Goal: Task Accomplishment & Management: Manage account settings

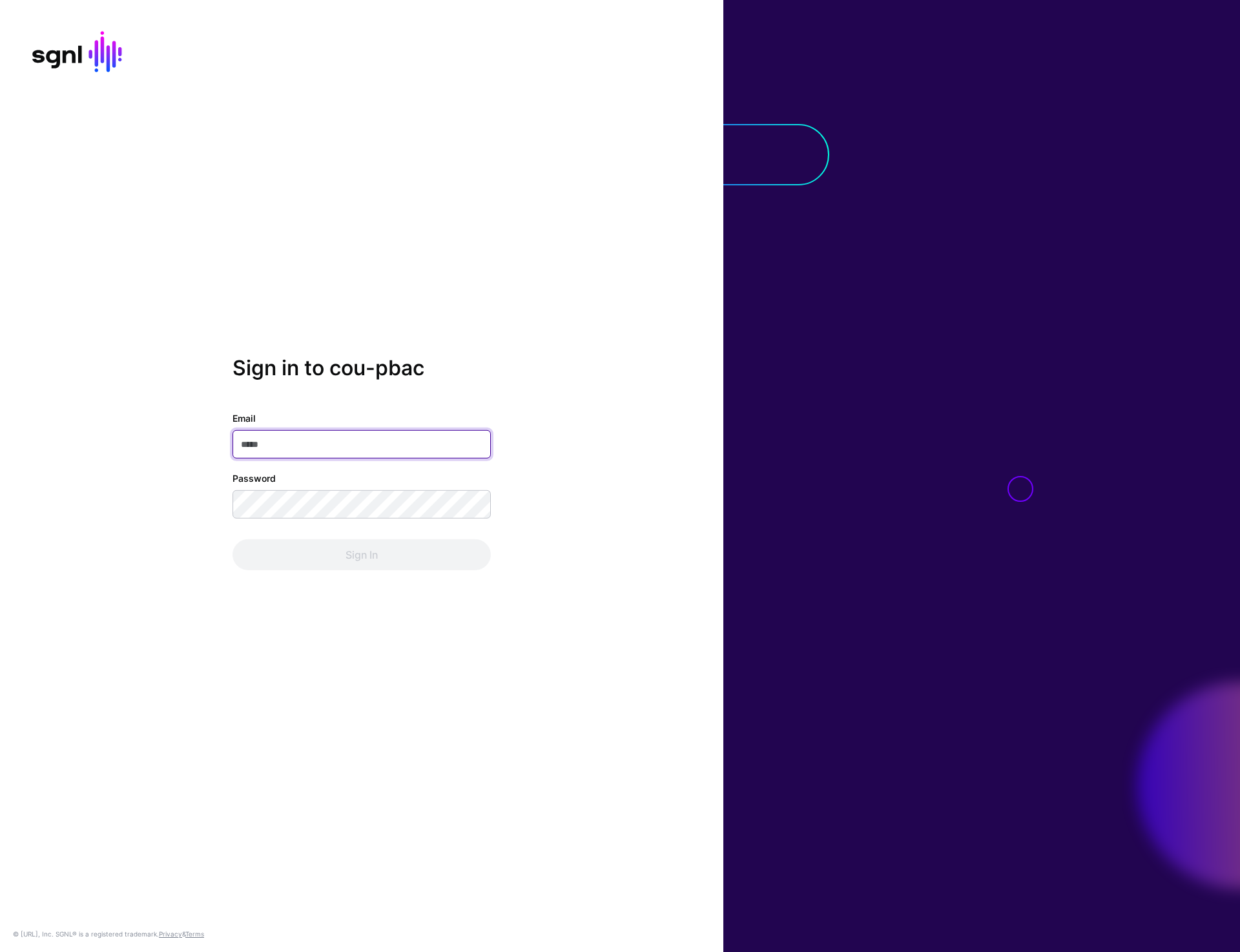
type input "**********"
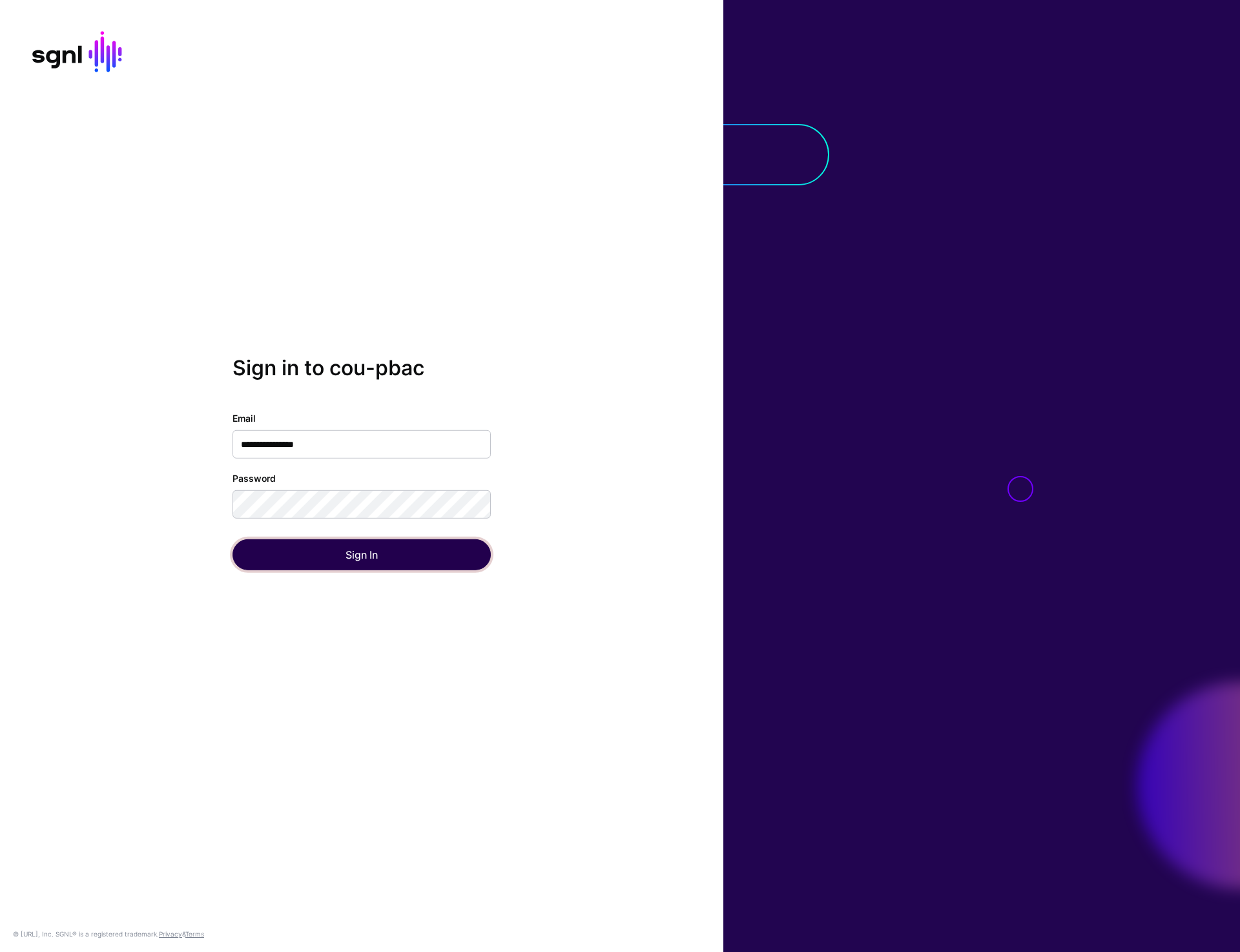
click at [347, 556] on button "Sign In" at bounding box center [361, 555] width 258 height 31
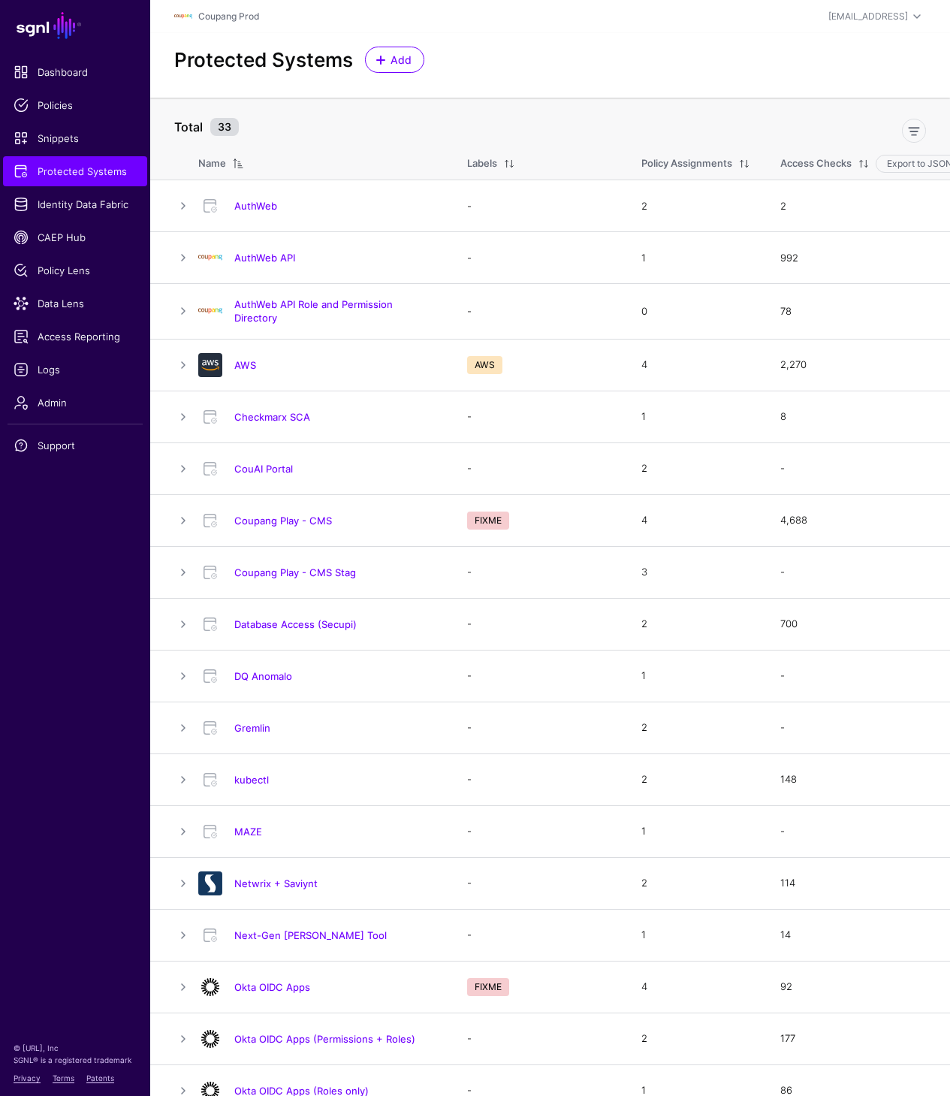
click at [465, 38] on div "Protected Systems Add" at bounding box center [550, 65] width 800 height 65
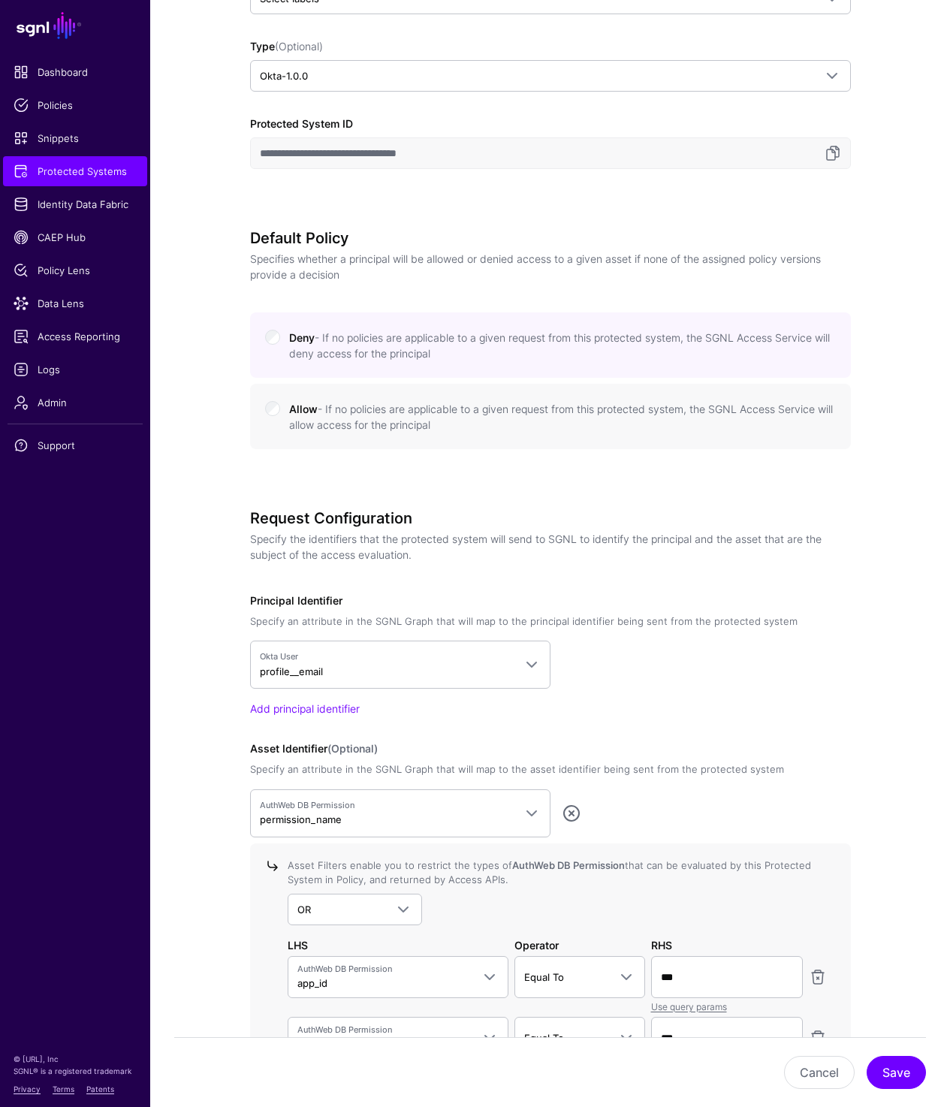
scroll to position [695, 0]
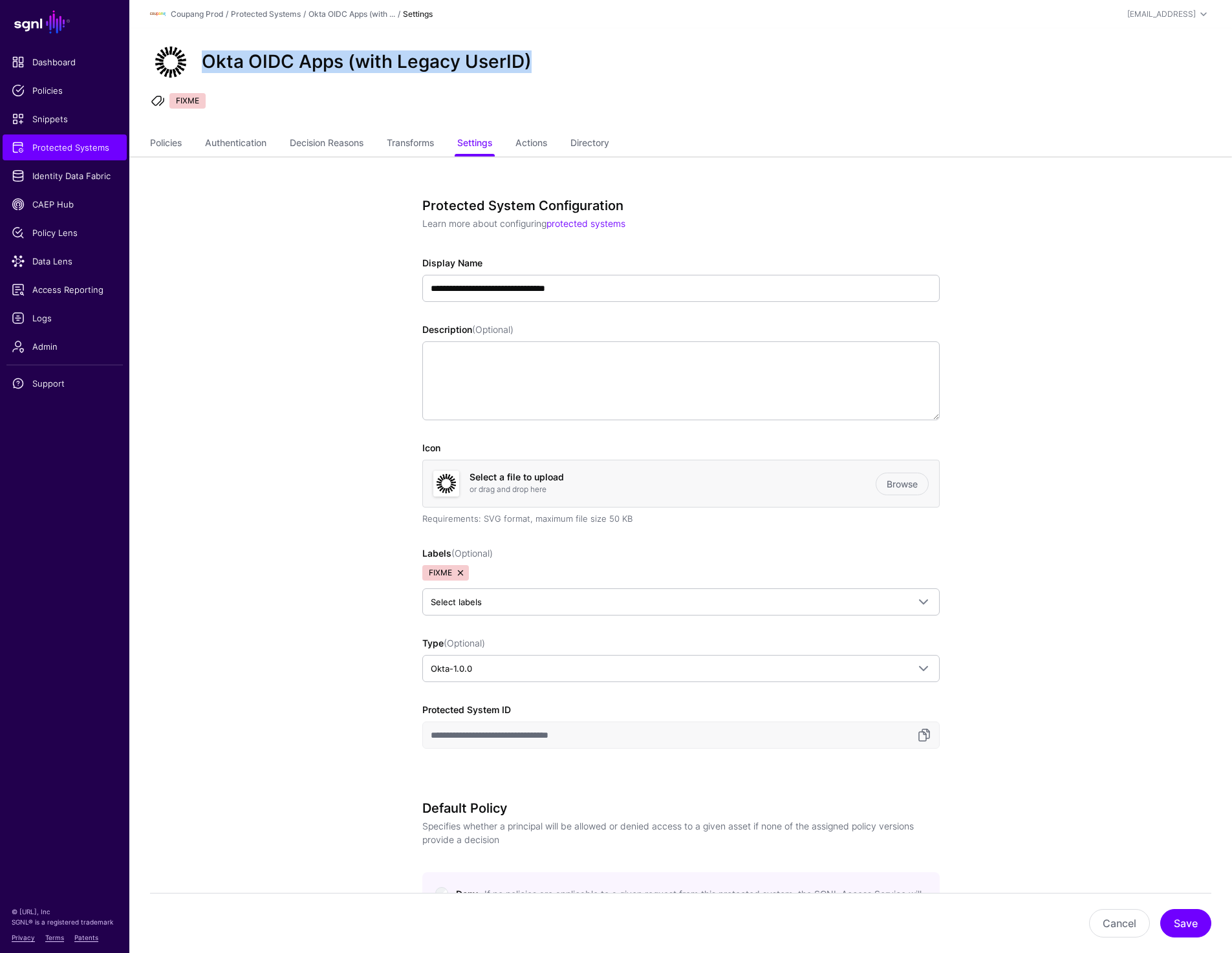
drag, startPoint x: 207, startPoint y: 64, endPoint x: 587, endPoint y: 53, distance: 380.2
click at [587, 53] on div "Okta OIDC Apps (with Legacy UserID)" at bounding box center [680, 62] width 1071 height 41
copy h2 "Okta OIDC Apps (with Legacy UserID)"
click at [176, 144] on link "Policies" at bounding box center [165, 144] width 32 height 25
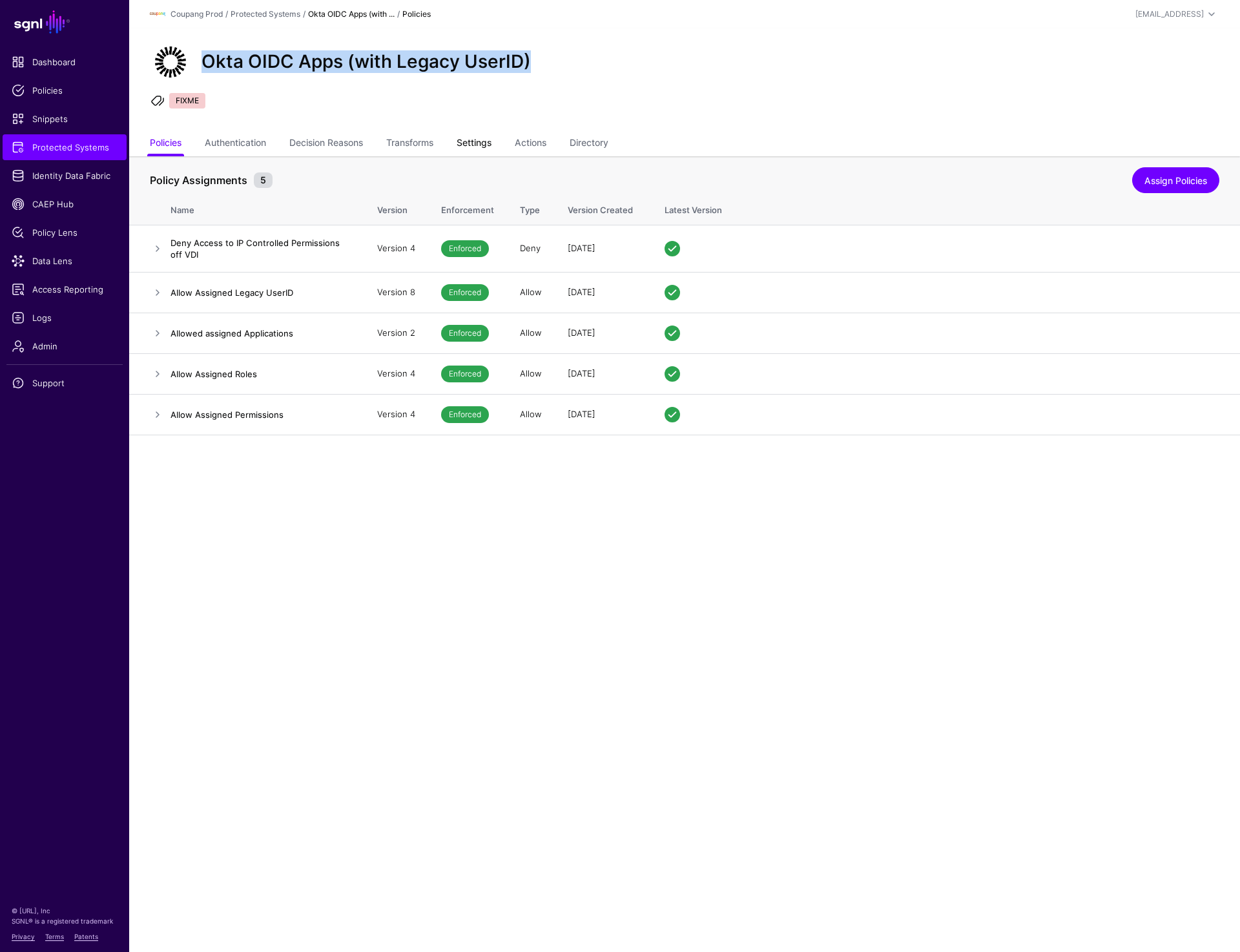
click at [492, 136] on link "Settings" at bounding box center [474, 144] width 35 height 25
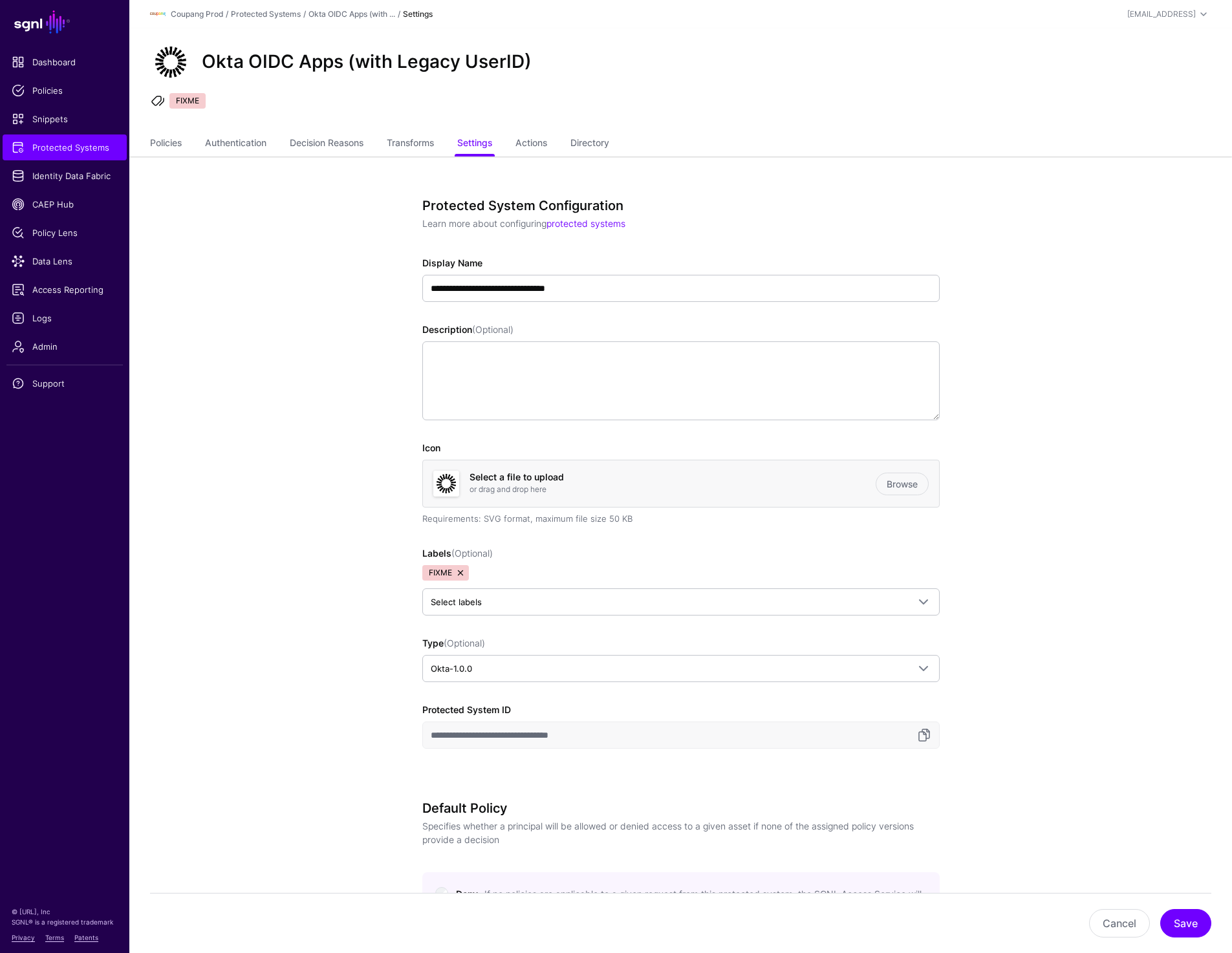
click at [458, 570] on link at bounding box center [461, 572] width 10 height 10
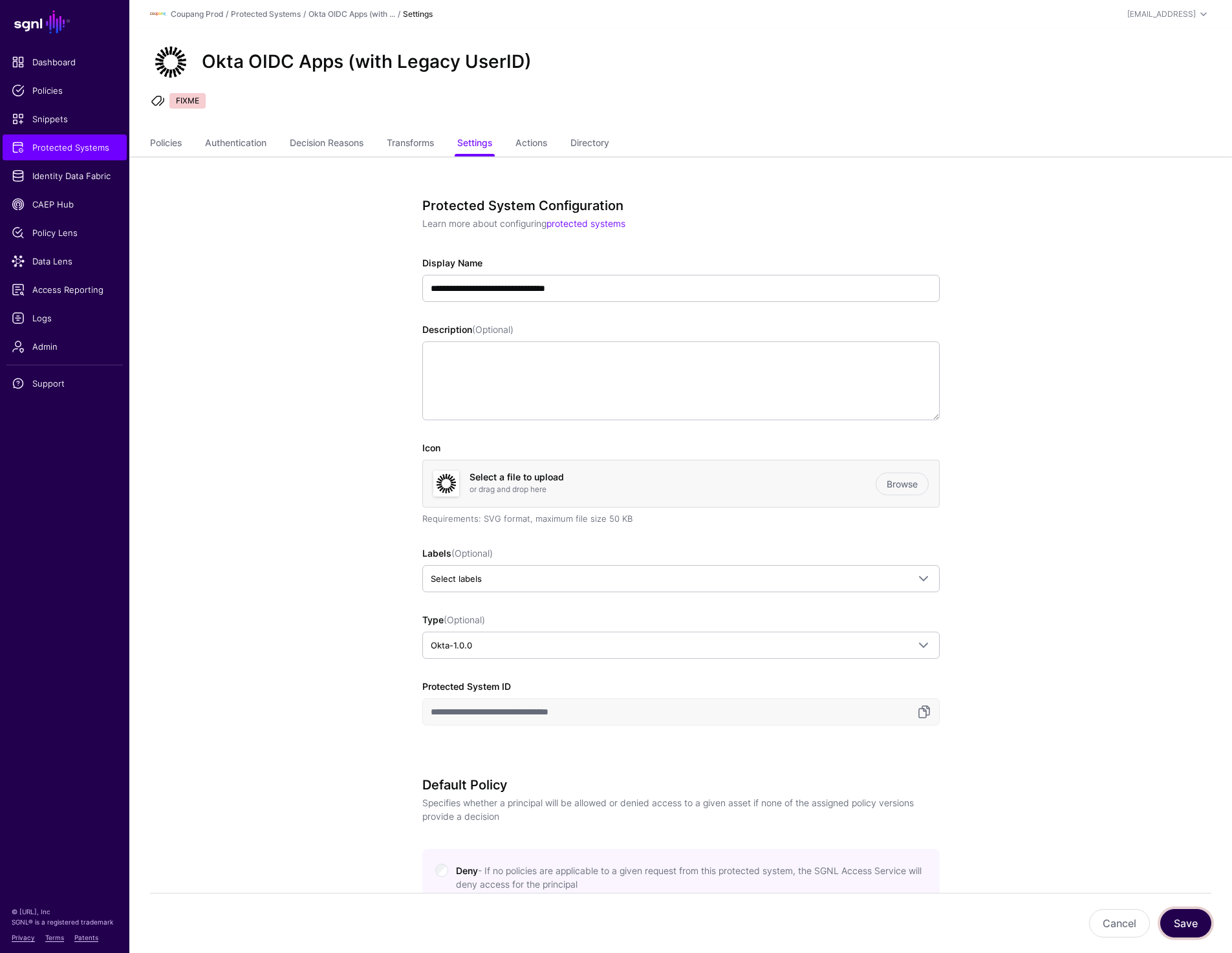
click at [827, 923] on button "Save" at bounding box center [1185, 923] width 51 height 28
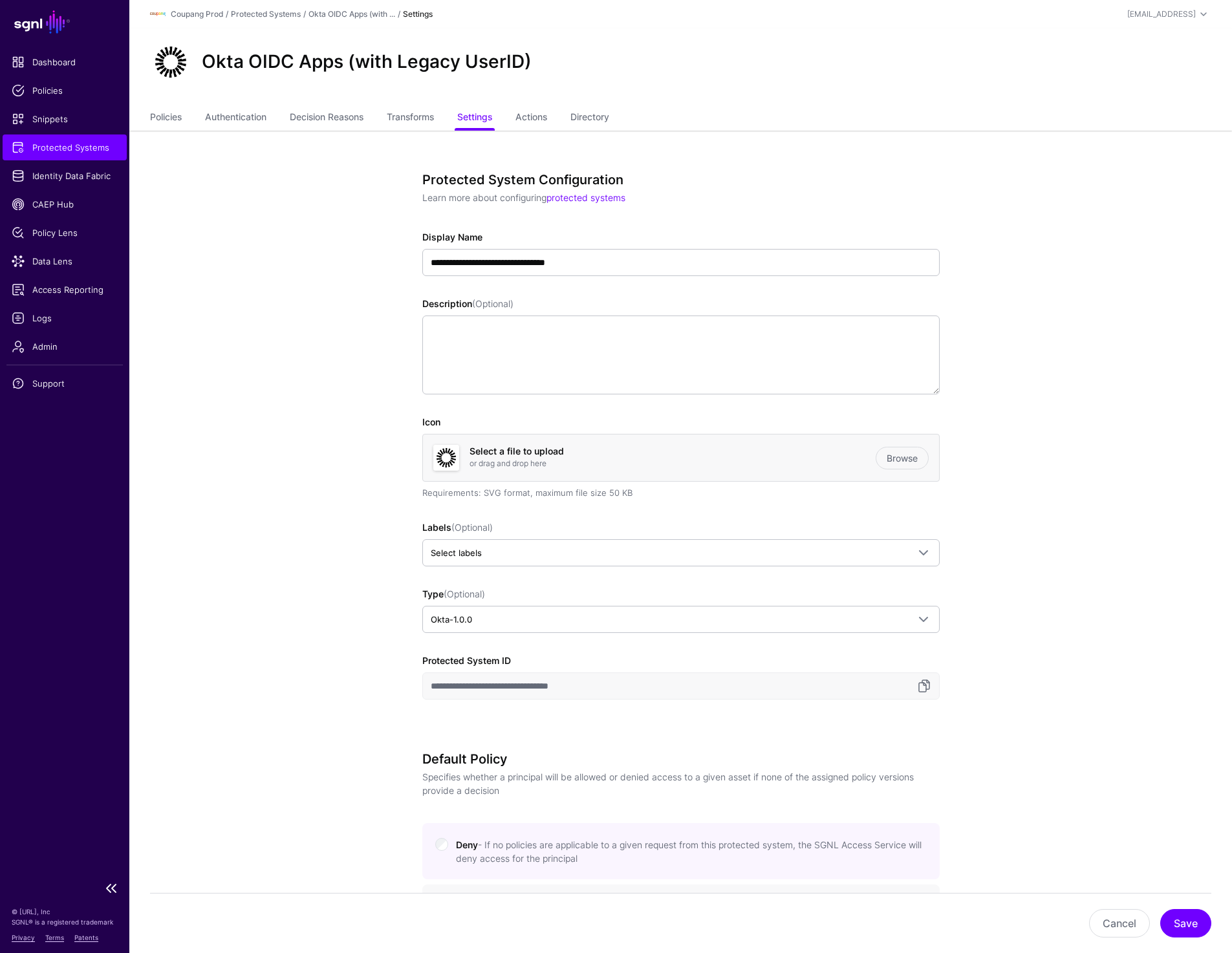
click at [91, 150] on span "Protected Systems" at bounding box center [65, 147] width 106 height 13
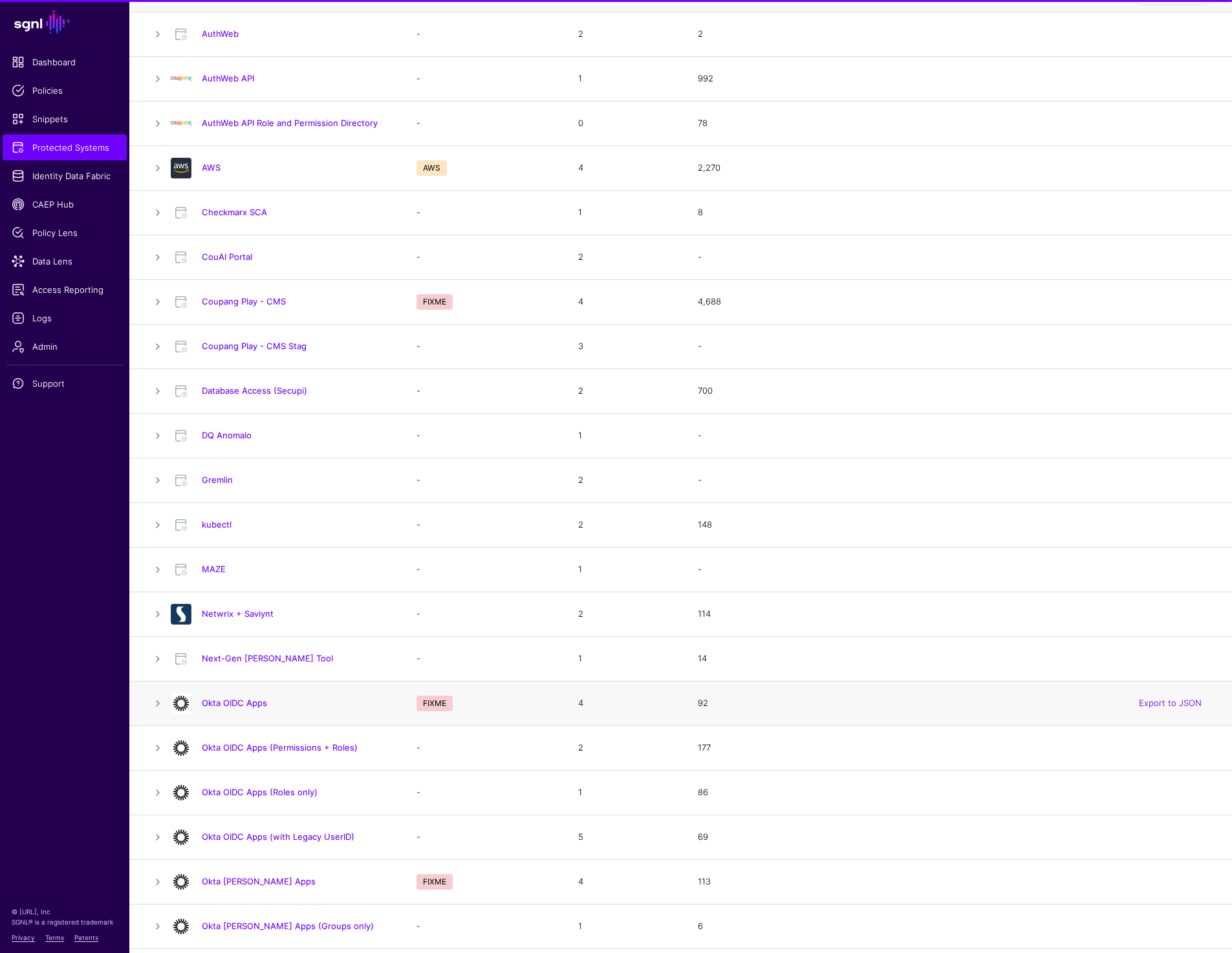
scroll to position [149, 0]
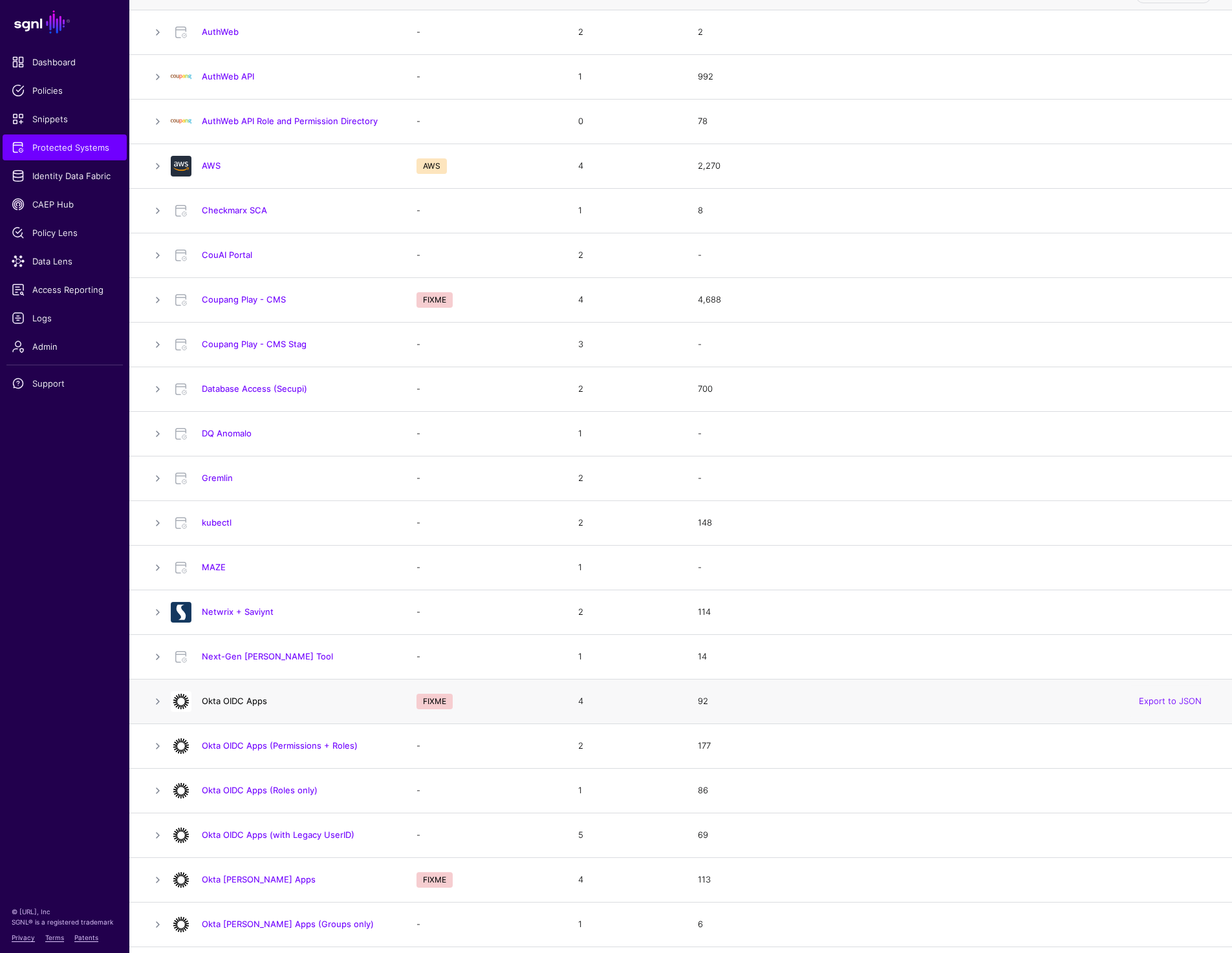
click at [239, 702] on link "Okta OIDC Apps" at bounding box center [234, 701] width 65 height 10
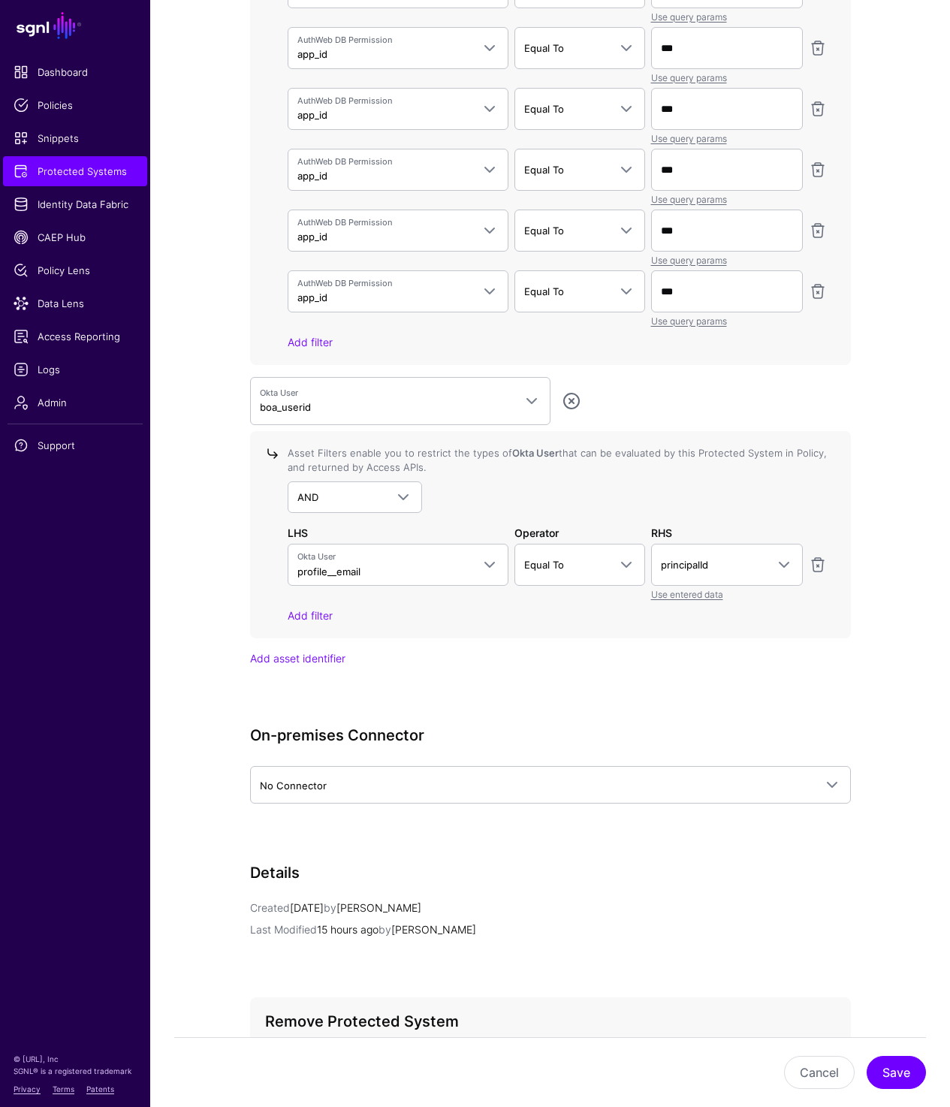
scroll to position [5169, 0]
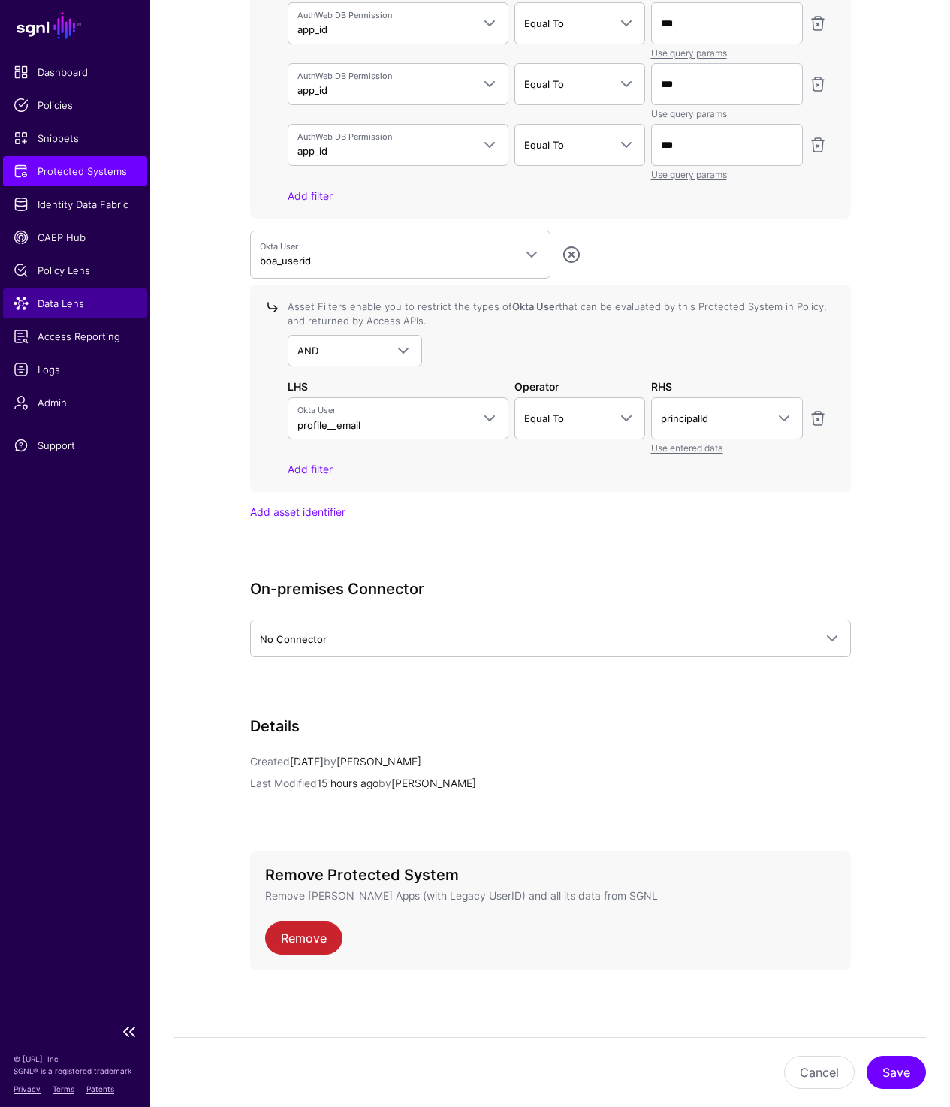
click at [52, 300] on span "Data Lens" at bounding box center [75, 303] width 123 height 15
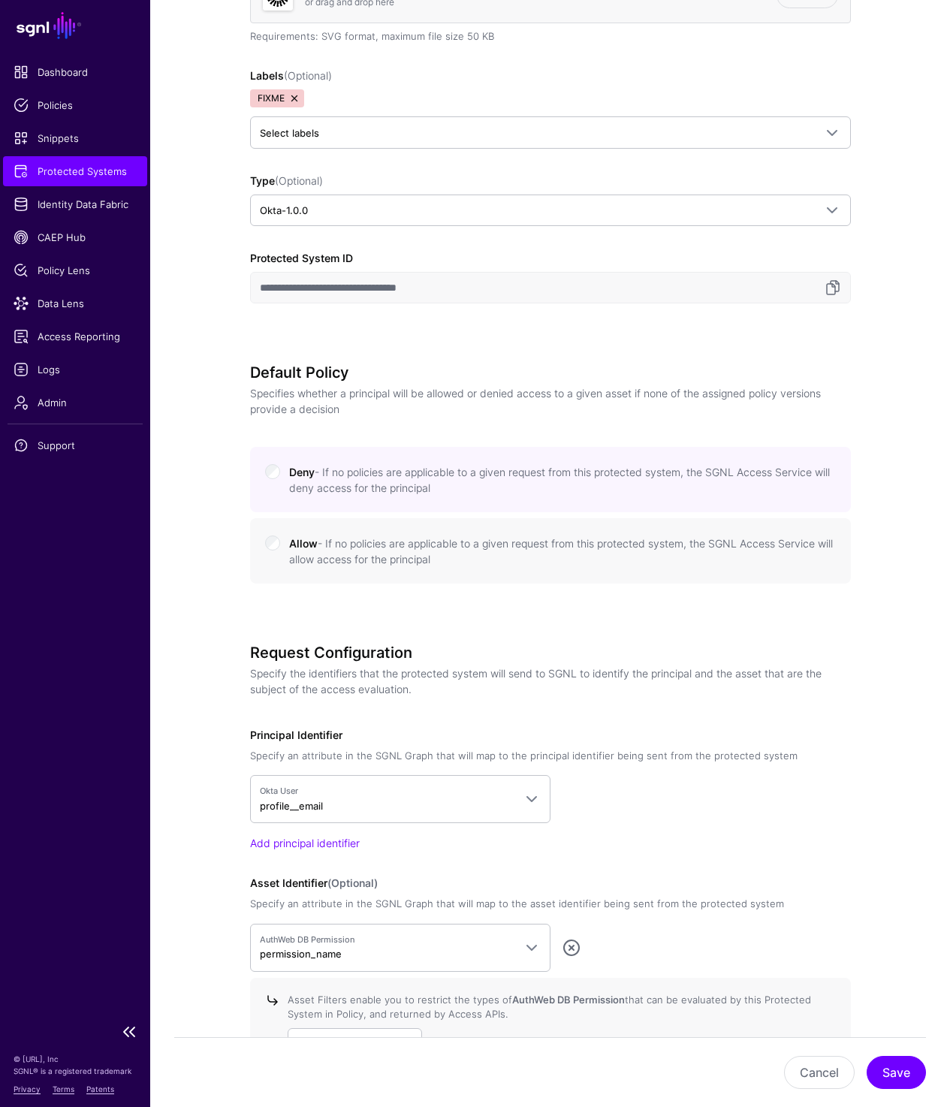
scroll to position [475, 0]
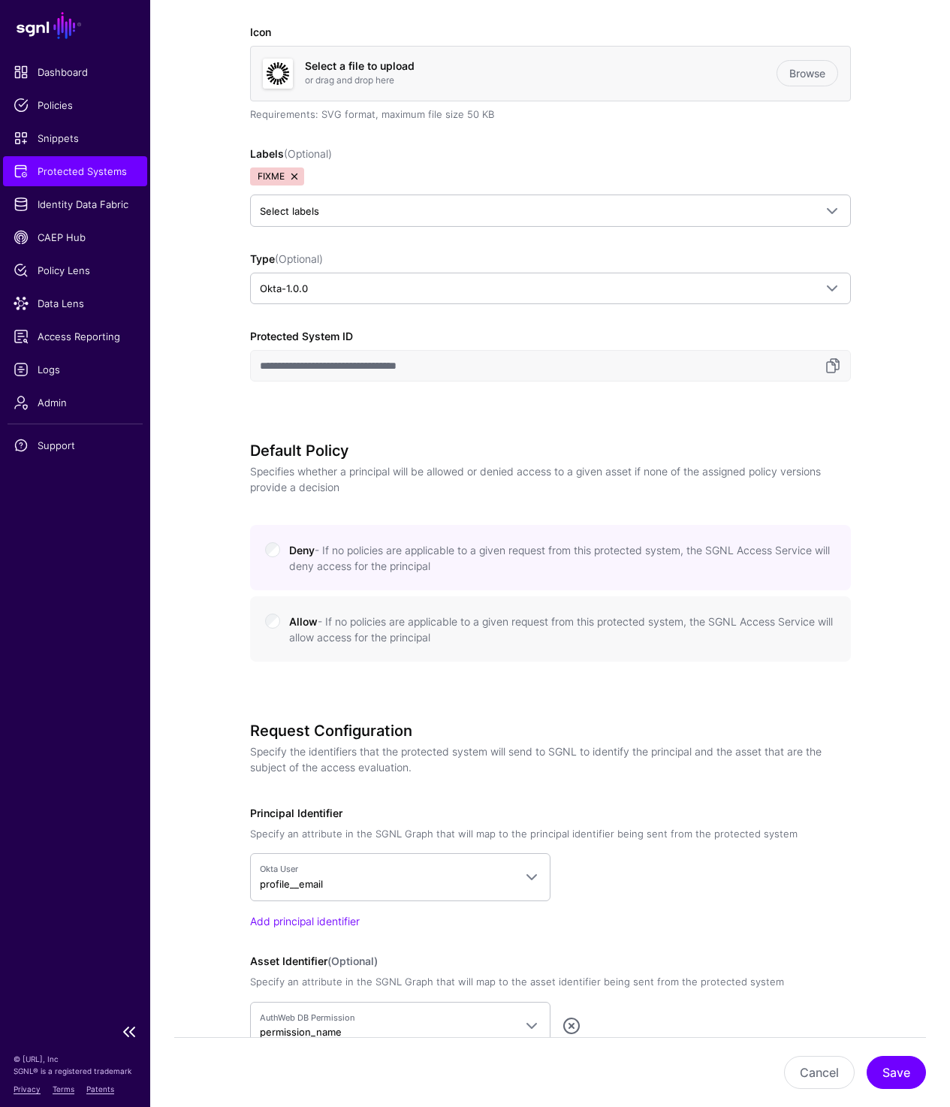
click at [47, 174] on span "Protected Systems" at bounding box center [75, 171] width 123 height 15
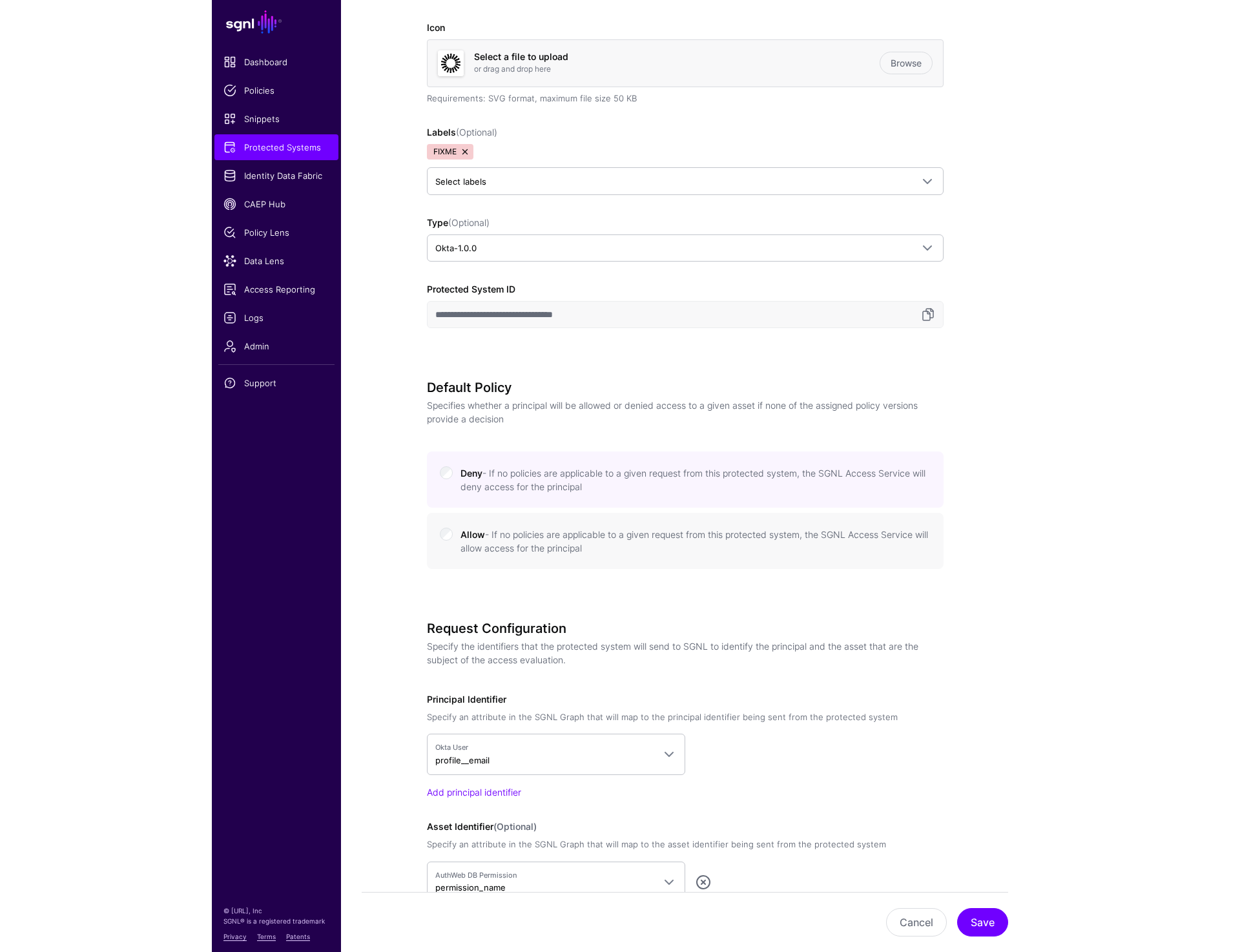
scroll to position [0, 0]
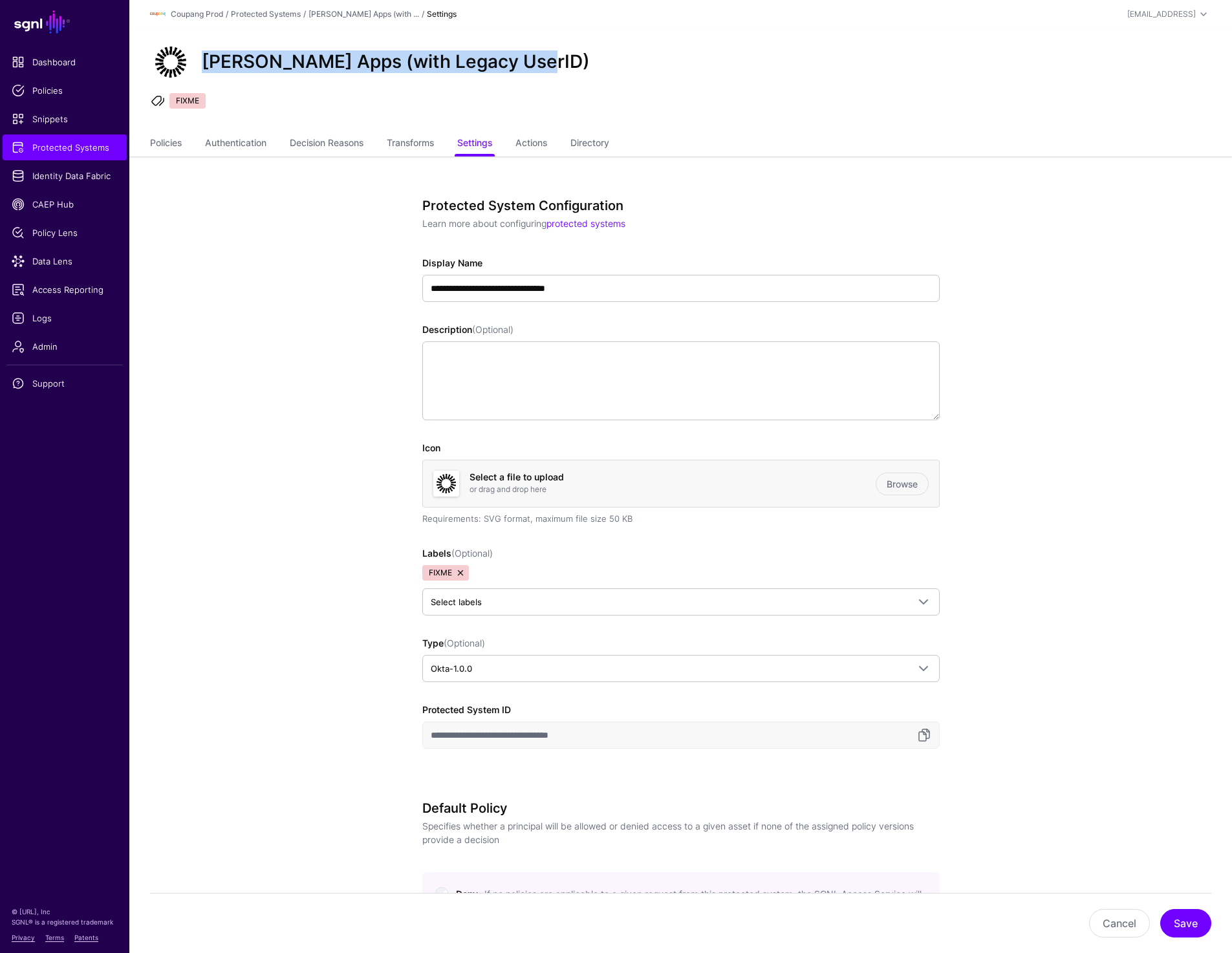
drag, startPoint x: 202, startPoint y: 61, endPoint x: 677, endPoint y: 63, distance: 475.0
click at [660, 63] on div "Okta SAML Apps (with Legacy UserID)" at bounding box center [680, 62] width 1071 height 41
copy h2 "Okta SAML Apps (with Legacy UserID)"
click at [170, 142] on link "Policies" at bounding box center [165, 144] width 32 height 25
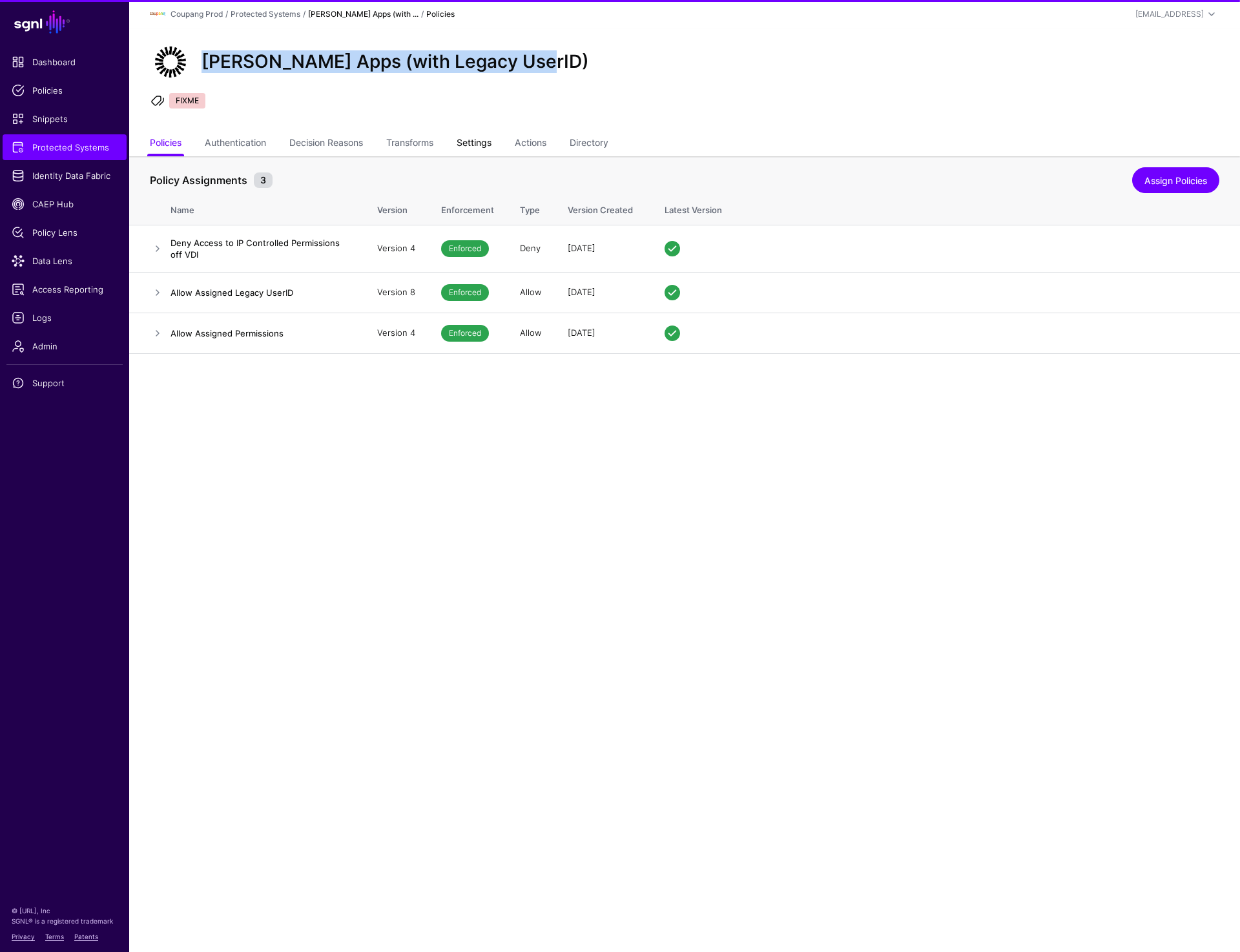
click at [477, 144] on link "Settings" at bounding box center [474, 144] width 35 height 25
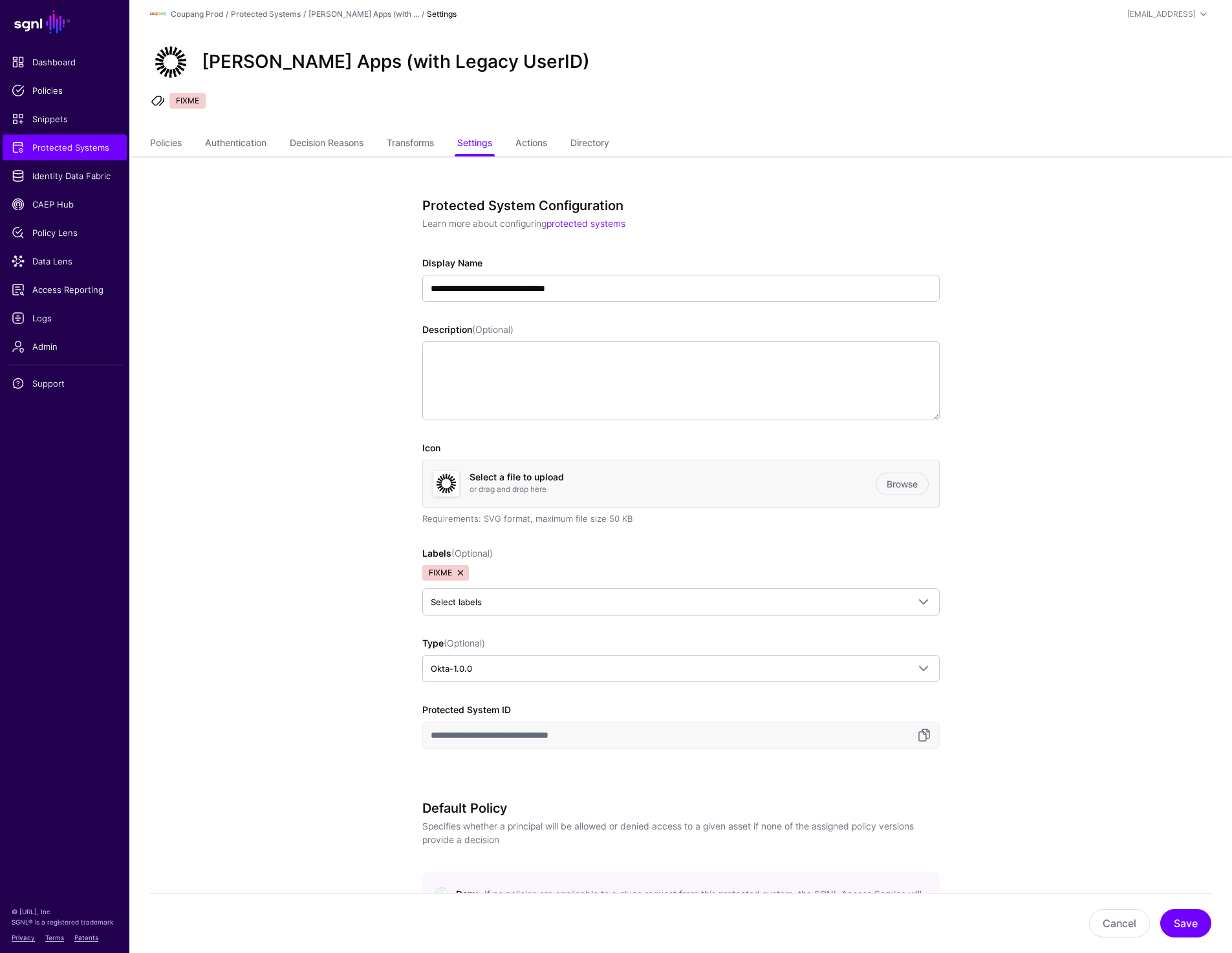
click at [459, 570] on link at bounding box center [461, 572] width 10 height 10
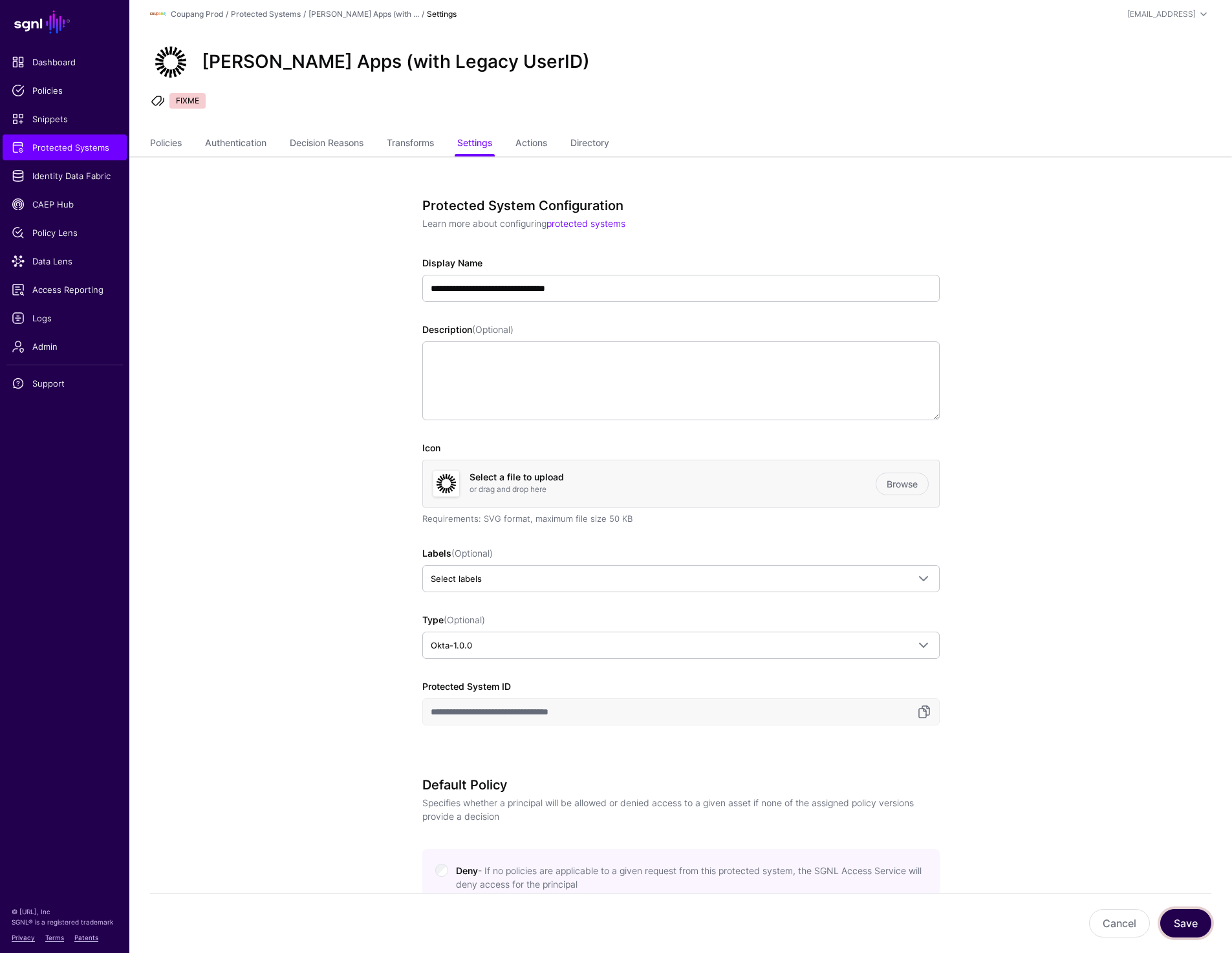
click at [827, 931] on button "Save" at bounding box center [1185, 923] width 51 height 28
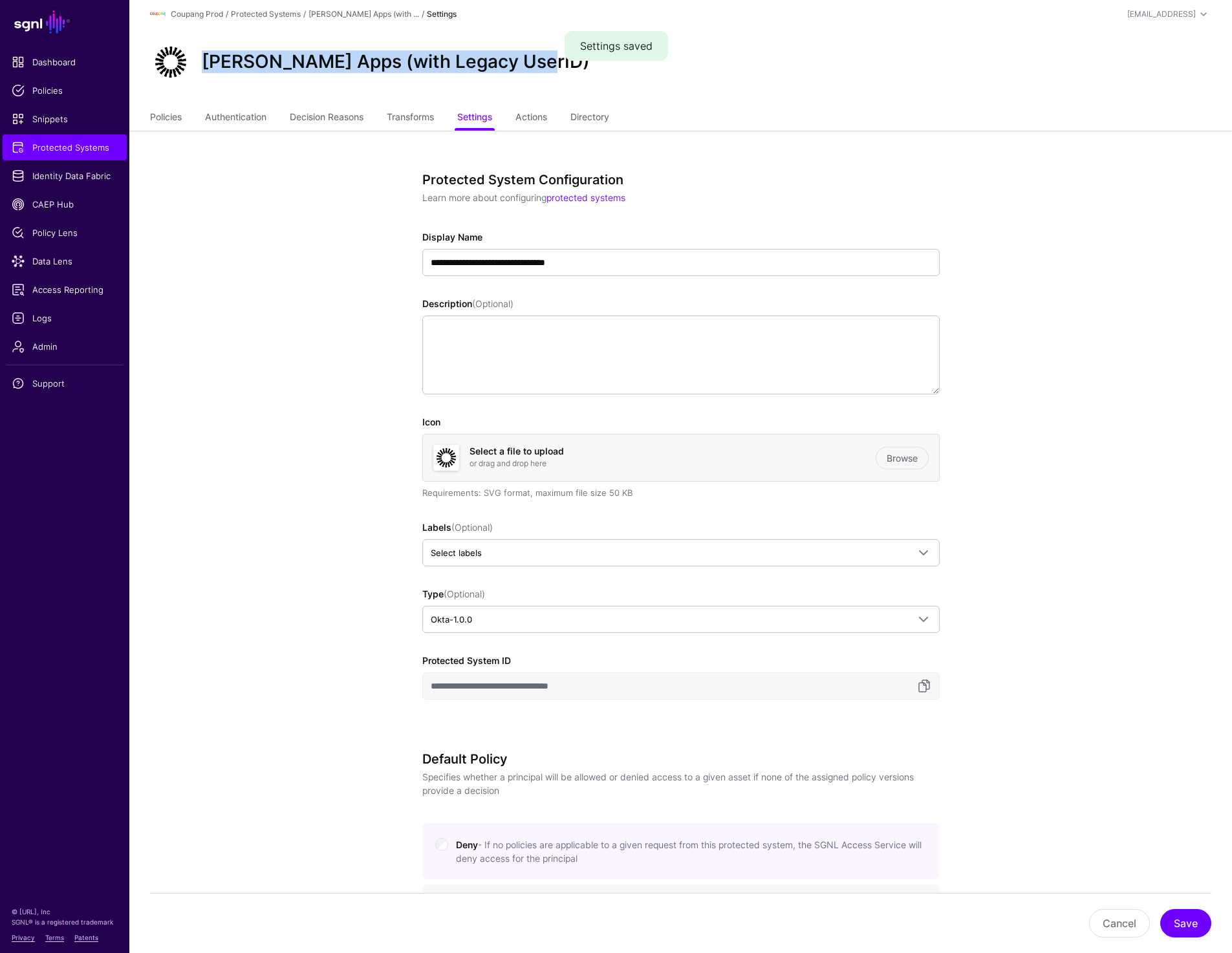
drag, startPoint x: 201, startPoint y: 61, endPoint x: 552, endPoint y: 61, distance: 351.0
click at [552, 61] on div "Okta SAML Apps (with Legacy UserID)" at bounding box center [680, 62] width 1071 height 41
click at [173, 122] on link "Policies" at bounding box center [165, 118] width 32 height 25
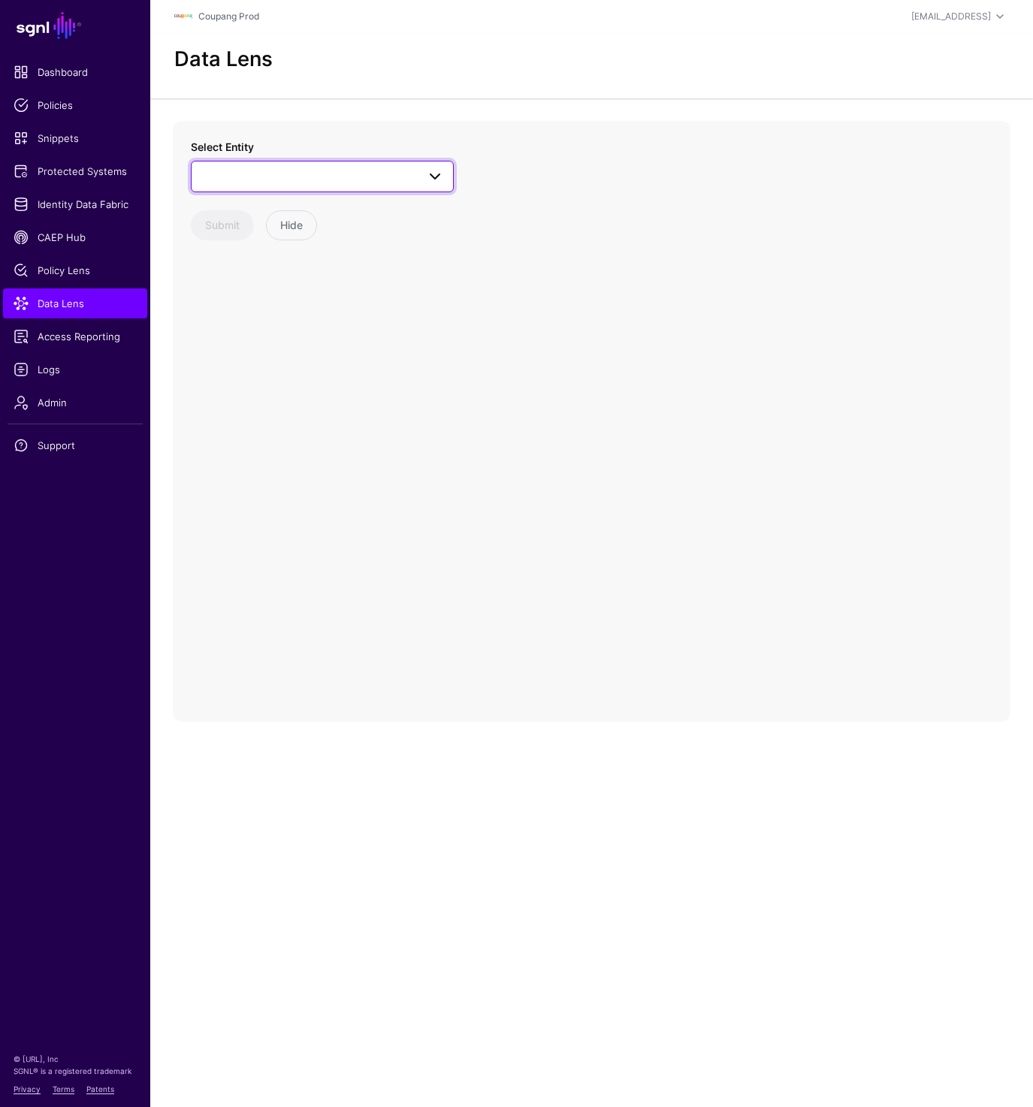
click at [271, 182] on span at bounding box center [322, 176] width 243 height 18
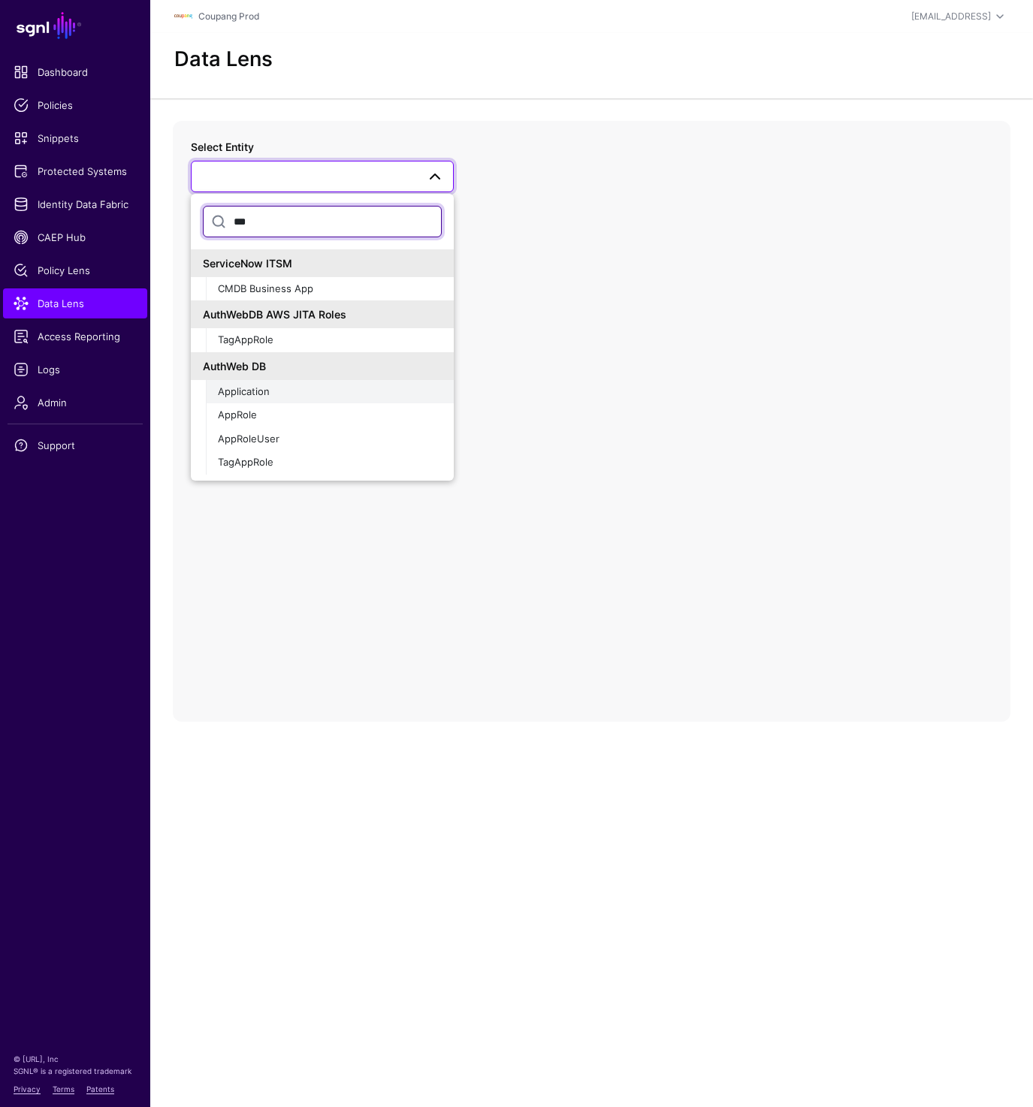
type input "***"
click at [251, 395] on span "Application" at bounding box center [244, 391] width 52 height 12
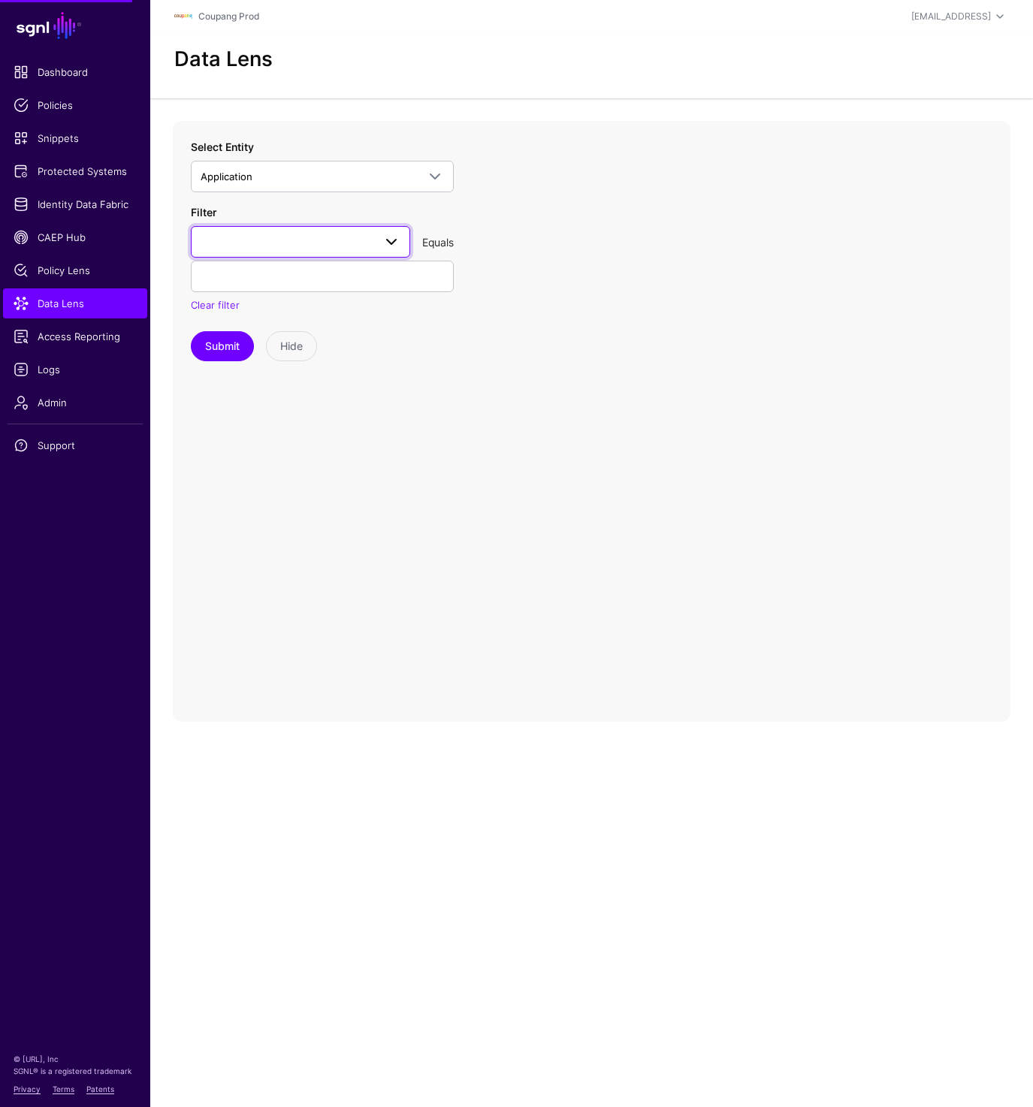
click at [277, 253] on link at bounding box center [300, 242] width 219 height 32
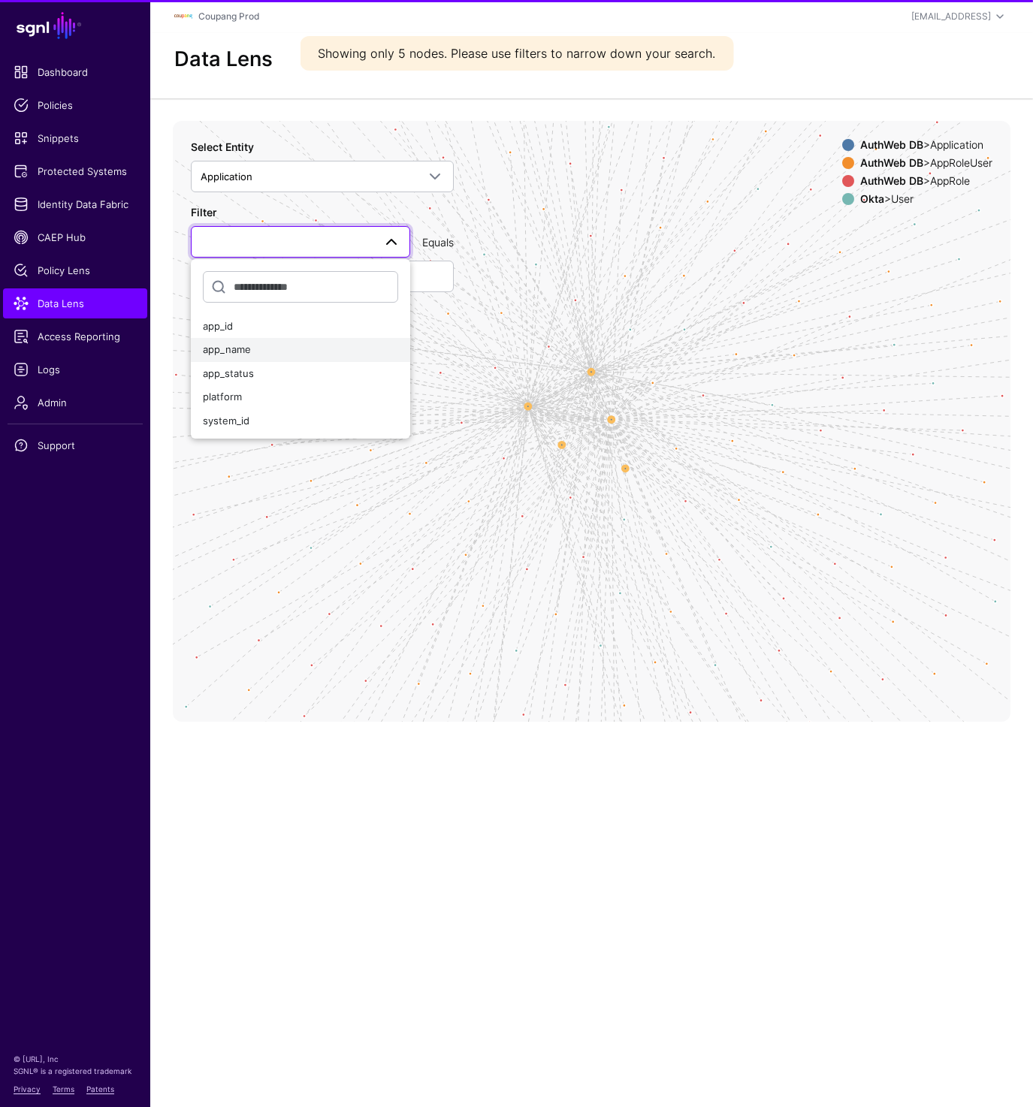
click at [262, 351] on div "app_name" at bounding box center [300, 349] width 195 height 15
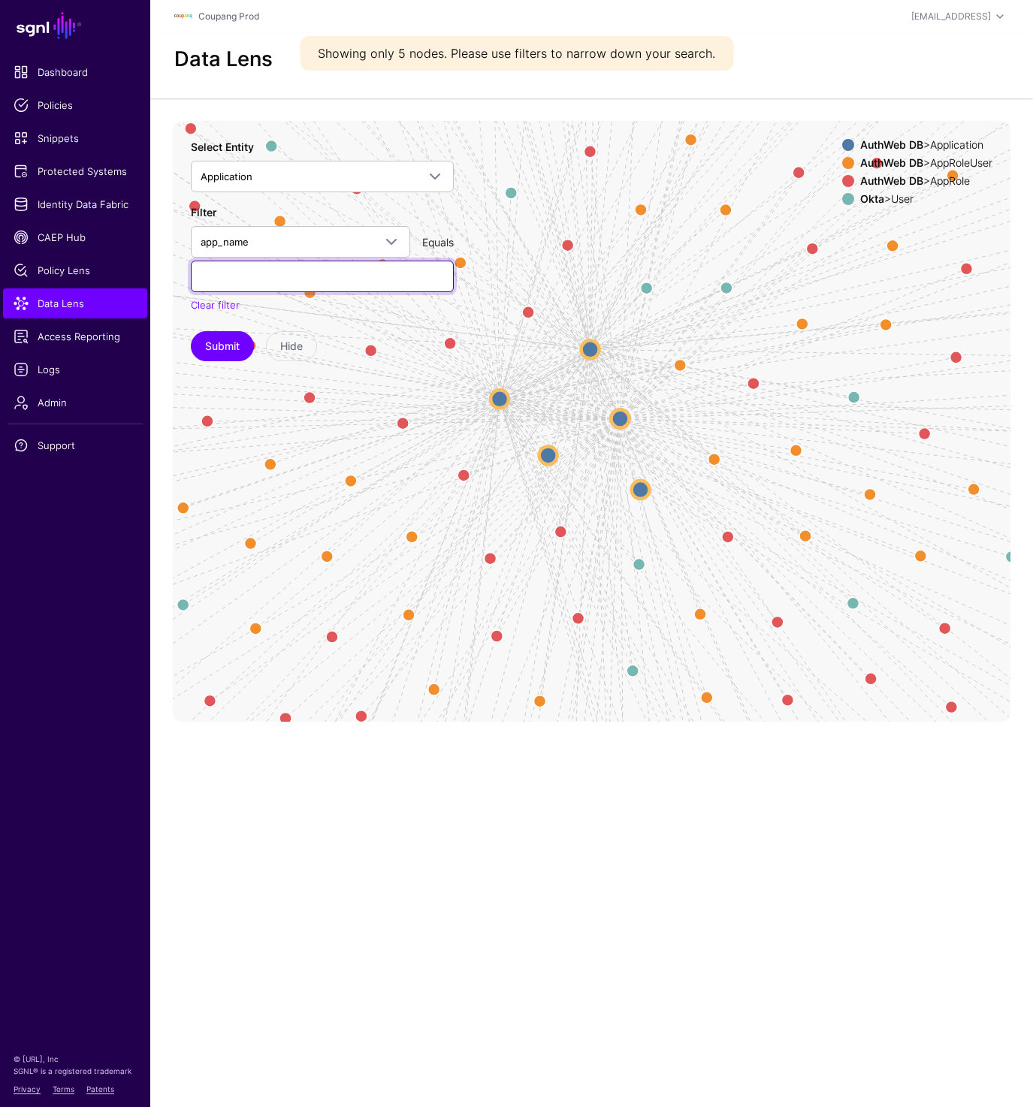
click at [283, 282] on input "text" at bounding box center [322, 277] width 263 height 32
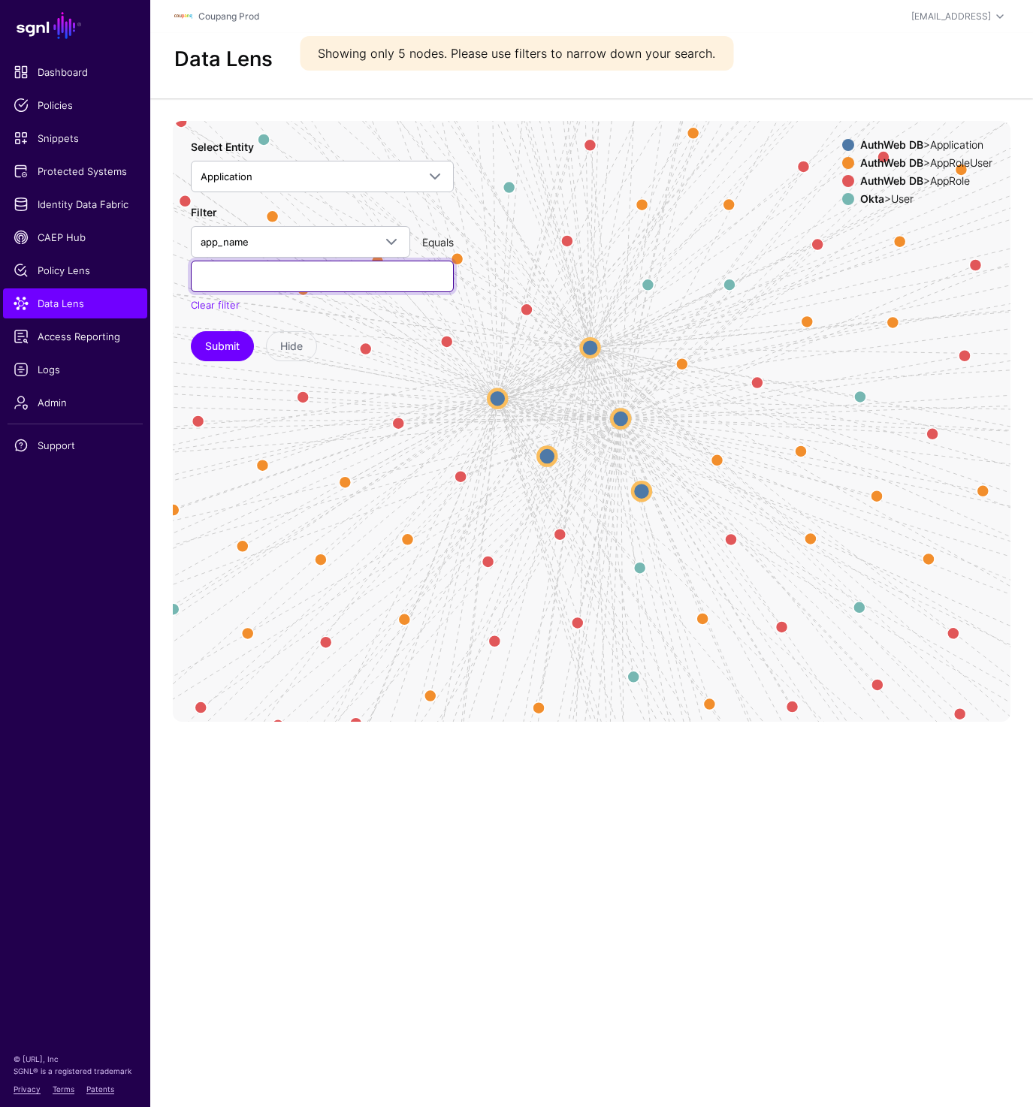
paste input "*******"
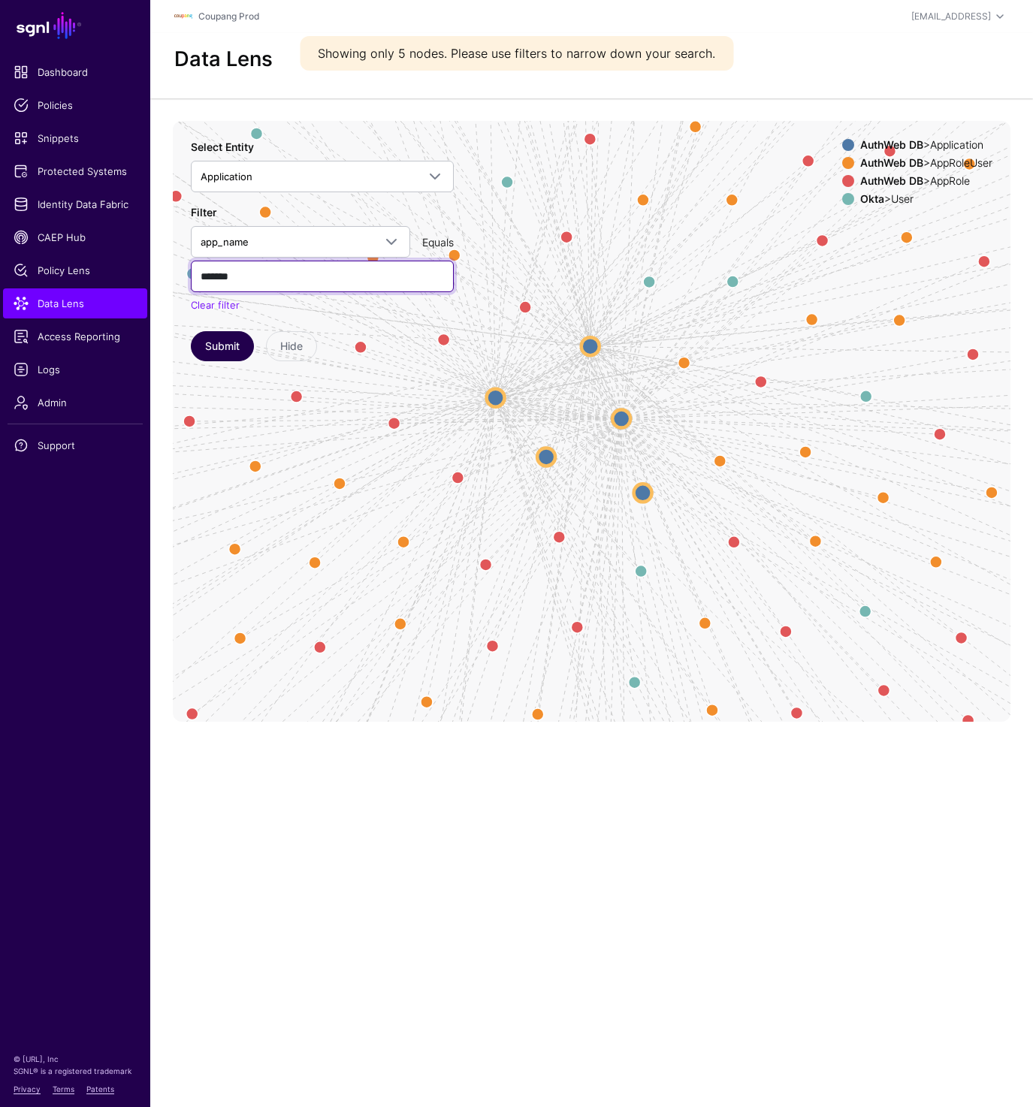
type input "*******"
click at [230, 350] on button "Submit" at bounding box center [222, 346] width 63 height 30
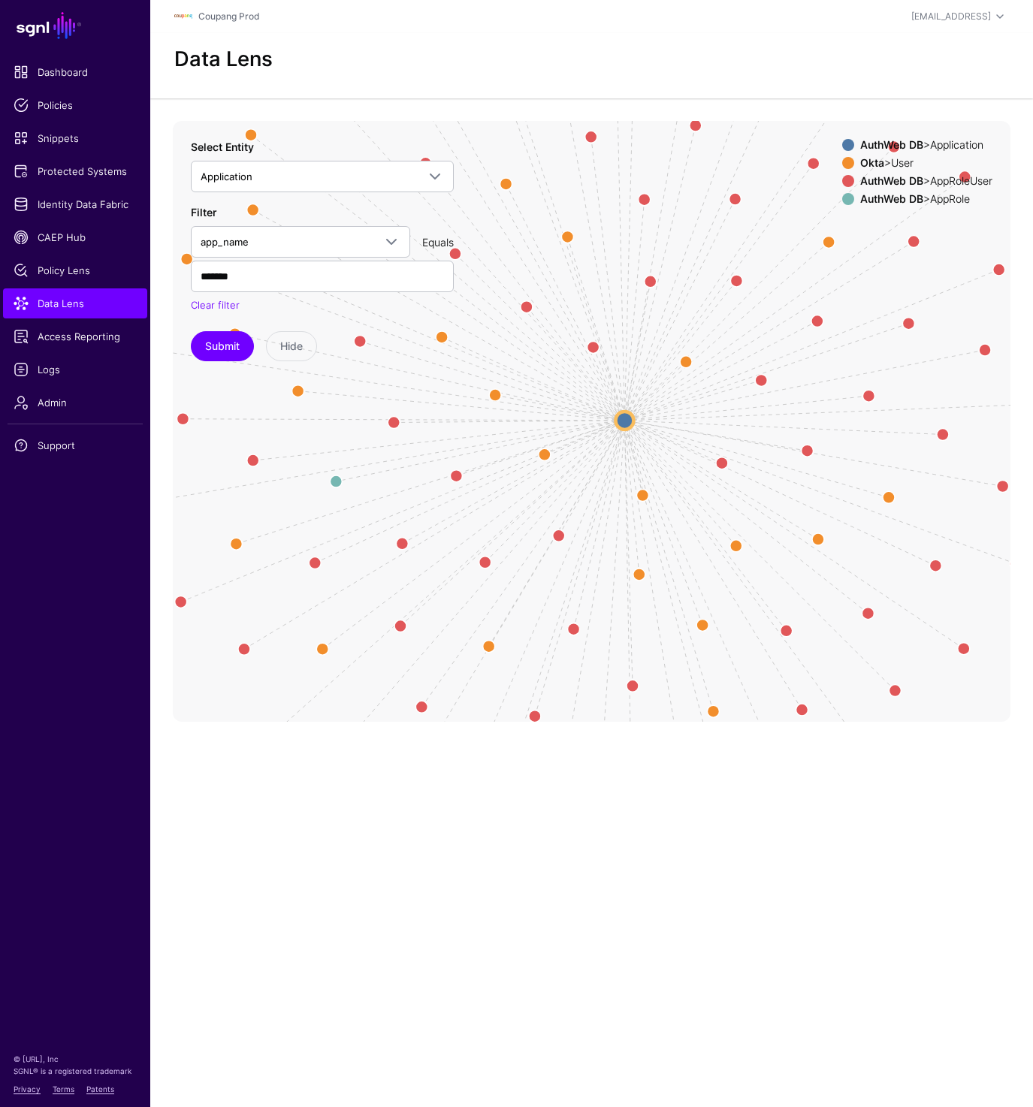
click at [614, 427] on icon "AssignedApplication AppUserToApp AssignedApplication AssignedApplication Assign…" at bounding box center [591, 421] width 837 height 601
click at [626, 426] on circle at bounding box center [624, 421] width 18 height 18
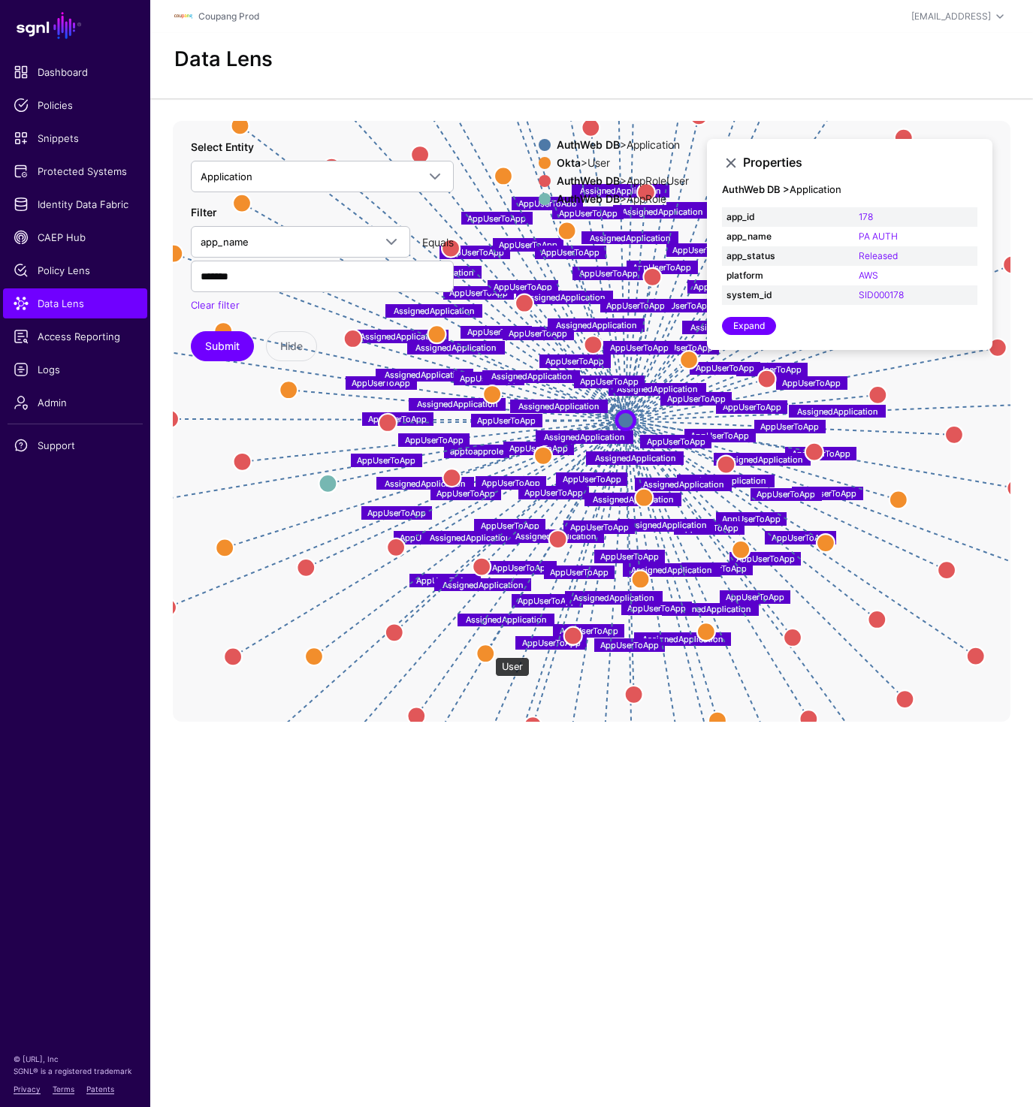
click at [487, 650] on circle at bounding box center [485, 653] width 18 height 18
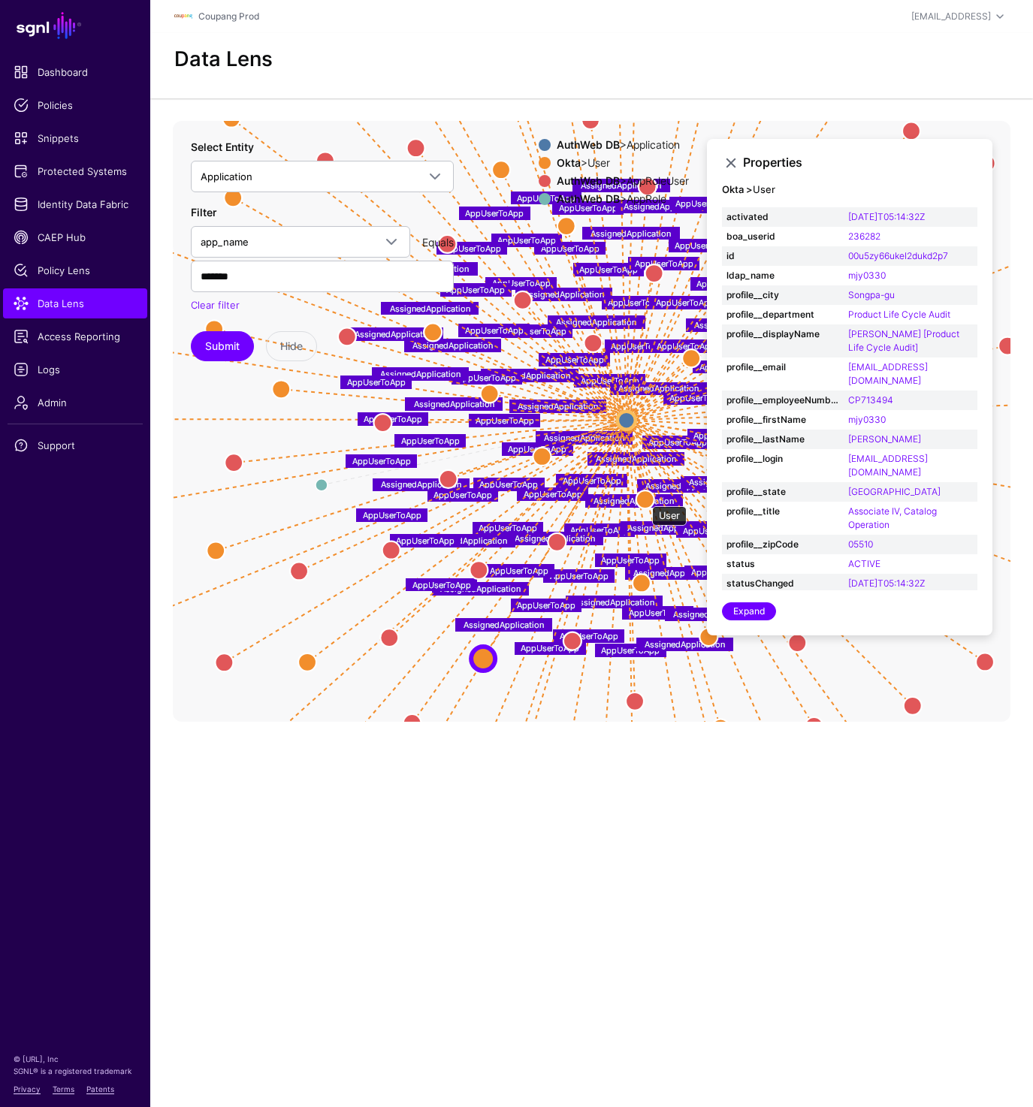
click at [644, 499] on circle at bounding box center [645, 499] width 18 height 18
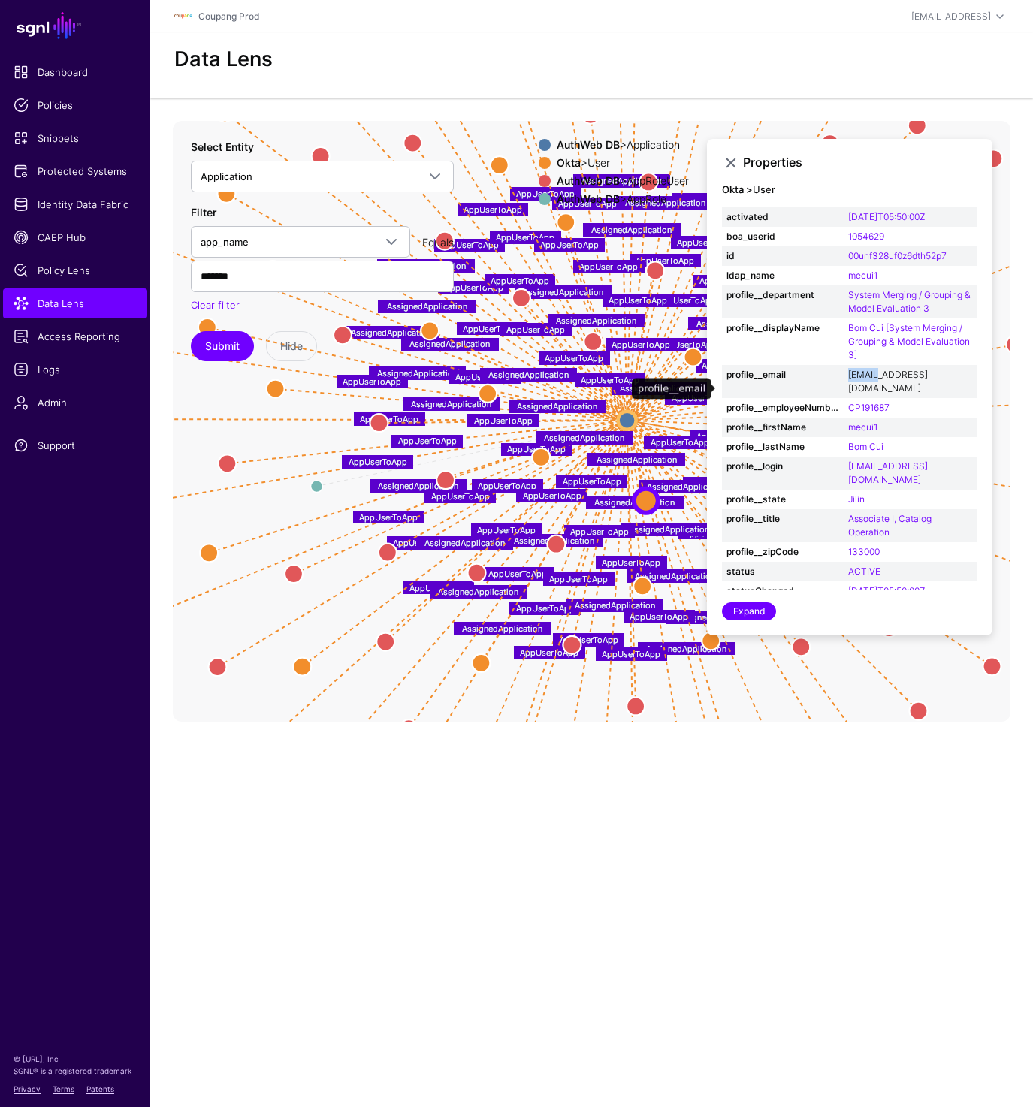
drag, startPoint x: 843, startPoint y: 389, endPoint x: 878, endPoint y: 390, distance: 34.6
click at [878, 390] on td "mecui1@coupang.com" at bounding box center [910, 381] width 134 height 33
copy link "mecui1"
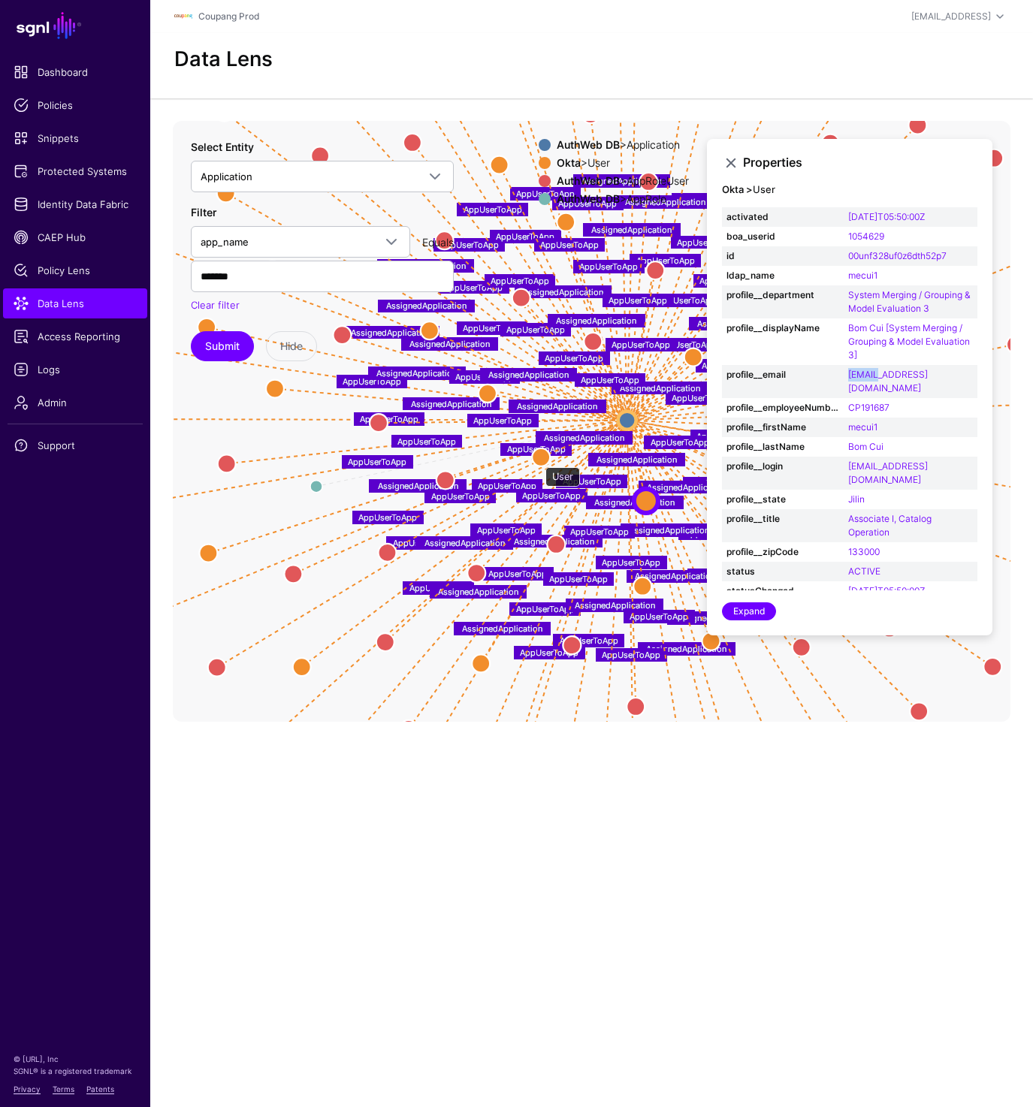
click at [538, 460] on circle at bounding box center [541, 457] width 18 height 18
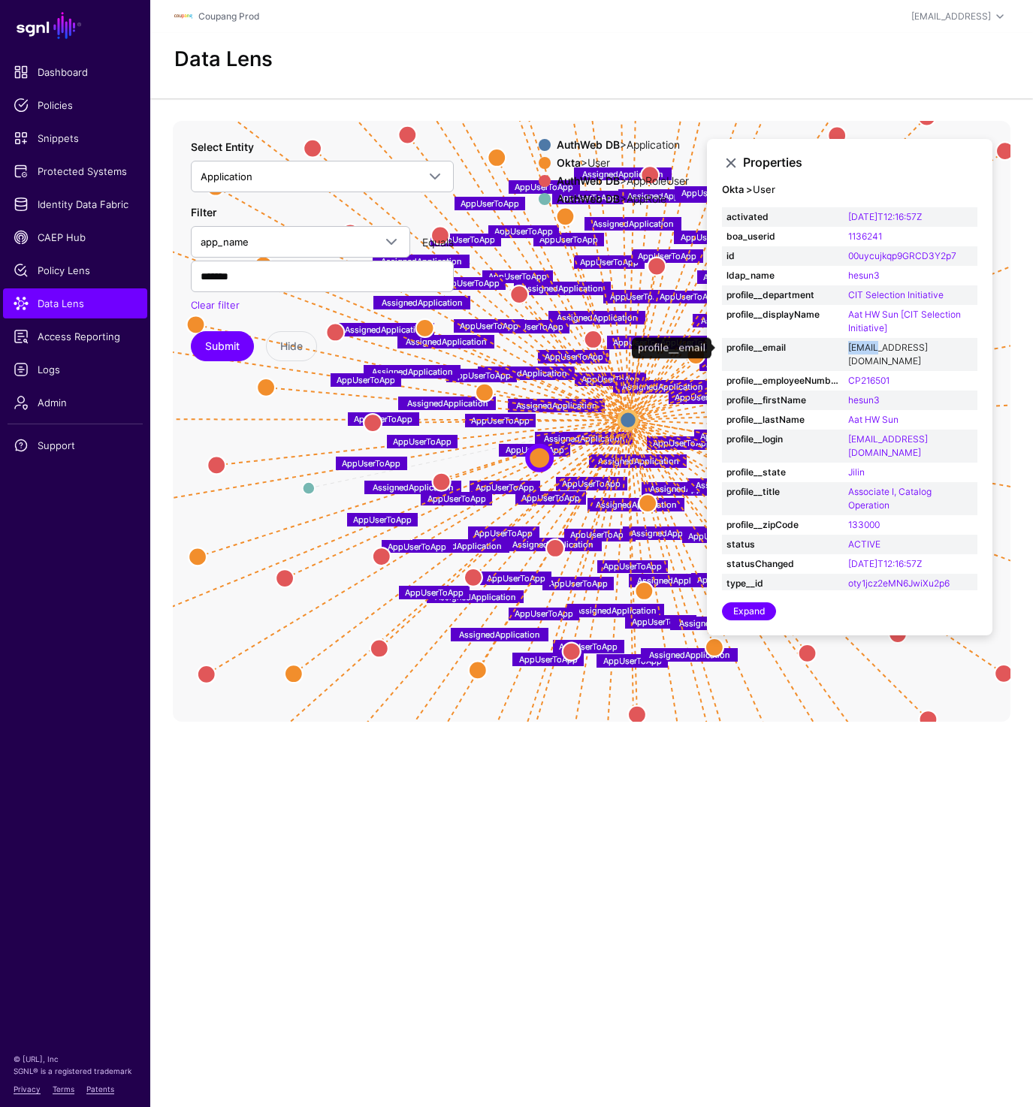
drag, startPoint x: 845, startPoint y: 348, endPoint x: 880, endPoint y: 348, distance: 35.3
click at [880, 348] on td "hesun3@coupang.com" at bounding box center [910, 354] width 134 height 33
copy link "hesun3"
click at [422, 332] on div "Submit Hide" at bounding box center [322, 346] width 263 height 30
click at [423, 332] on div "Submit Hide" at bounding box center [322, 346] width 263 height 30
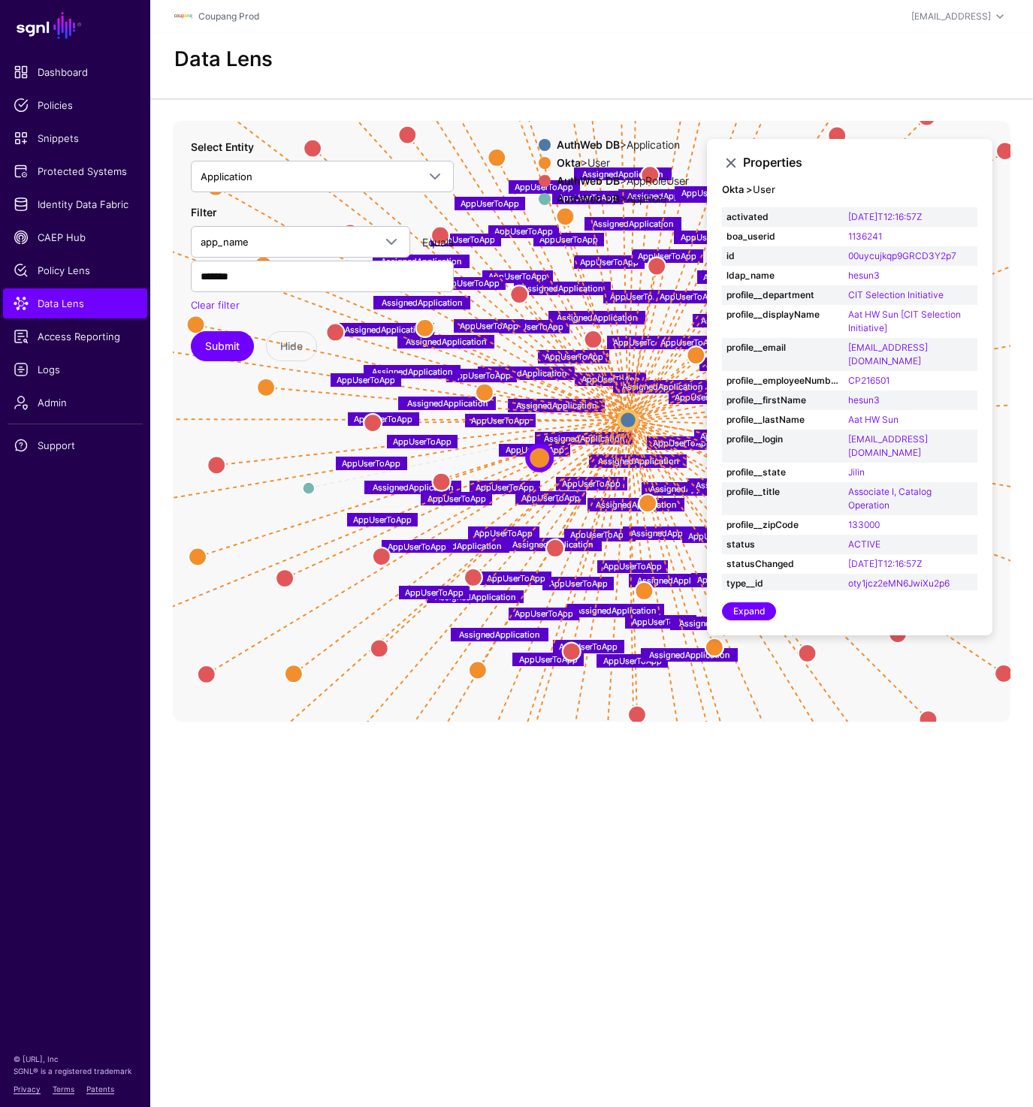
click at [424, 325] on div "Select Entity Application *** ServiceNow ITSM CMDB Business App AuthWebDB AWS J…" at bounding box center [322, 250] width 263 height 222
click at [427, 329] on div "Select Entity Application *** ServiceNow ITSM CMDB Business App AuthWebDB AWS J…" at bounding box center [322, 250] width 263 height 222
click at [437, 319] on div "Select Entity Application *** ServiceNow ITSM CMDB Business App AuthWebDB AWS J…" at bounding box center [322, 250] width 263 height 222
click at [719, 644] on circle at bounding box center [714, 647] width 18 height 18
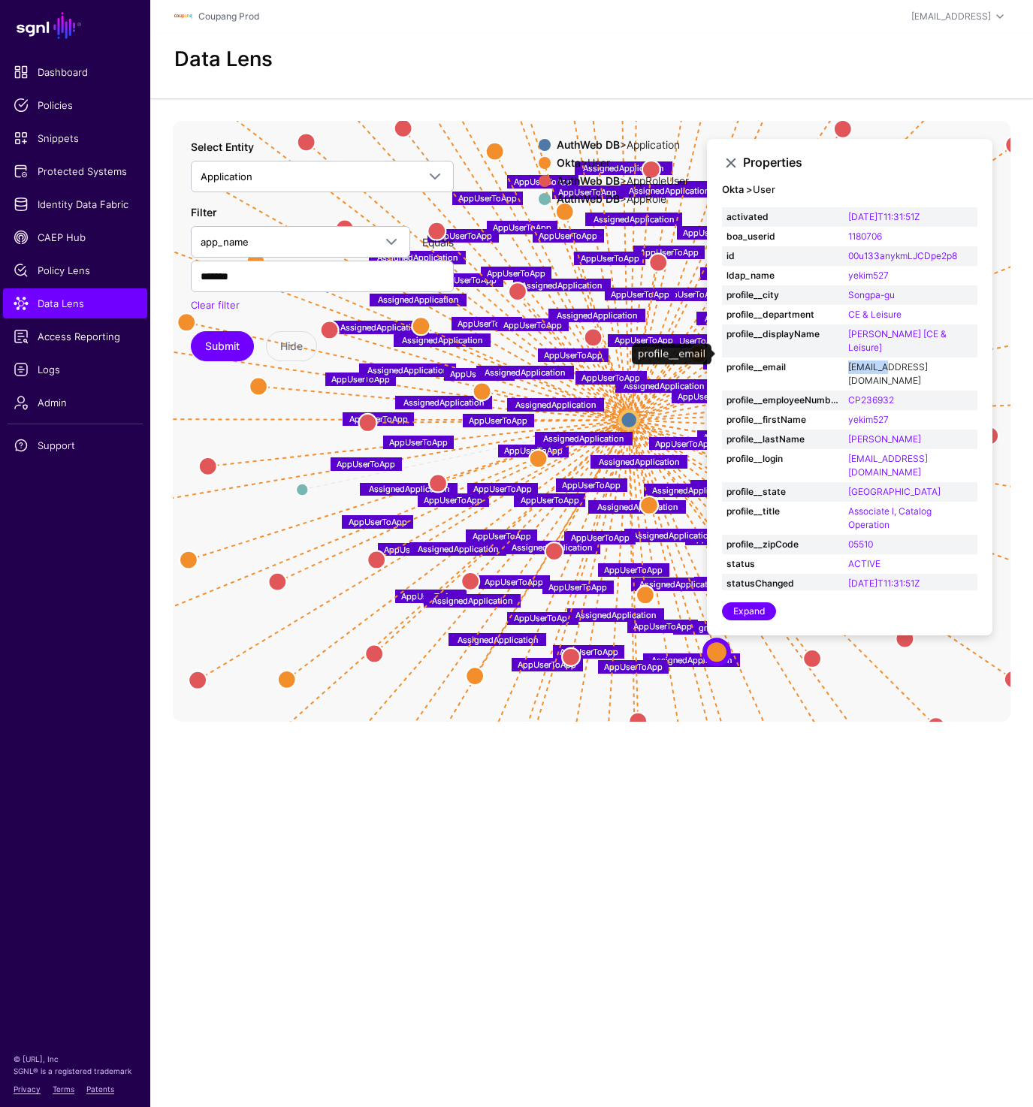
drag, startPoint x: 846, startPoint y: 355, endPoint x: 891, endPoint y: 354, distance: 45.1
click at [891, 357] on td "yekim527@coupang.com" at bounding box center [910, 373] width 134 height 33
copy link "yekim527"
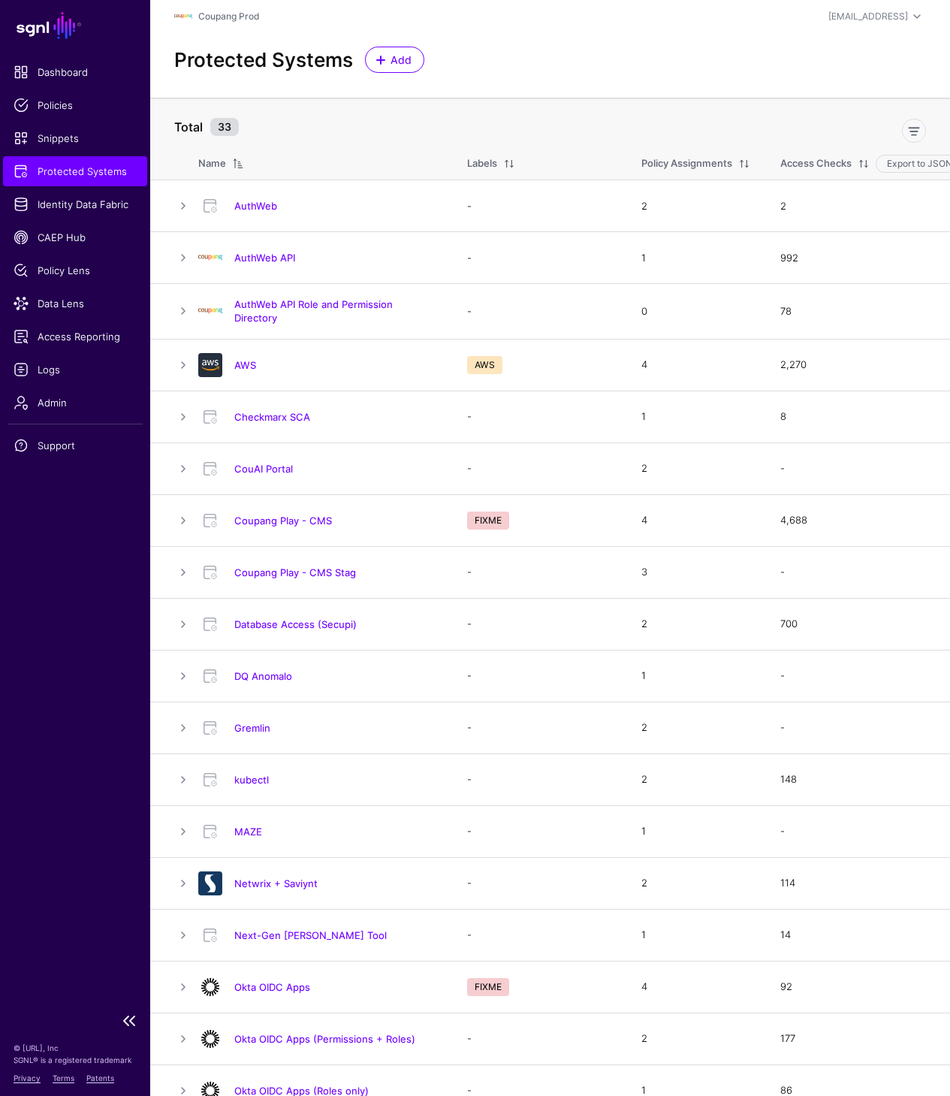
click at [101, 173] on span "Protected Systems" at bounding box center [75, 171] width 123 height 15
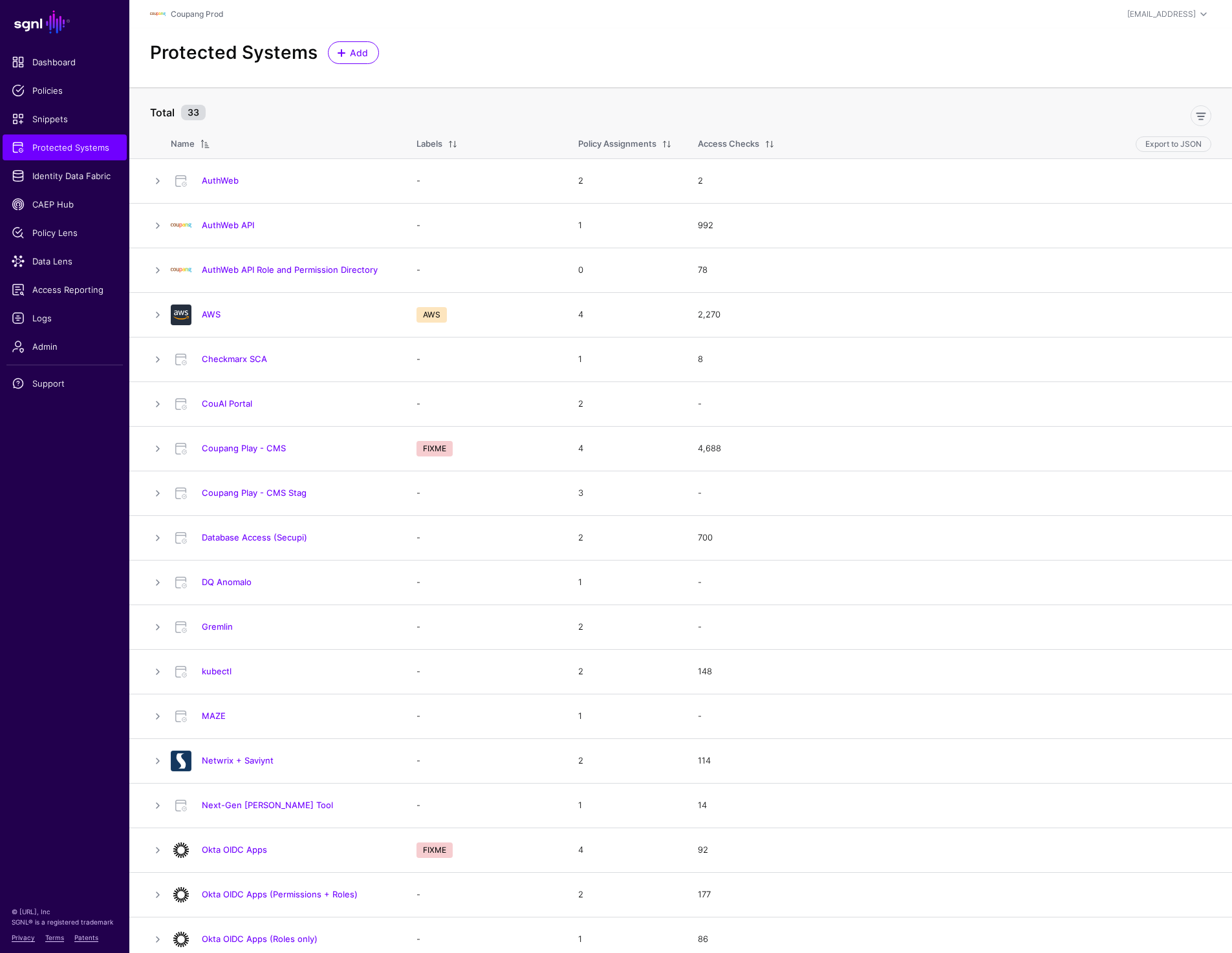
click at [541, 64] on div "Protected Systems Add" at bounding box center [680, 58] width 1102 height 59
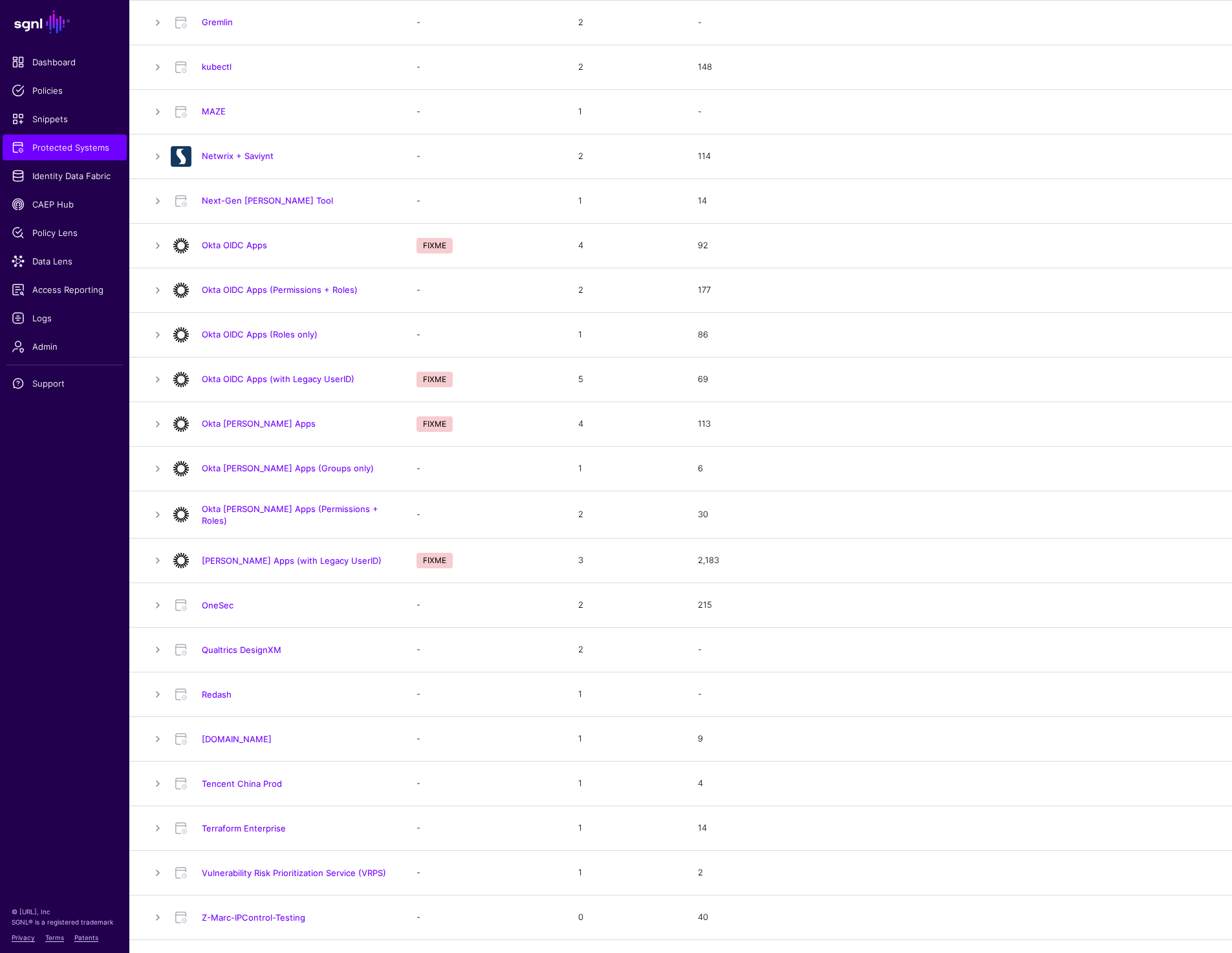
scroll to position [681, 0]
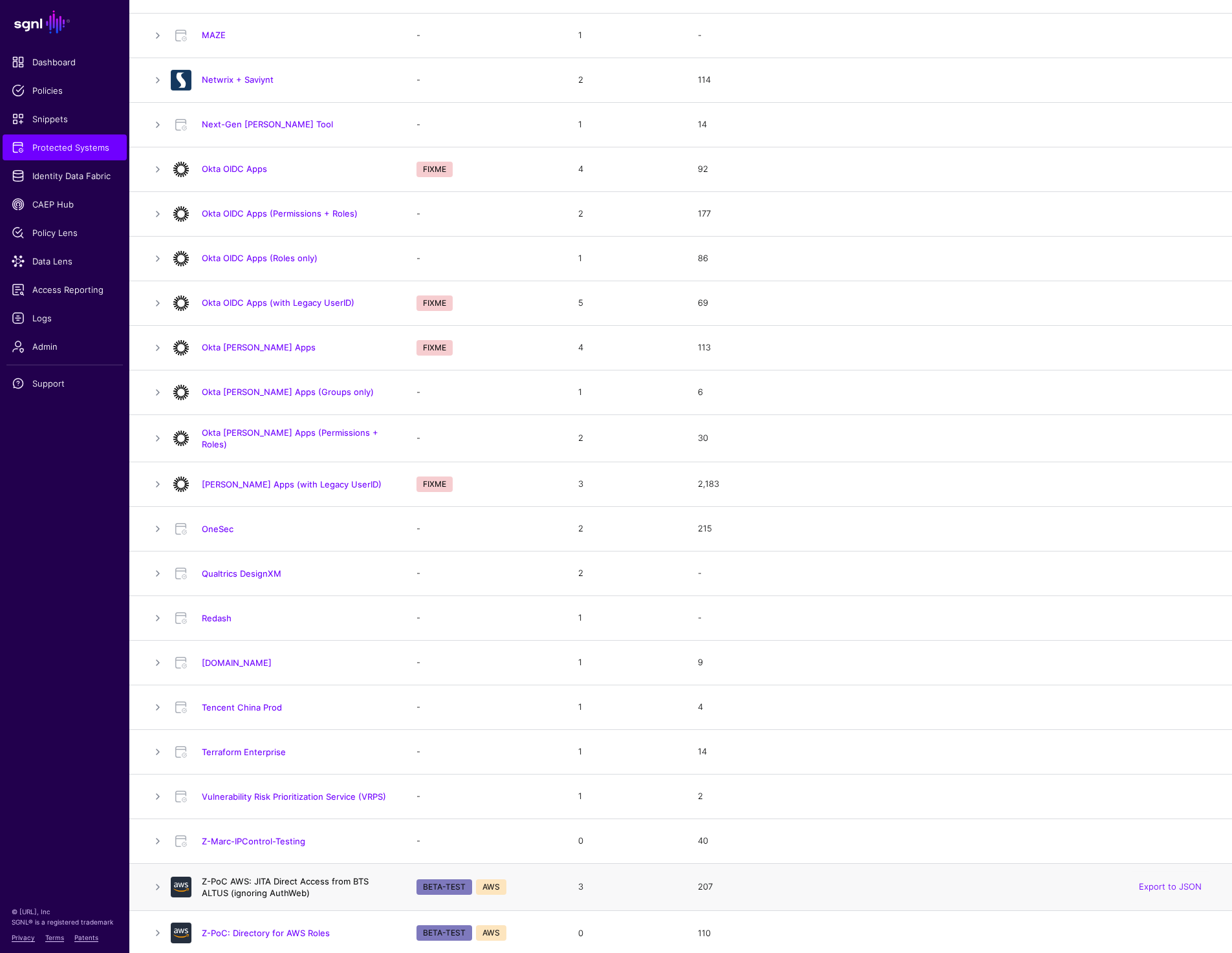
click at [239, 876] on link "Z-PoC AWS: JITA Direct Access from BTS ALTUS (ignoring AuthWeb)" at bounding box center [285, 888] width 167 height 22
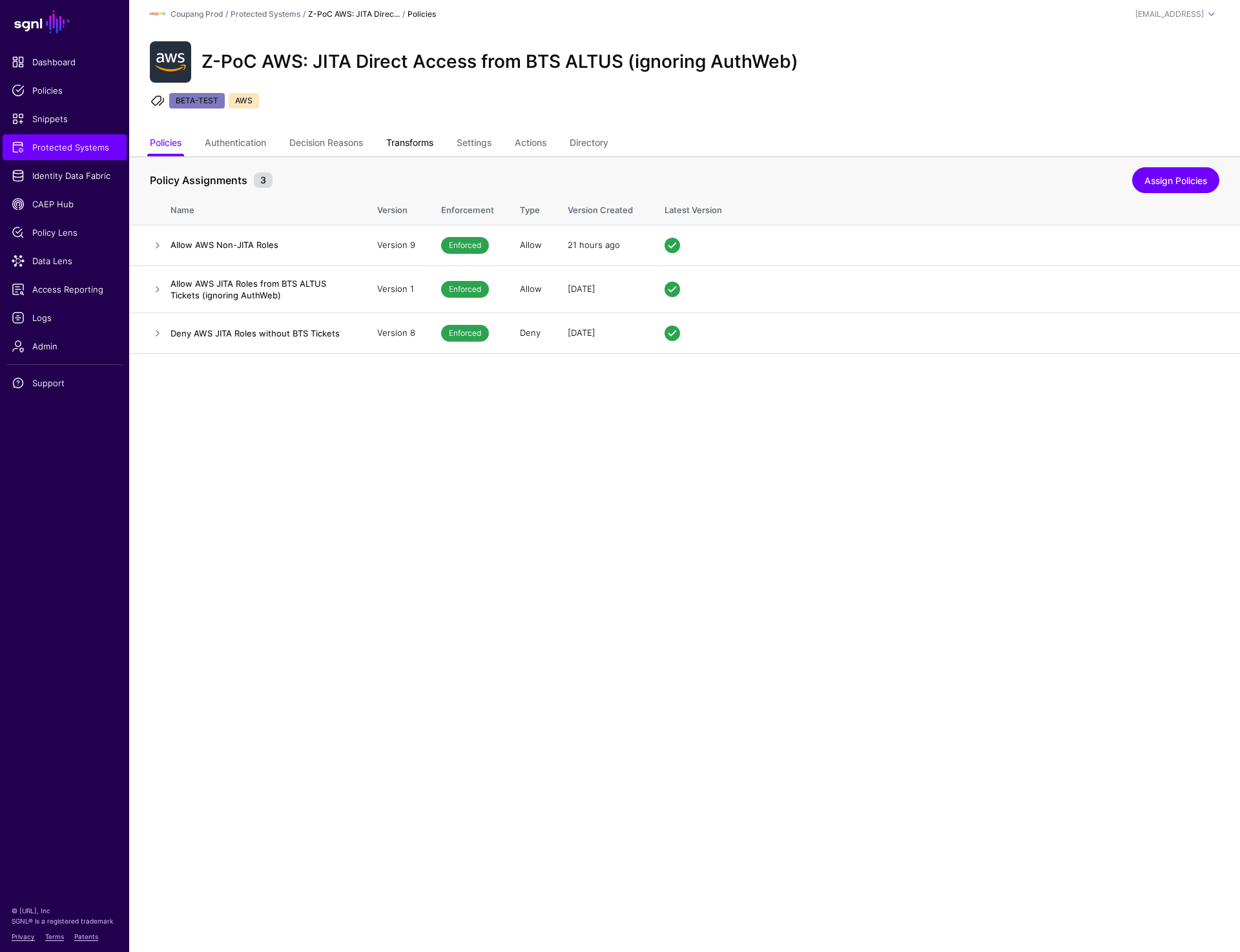
click at [415, 141] on link "Transforms" at bounding box center [409, 144] width 47 height 25
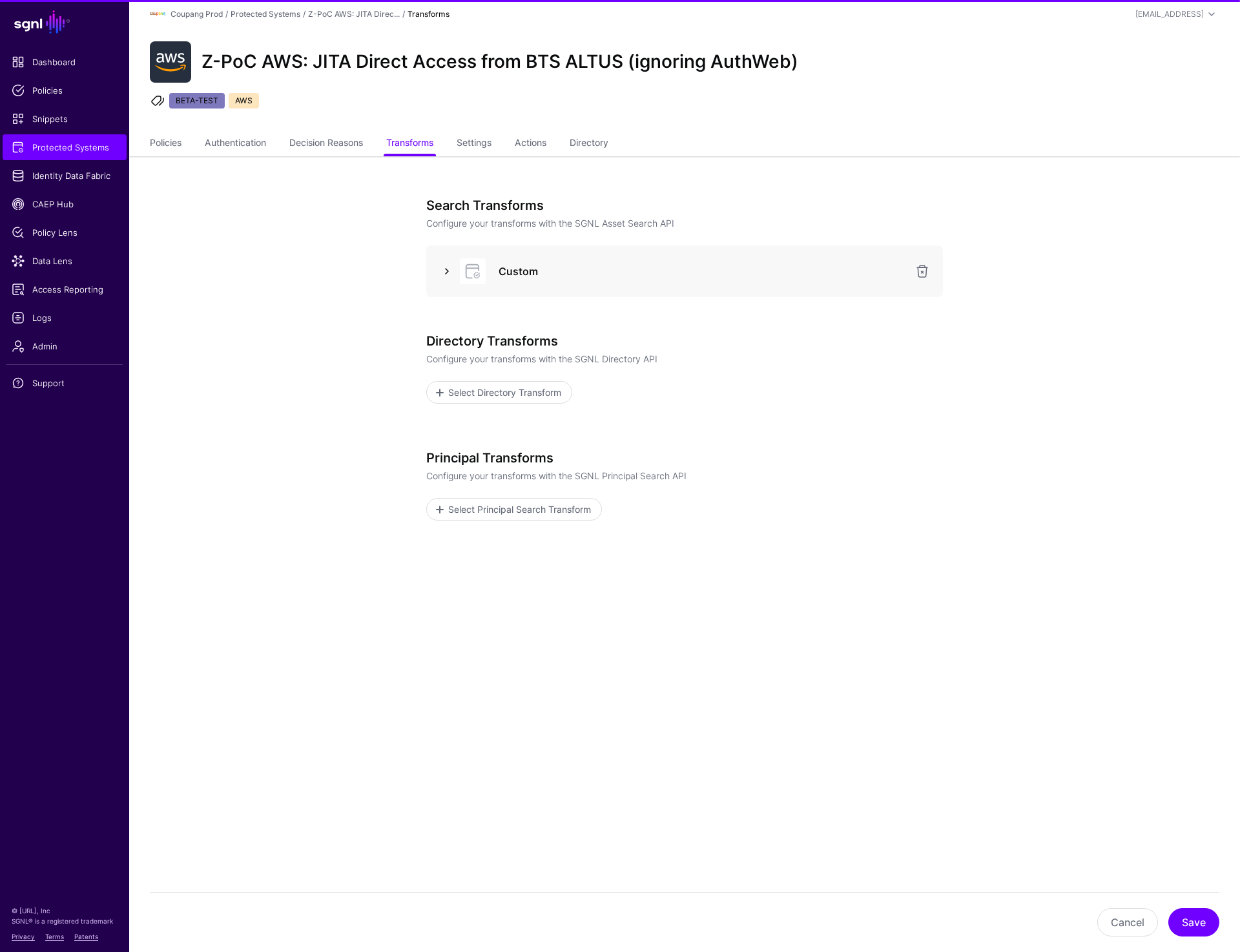
click at [448, 265] on link at bounding box center [447, 271] width 15 height 15
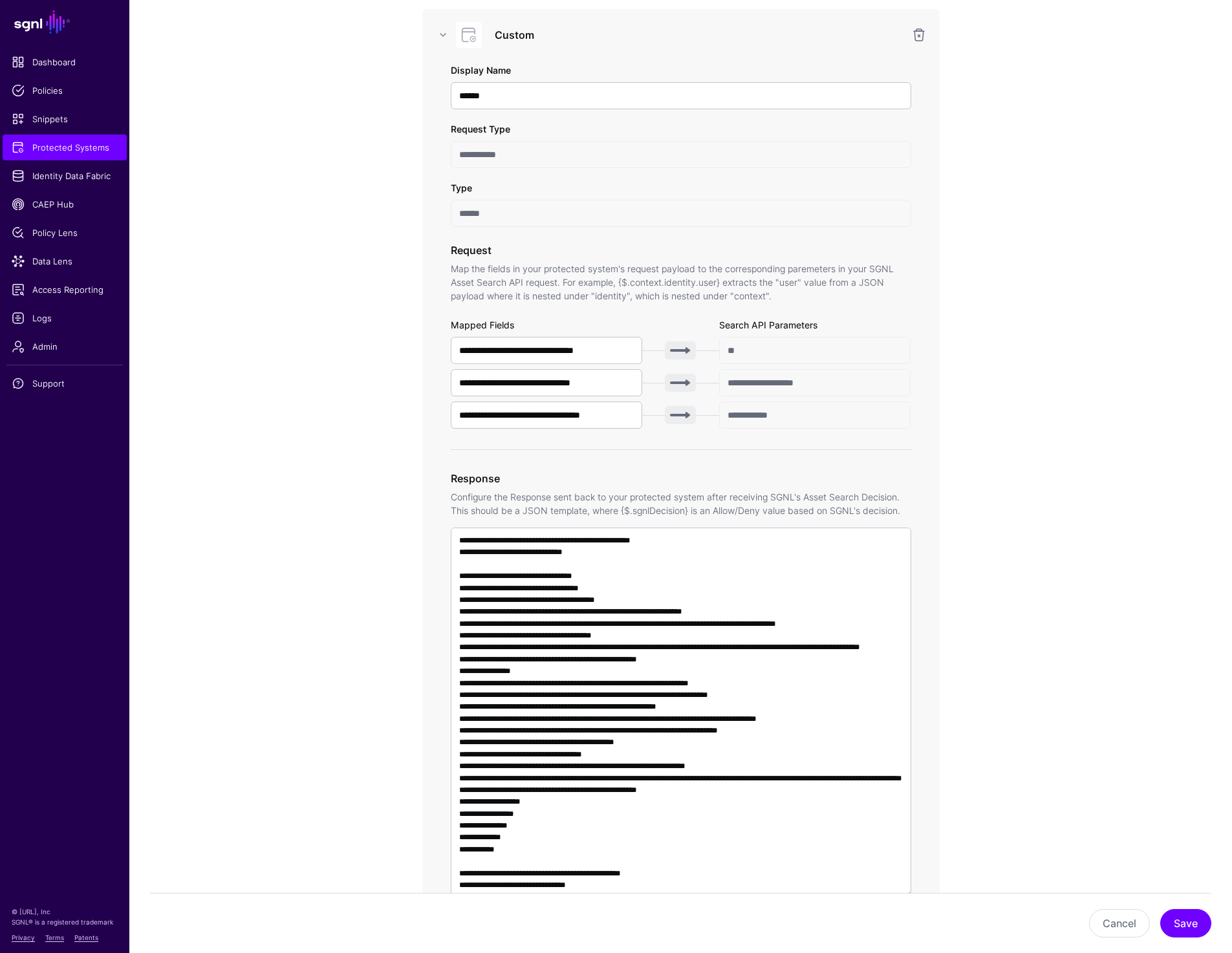
scroll to position [244, 0]
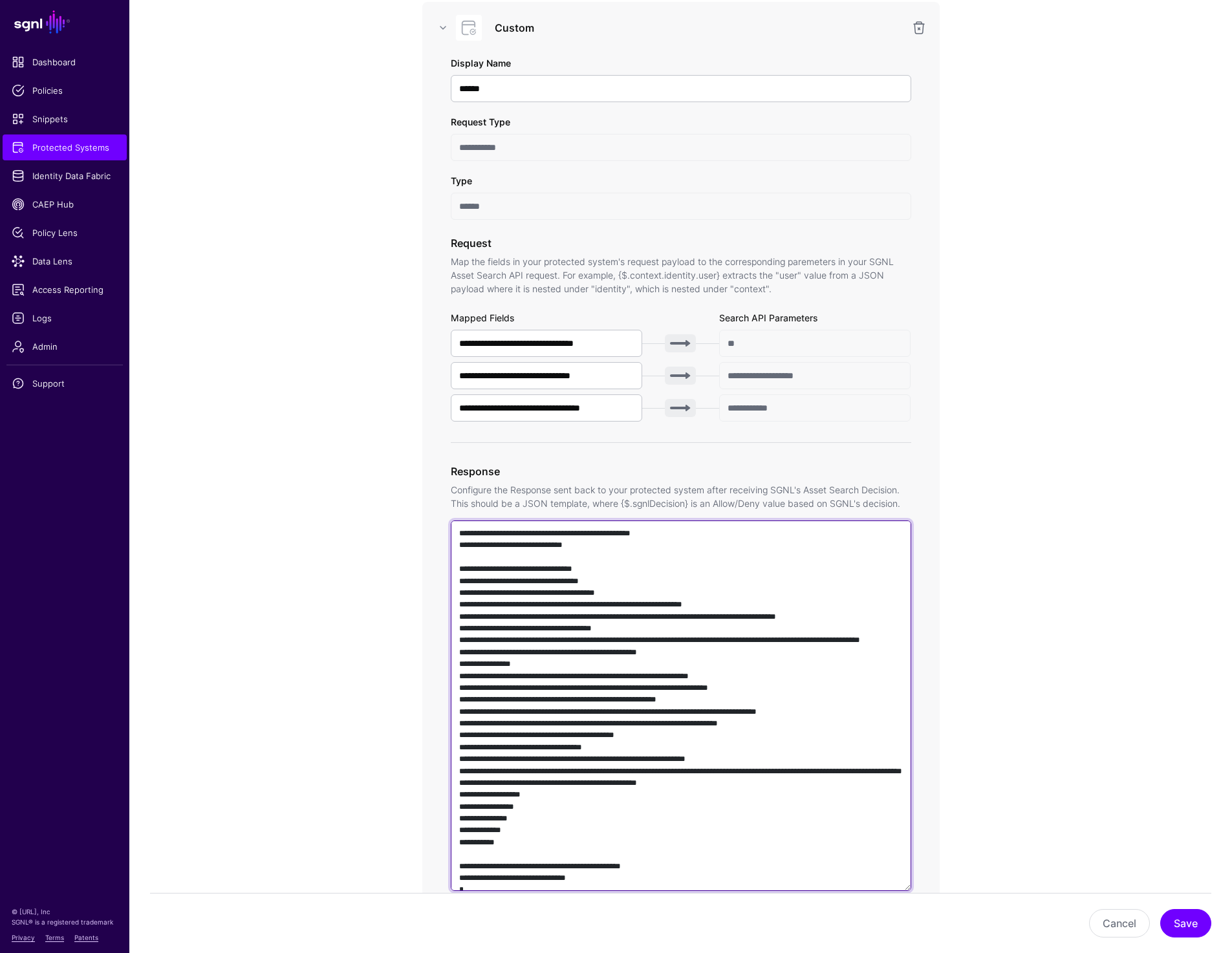
click at [669, 653] on textarea at bounding box center [680, 706] width 461 height 370
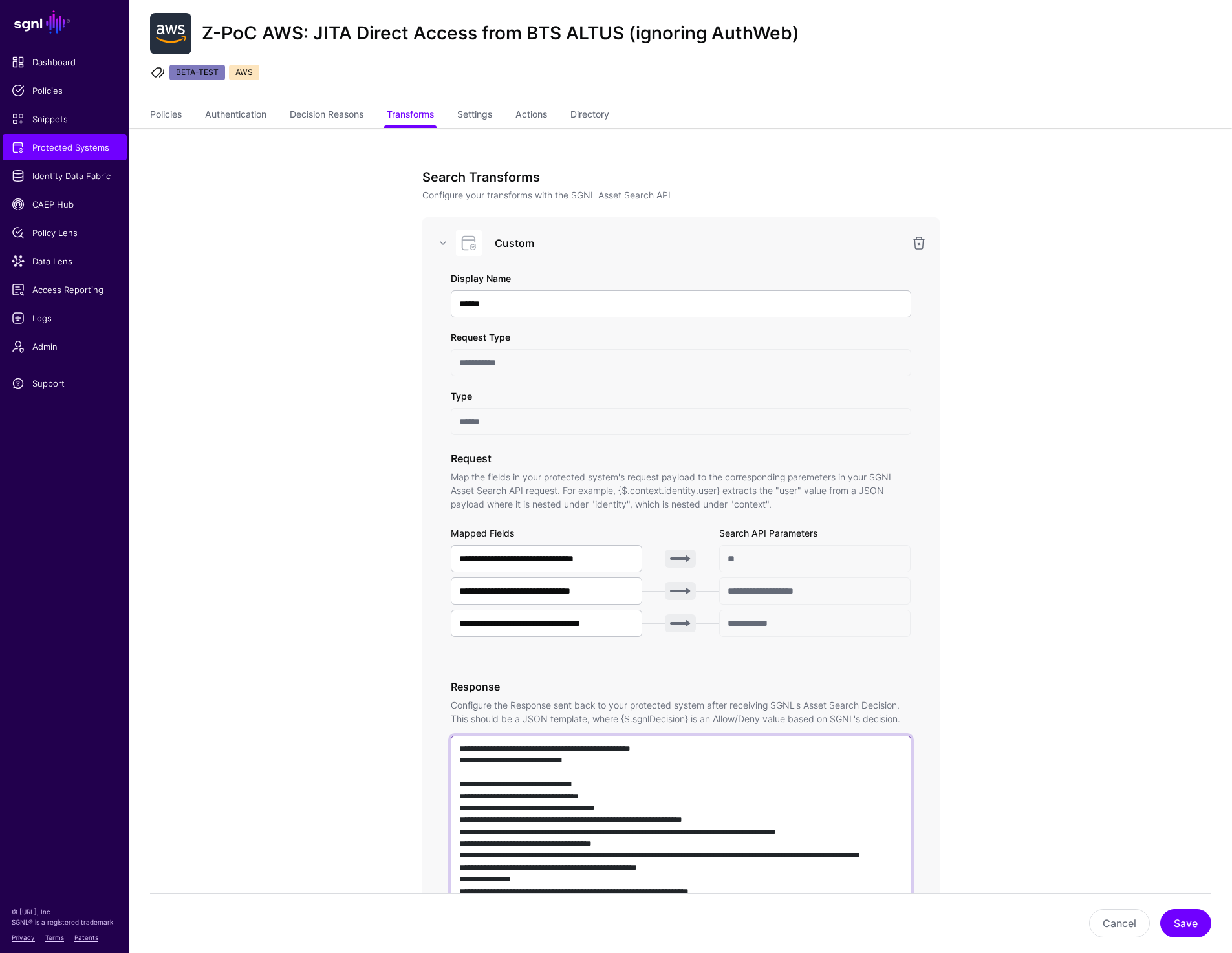
scroll to position [34, 0]
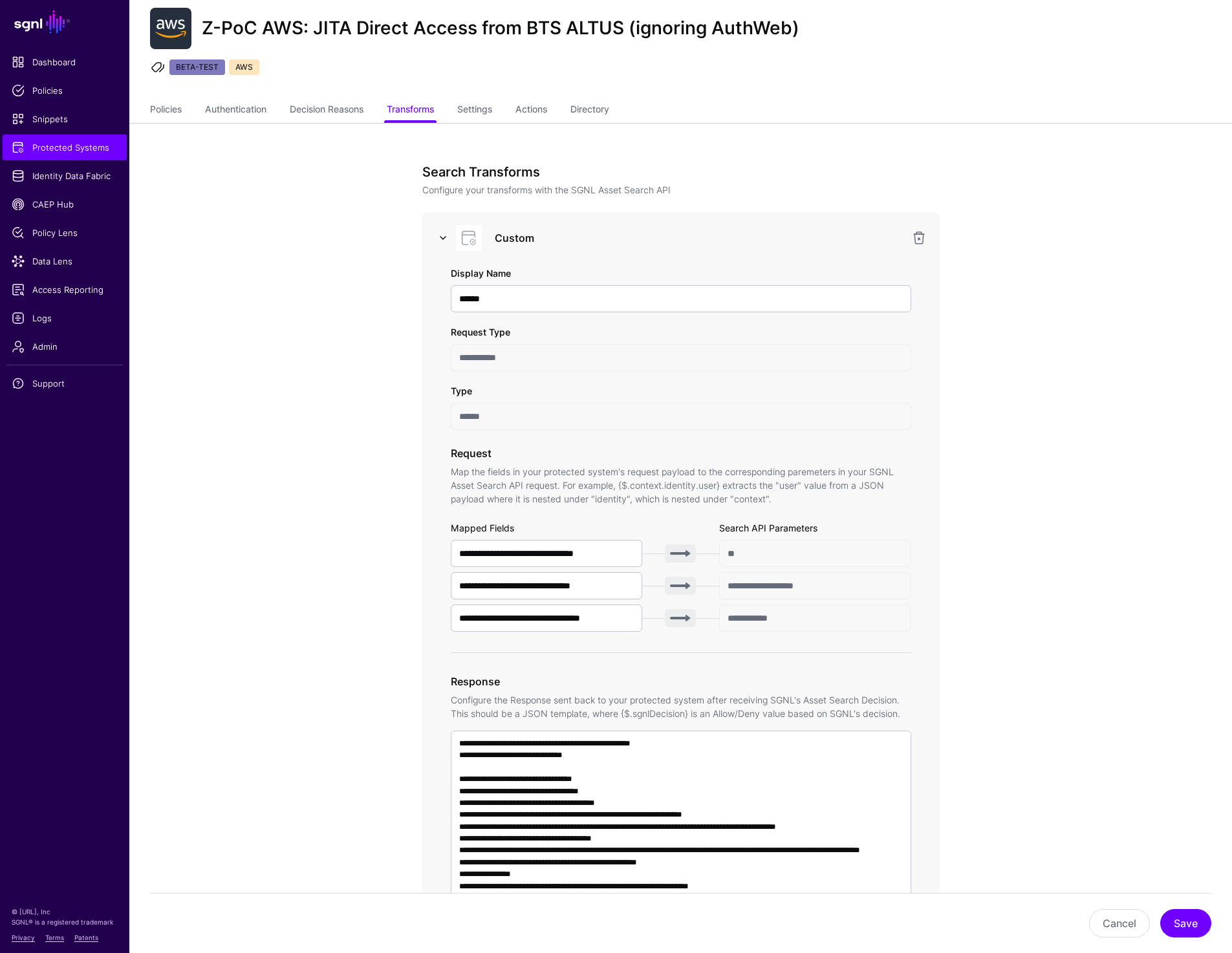
click at [446, 237] on link at bounding box center [443, 238] width 15 height 15
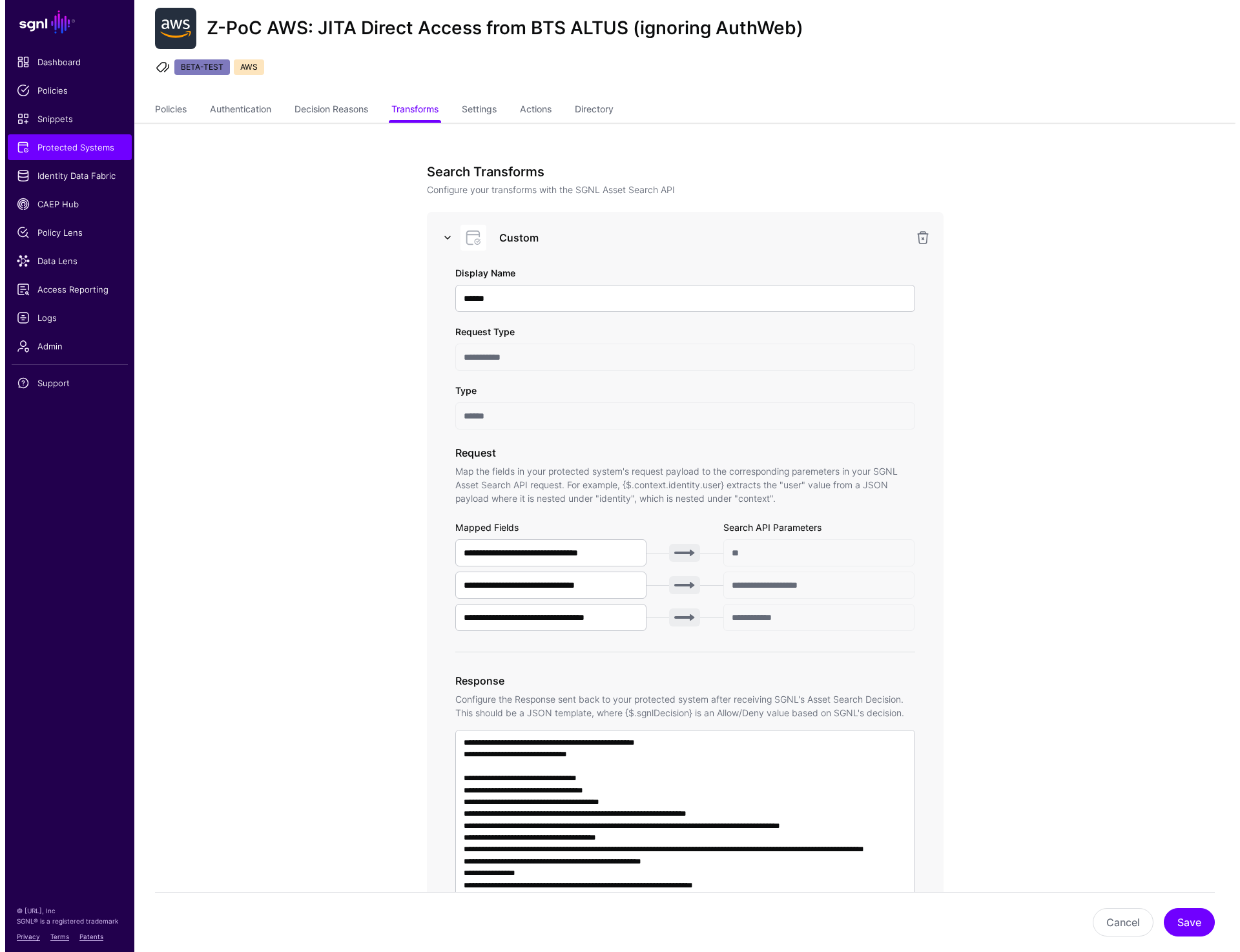
scroll to position [0, 0]
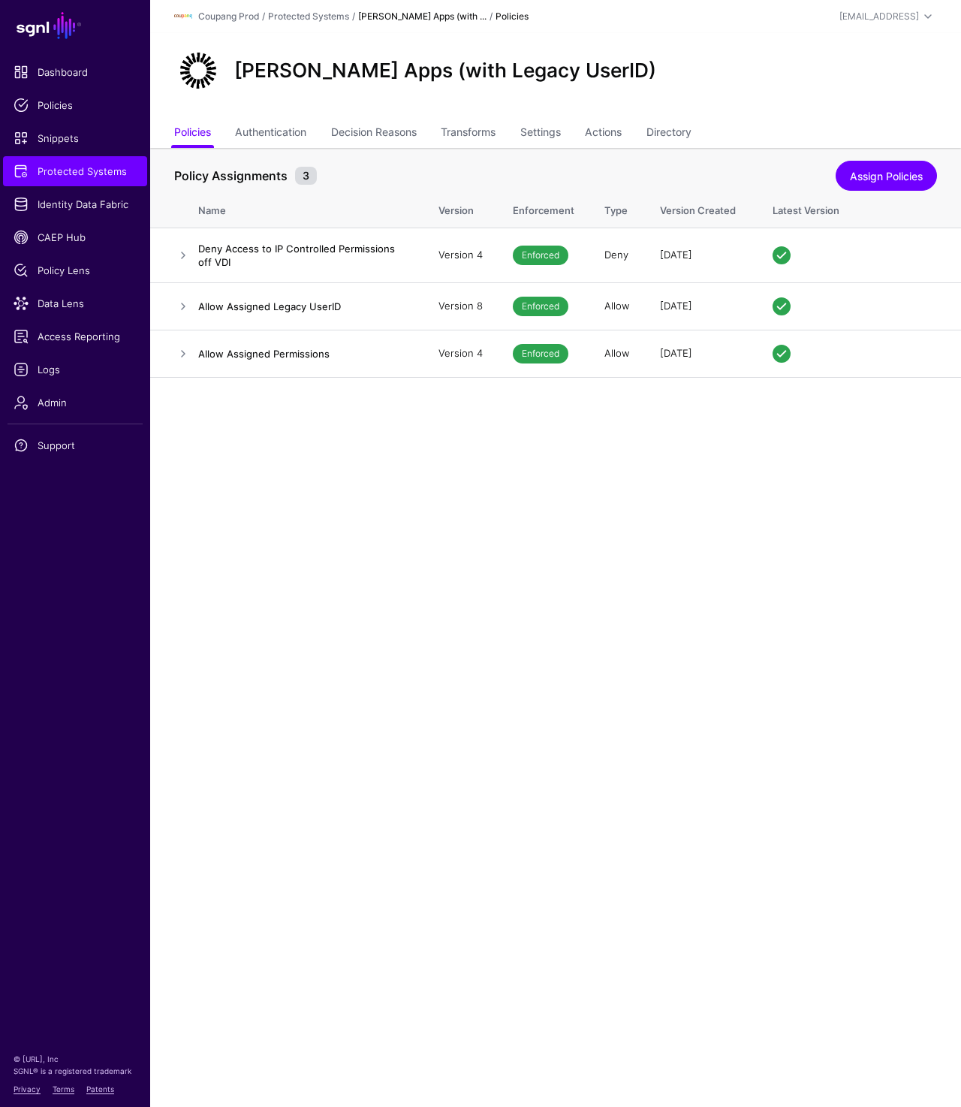
click at [361, 552] on main "SGNL Dashboard Policies Snippets Protected Systems Identity Data Fabric CAEP Hu…" at bounding box center [480, 553] width 961 height 1107
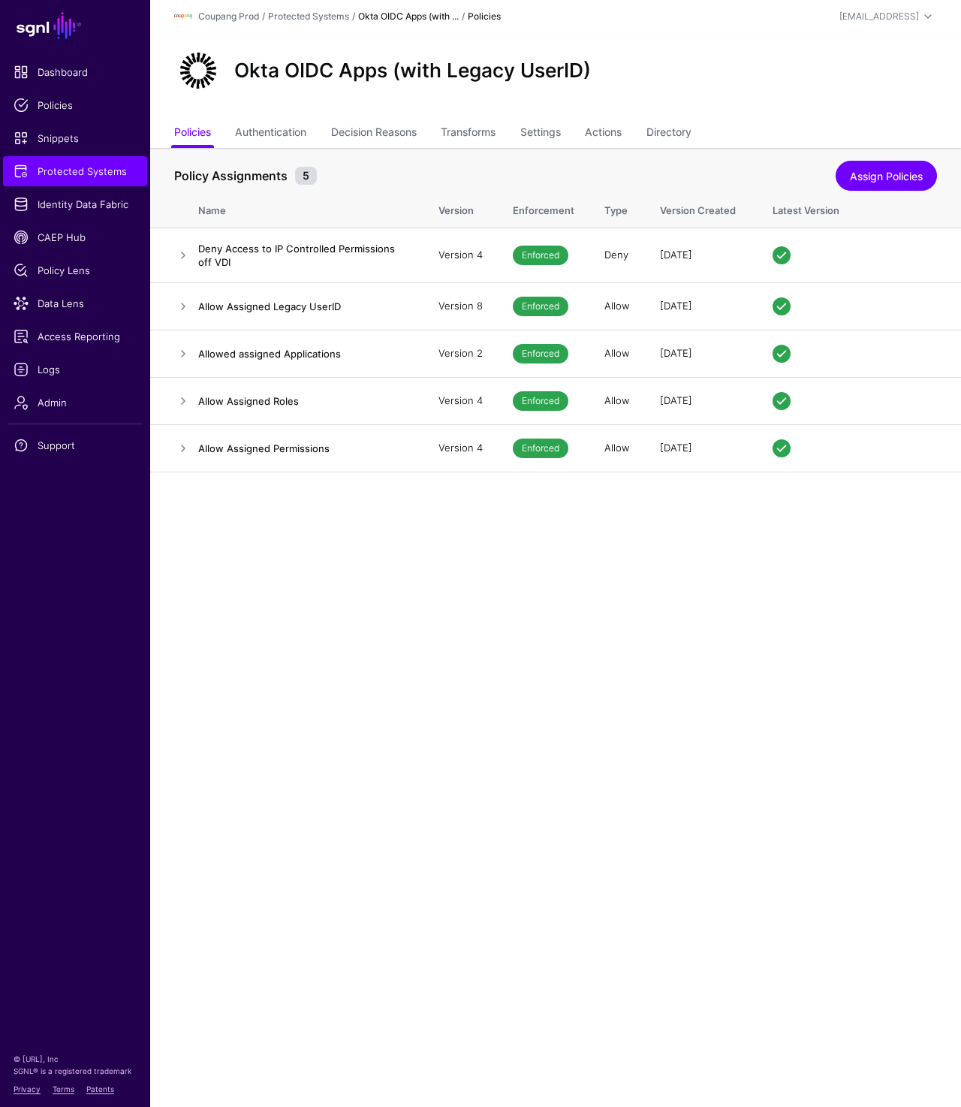
click at [612, 964] on main "SGNL Dashboard Policies Snippets Protected Systems Identity Data Fabric CAEP Hu…" at bounding box center [480, 553] width 961 height 1107
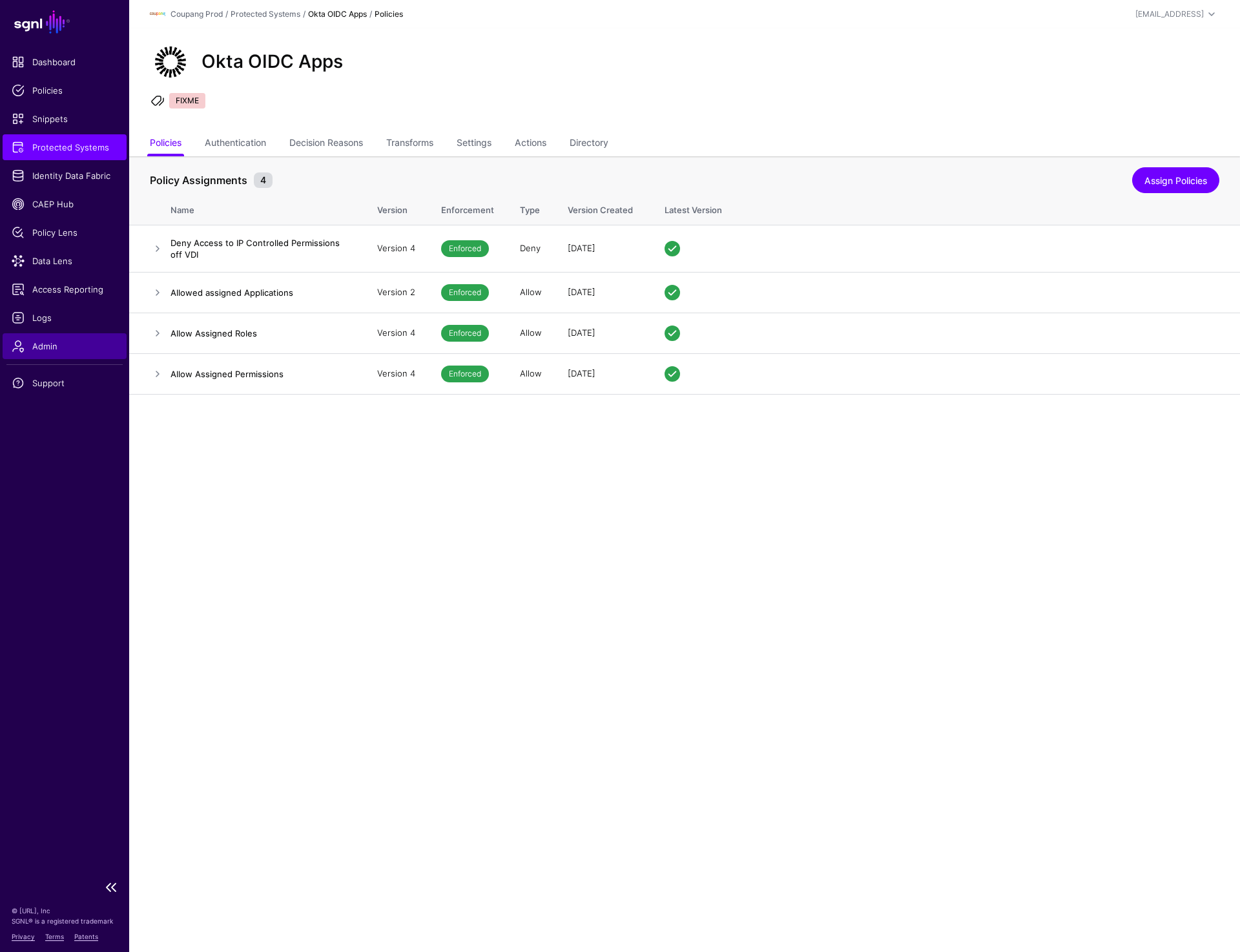
click at [56, 353] on link "Admin" at bounding box center [64, 347] width 124 height 26
click at [483, 144] on link "Settings" at bounding box center [474, 144] width 35 height 25
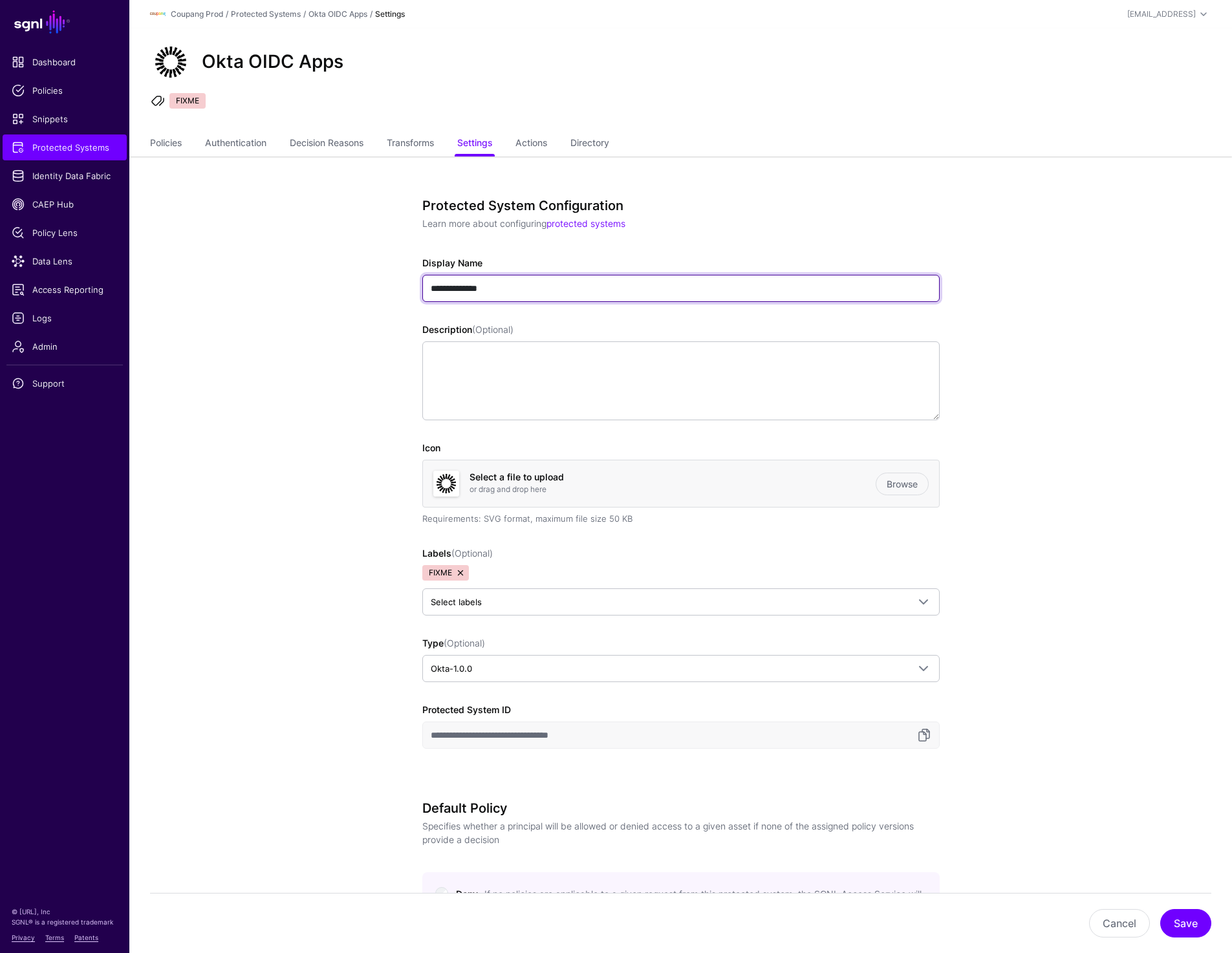
click at [478, 289] on input "**********" at bounding box center [680, 288] width 517 height 28
type input "**********"
click at [1185, 920] on button "Save" at bounding box center [1185, 923] width 51 height 28
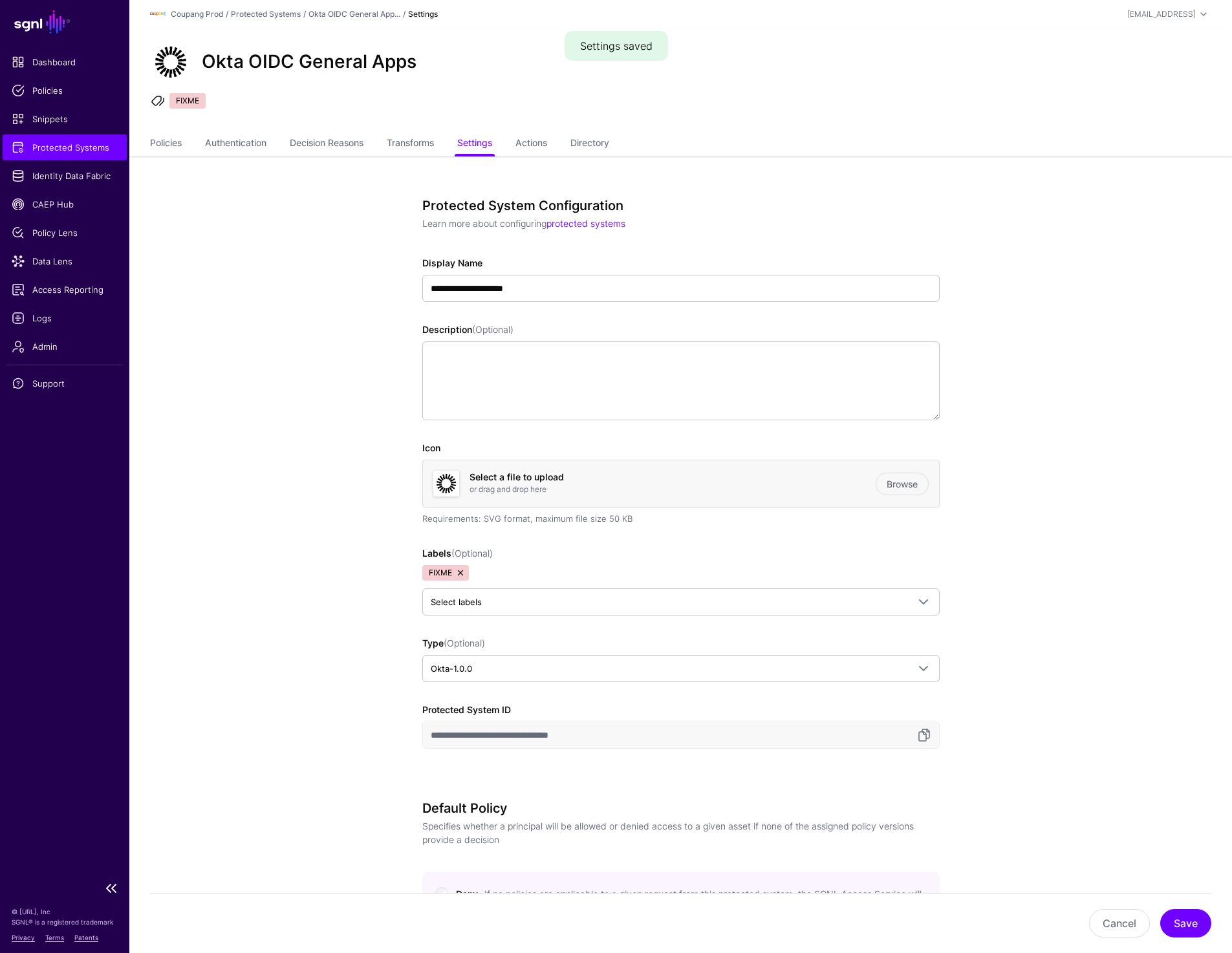
click at [79, 152] on span "Protected Systems" at bounding box center [65, 147] width 106 height 13
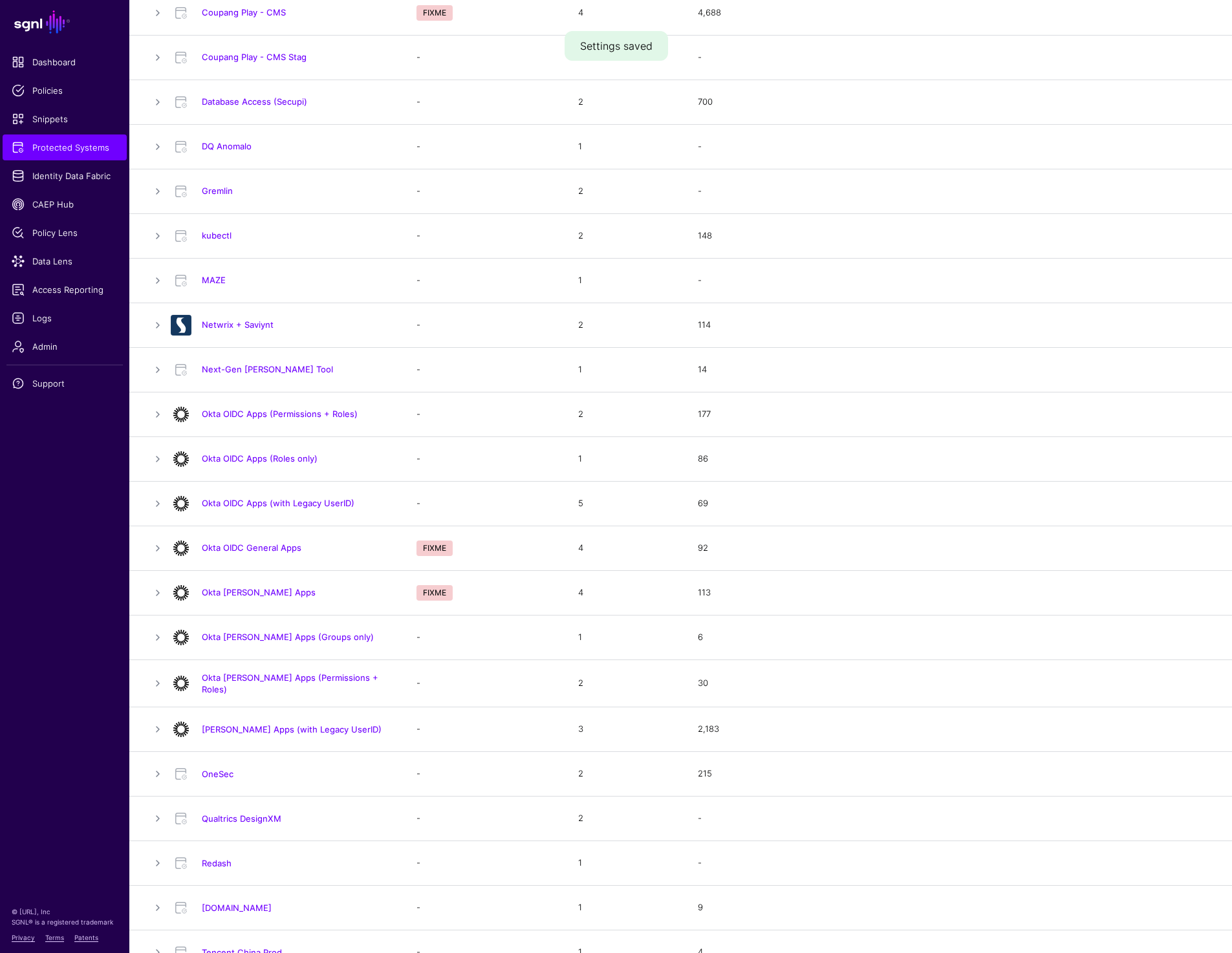
scroll to position [681, 0]
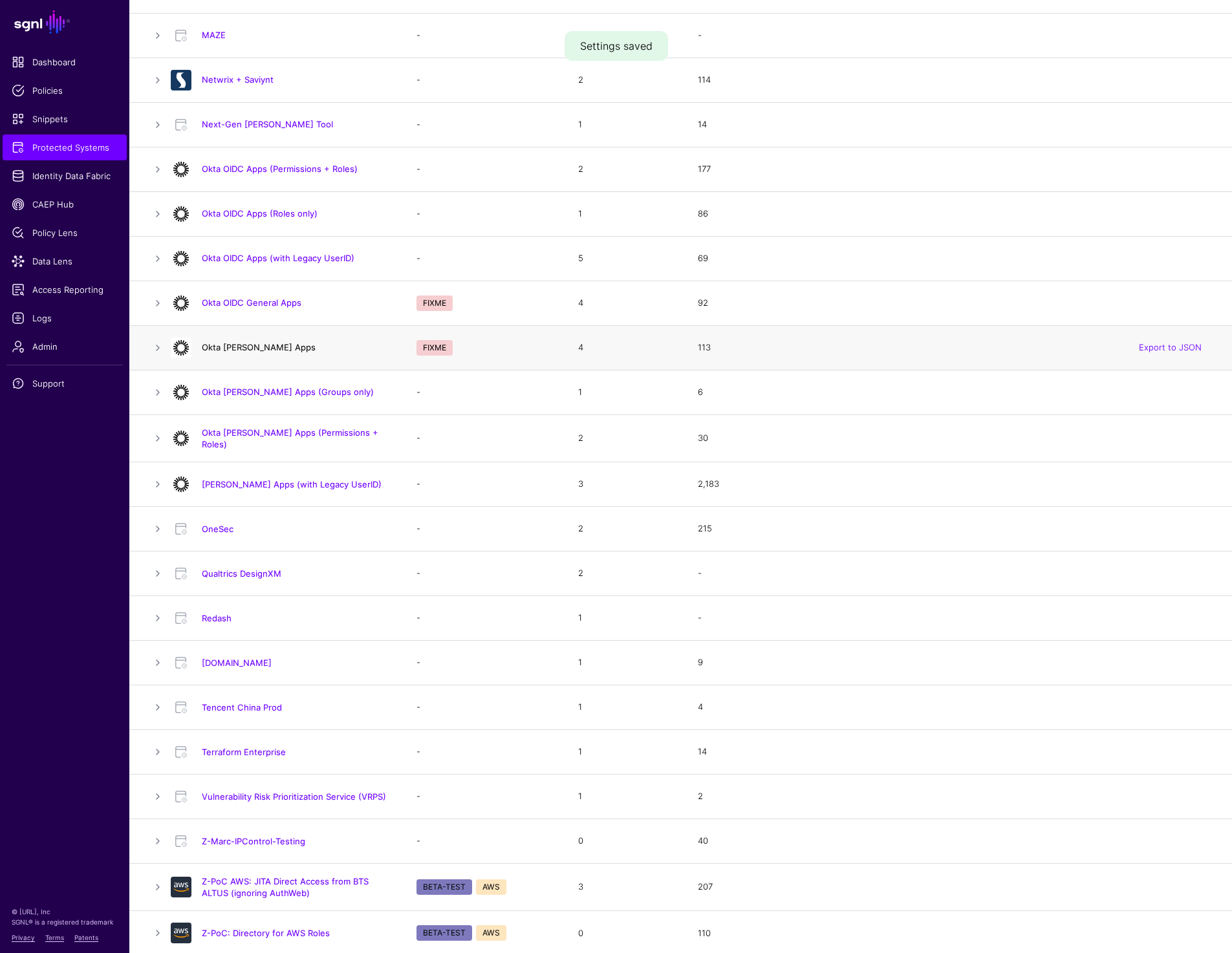
click at [223, 350] on link "Okta [PERSON_NAME] Apps" at bounding box center [258, 347] width 114 height 10
click at [268, 303] on link "Okta OIDC General Apps" at bounding box center [251, 302] width 100 height 10
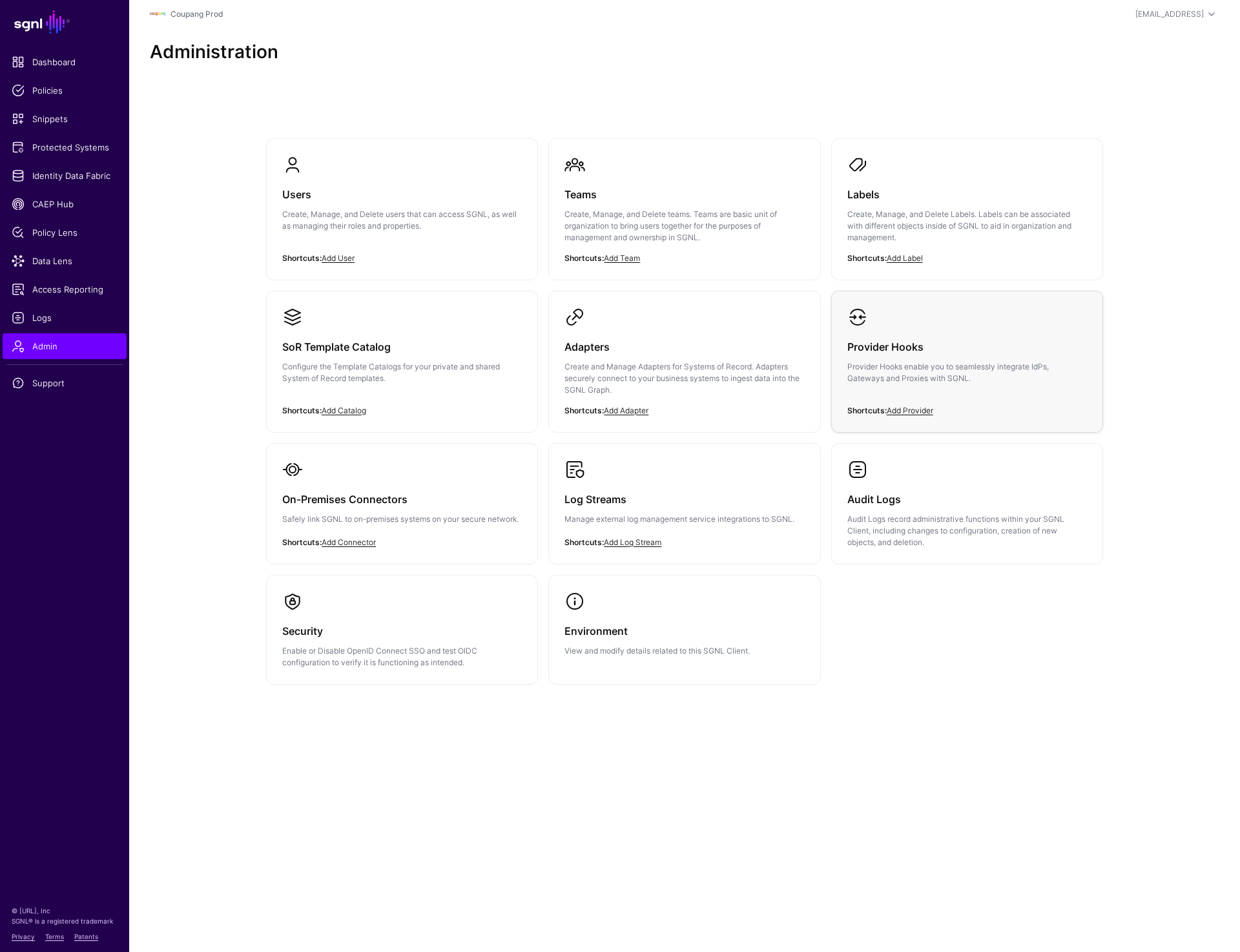
click at [962, 352] on h3 "Provider Hooks" at bounding box center [967, 347] width 240 height 18
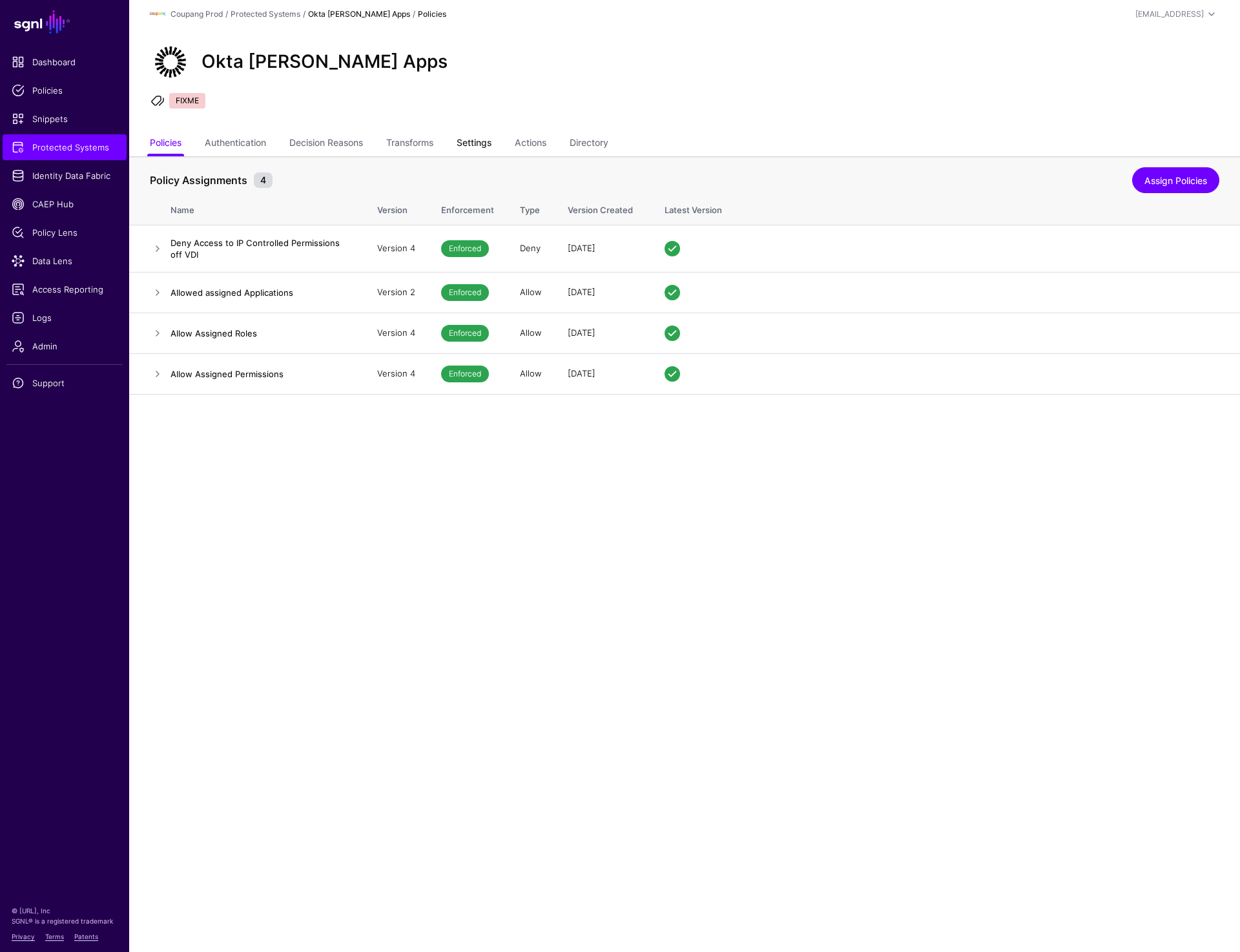
click at [486, 144] on link "Settings" at bounding box center [474, 144] width 35 height 25
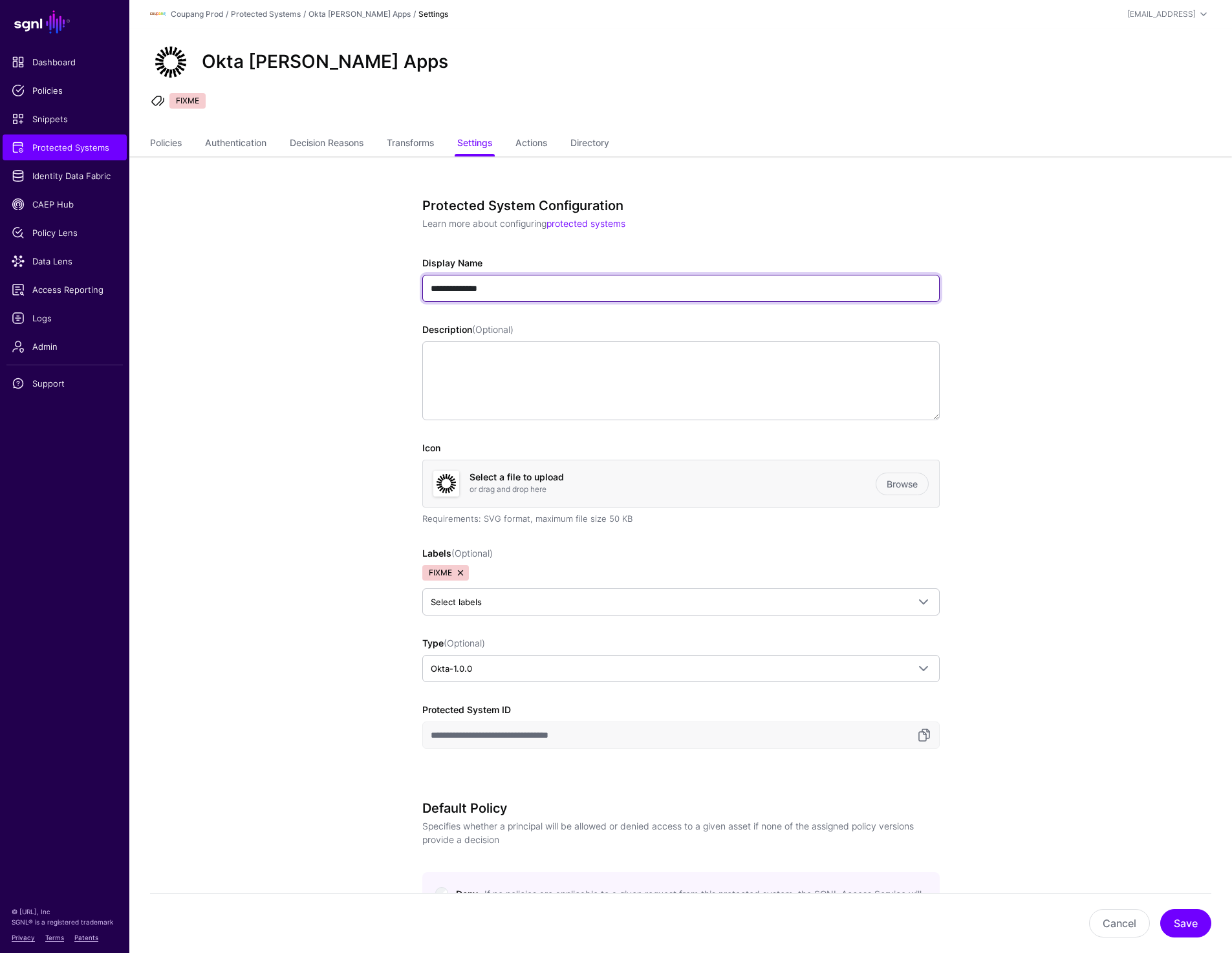
click at [479, 292] on input "**********" at bounding box center [680, 288] width 517 height 28
type input "**********"
click at [461, 575] on link at bounding box center [461, 572] width 10 height 10
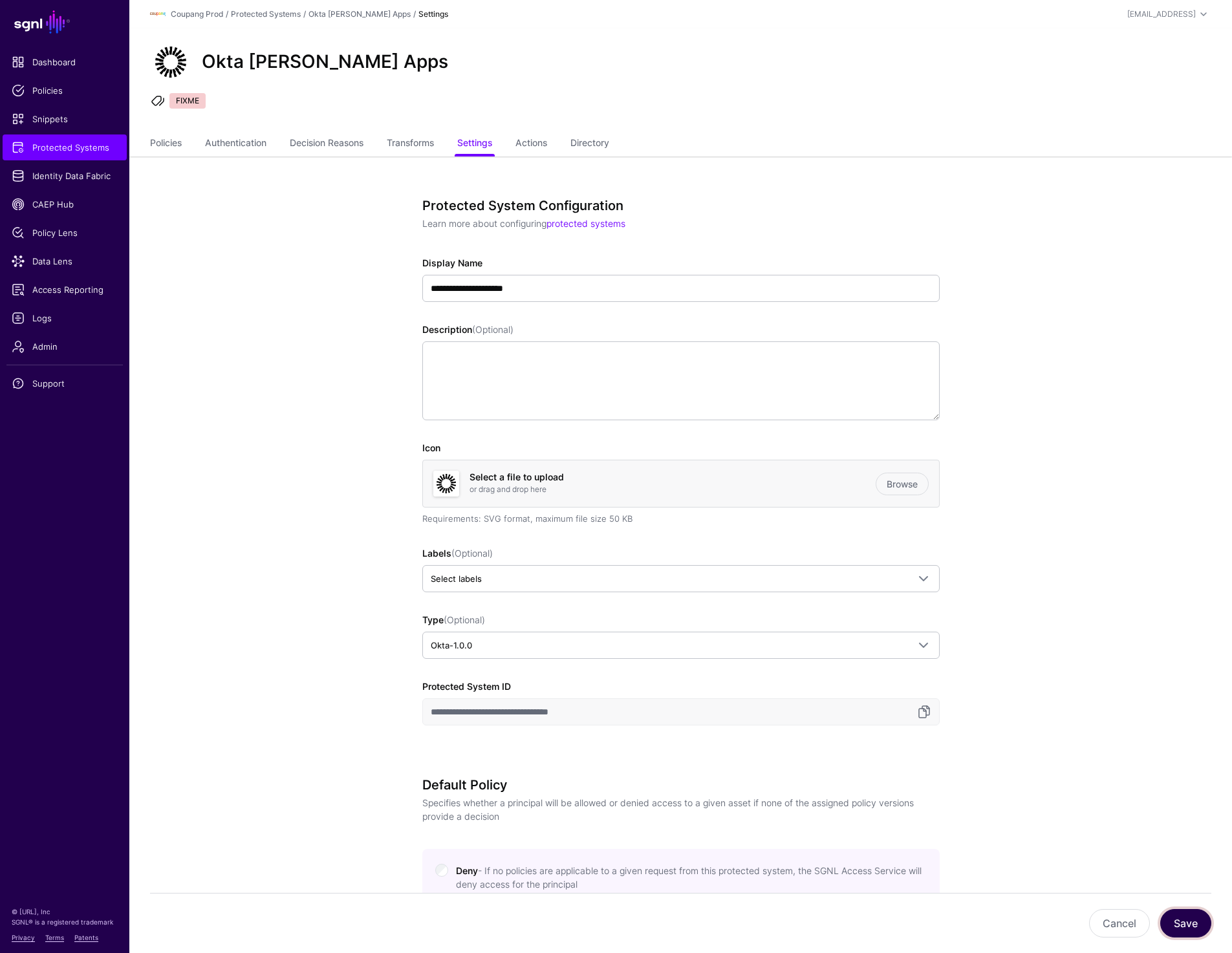
click at [1192, 913] on button "Save" at bounding box center [1185, 923] width 51 height 28
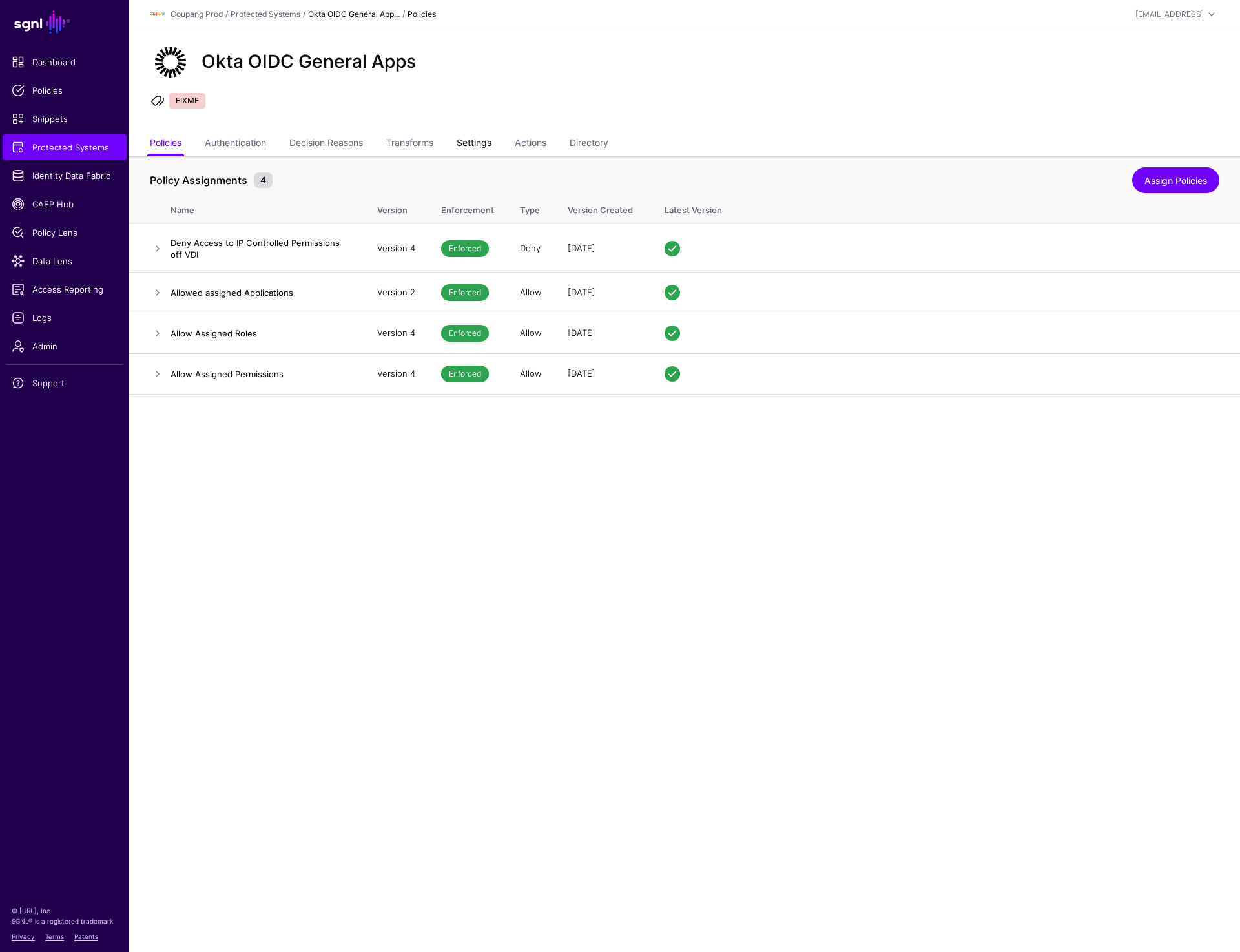
click at [492, 146] on link "Settings" at bounding box center [474, 144] width 35 height 25
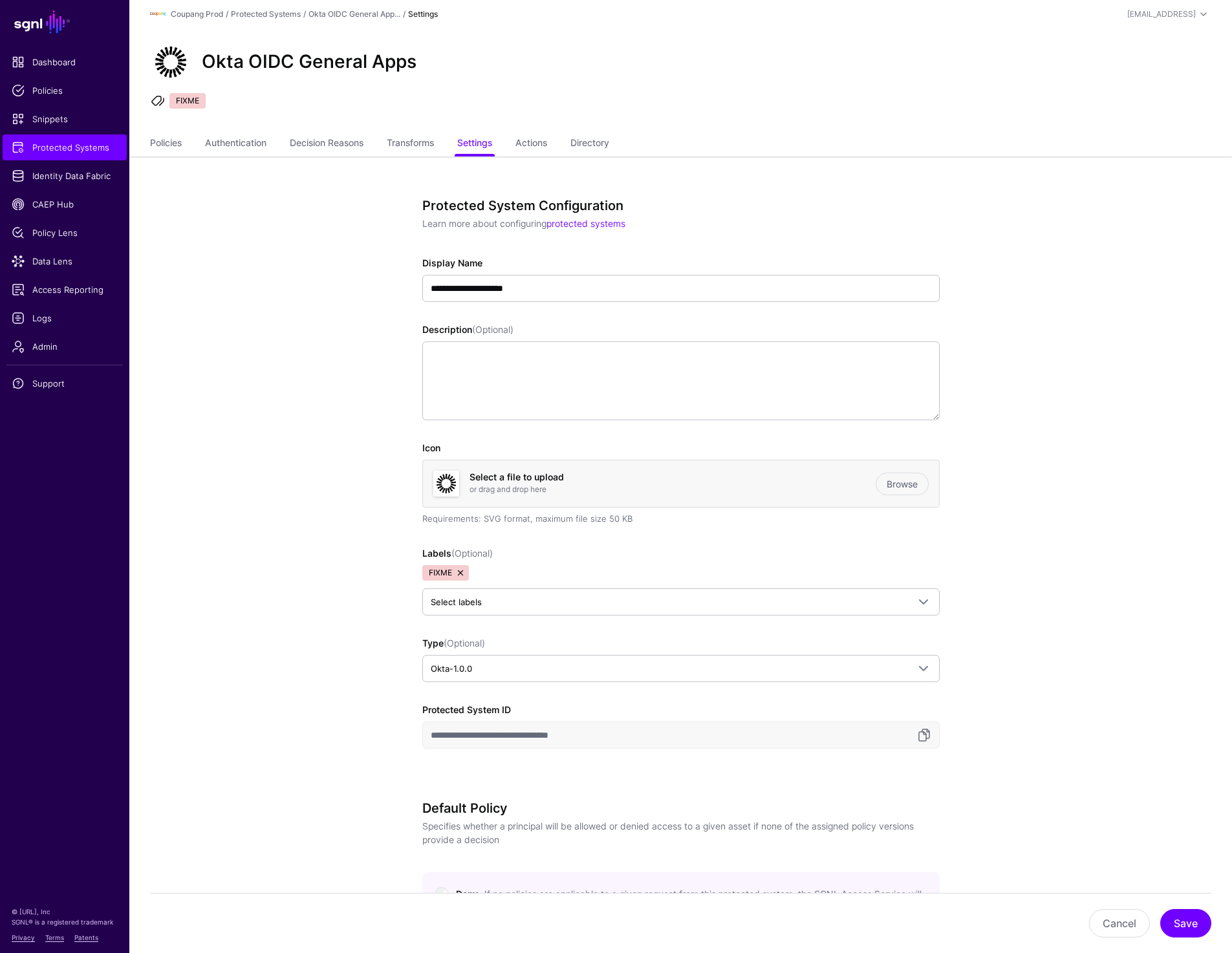
click at [462, 573] on link at bounding box center [461, 572] width 10 height 10
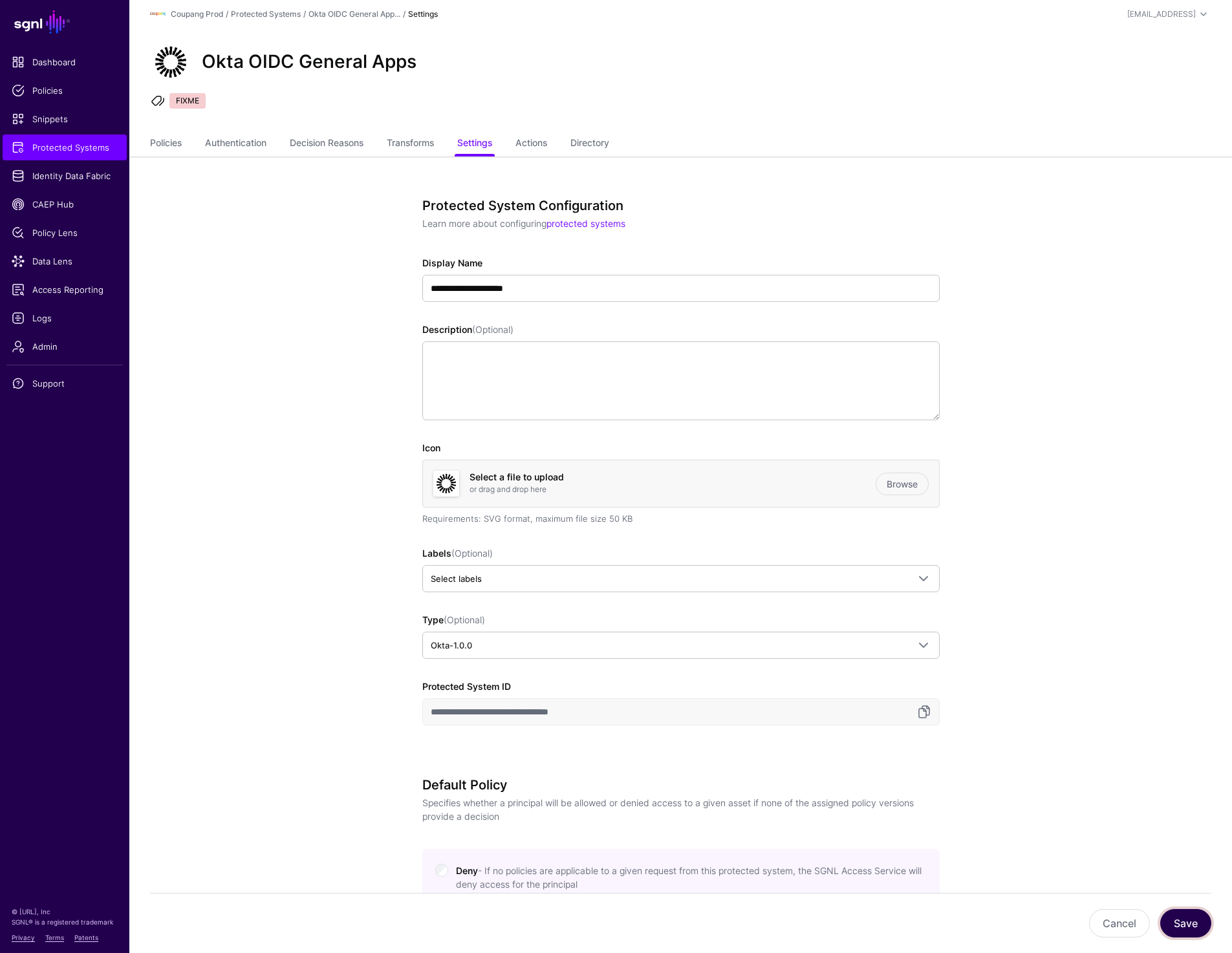
click at [1183, 929] on button "Save" at bounding box center [1185, 923] width 51 height 28
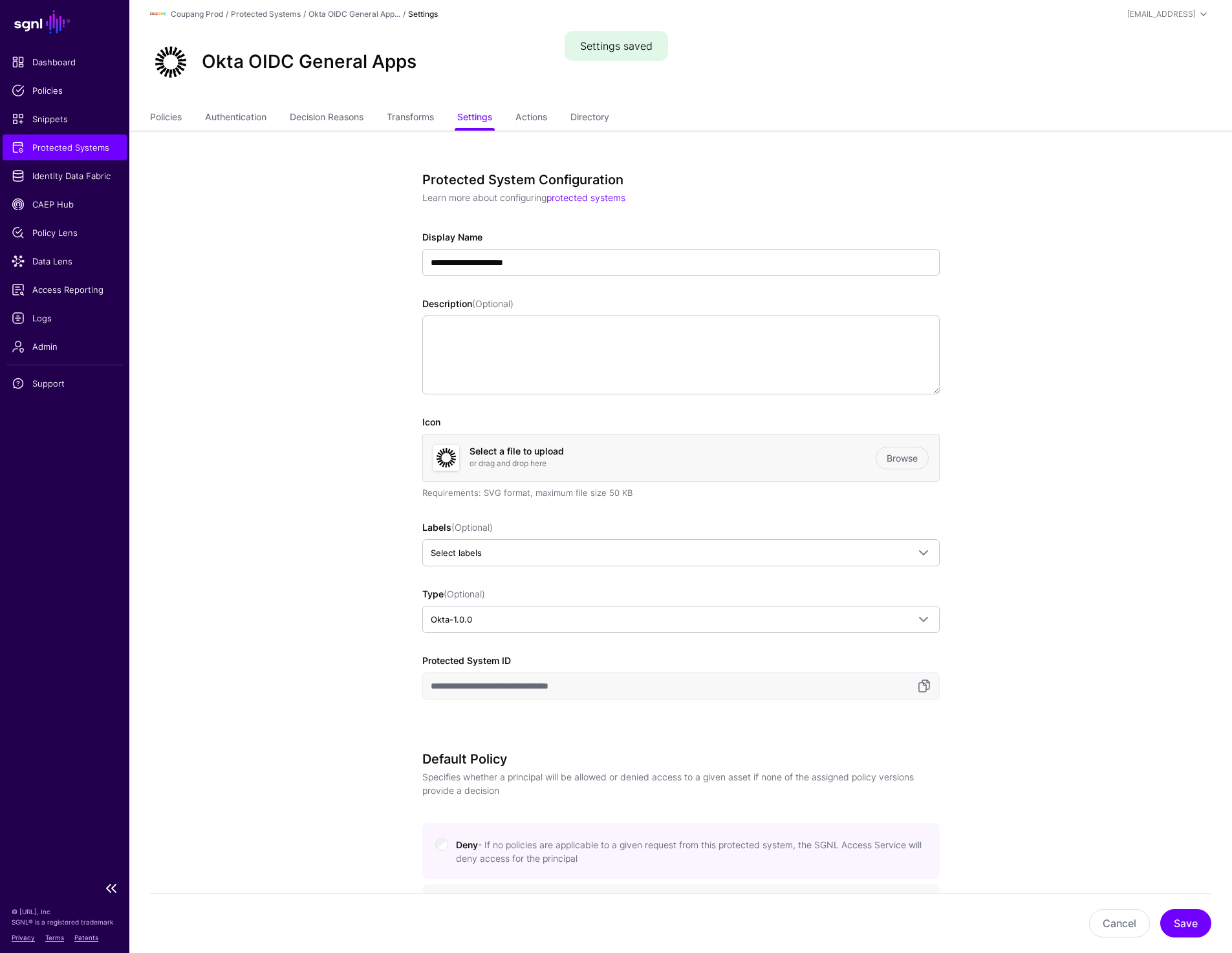
click at [69, 139] on link "Protected Systems" at bounding box center [65, 147] width 124 height 26
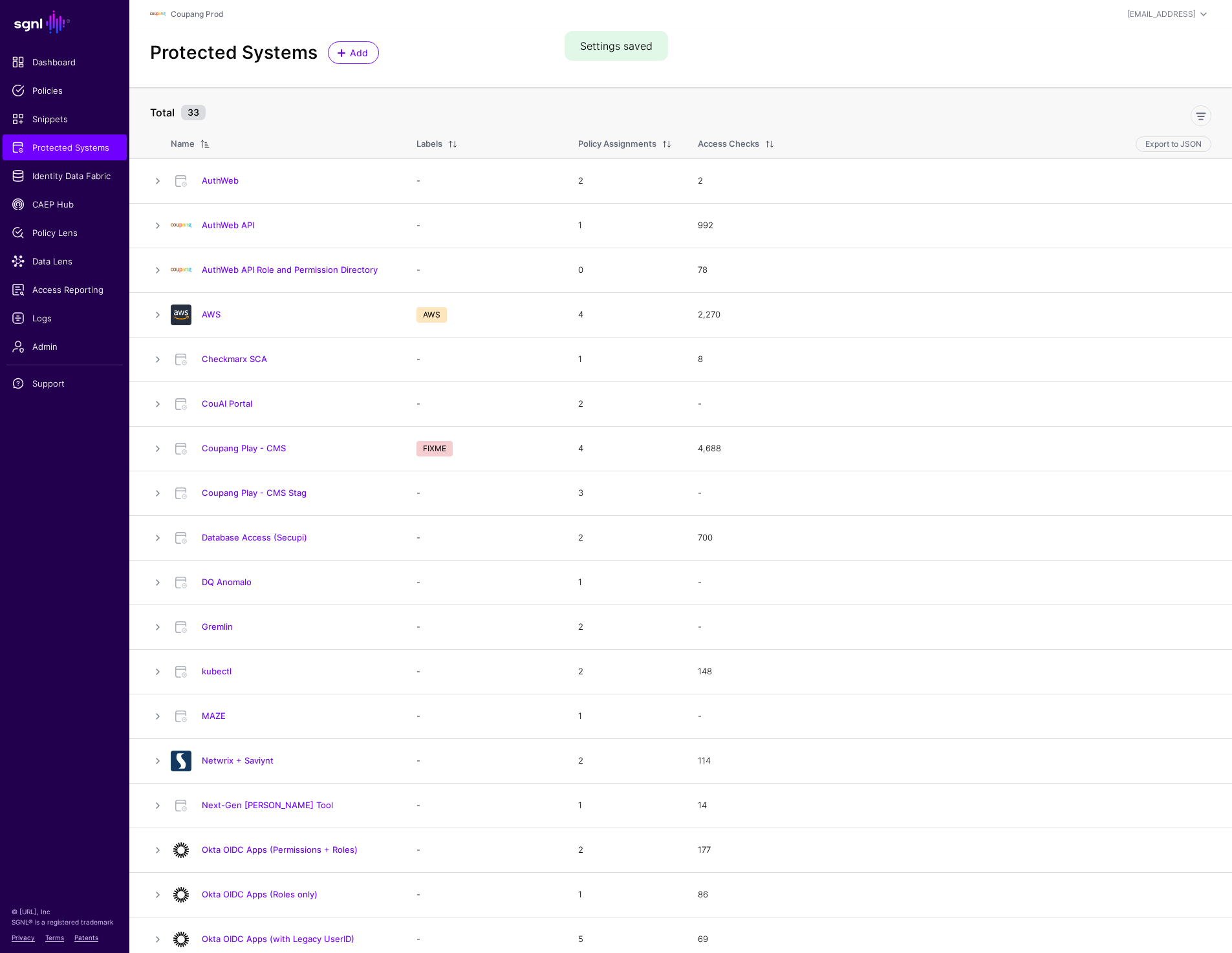
scroll to position [507, 0]
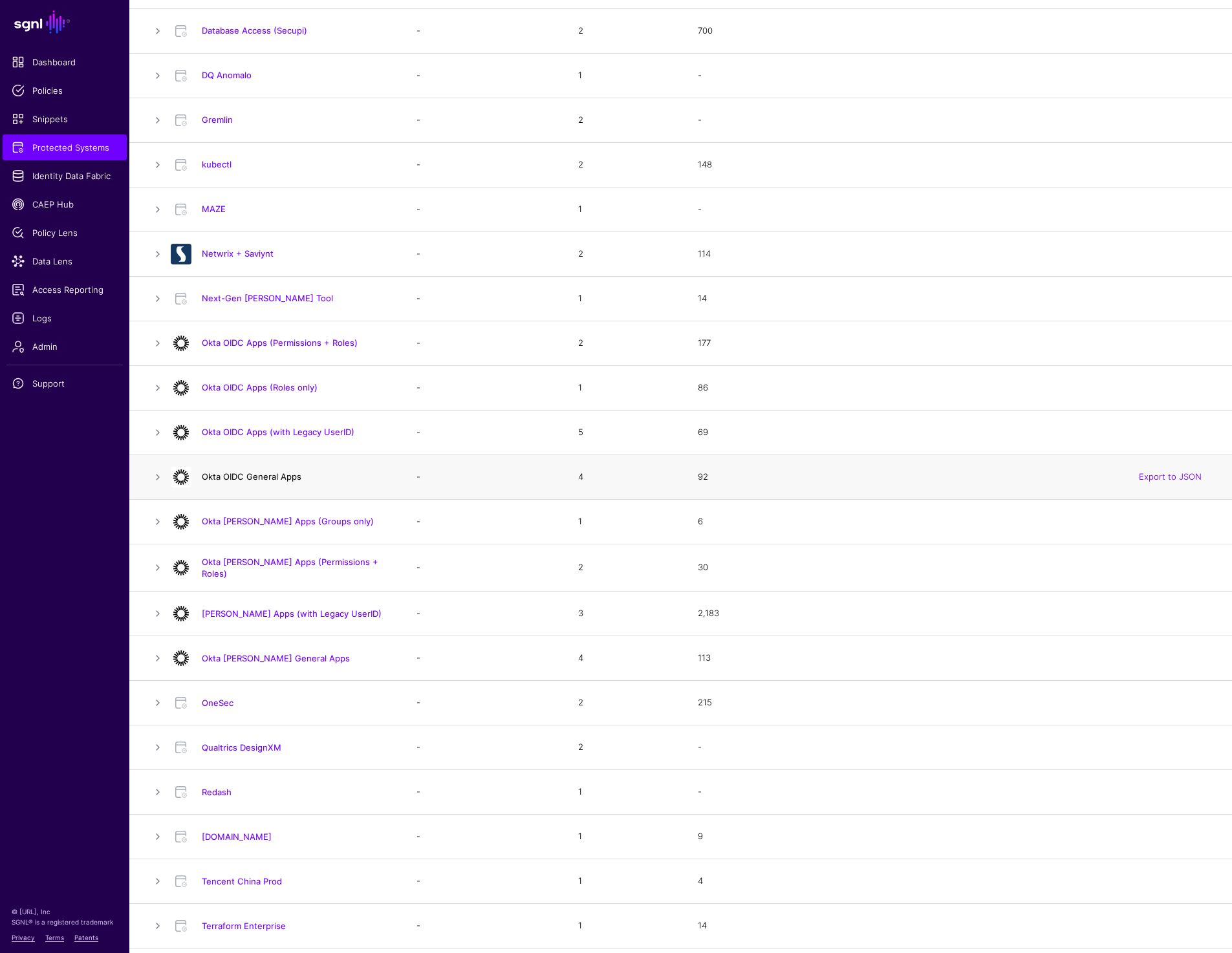
click at [235, 473] on link "Okta OIDC General Apps" at bounding box center [251, 476] width 100 height 10
click at [276, 653] on link "Okta [PERSON_NAME] General Apps" at bounding box center [275, 659] width 148 height 10
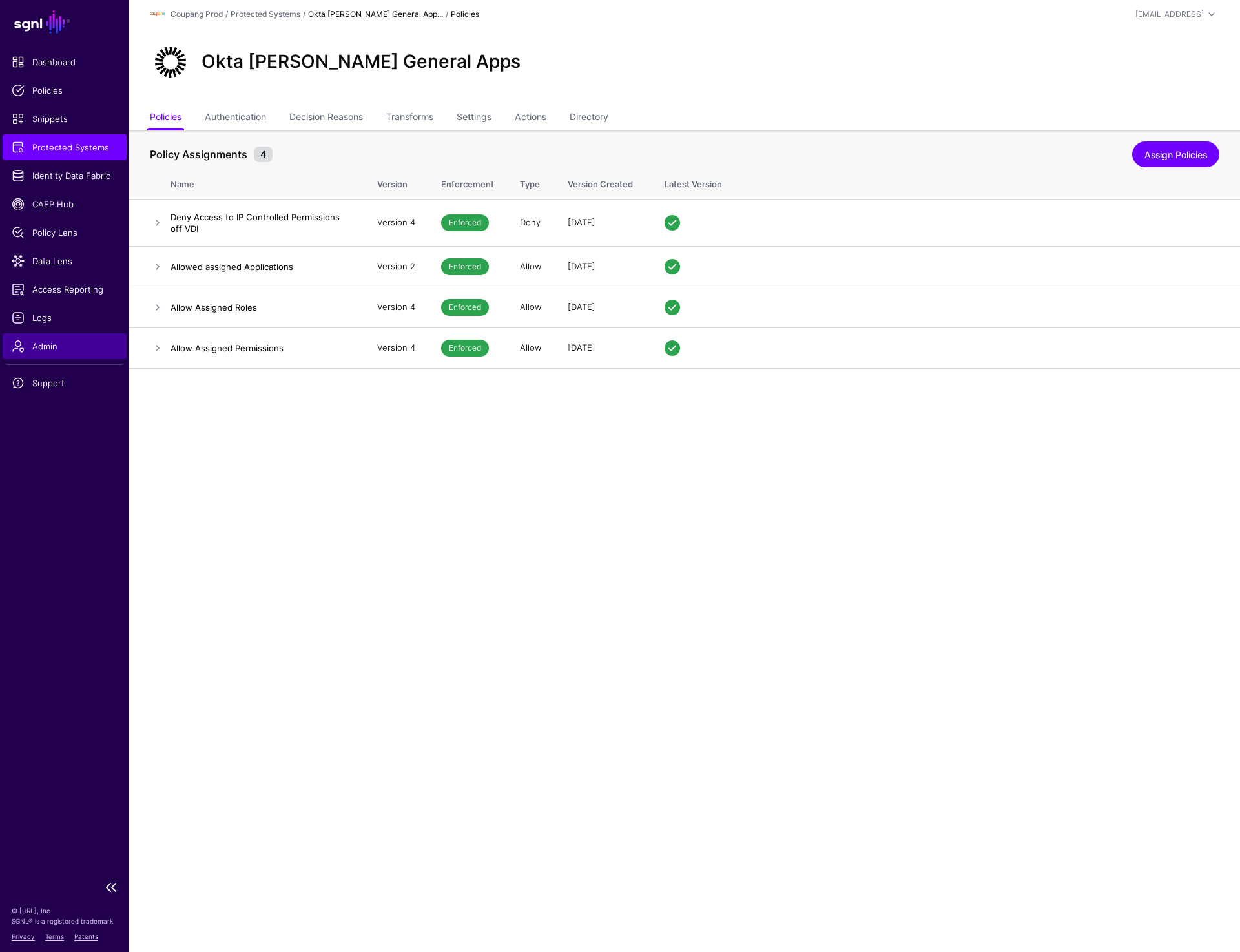
click at [39, 340] on span "Admin" at bounding box center [64, 346] width 106 height 13
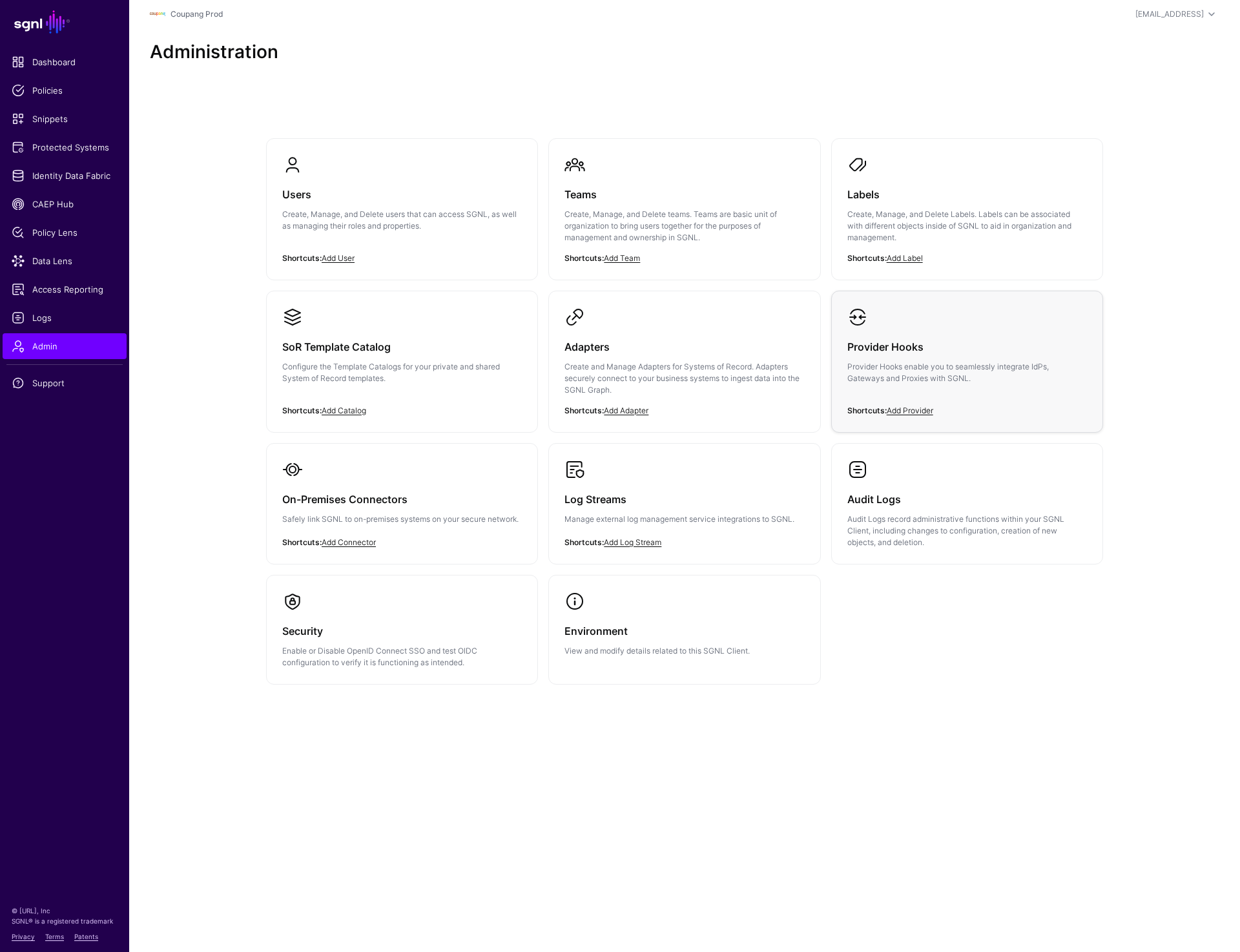
click at [948, 378] on p "Provider Hooks enable you to seamlessly integrate IdPs, Gateways and Proxies wi…" at bounding box center [967, 372] width 240 height 23
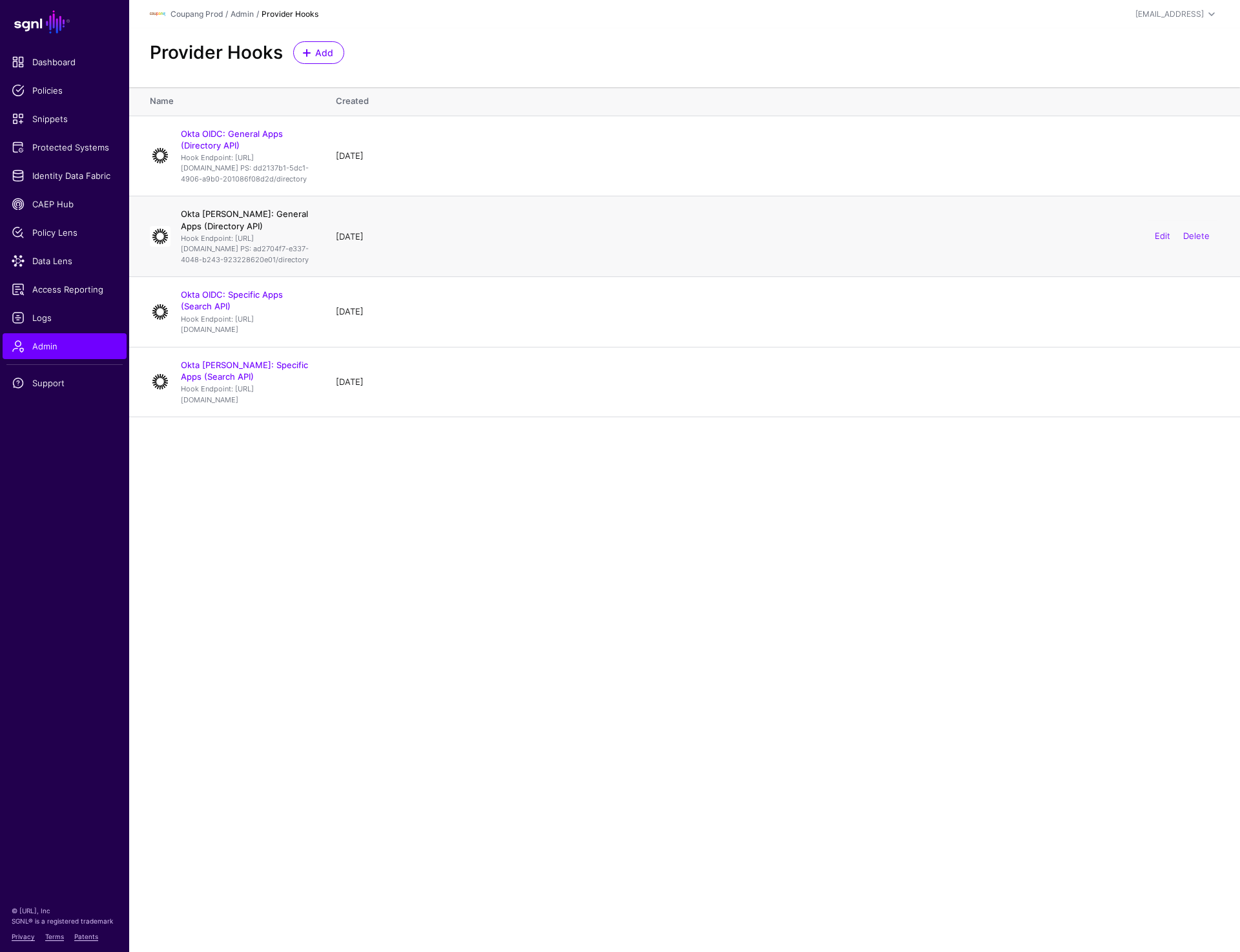
click at [255, 230] on link "Okta [PERSON_NAME]: General Apps (Directory API)" at bounding box center [244, 220] width 127 height 22
click at [247, 135] on link "Okta OIDC: General Apps (Directory API)" at bounding box center [231, 139] width 102 height 22
click at [230, 383] on h4 "Okta SAML: Specific Apps (Search API)" at bounding box center [245, 371] width 129 height 23
click at [230, 382] on link "Okta SAML: Specific Apps (Search API)" at bounding box center [244, 371] width 127 height 22
click at [245, 311] on link "Okta OIDC: Specific Apps (Search API)" at bounding box center [231, 300] width 102 height 22
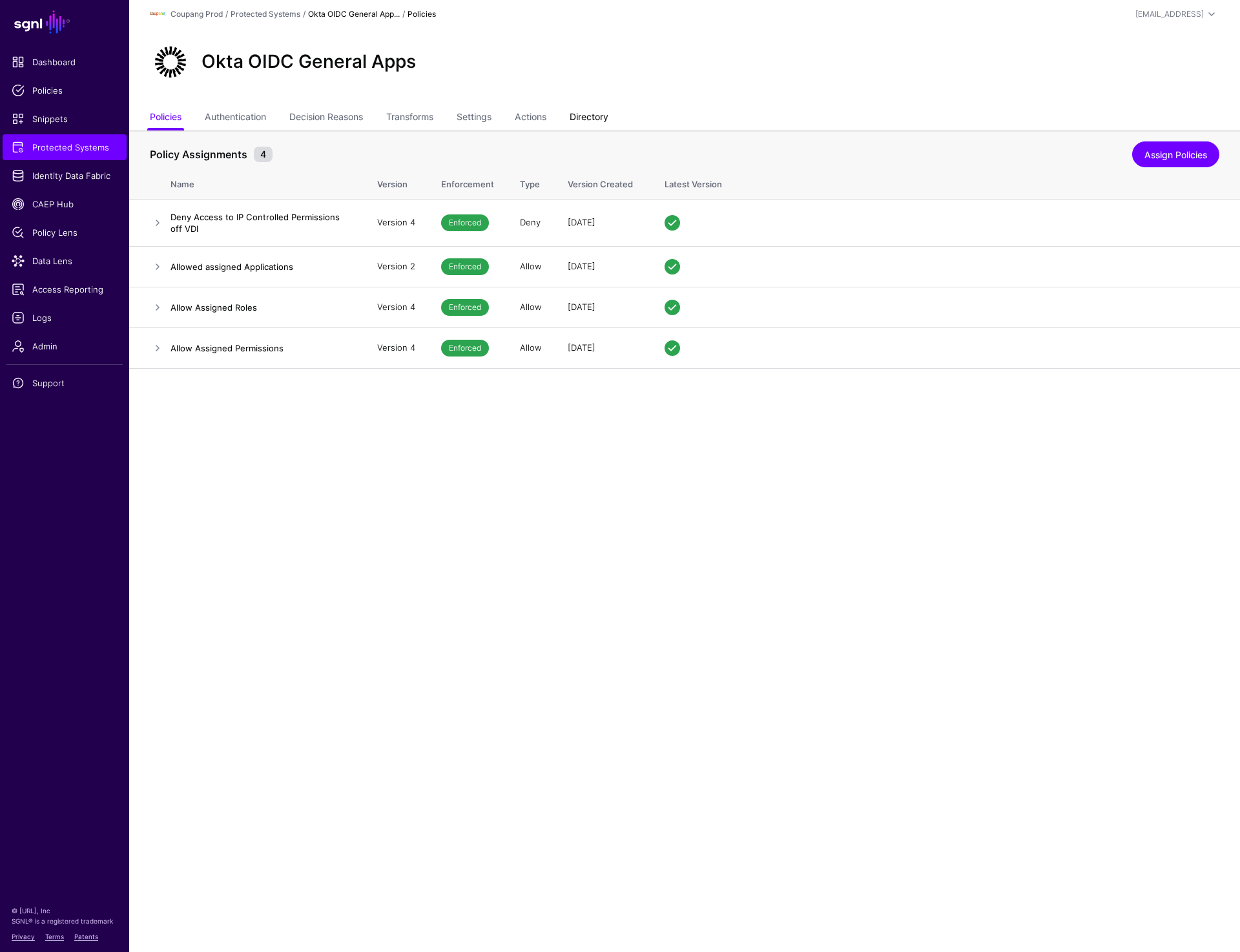
click at [585, 113] on link "Directory" at bounding box center [588, 118] width 39 height 25
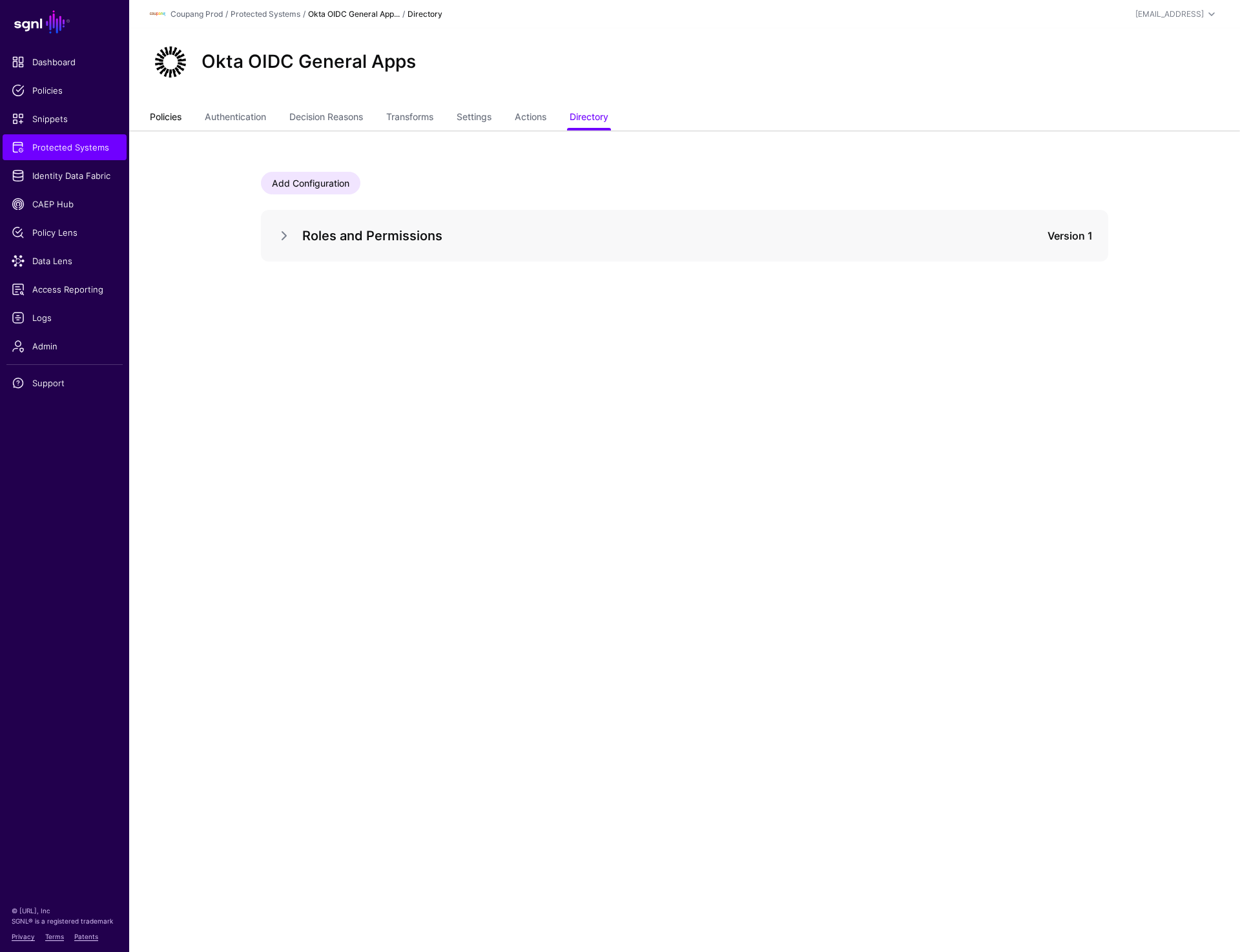
click at [163, 118] on link "Policies" at bounding box center [165, 118] width 32 height 25
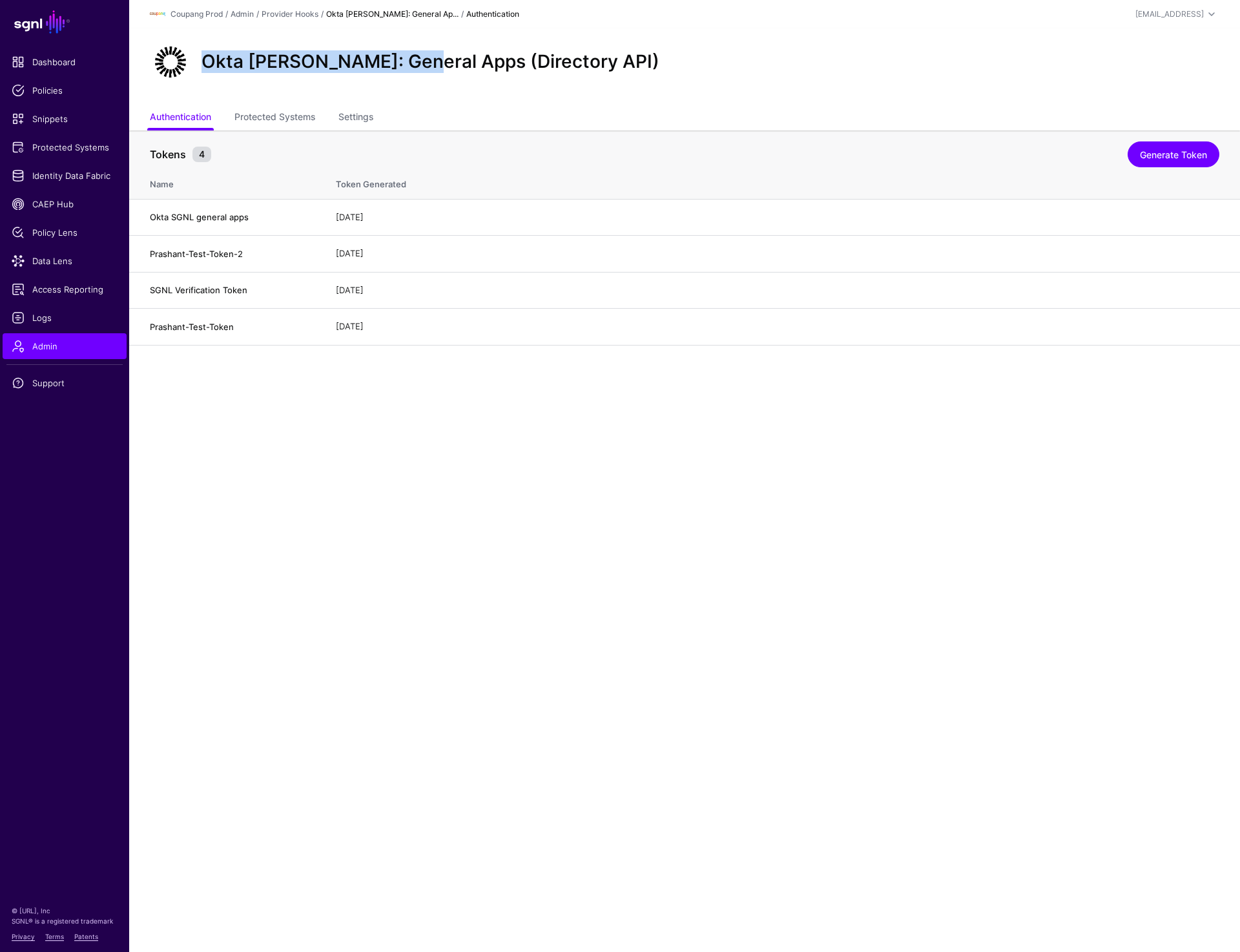
drag, startPoint x: 203, startPoint y: 60, endPoint x: 425, endPoint y: 59, distance: 222.0
click at [425, 59] on h2 "Okta [PERSON_NAME]: General Apps (Directory API)" at bounding box center [430, 62] width 457 height 22
copy h2 "[PERSON_NAME]: General Apps"
click at [258, 110] on link "Protected Systems" at bounding box center [275, 118] width 81 height 25
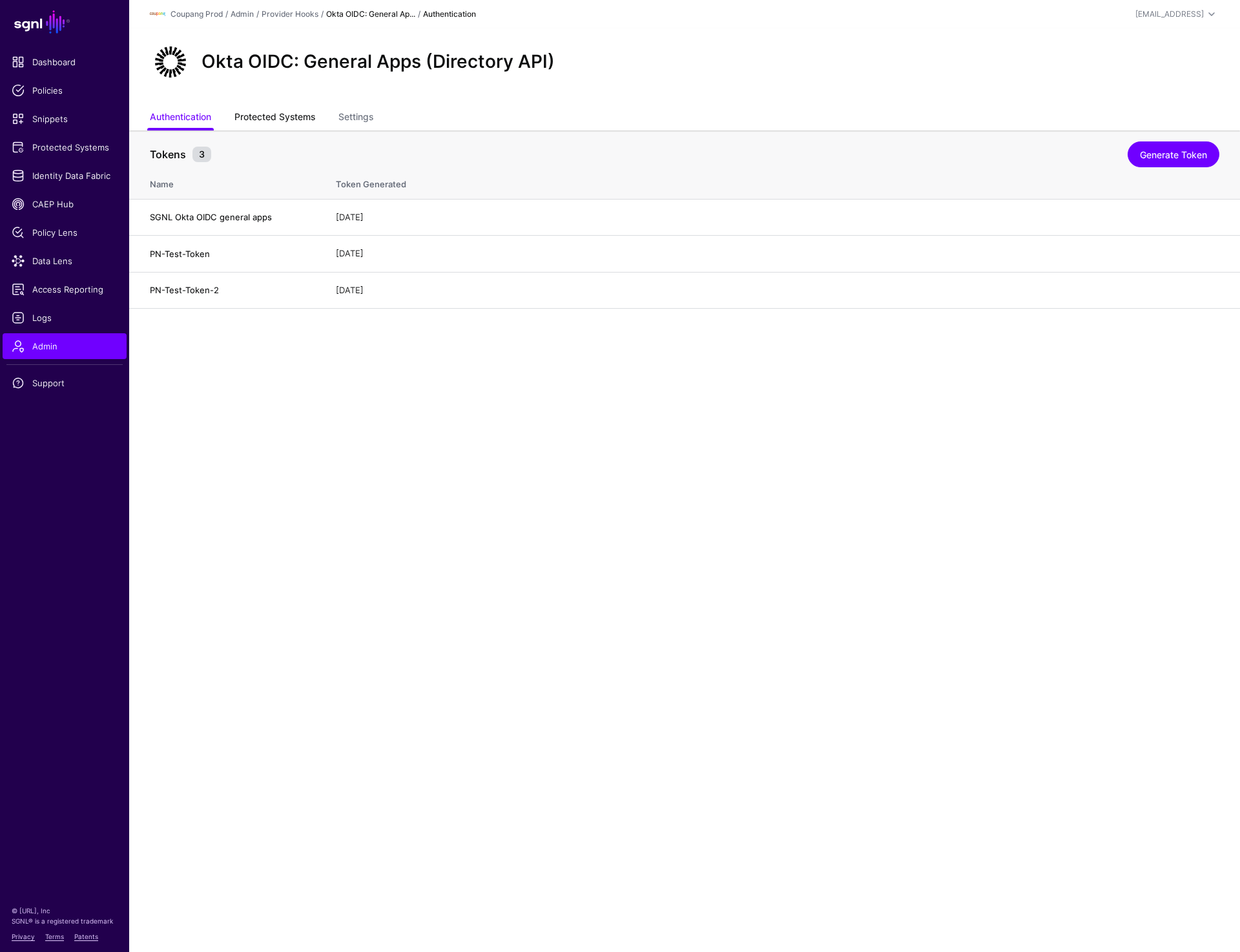
click at [263, 120] on link "Protected Systems" at bounding box center [275, 118] width 81 height 25
click at [270, 117] on link "Protected Systems" at bounding box center [275, 118] width 81 height 25
click at [278, 118] on link "Protected Systems" at bounding box center [275, 118] width 81 height 25
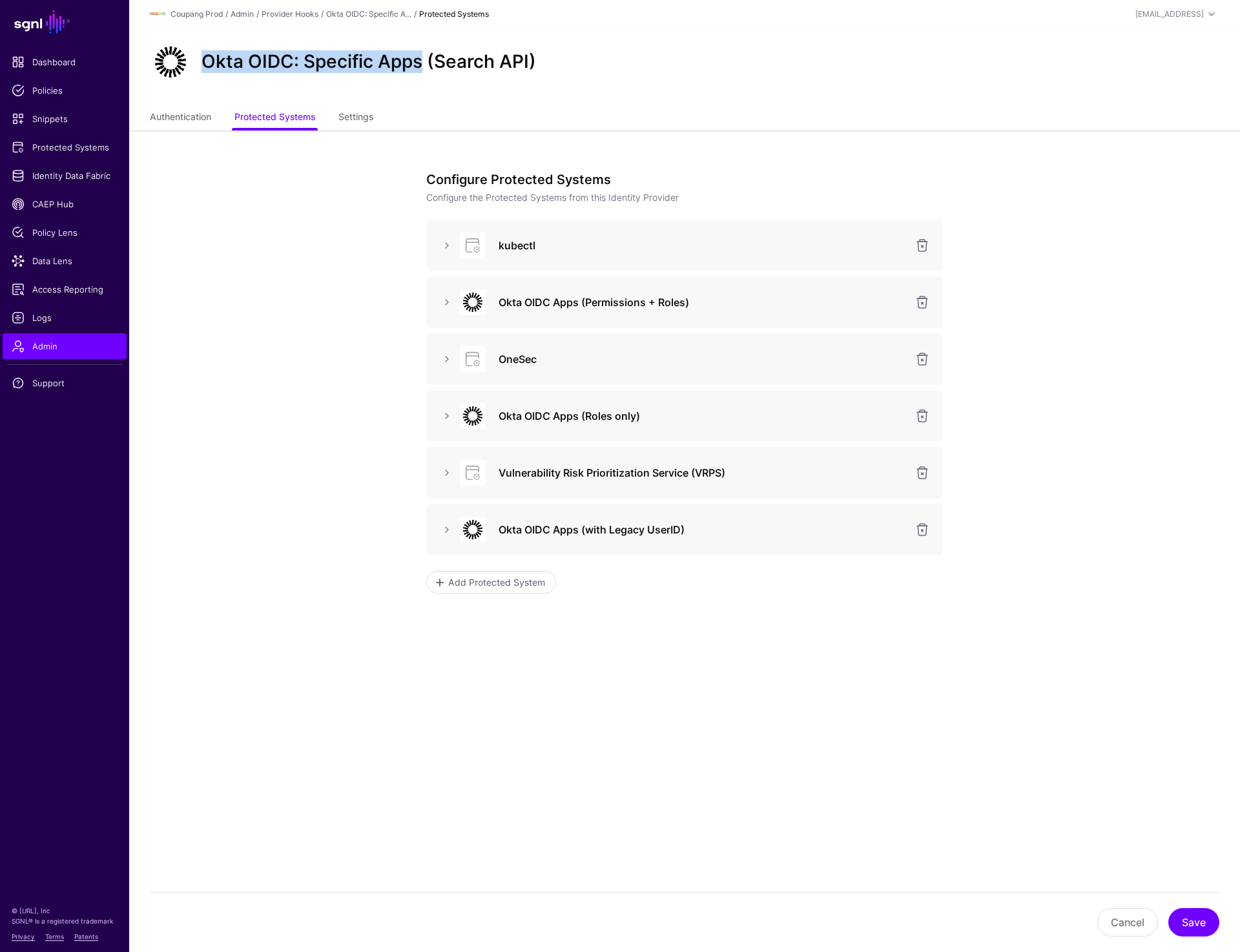
drag, startPoint x: 205, startPoint y: 64, endPoint x: 419, endPoint y: 63, distance: 214.0
click at [419, 63] on h2 "Okta OIDC: Specific Apps (Search API)" at bounding box center [368, 62] width 335 height 22
copy h2 "Okta OIDC: Specific Apps"
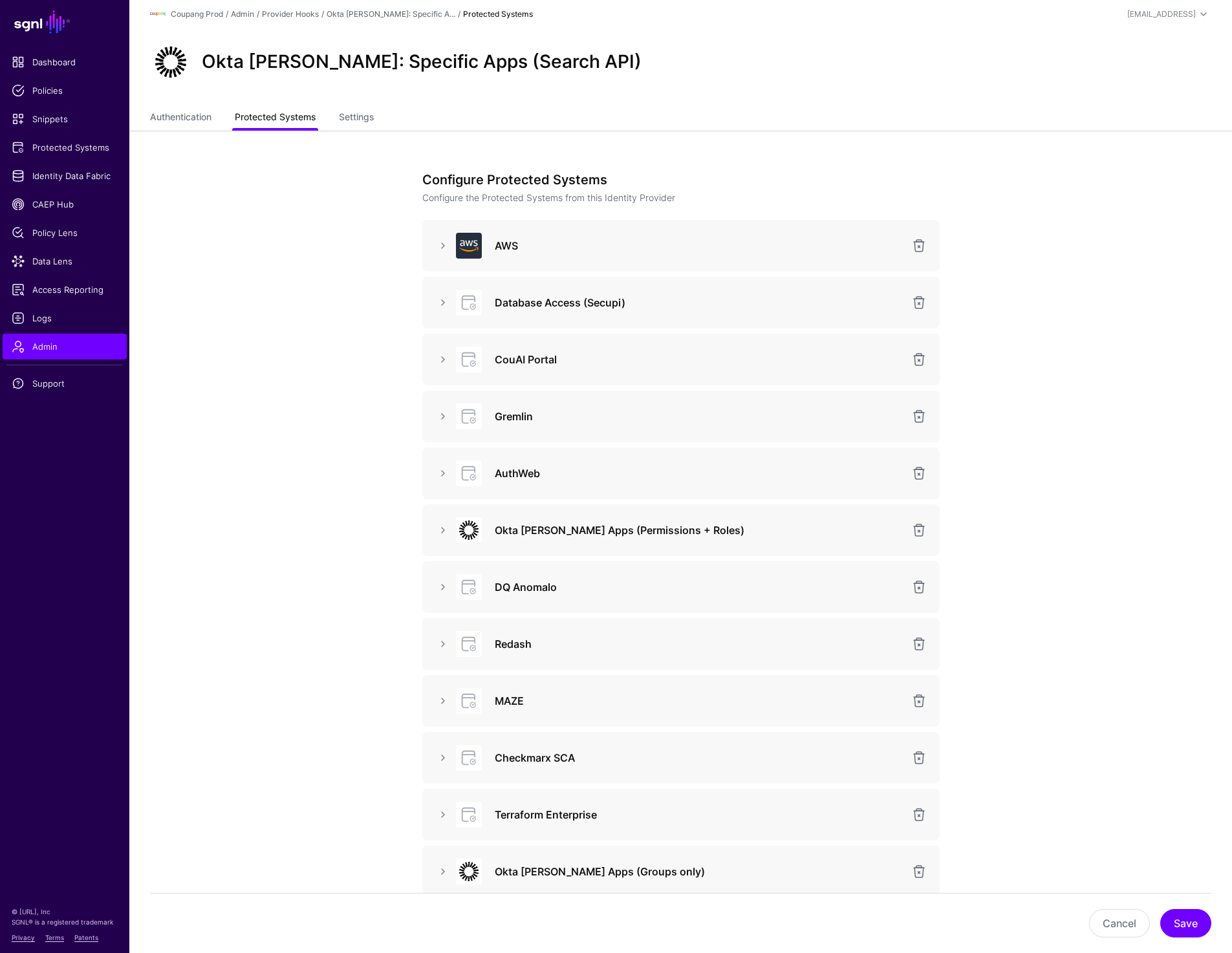
click at [280, 127] on link "Protected Systems" at bounding box center [275, 118] width 81 height 25
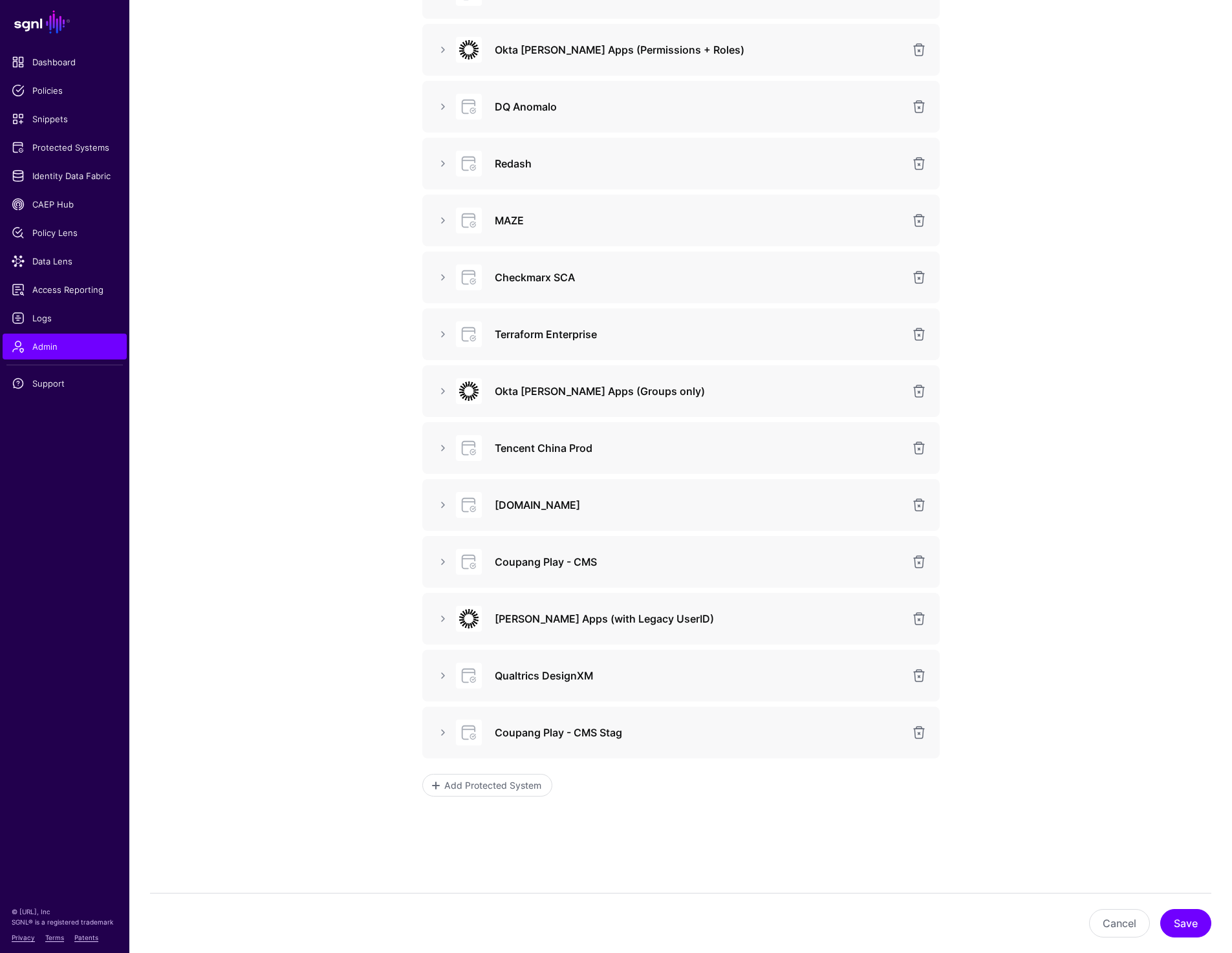
scroll to position [479, 0]
click at [435, 626] on link at bounding box center [443, 620] width 15 height 15
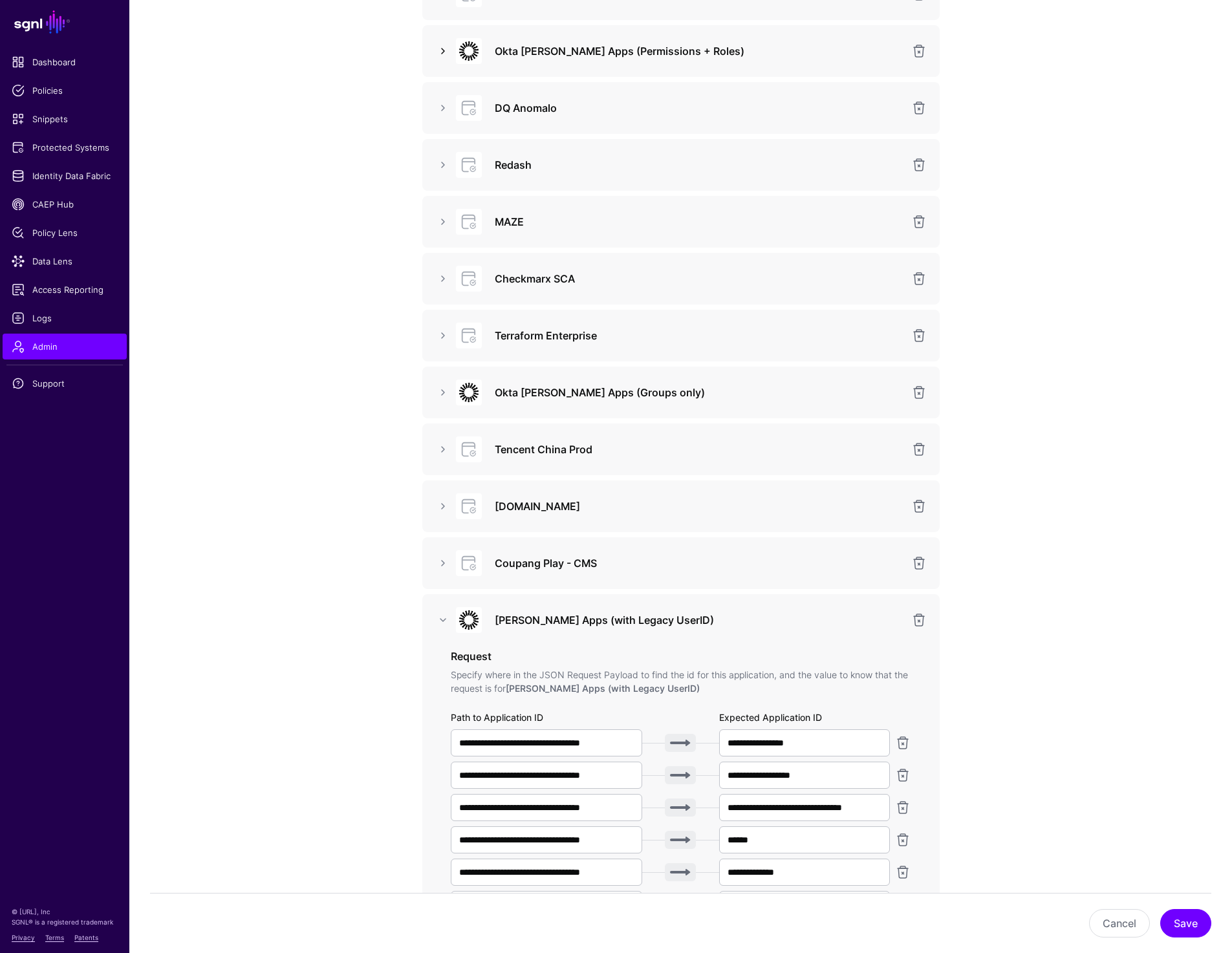
click at [439, 56] on link at bounding box center [443, 51] width 15 height 15
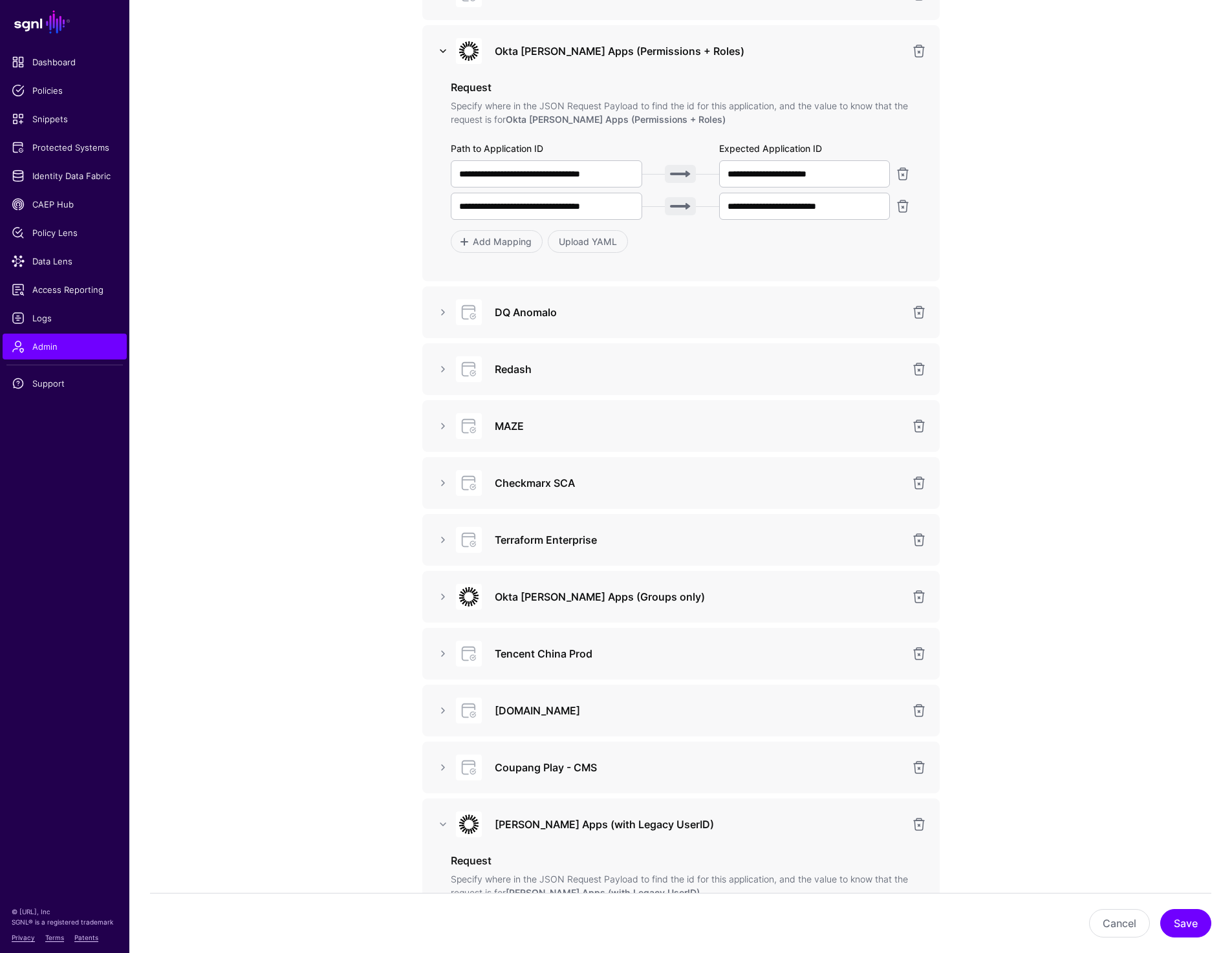
click at [439, 56] on link at bounding box center [443, 51] width 15 height 15
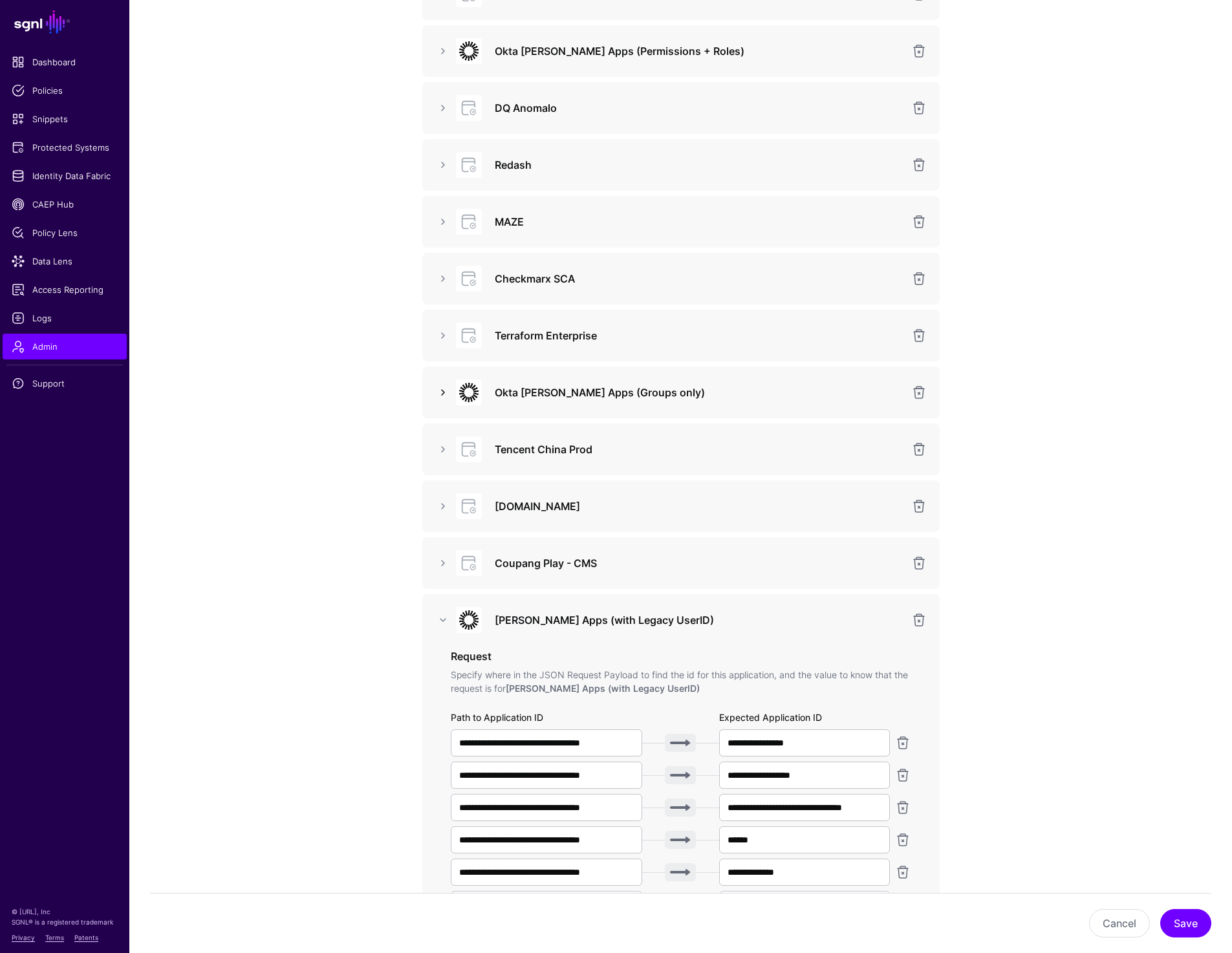
click at [440, 390] on link at bounding box center [443, 393] width 15 height 15
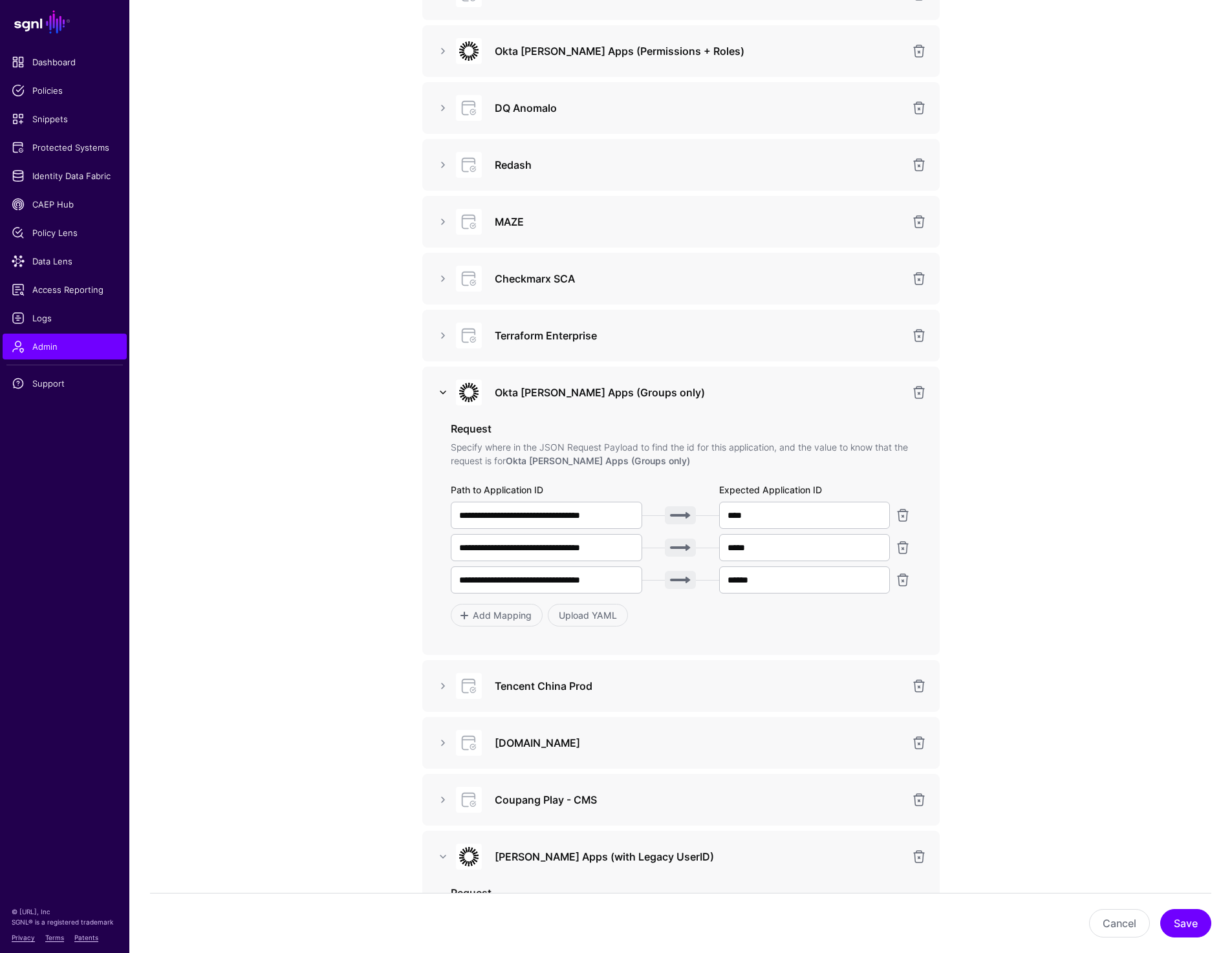
click at [440, 390] on link at bounding box center [443, 393] width 15 height 15
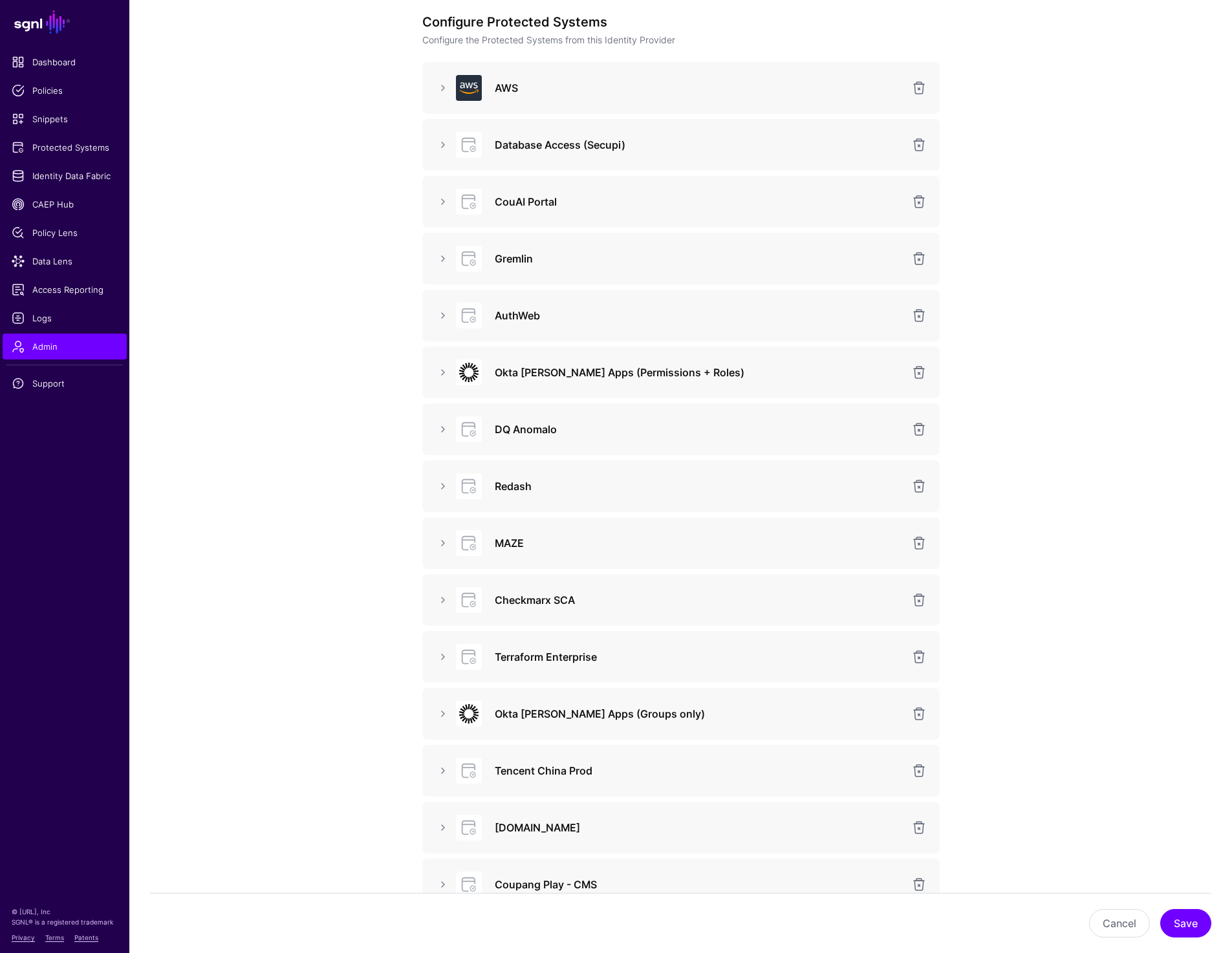
scroll to position [0, 0]
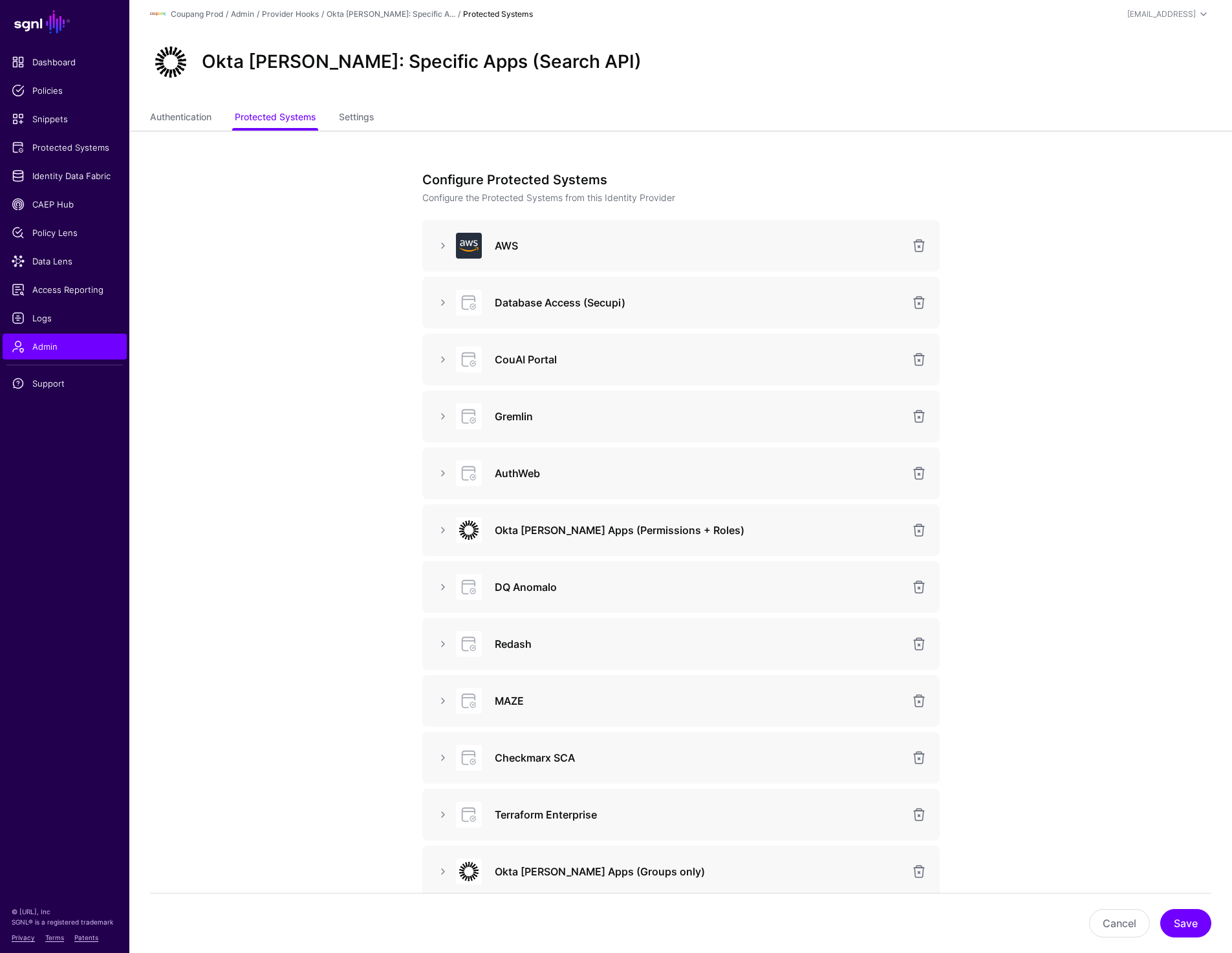
click at [434, 249] on div at bounding box center [443, 245] width 21 height 15
click at [439, 249] on link at bounding box center [443, 245] width 15 height 15
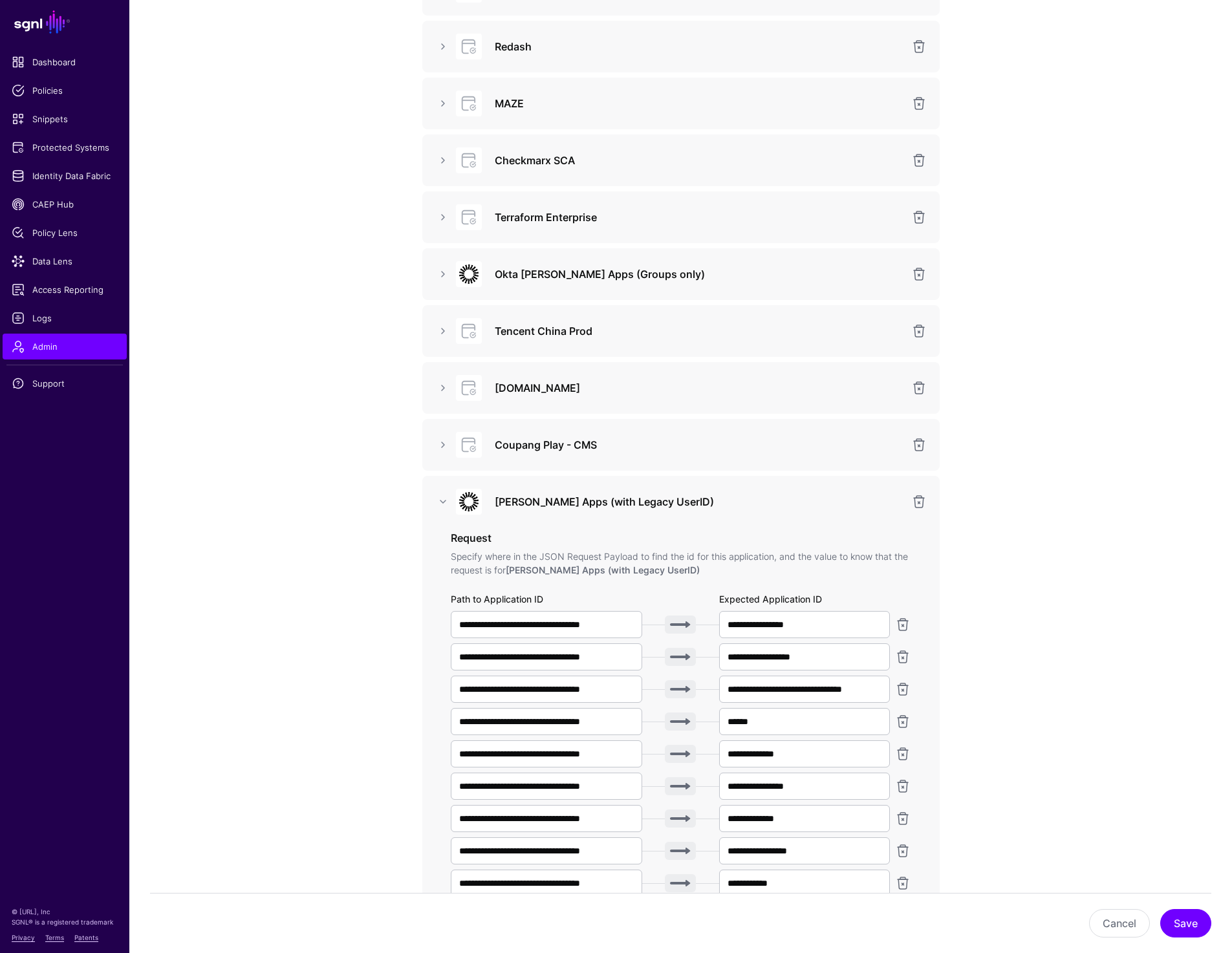
scroll to position [1476, 0]
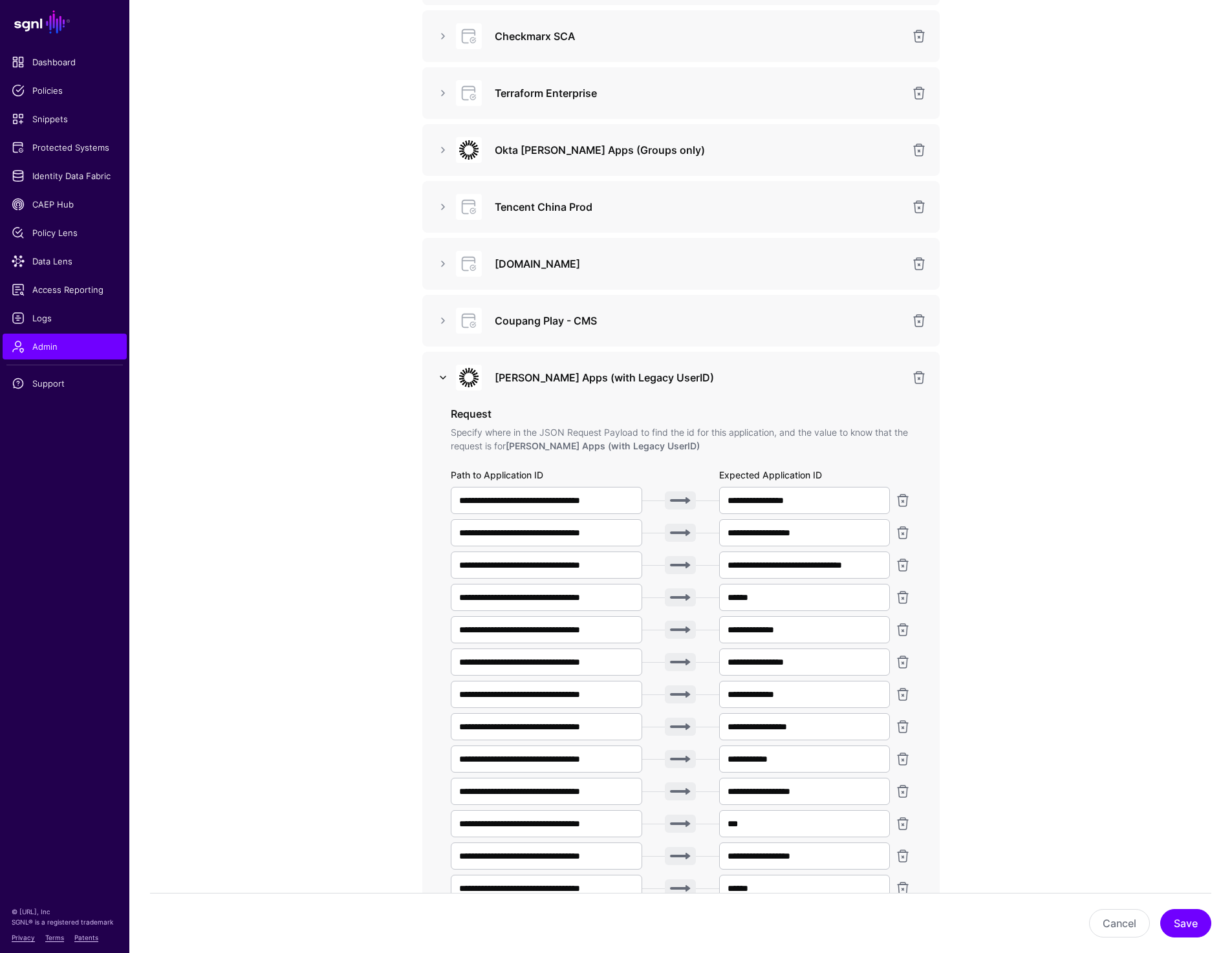
click at [439, 380] on link at bounding box center [443, 378] width 15 height 15
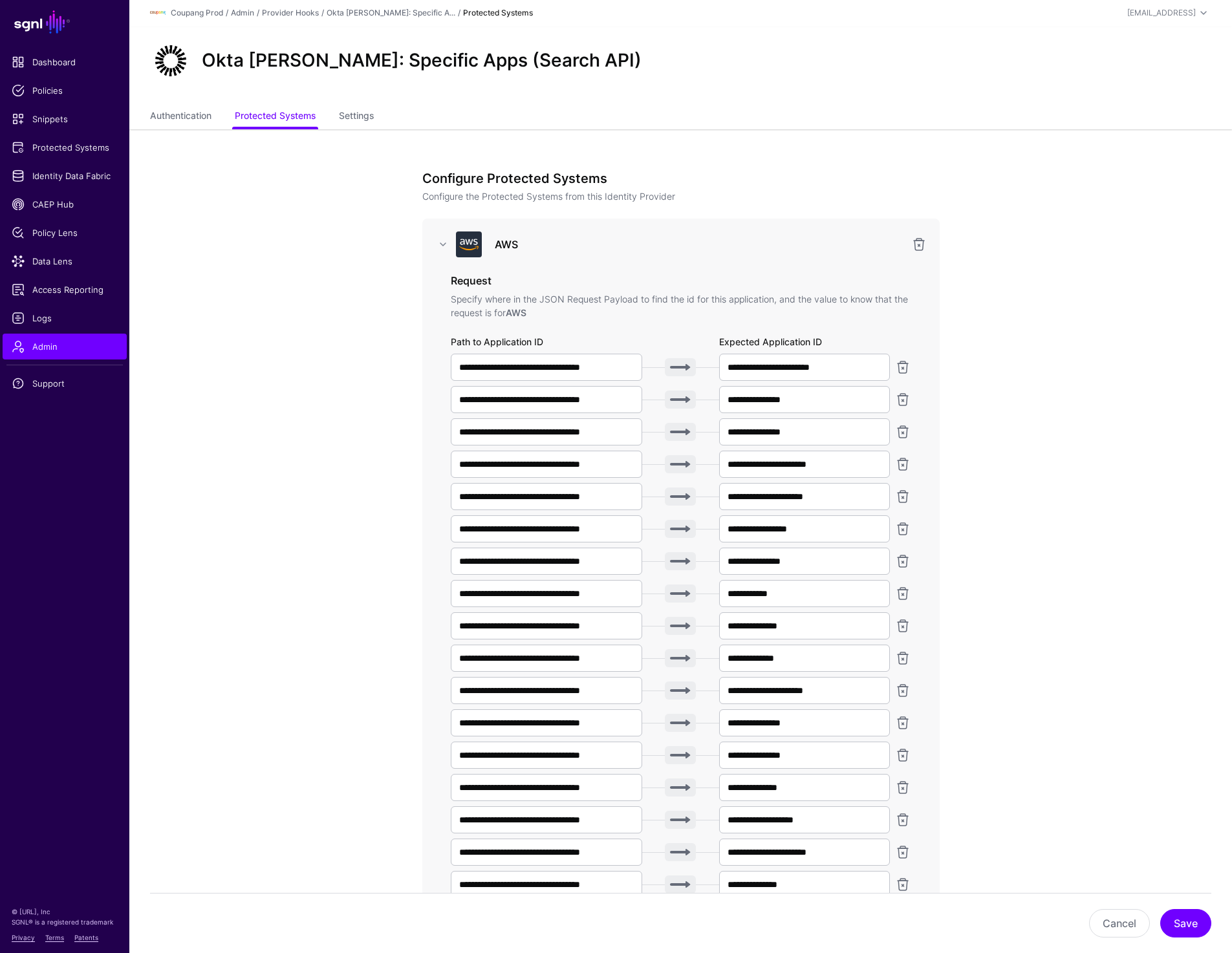
scroll to position [0, 0]
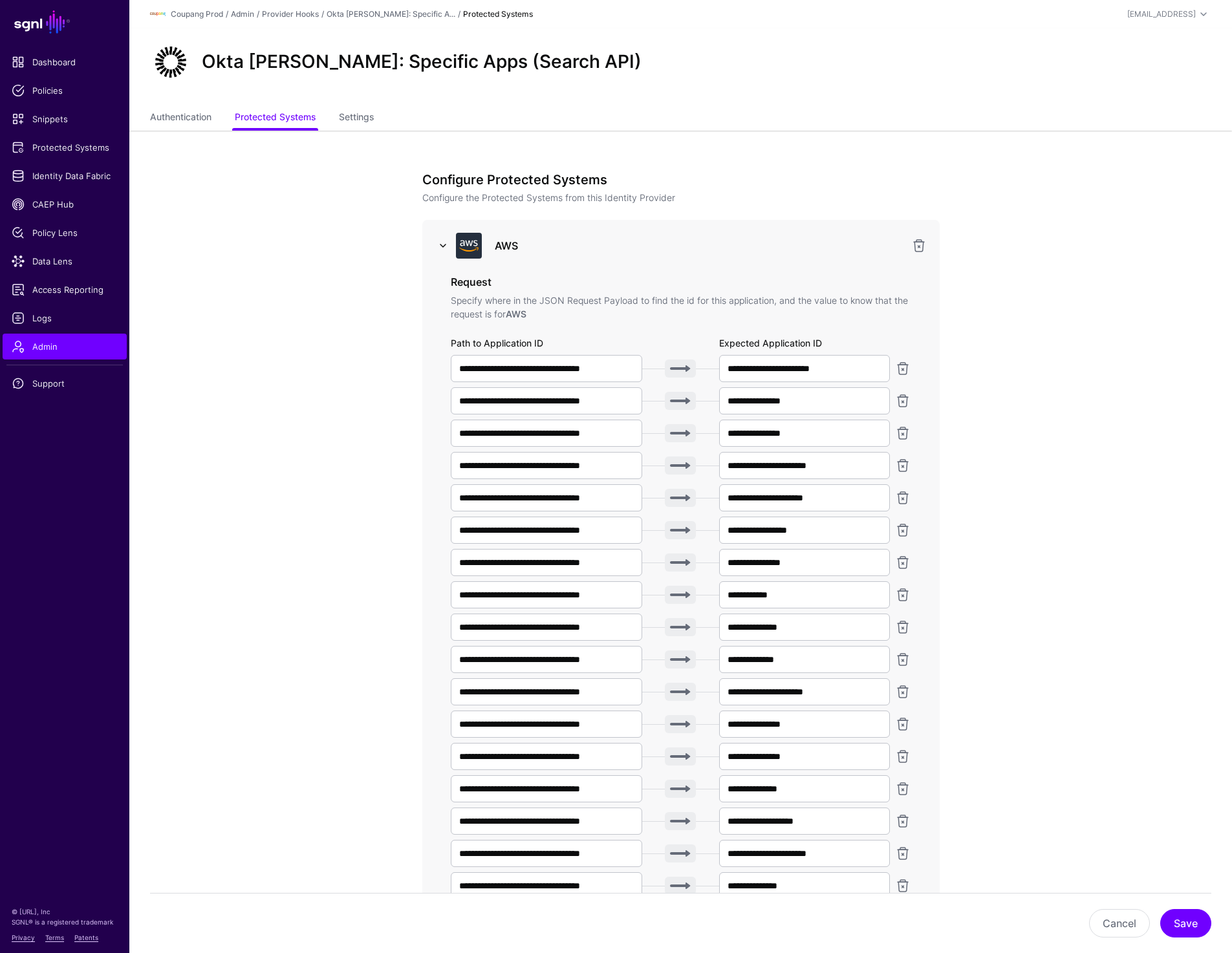
click at [444, 248] on link at bounding box center [443, 245] width 15 height 15
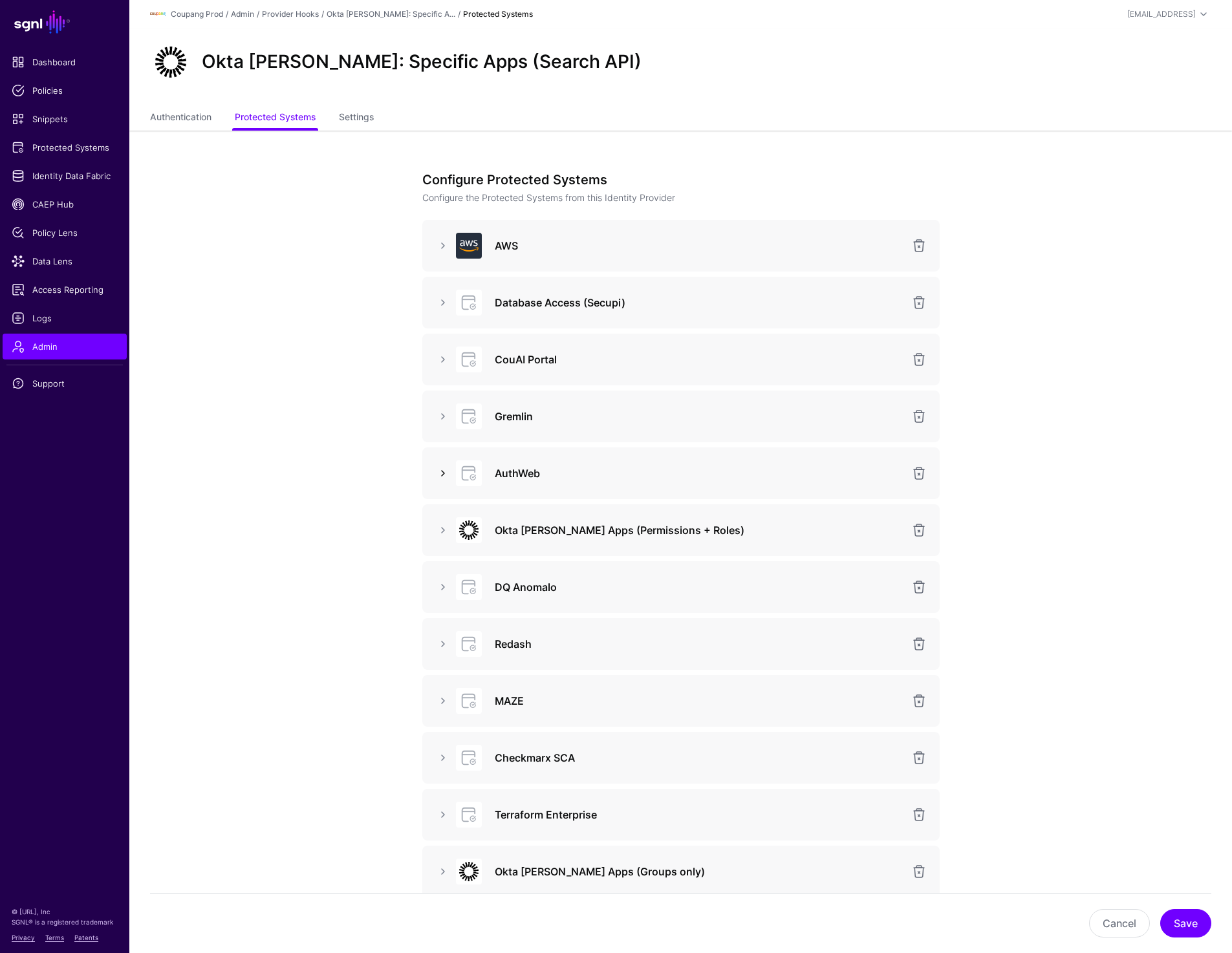
click at [443, 477] on link at bounding box center [443, 473] width 15 height 15
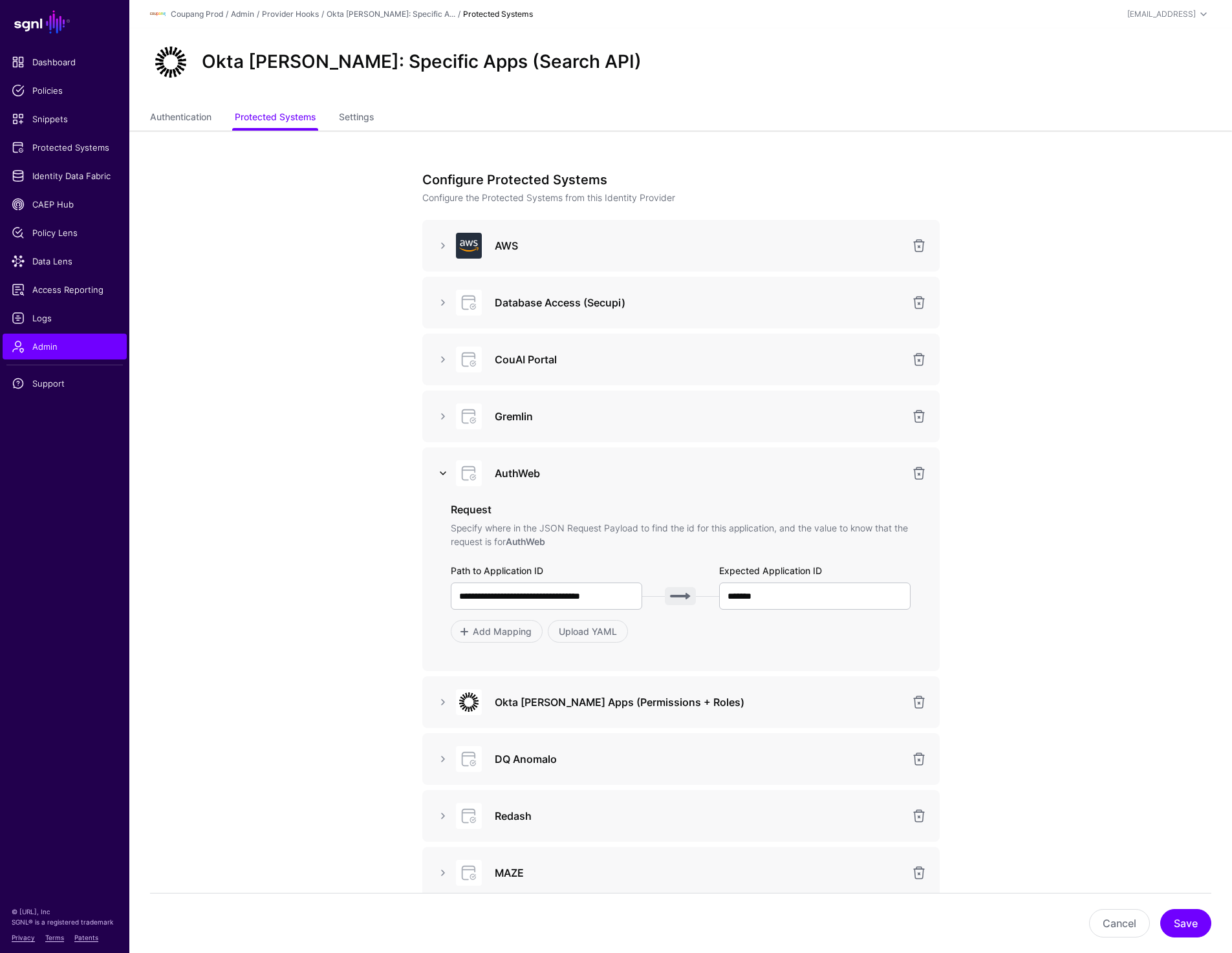
click at [443, 478] on link at bounding box center [443, 473] width 15 height 15
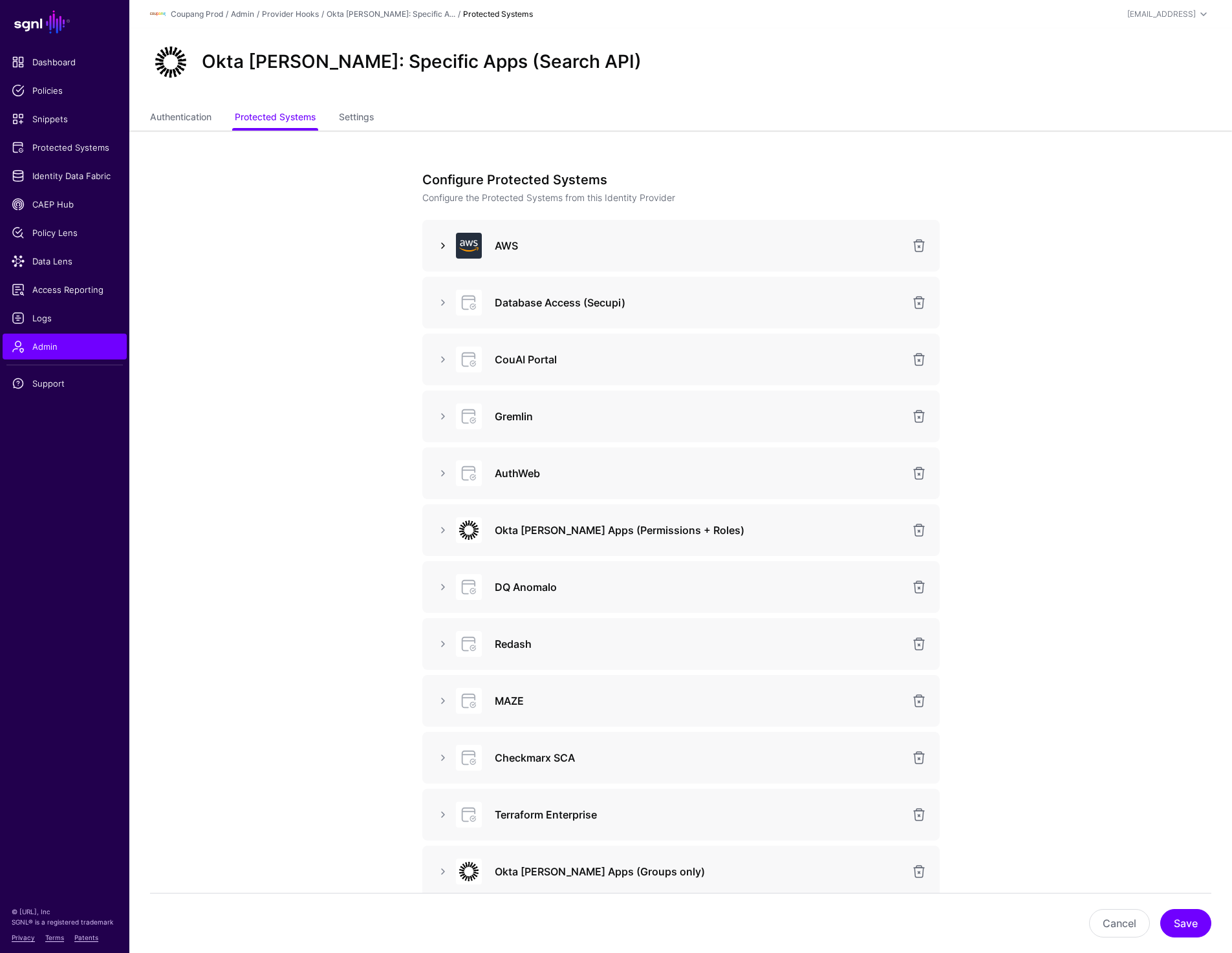
click at [437, 244] on link at bounding box center [443, 245] width 15 height 15
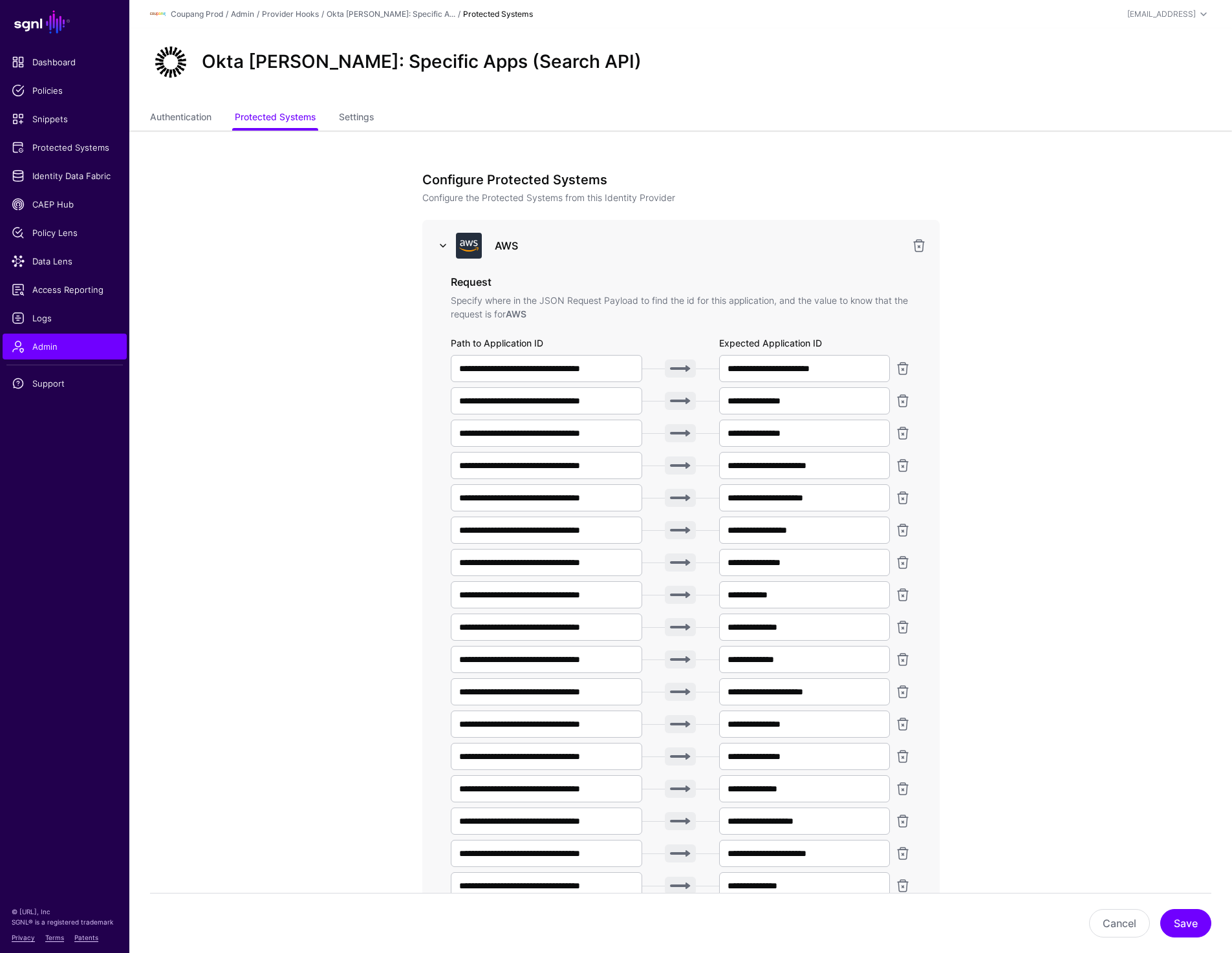
click at [443, 245] on link at bounding box center [443, 245] width 15 height 15
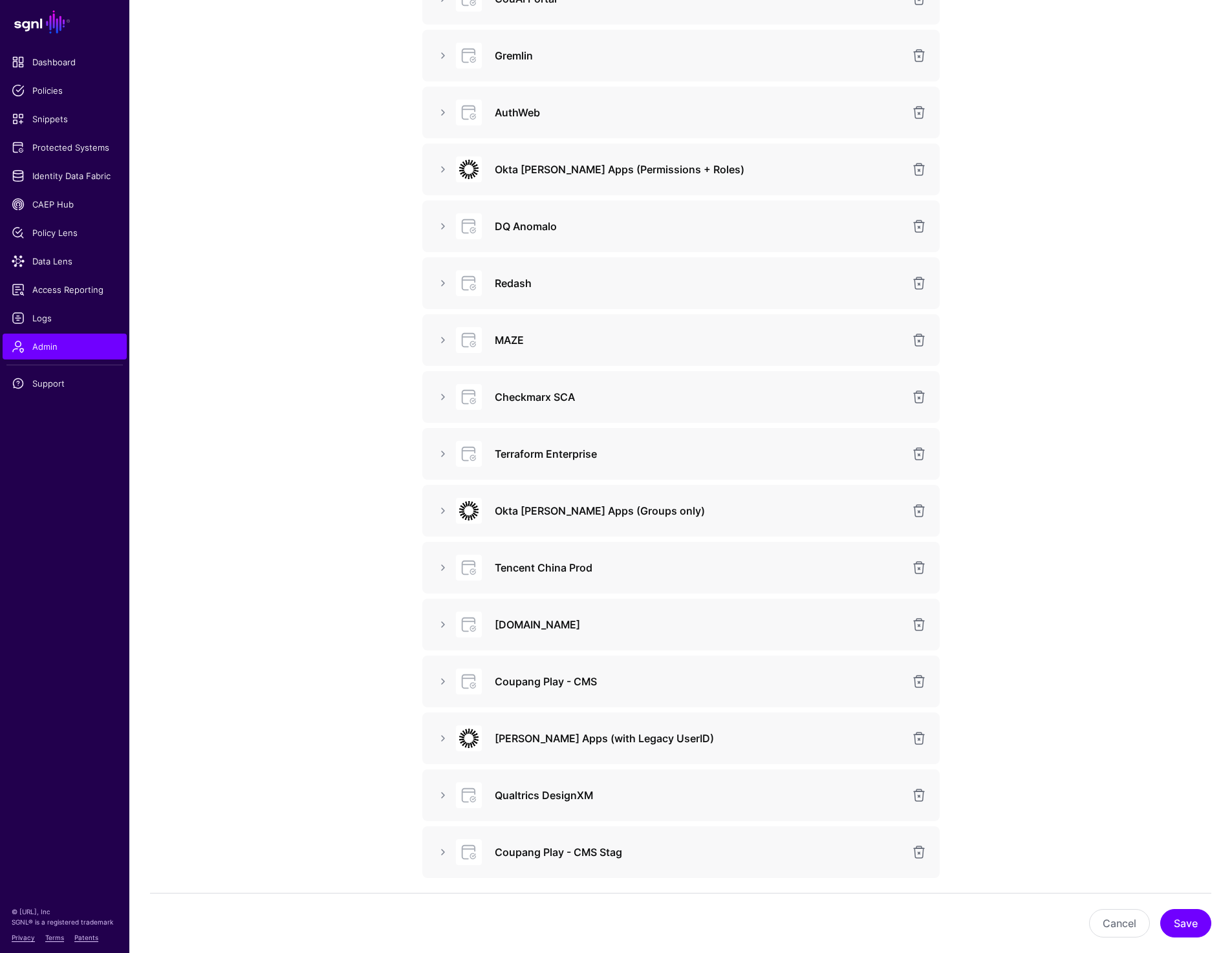
scroll to position [500, 0]
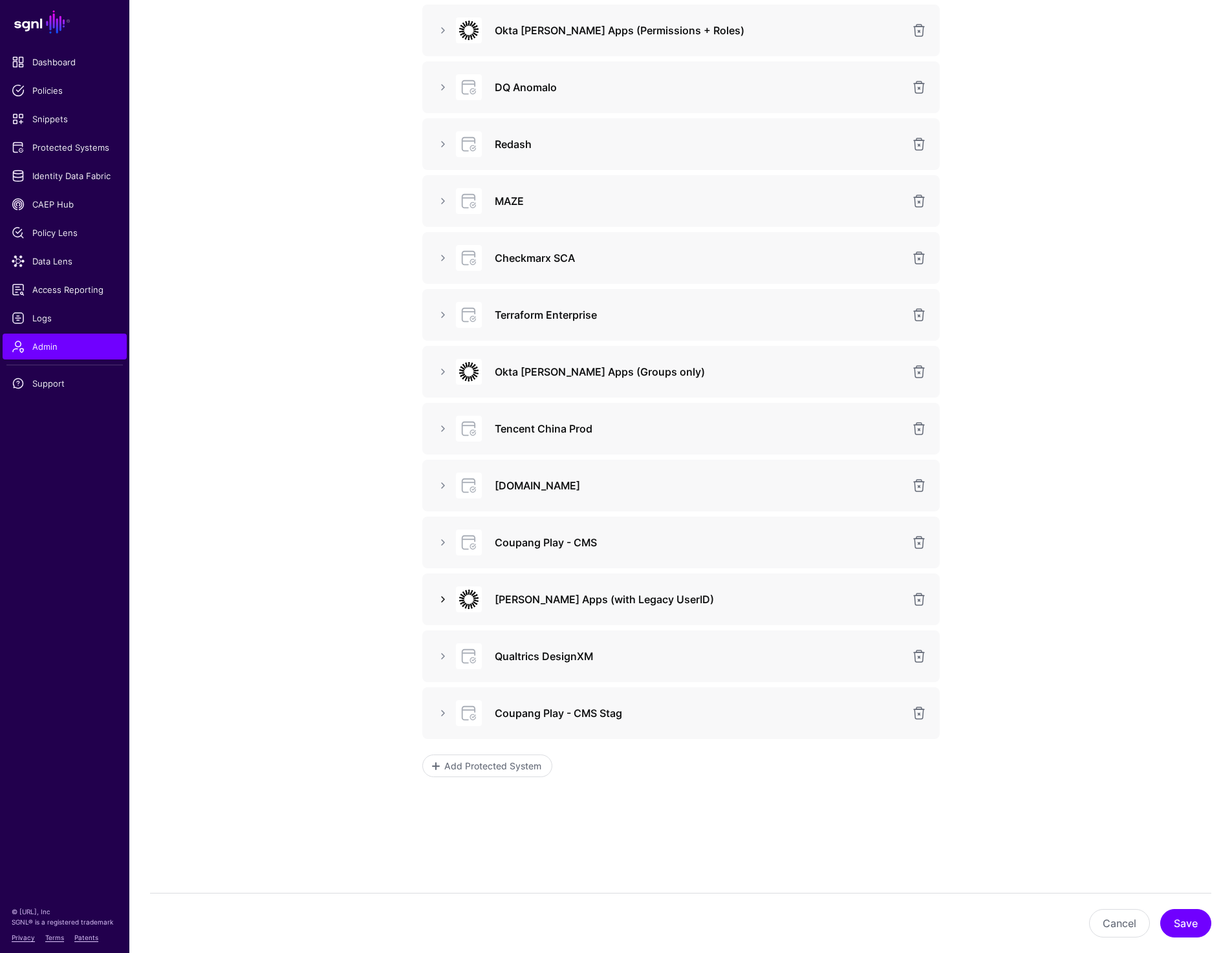
click at [442, 598] on link at bounding box center [443, 599] width 15 height 15
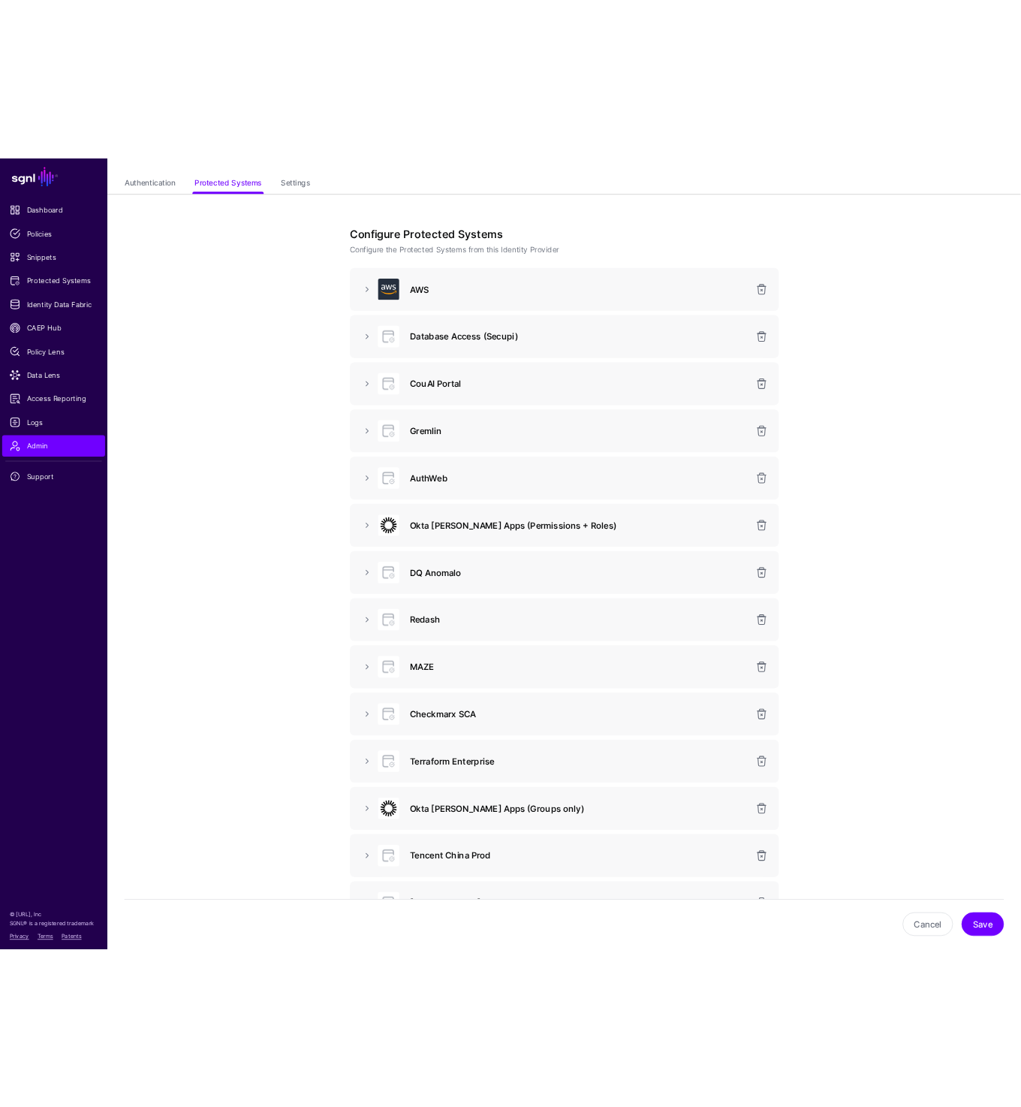
scroll to position [0, 0]
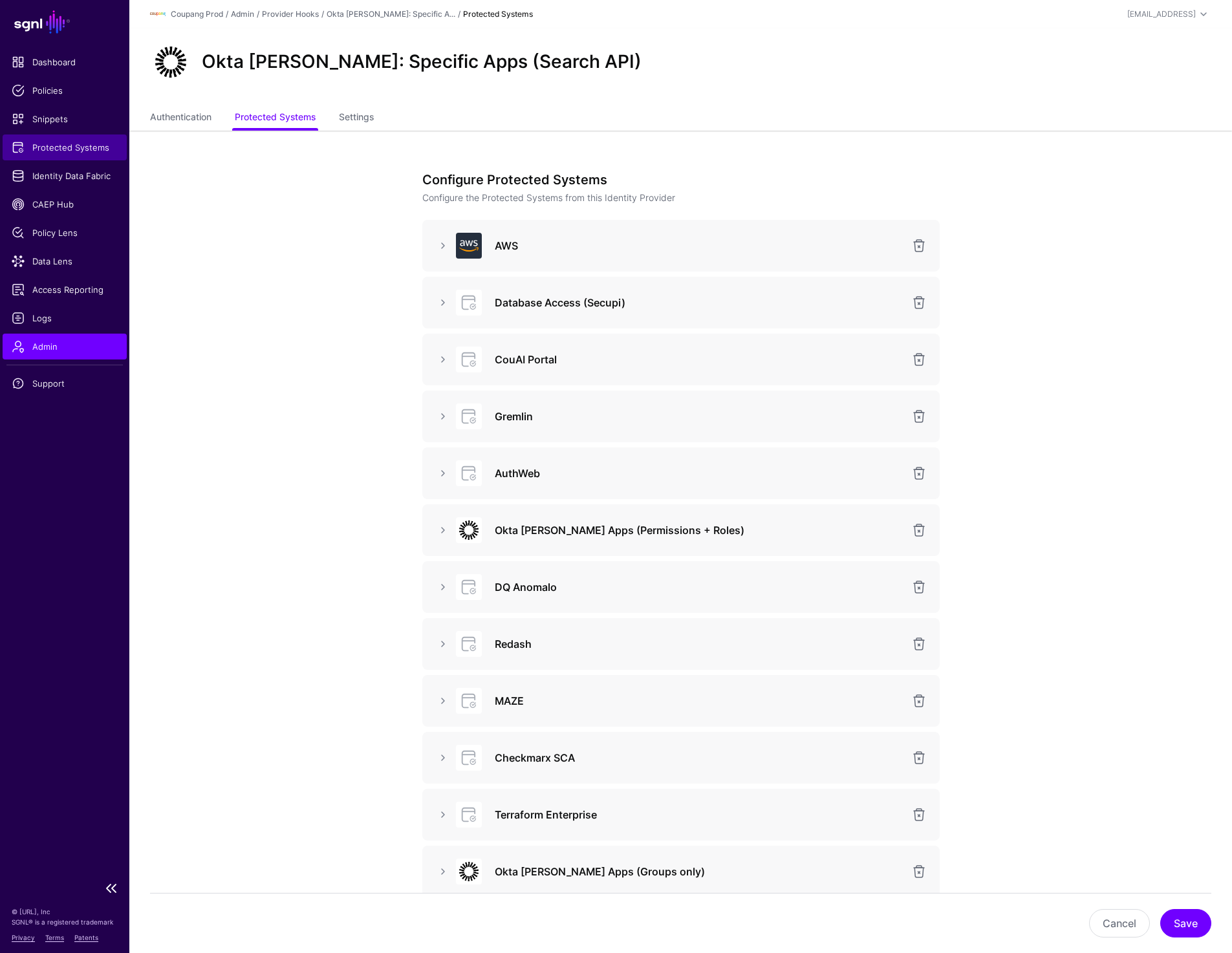
click at [72, 151] on span "Protected Systems" at bounding box center [65, 147] width 106 height 13
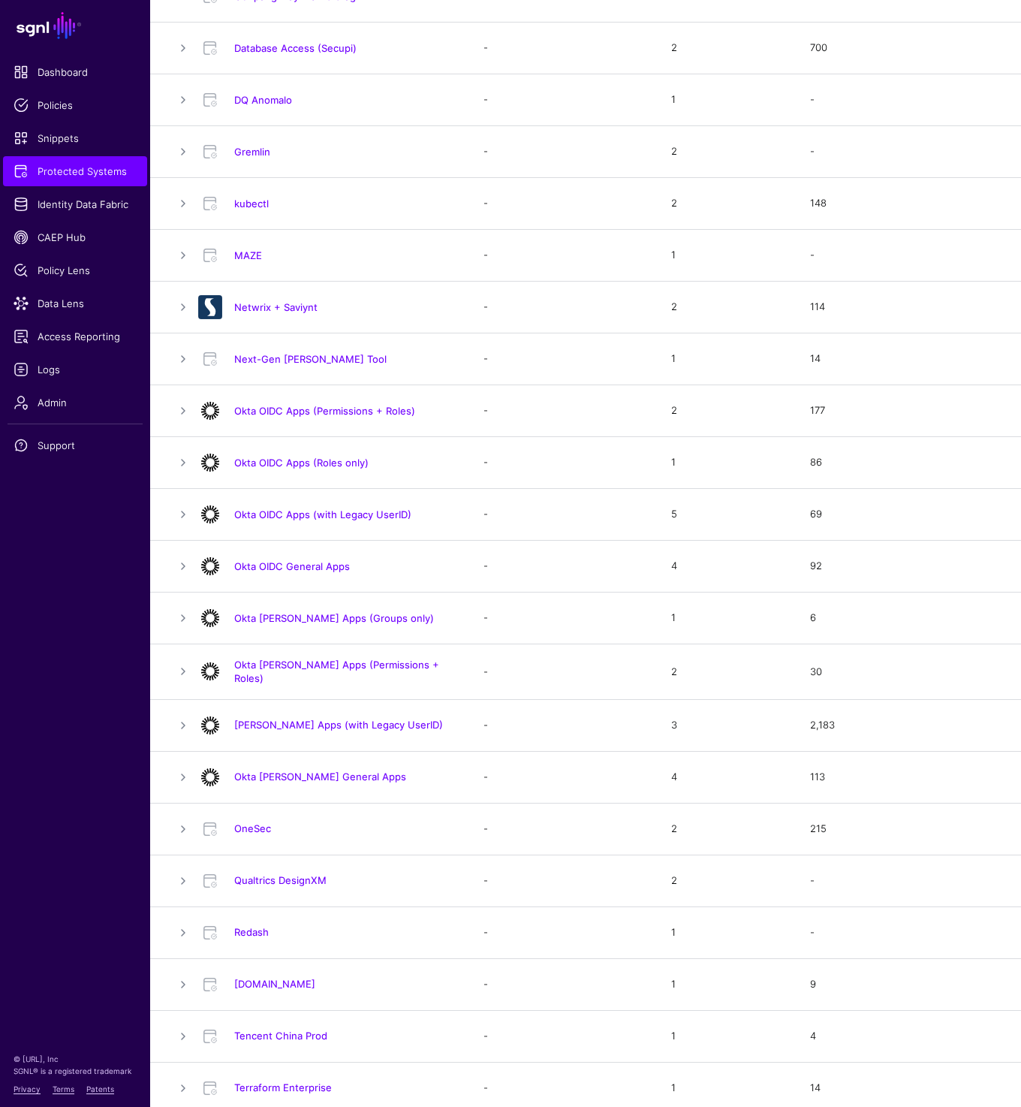
scroll to position [596, 0]
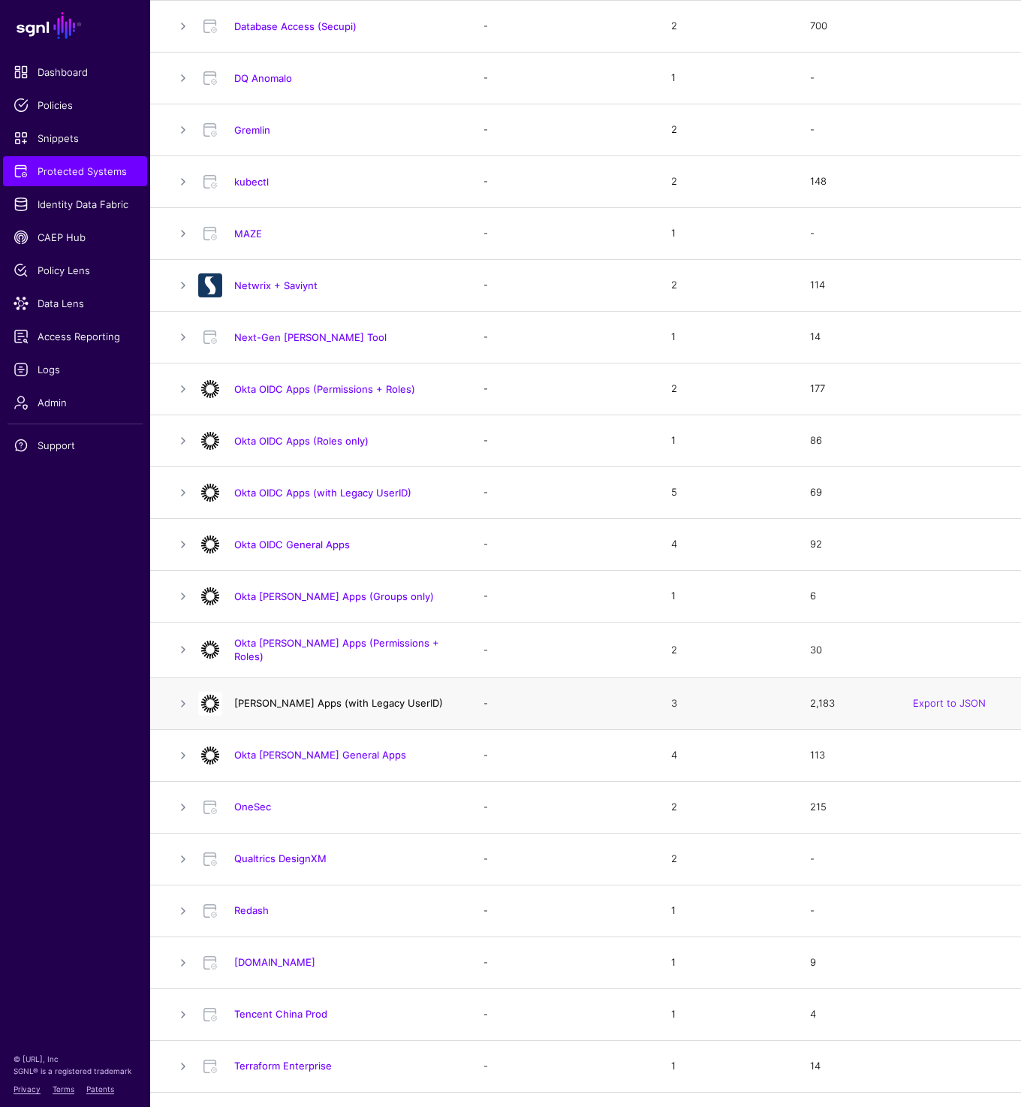
click at [264, 703] on link "[PERSON_NAME] Apps (with Legacy UserID)" at bounding box center [338, 703] width 209 height 12
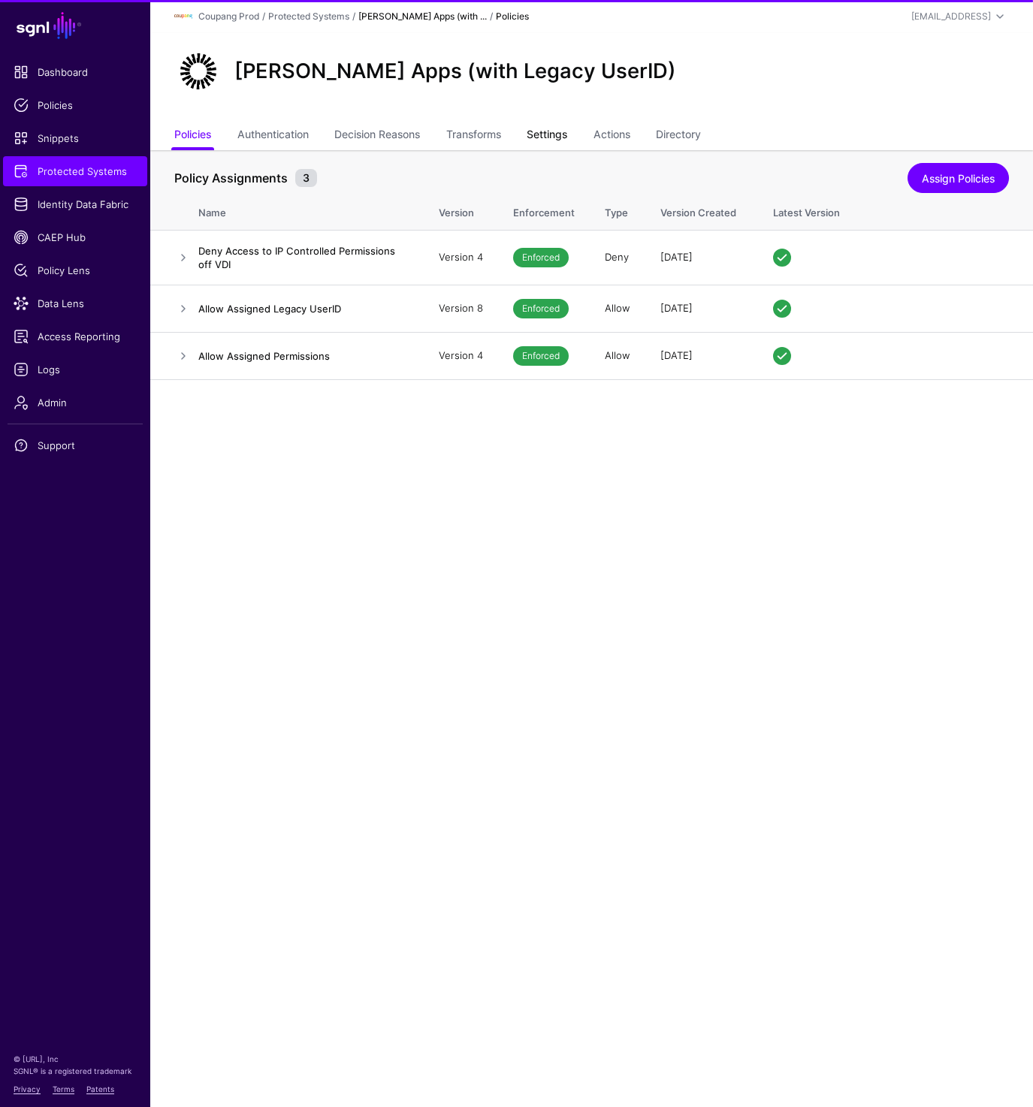
click at [539, 143] on link "Settings" at bounding box center [546, 136] width 41 height 29
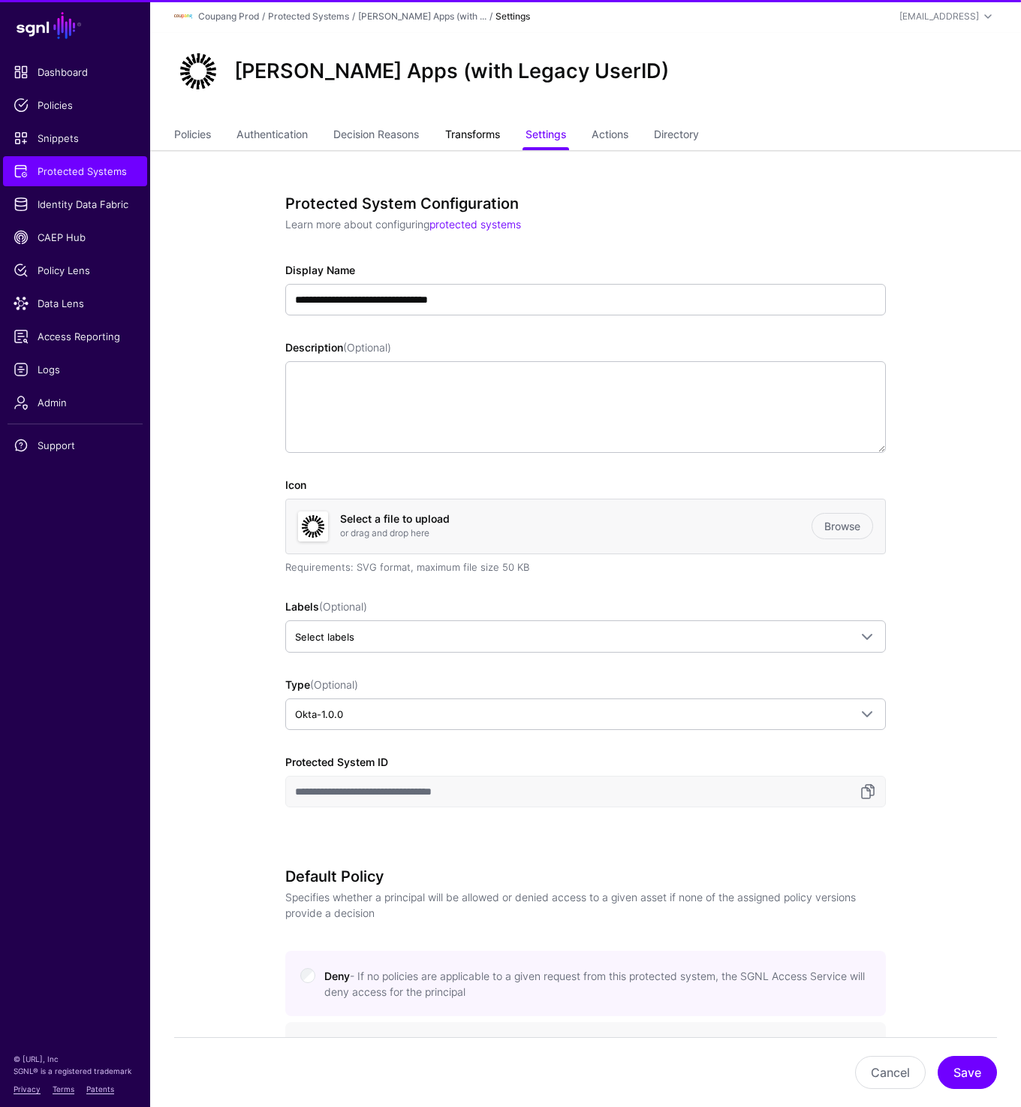
click at [489, 134] on link "Transforms" at bounding box center [472, 136] width 55 height 29
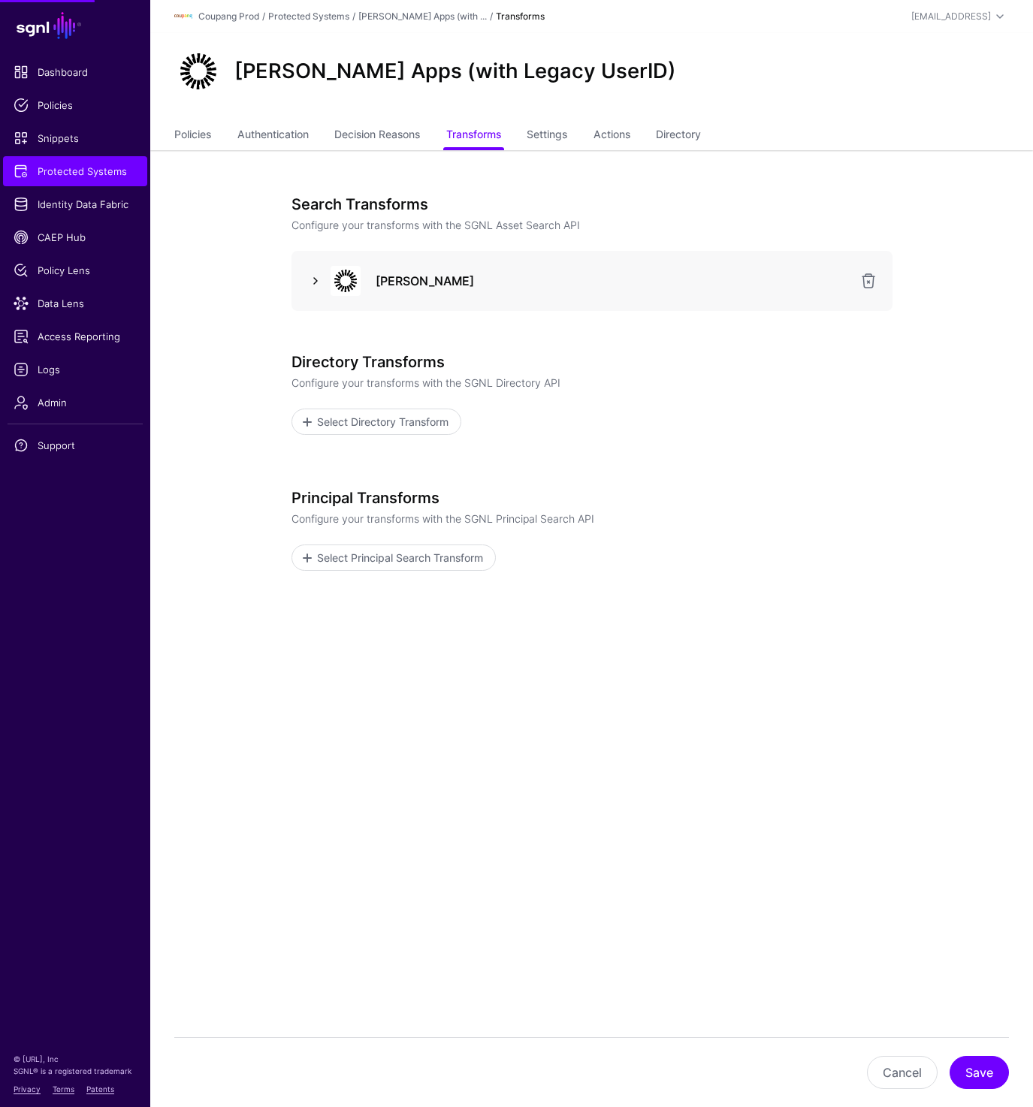
click at [314, 278] on link at bounding box center [315, 281] width 18 height 18
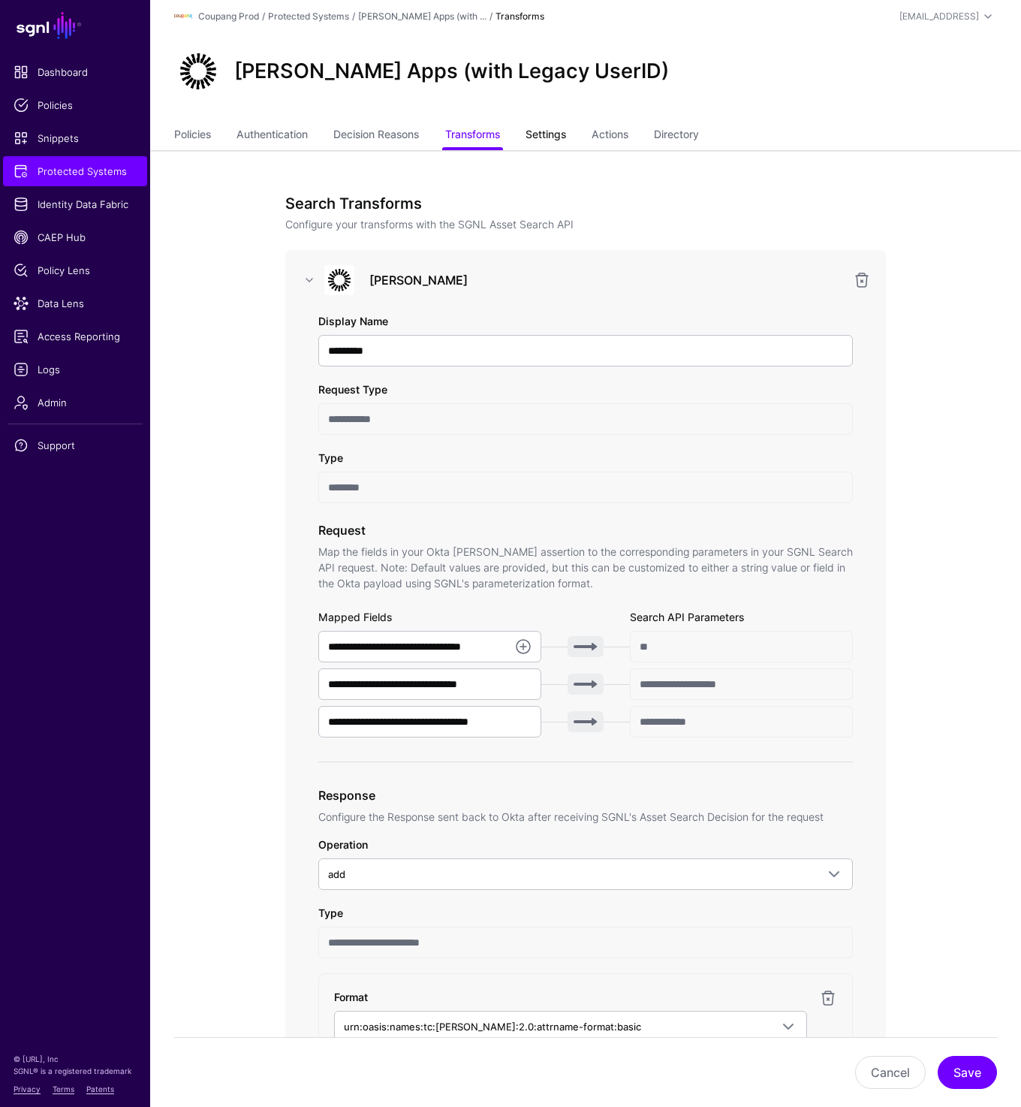
click at [566, 137] on link "Settings" at bounding box center [546, 136] width 41 height 29
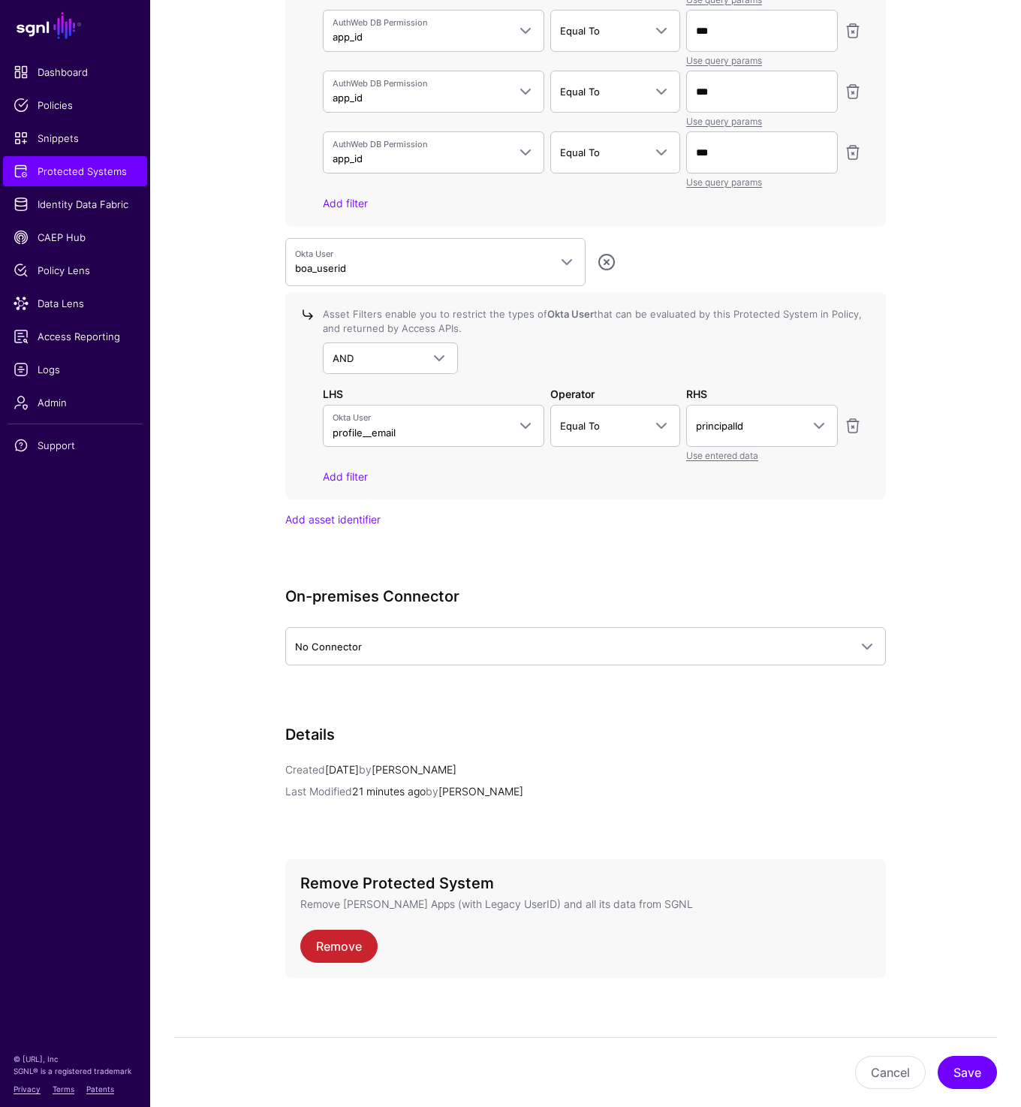
scroll to position [5120, 0]
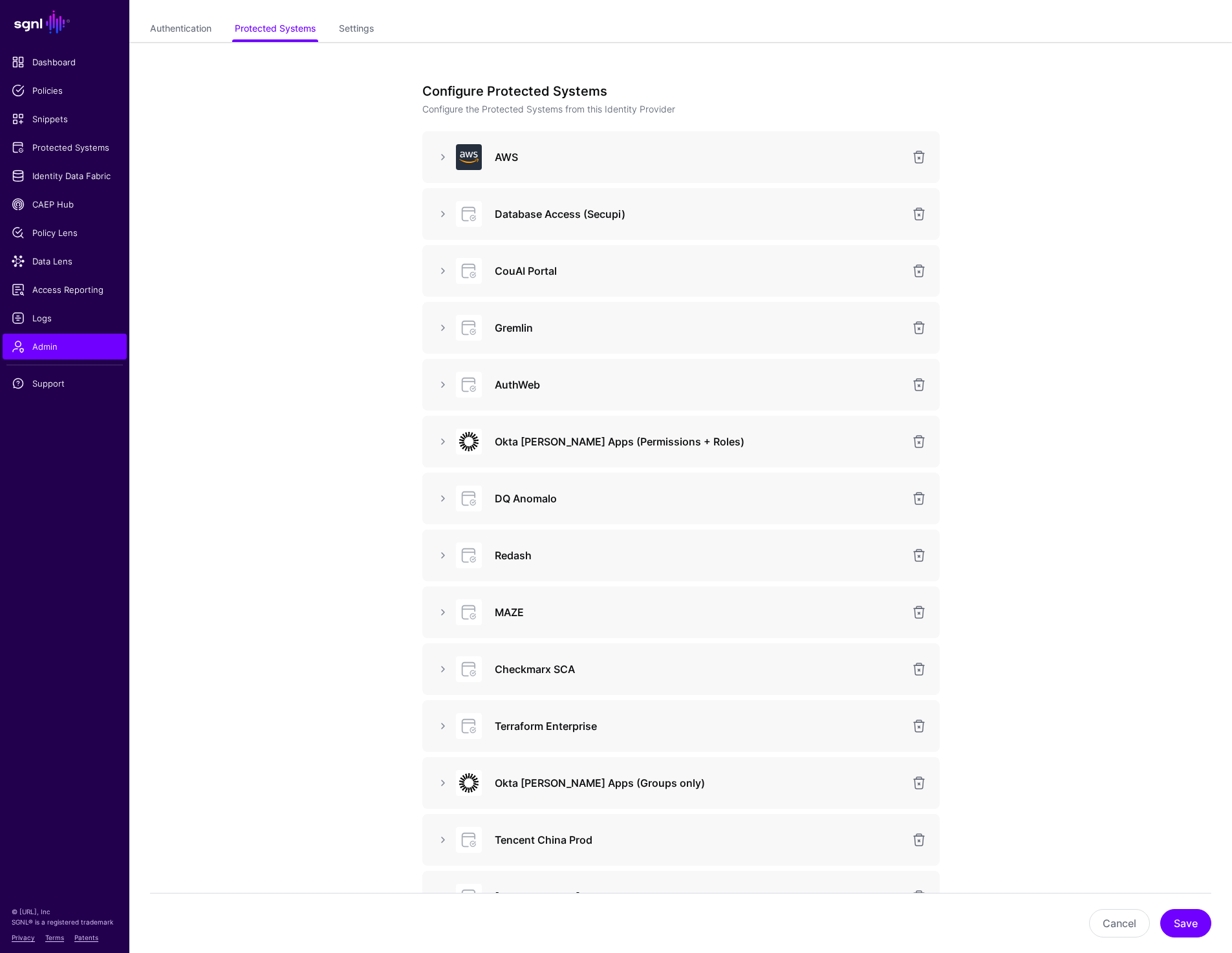
scroll to position [102, 0]
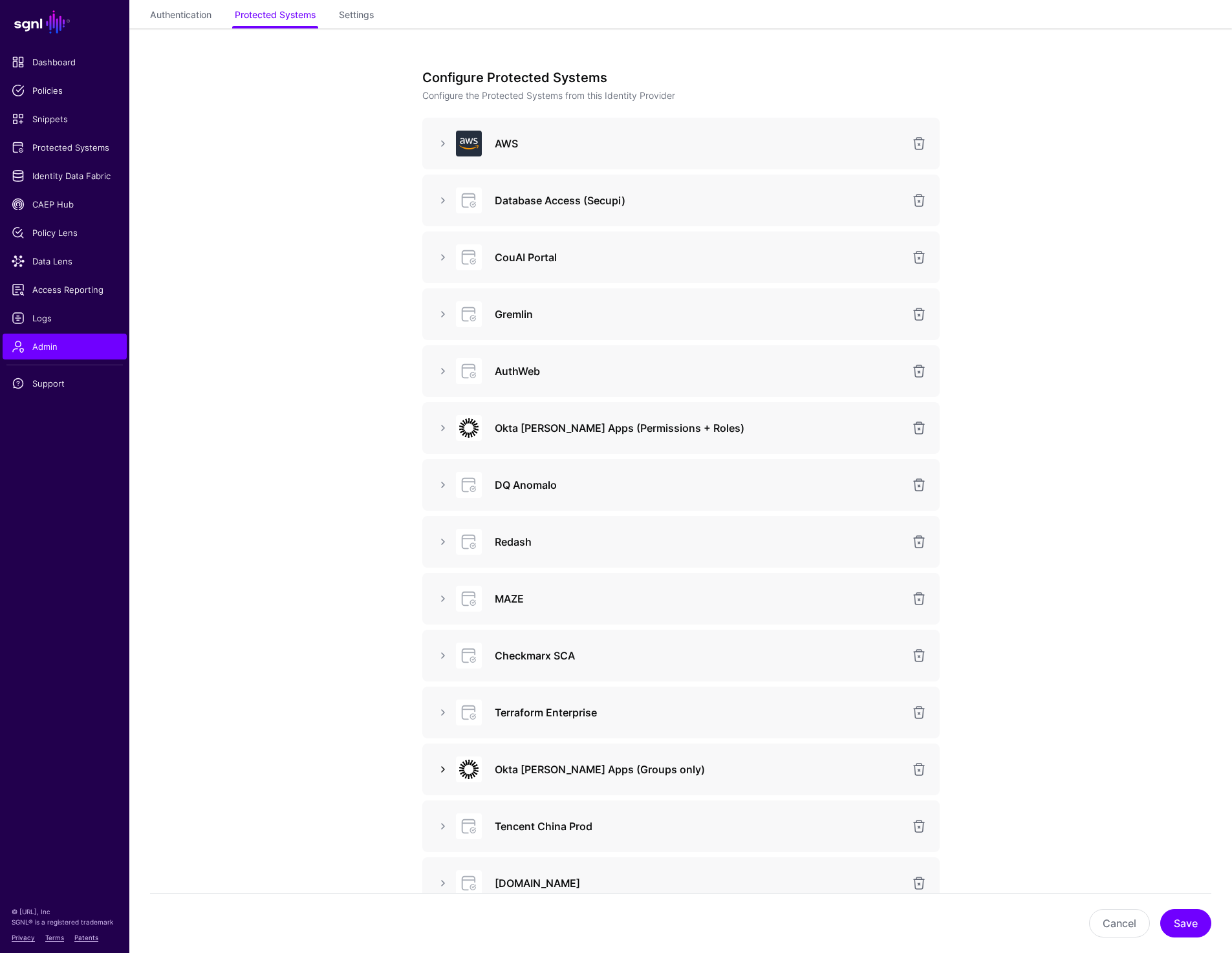
click at [443, 765] on link at bounding box center [443, 770] width 15 height 15
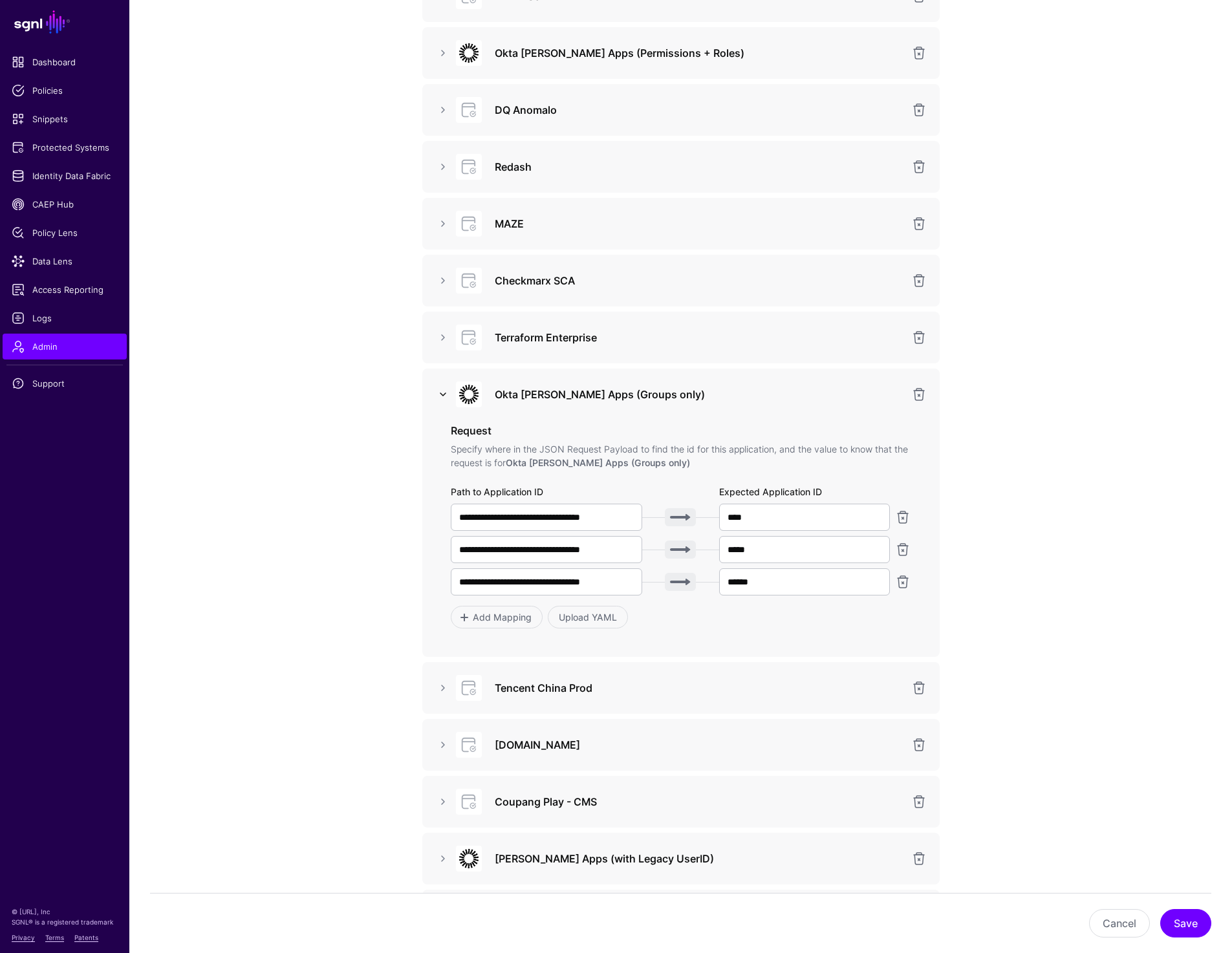
scroll to position [495, 0]
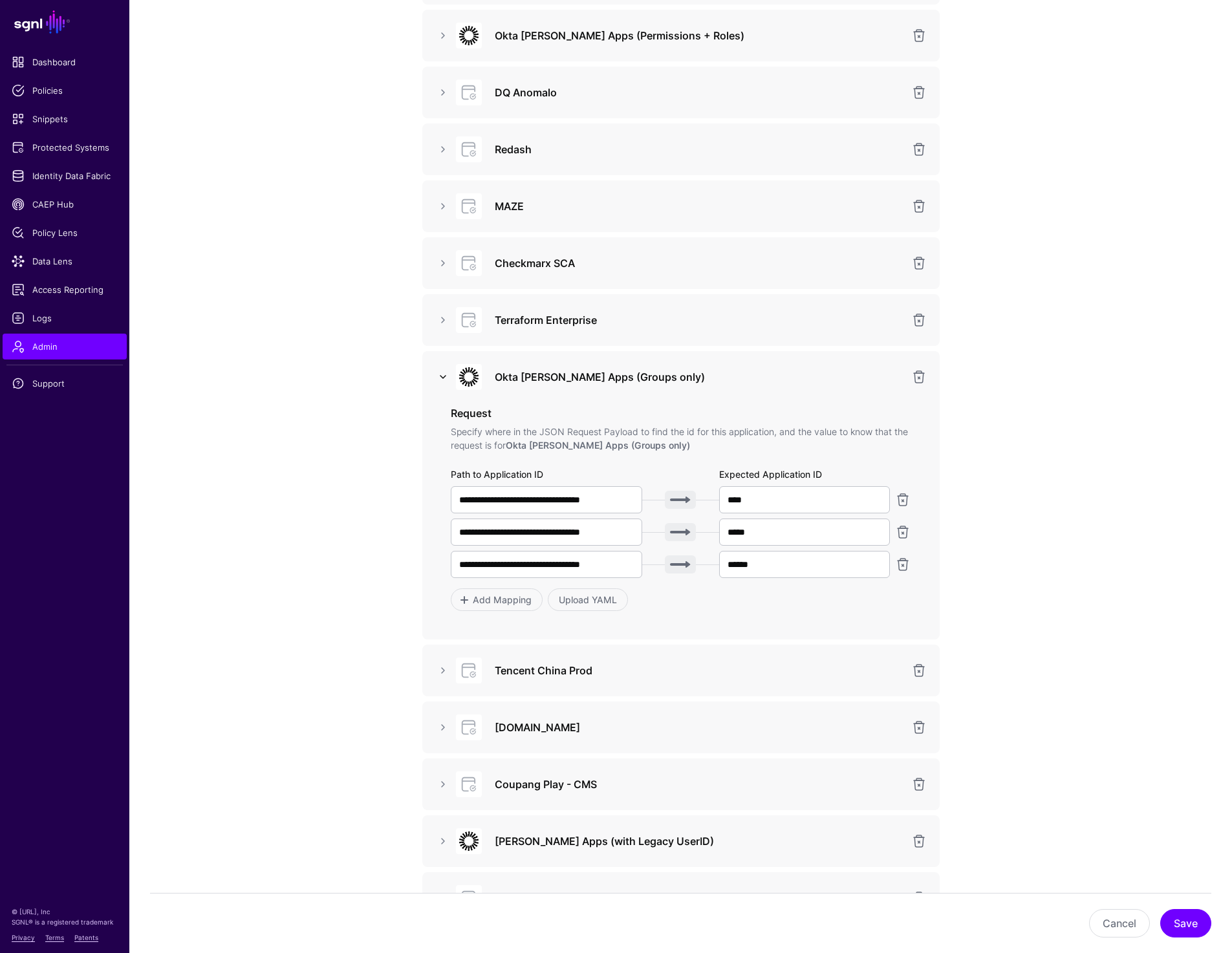
click at [437, 379] on link at bounding box center [443, 377] width 15 height 15
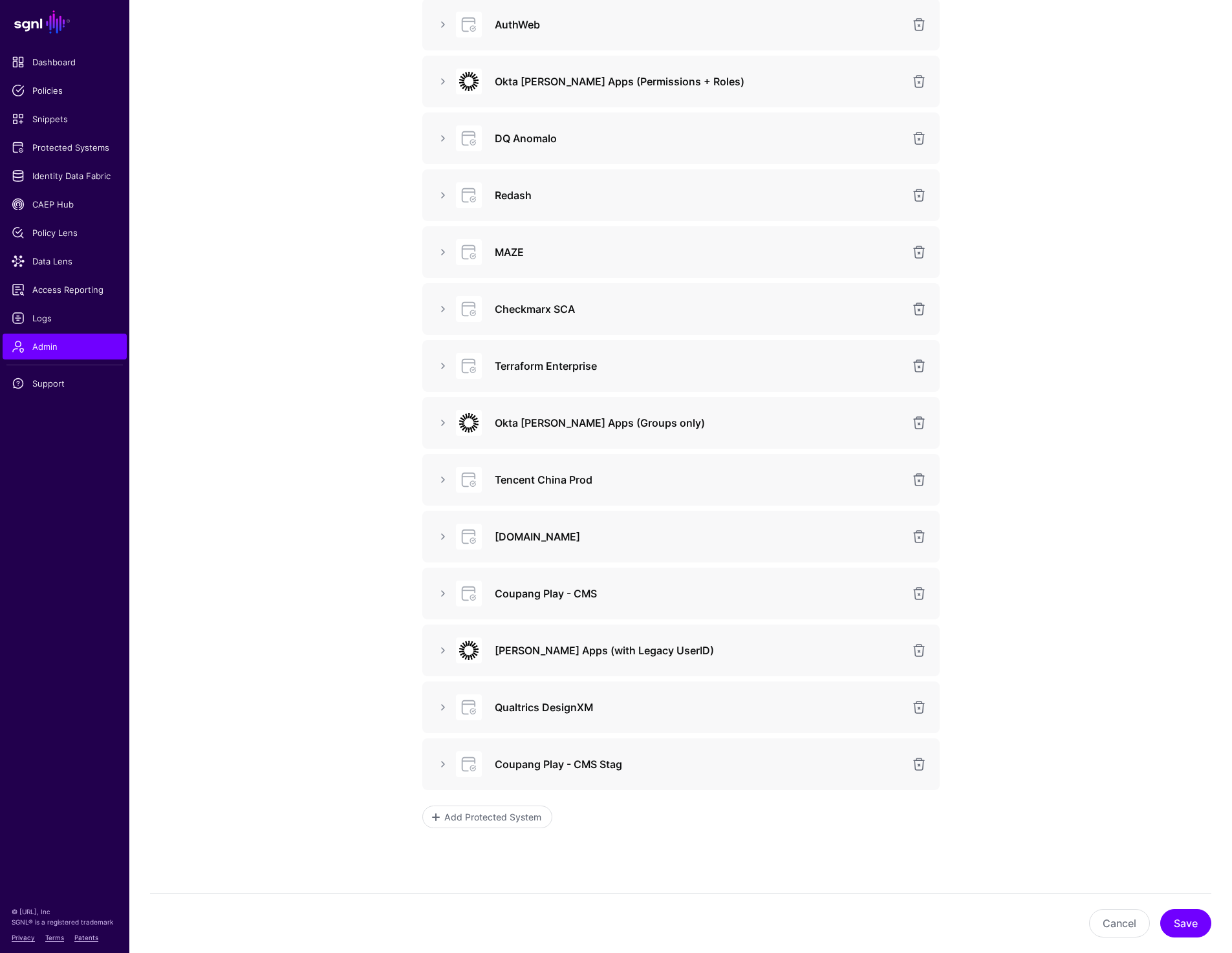
scroll to position [500, 0]
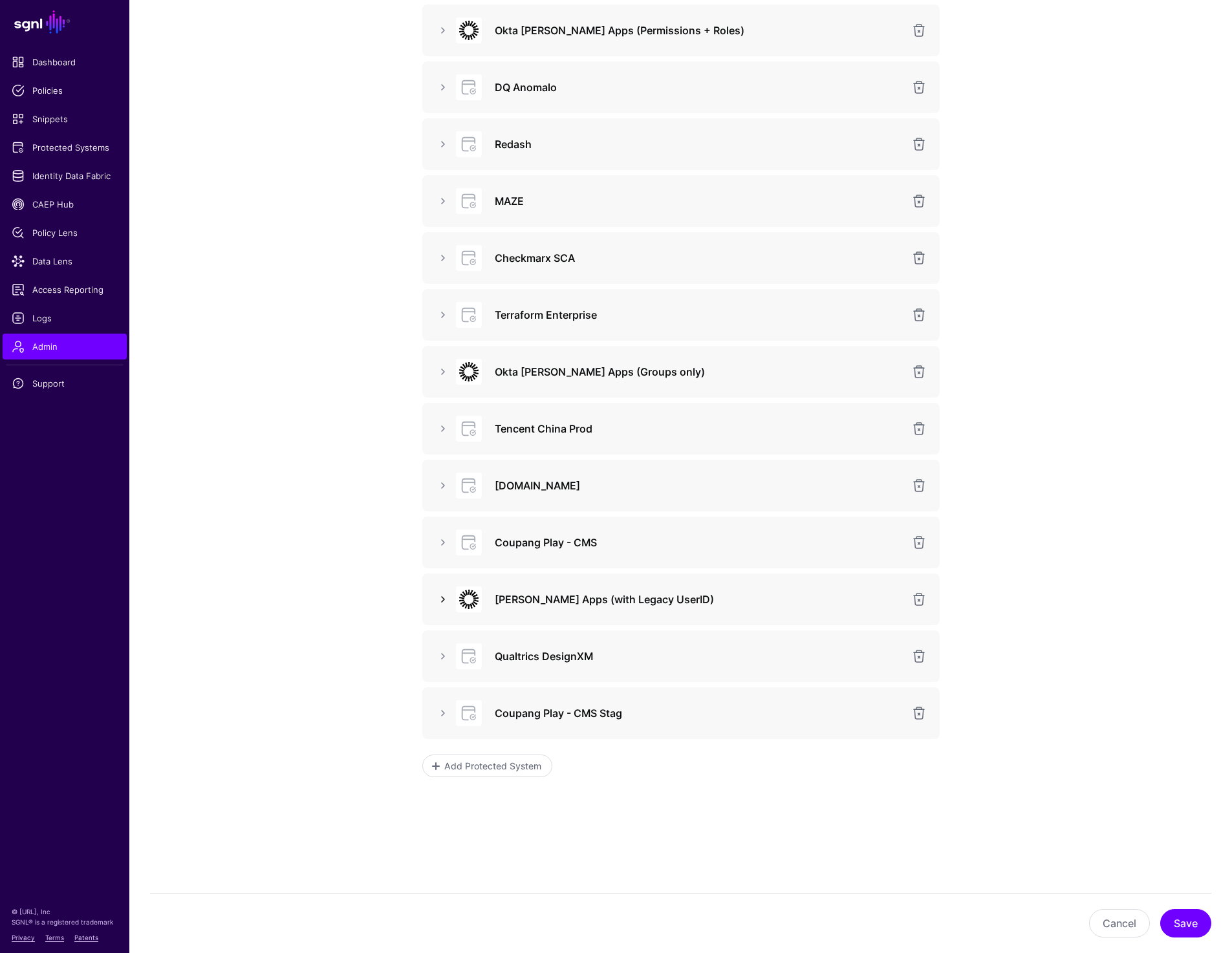
click at [440, 600] on link at bounding box center [443, 599] width 15 height 15
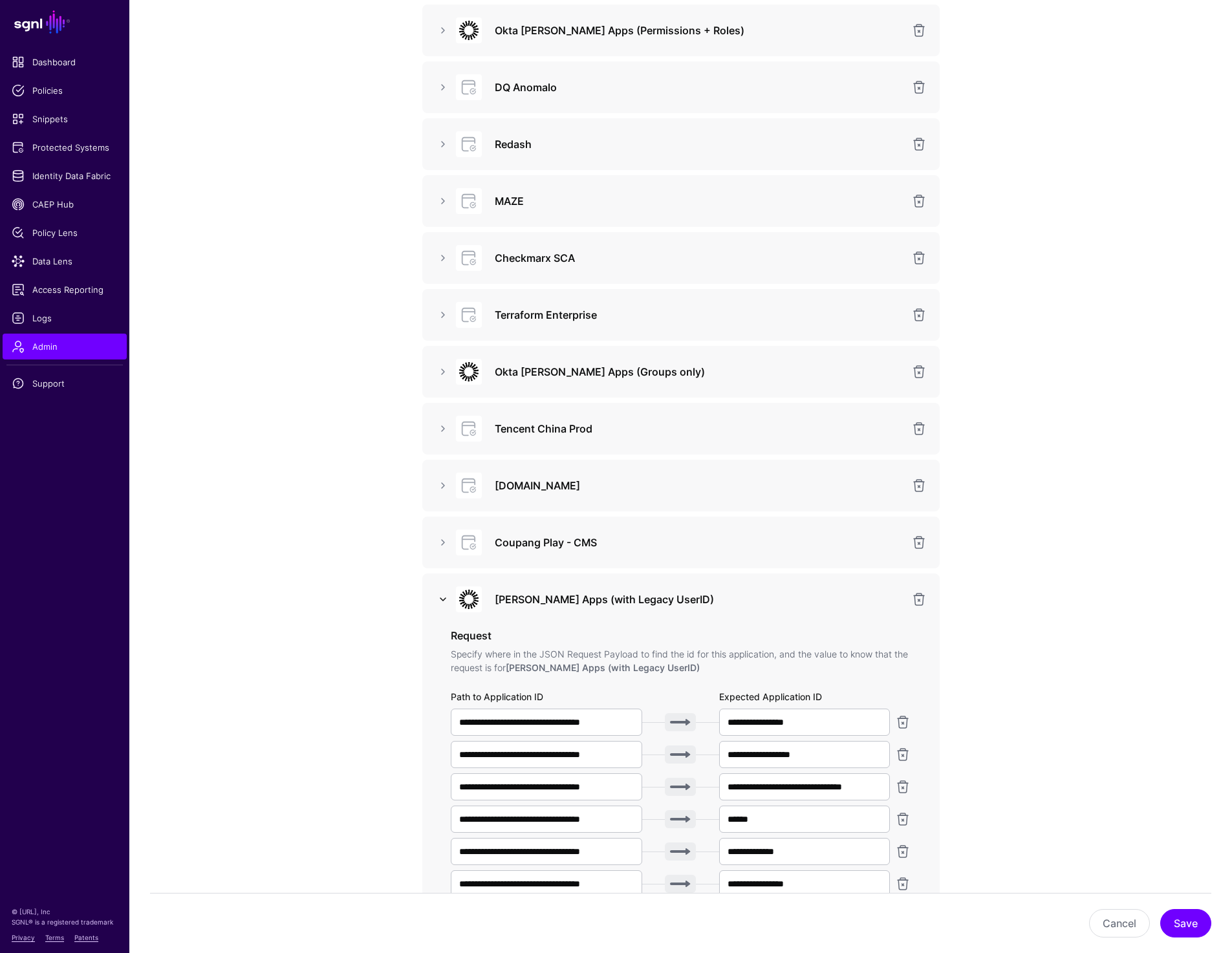
click at [443, 600] on link at bounding box center [443, 599] width 15 height 15
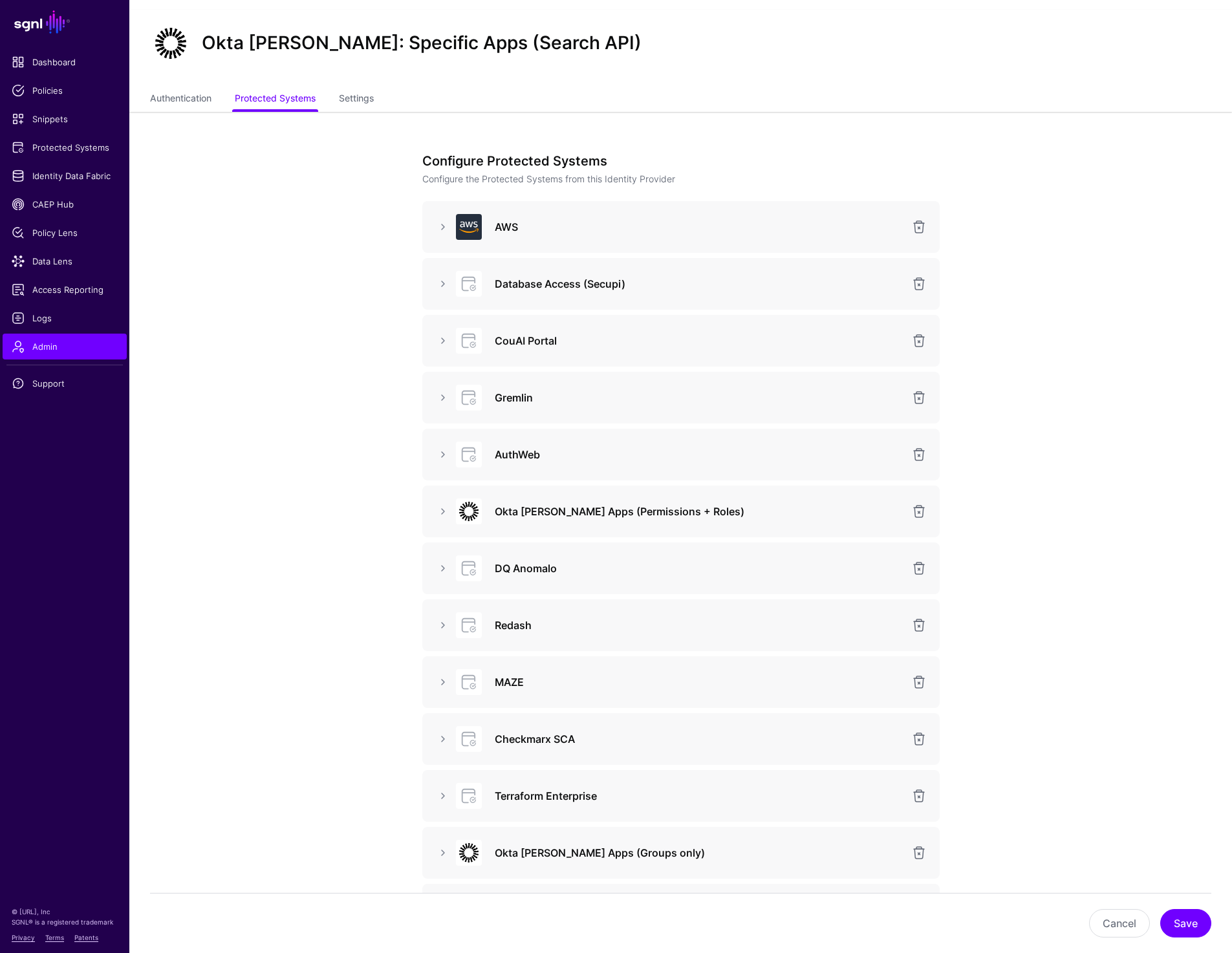
scroll to position [0, 0]
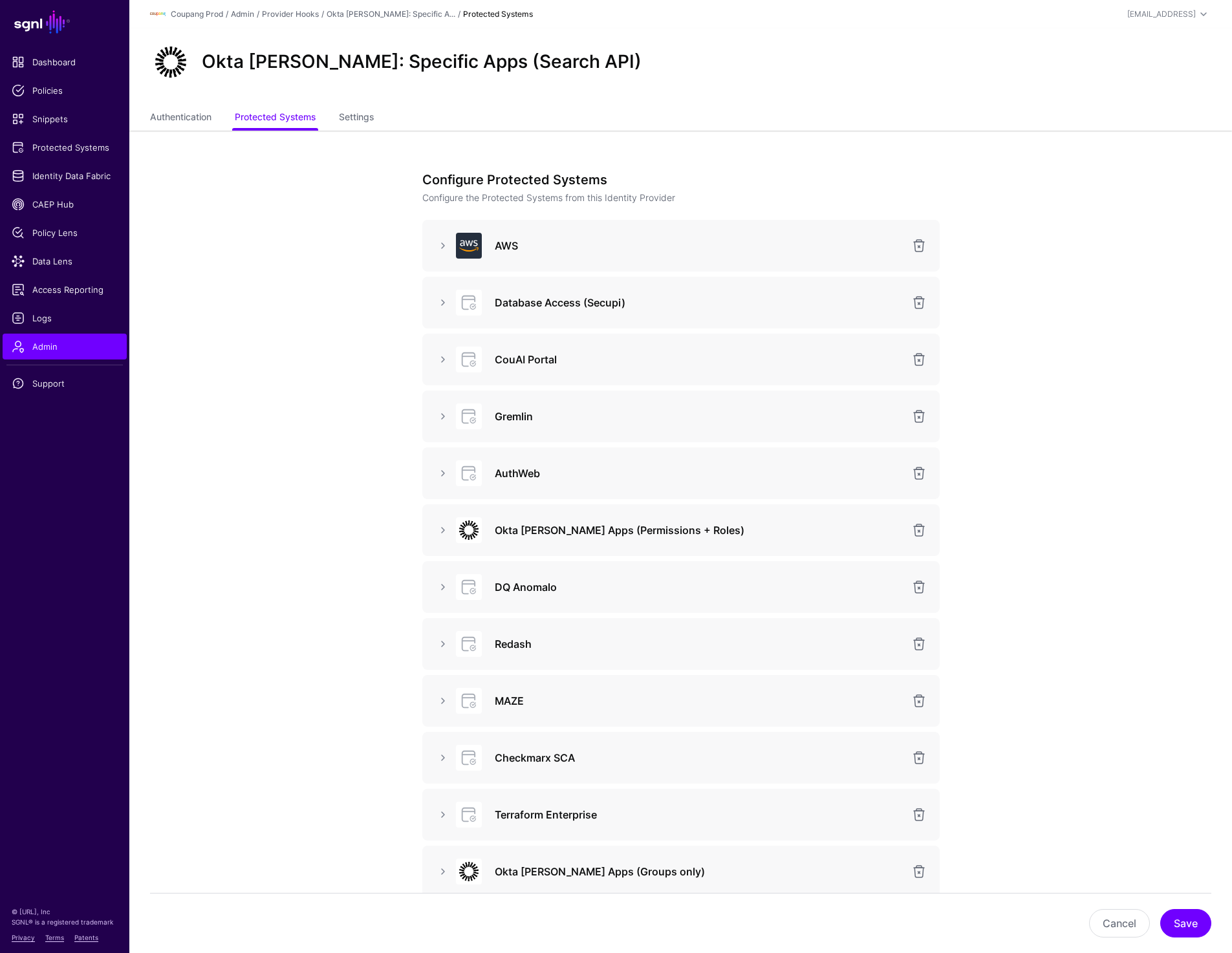
click at [450, 527] on div at bounding box center [467, 530] width 39 height 26
click at [444, 528] on link at bounding box center [443, 530] width 15 height 15
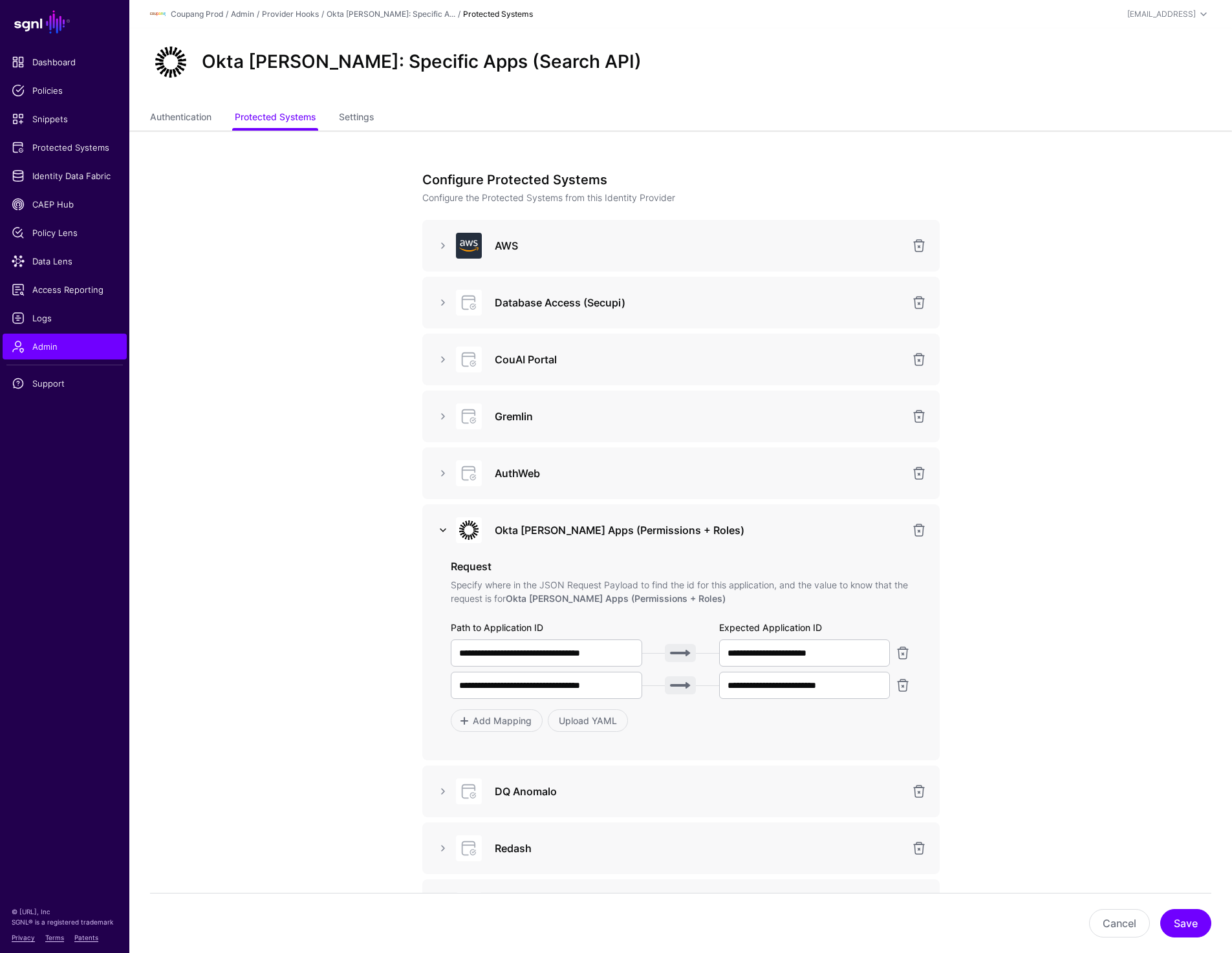
click at [444, 528] on link at bounding box center [443, 530] width 15 height 15
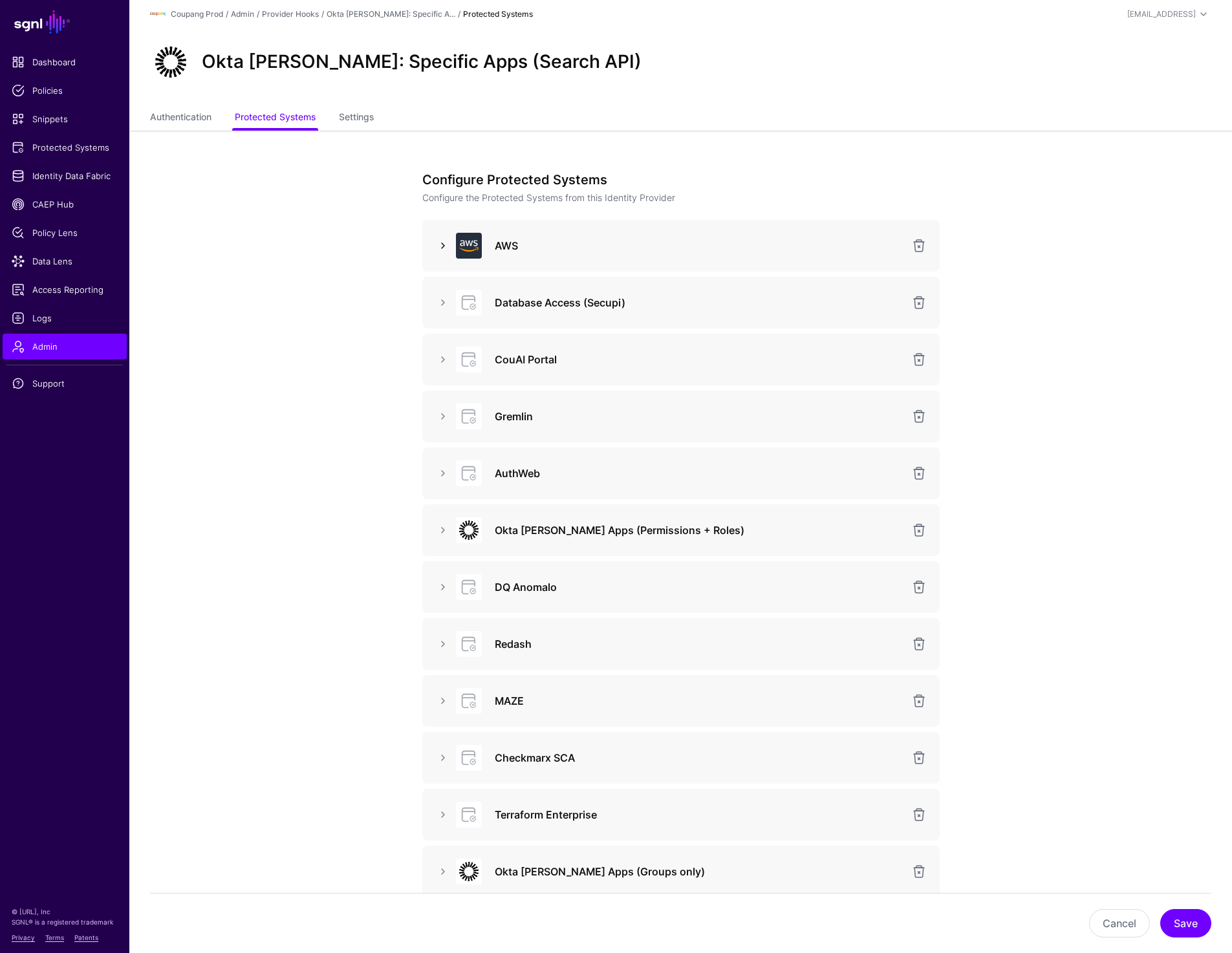
click at [443, 240] on link at bounding box center [443, 245] width 15 height 15
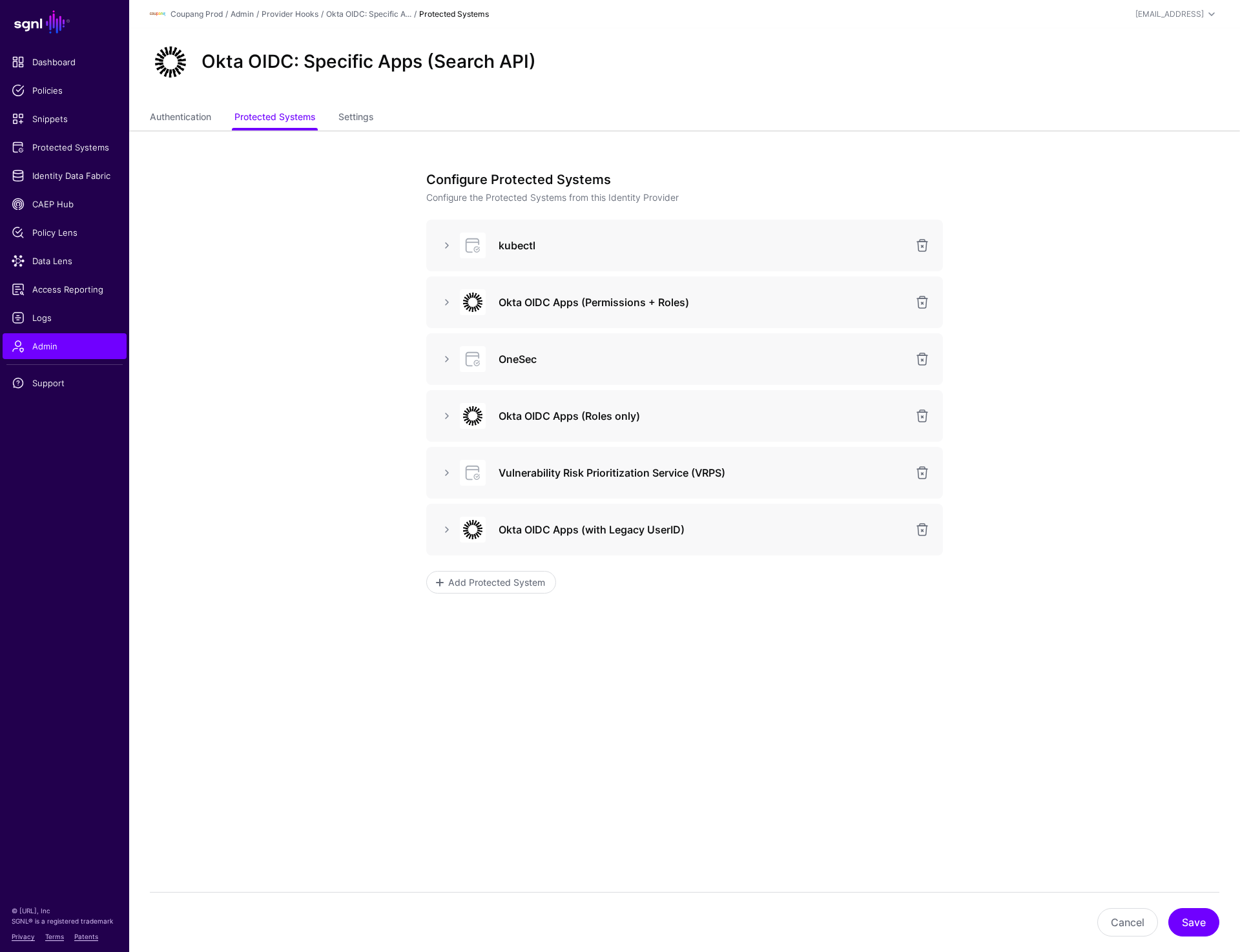
click at [455, 301] on div at bounding box center [471, 302] width 39 height 26
click at [446, 301] on link at bounding box center [447, 302] width 15 height 15
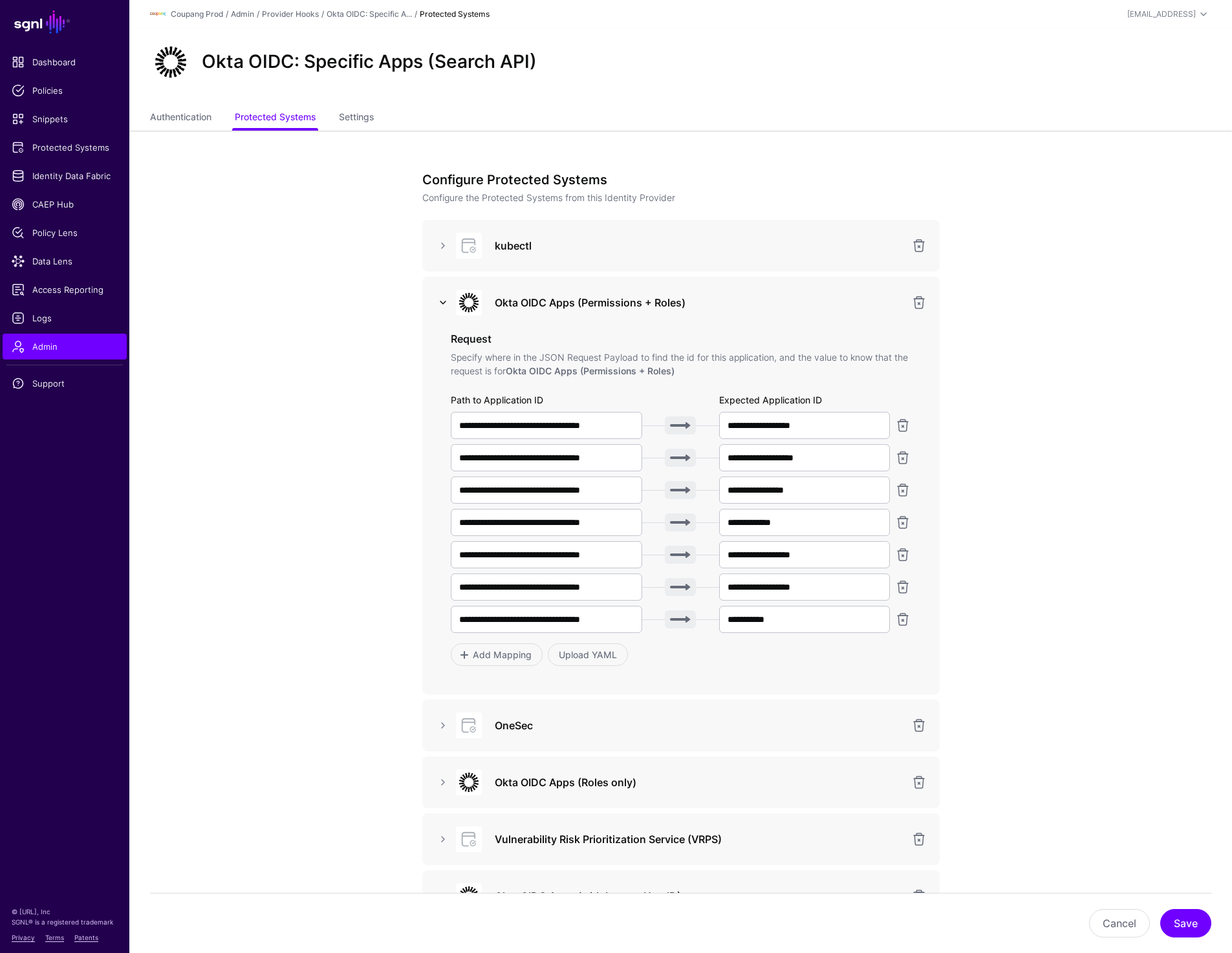
click at [447, 301] on link at bounding box center [443, 302] width 15 height 15
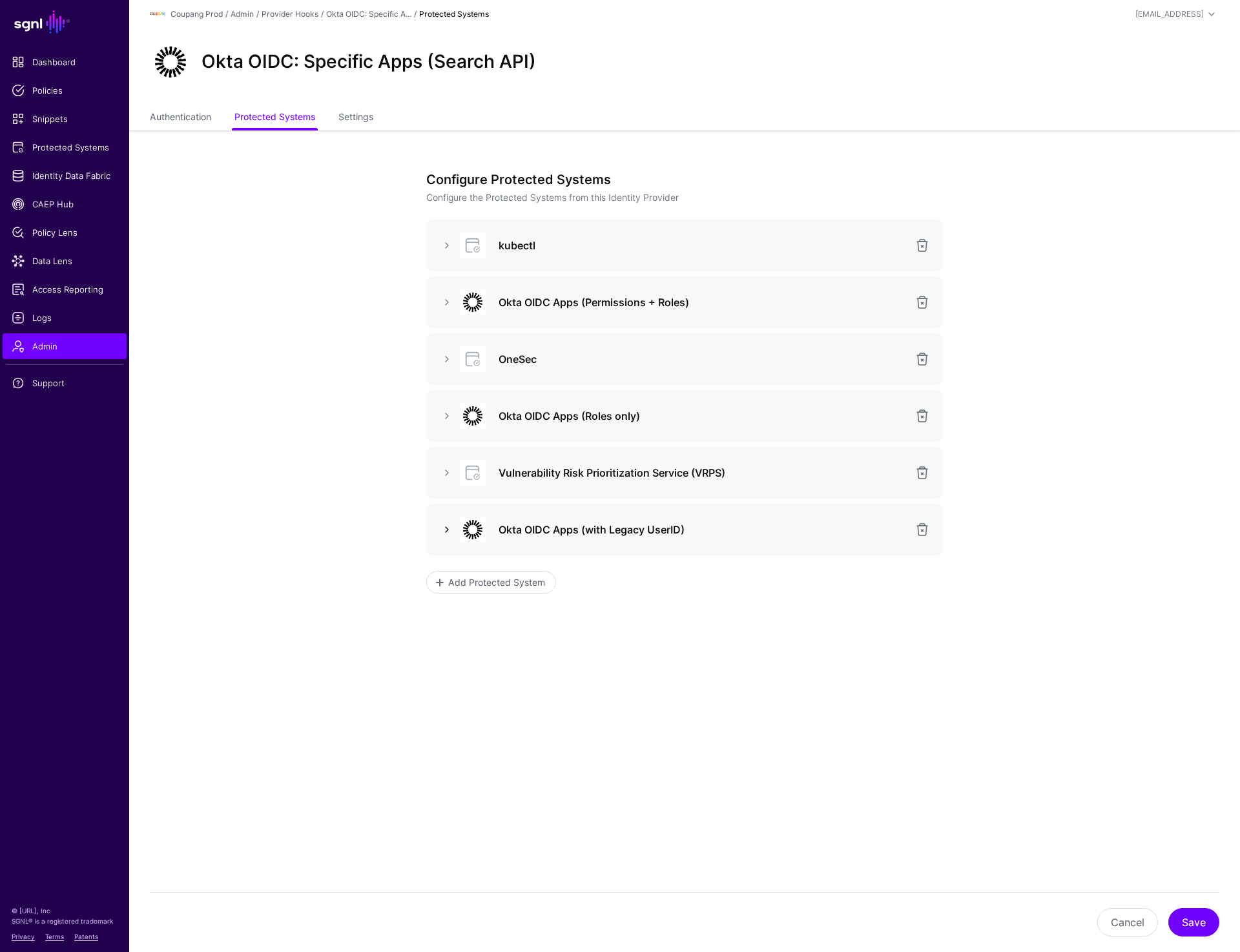
click at [454, 525] on link at bounding box center [447, 530] width 15 height 15
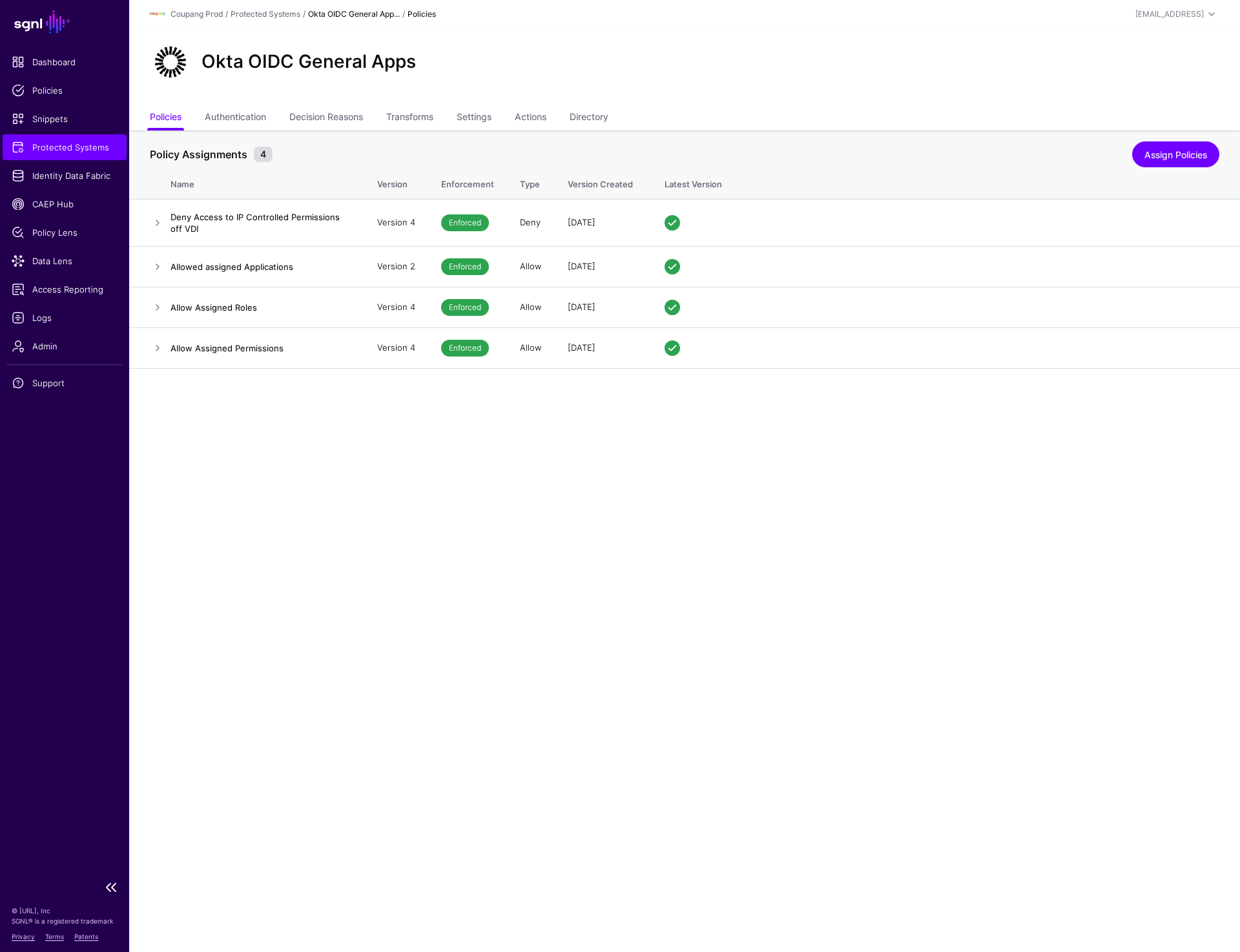
click at [81, 148] on span "Protected Systems" at bounding box center [64, 147] width 106 height 13
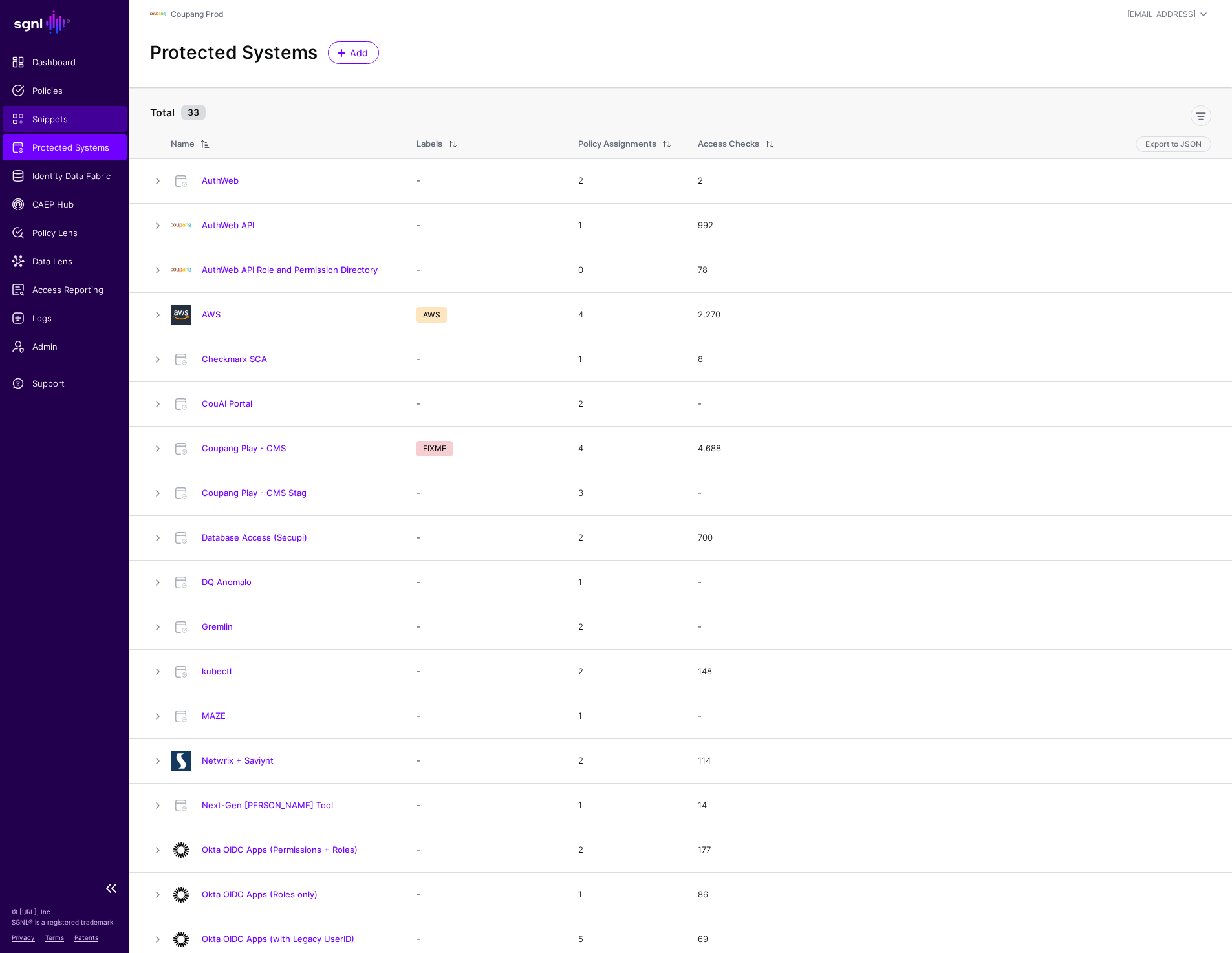
click at [49, 121] on span "Snippets" at bounding box center [65, 119] width 106 height 13
click at [247, 450] on link "Coupang Play - CMS" at bounding box center [244, 448] width 84 height 10
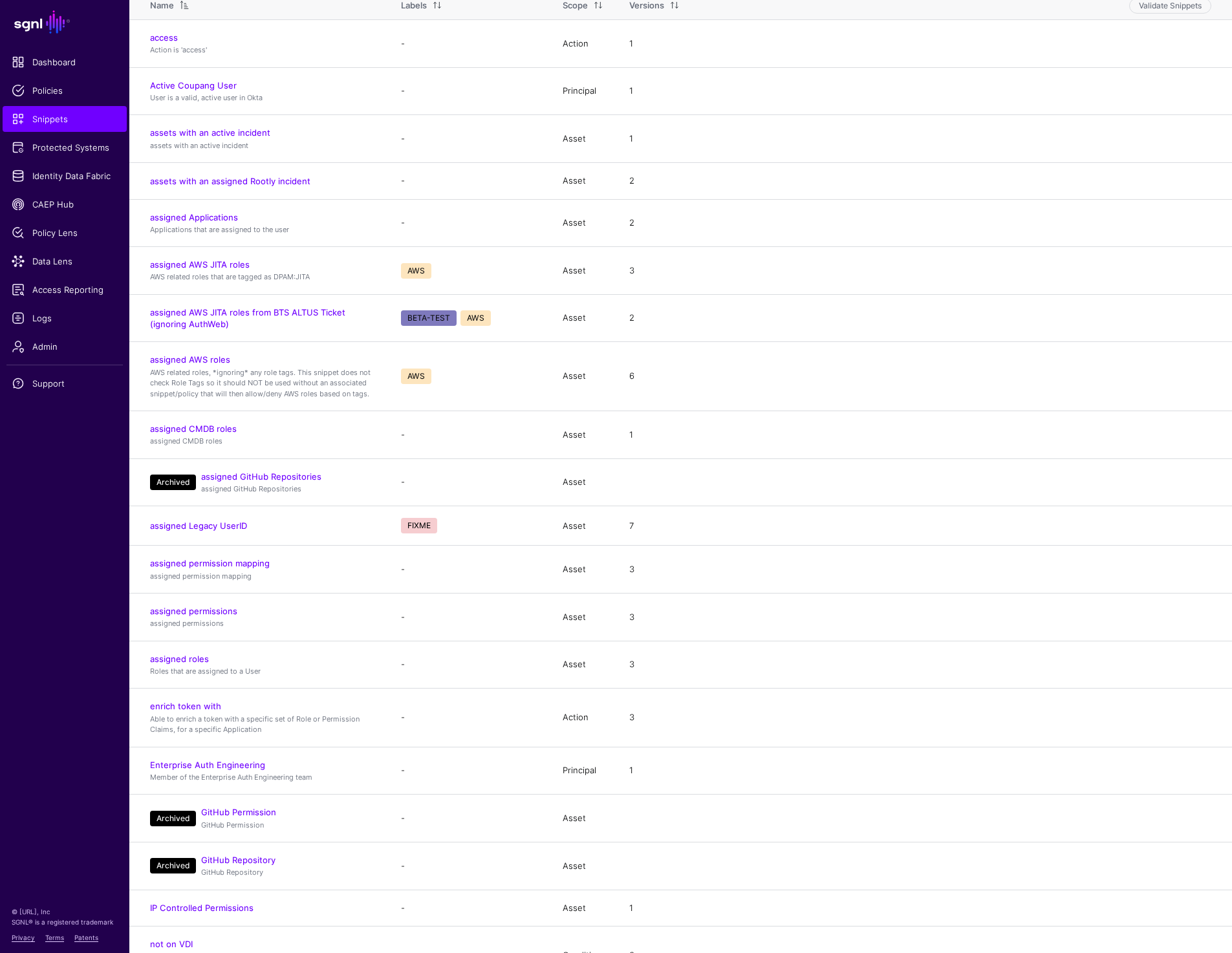
scroll to position [210, 0]
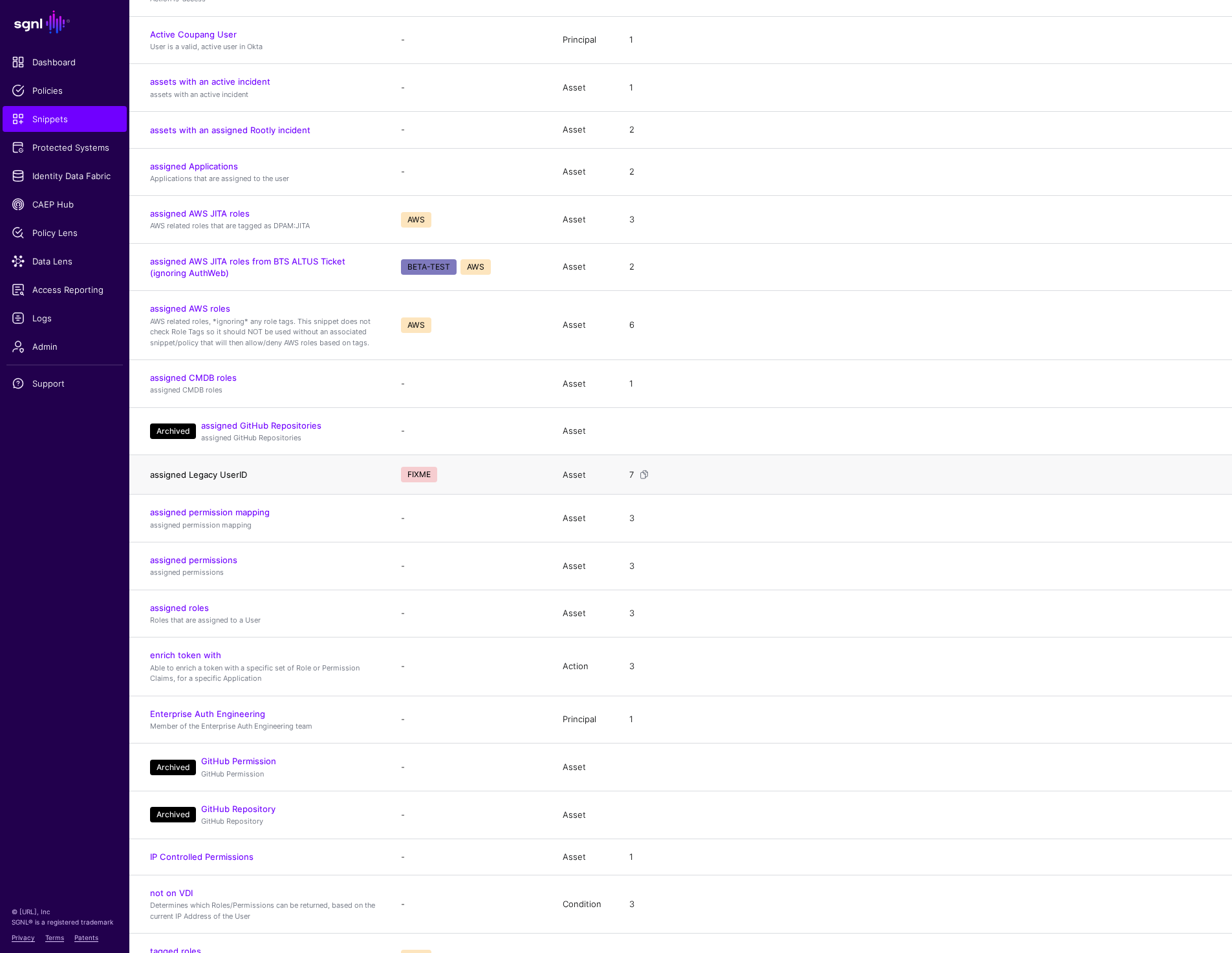
click at [170, 473] on link "assigned Legacy UserID" at bounding box center [198, 474] width 97 height 10
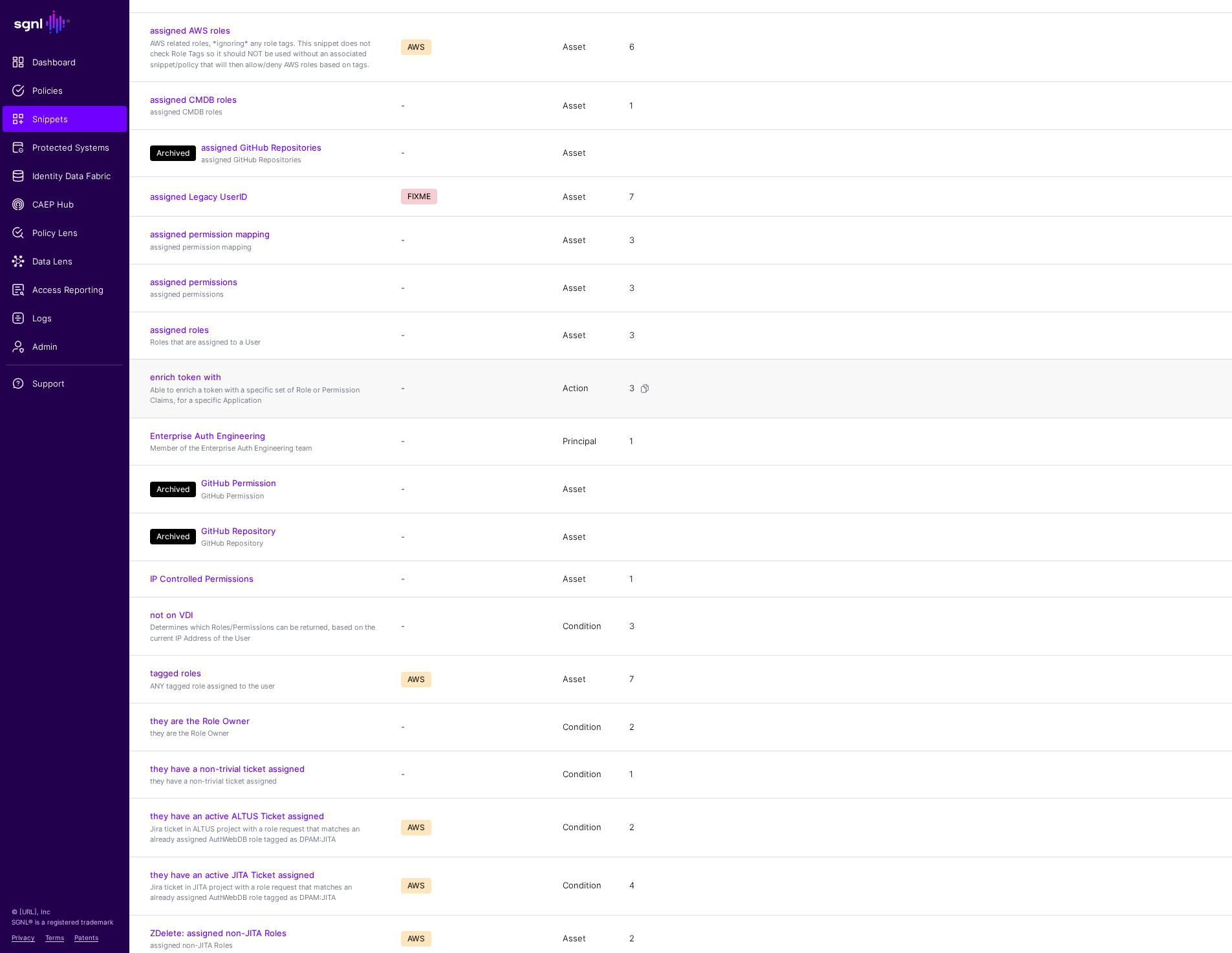
scroll to position [0, 0]
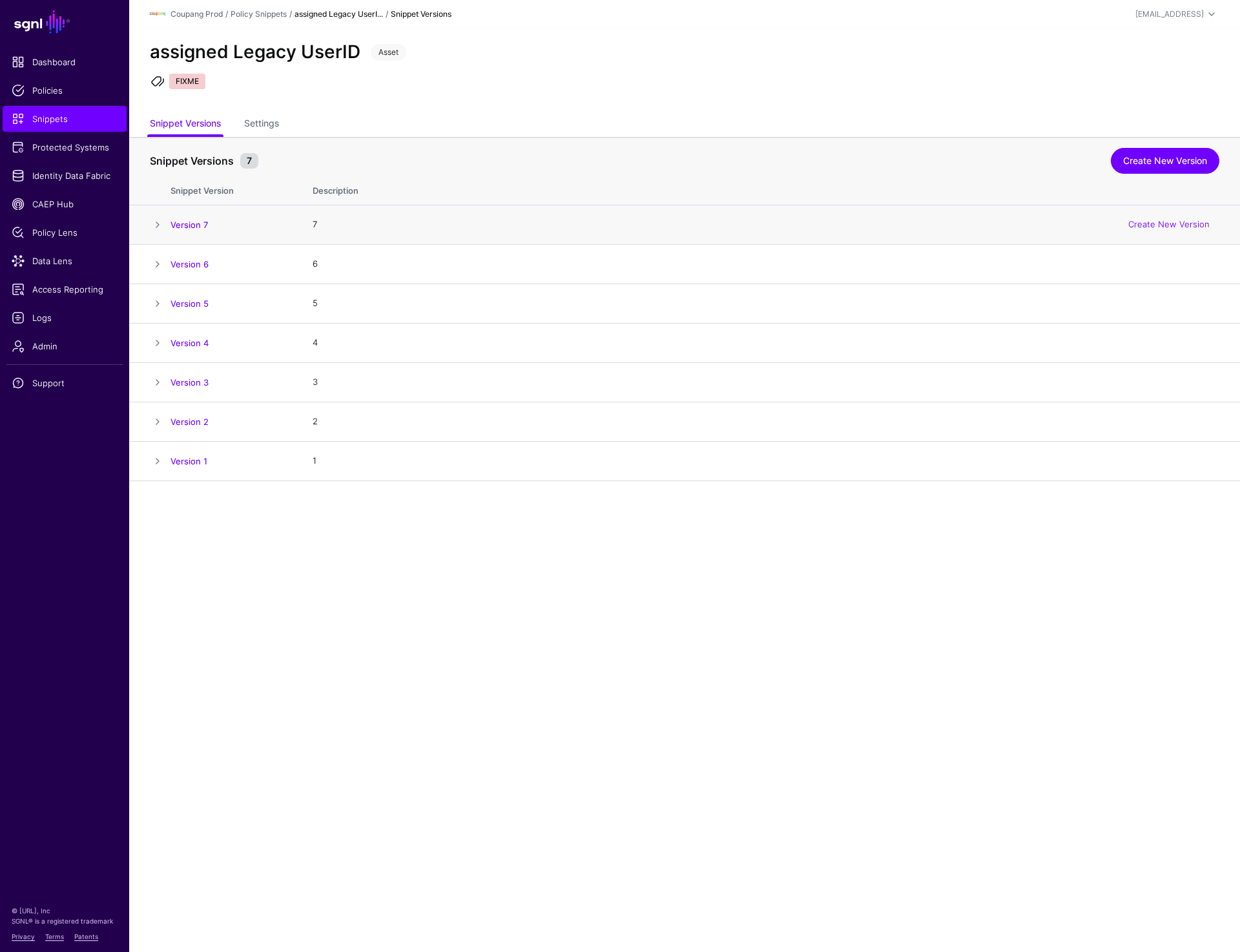
click at [161, 228] on span at bounding box center [157, 224] width 15 height 15
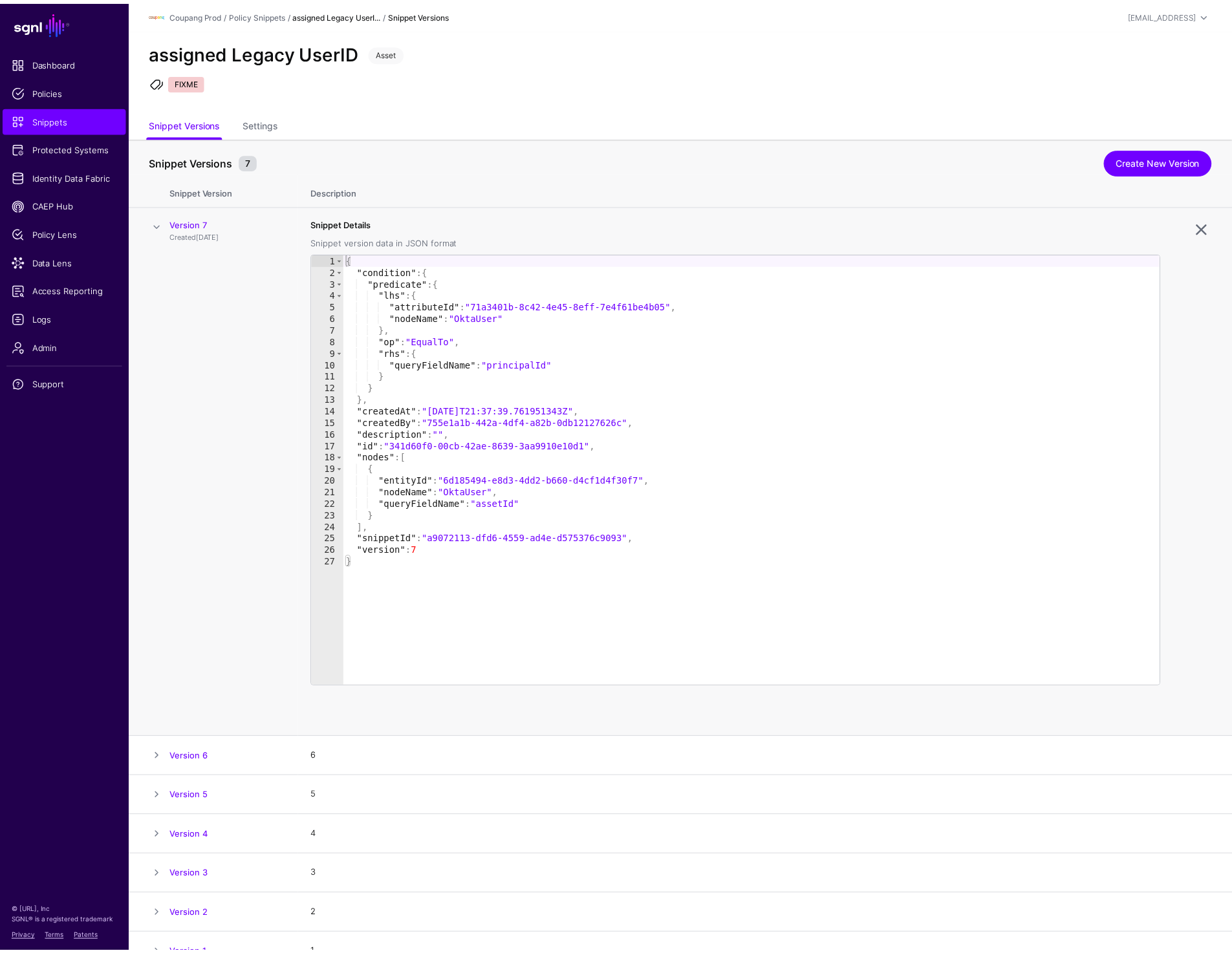
scroll to position [22, 0]
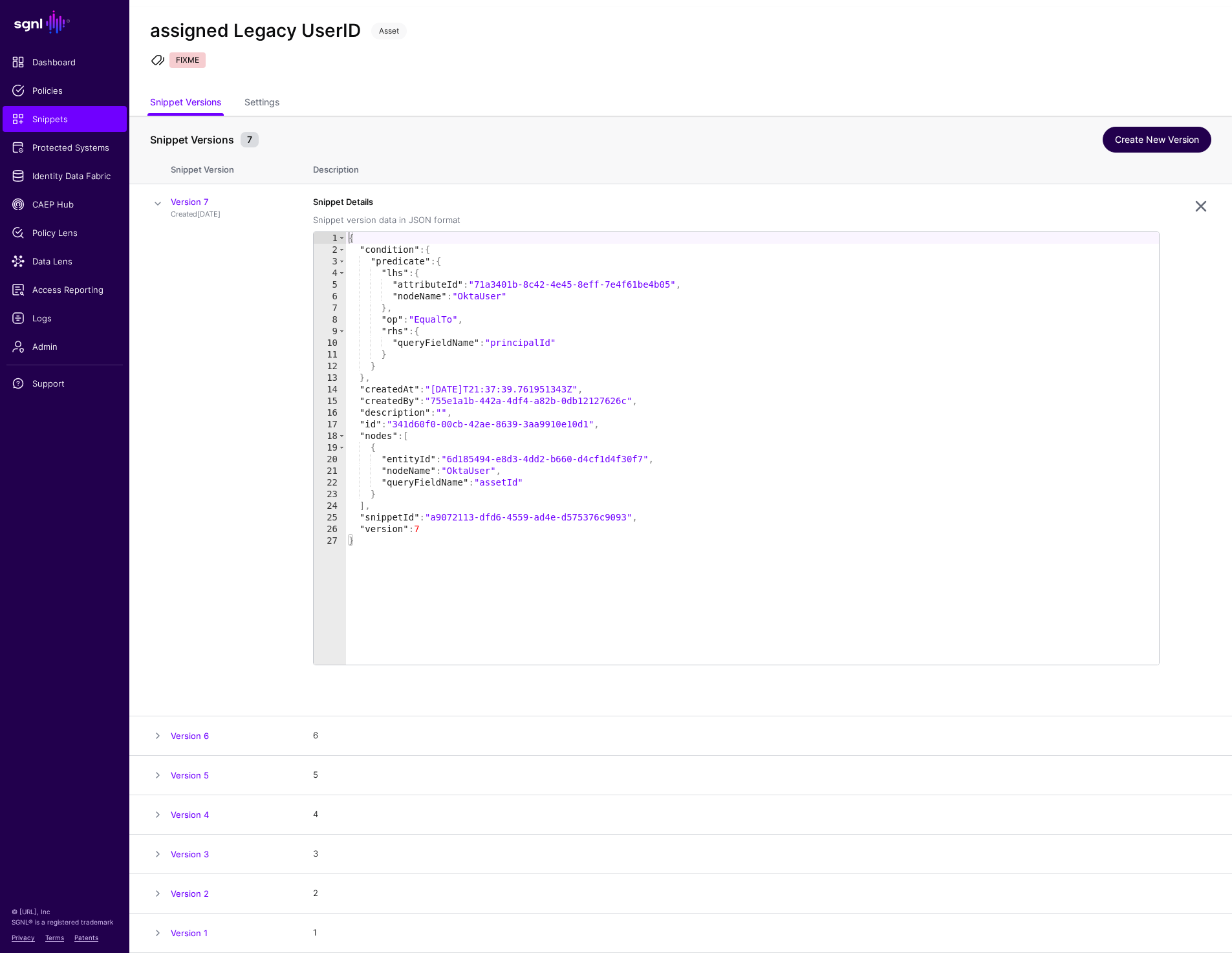
click at [1178, 136] on link "Create New Version" at bounding box center [1156, 139] width 108 height 26
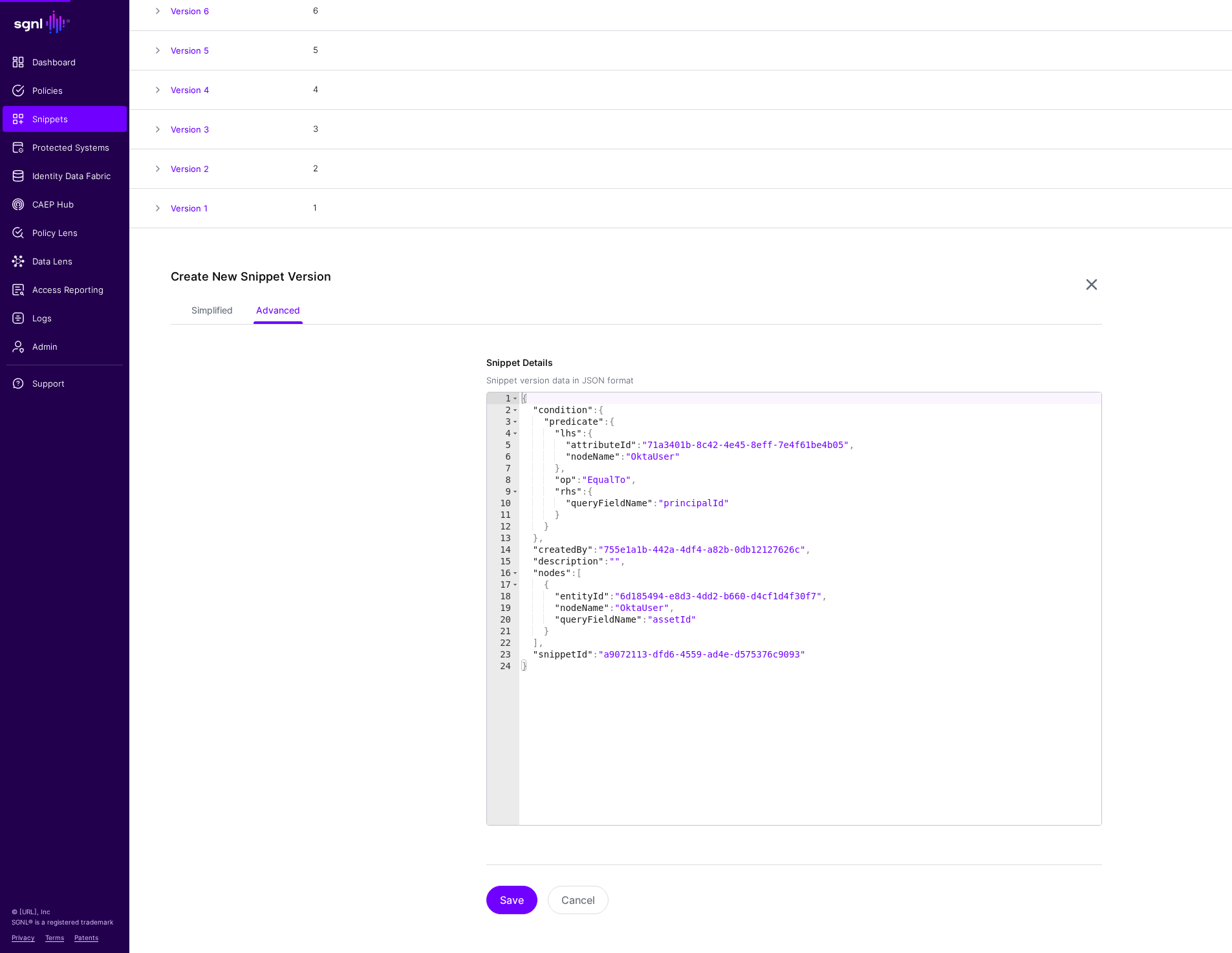
scroll to position [256, 0]
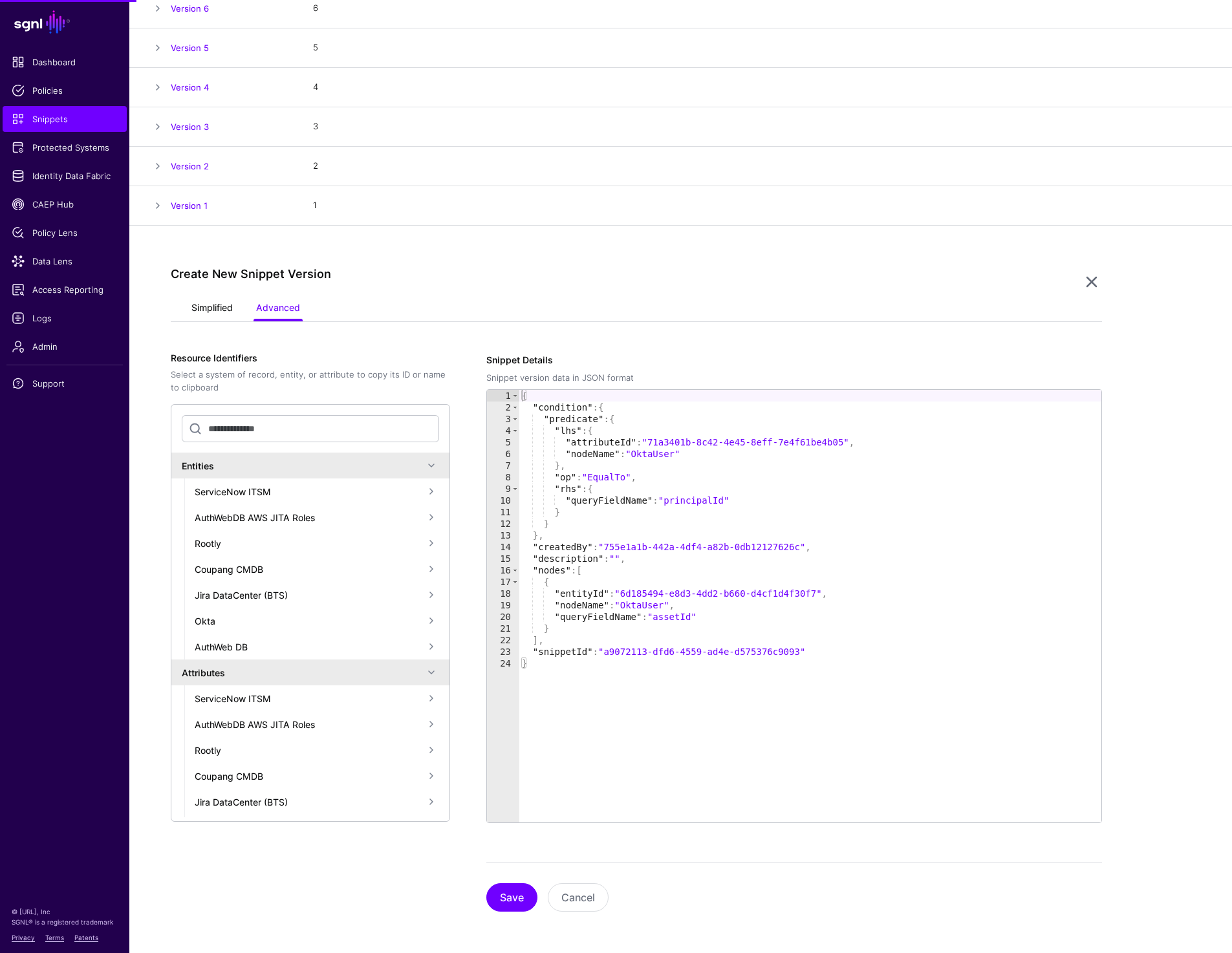
click at [204, 309] on link "Simplified" at bounding box center [212, 309] width 41 height 25
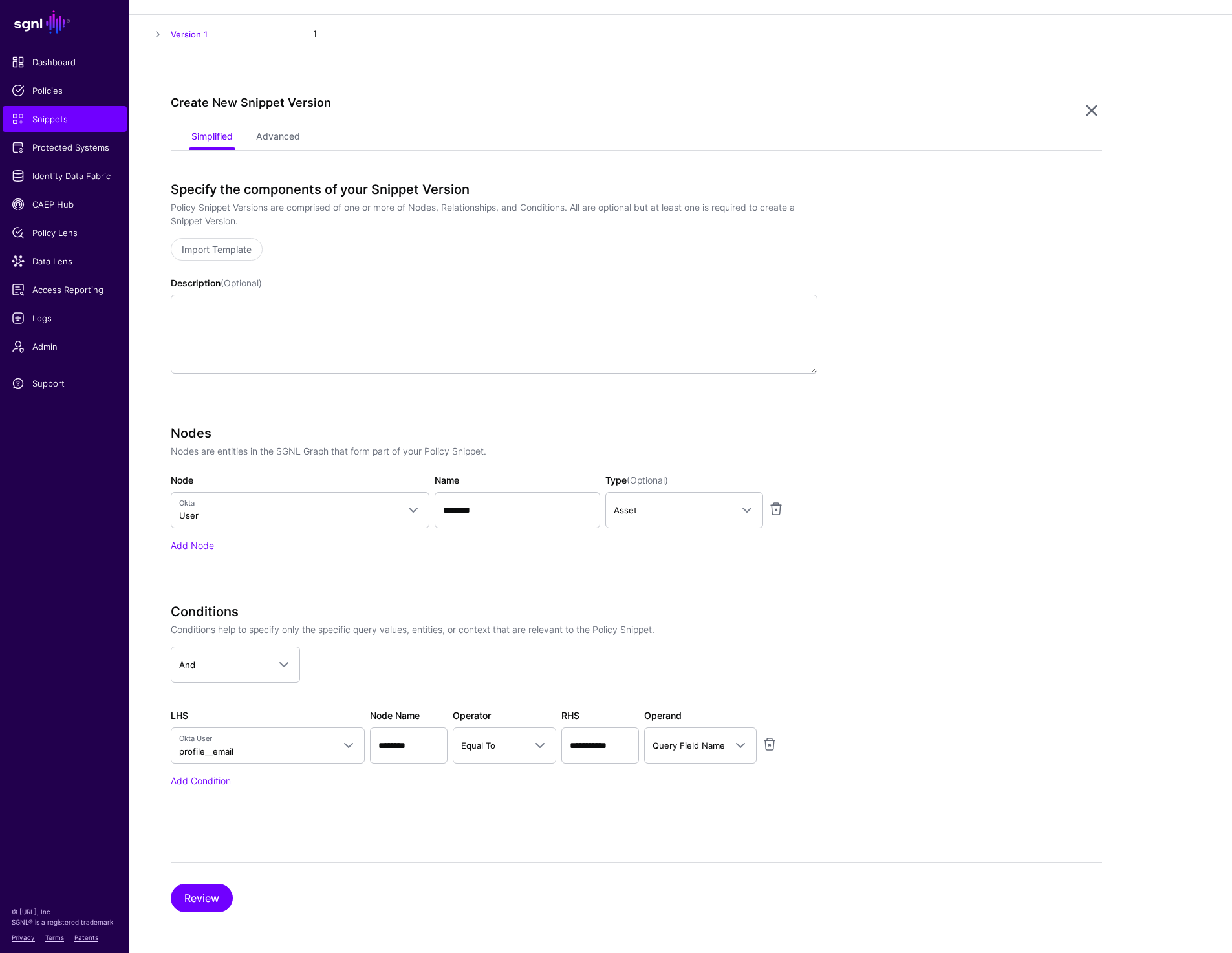
scroll to position [0, 0]
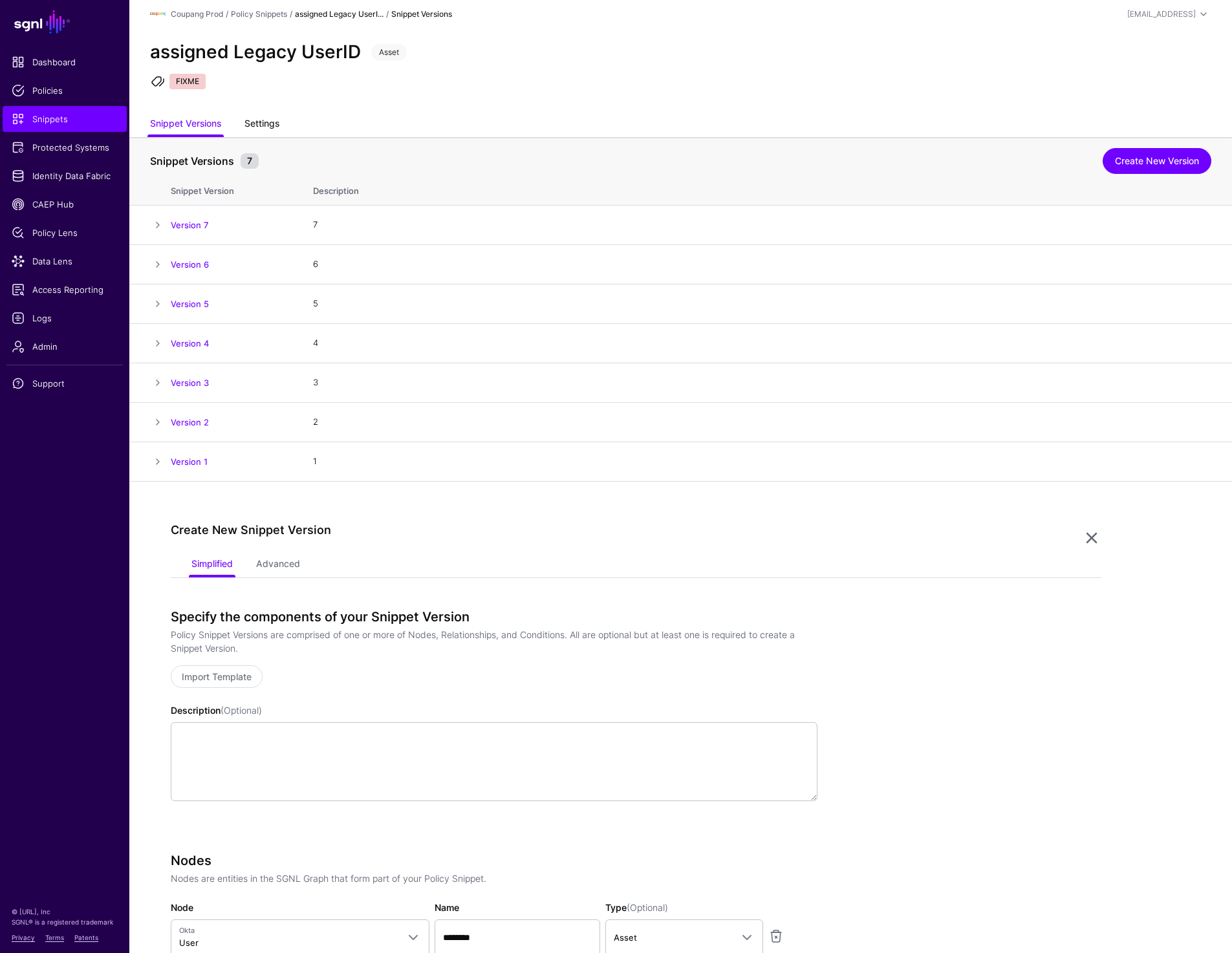
click at [269, 114] on link "Settings" at bounding box center [262, 125] width 35 height 25
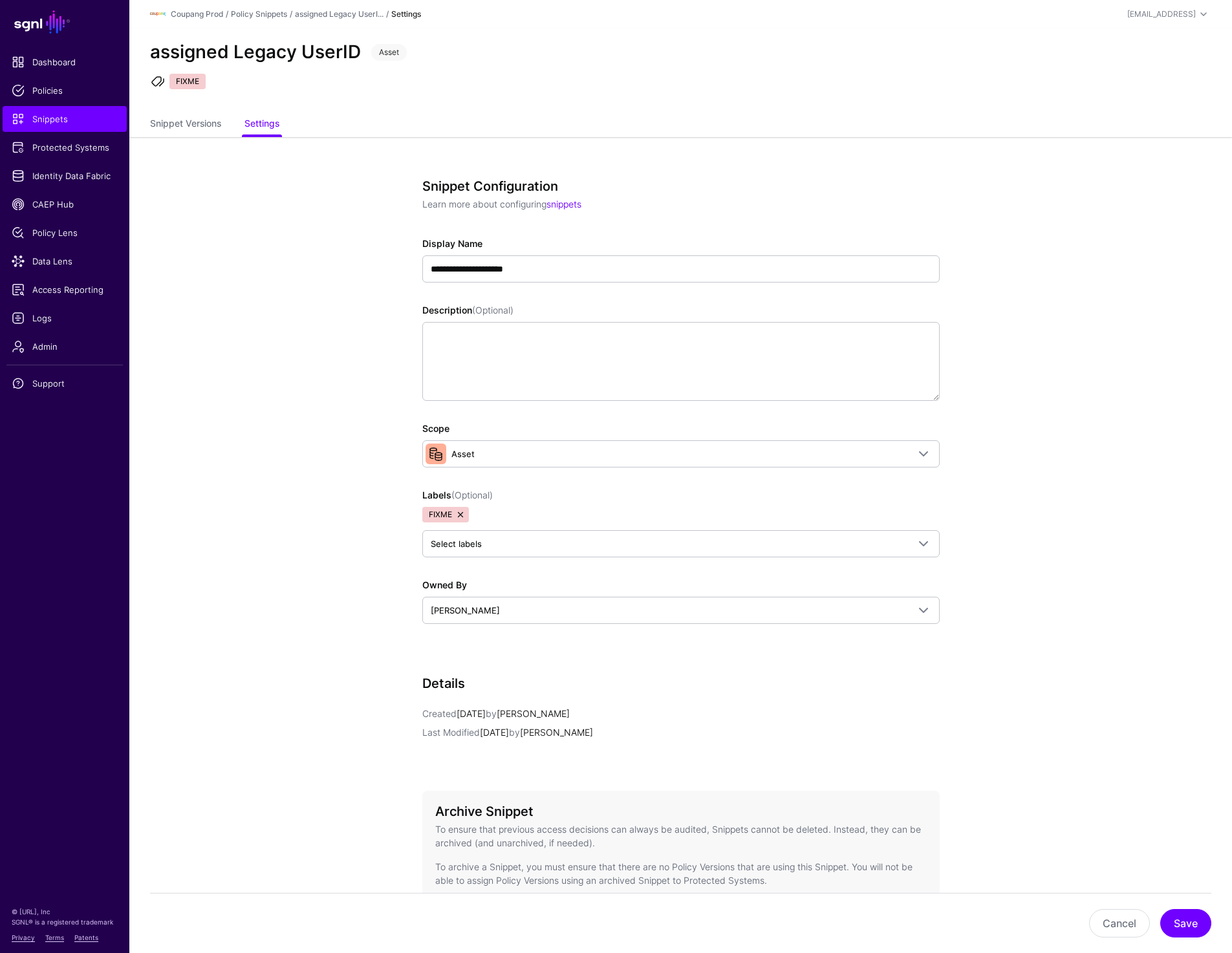
click at [461, 516] on link at bounding box center [461, 515] width 10 height 10
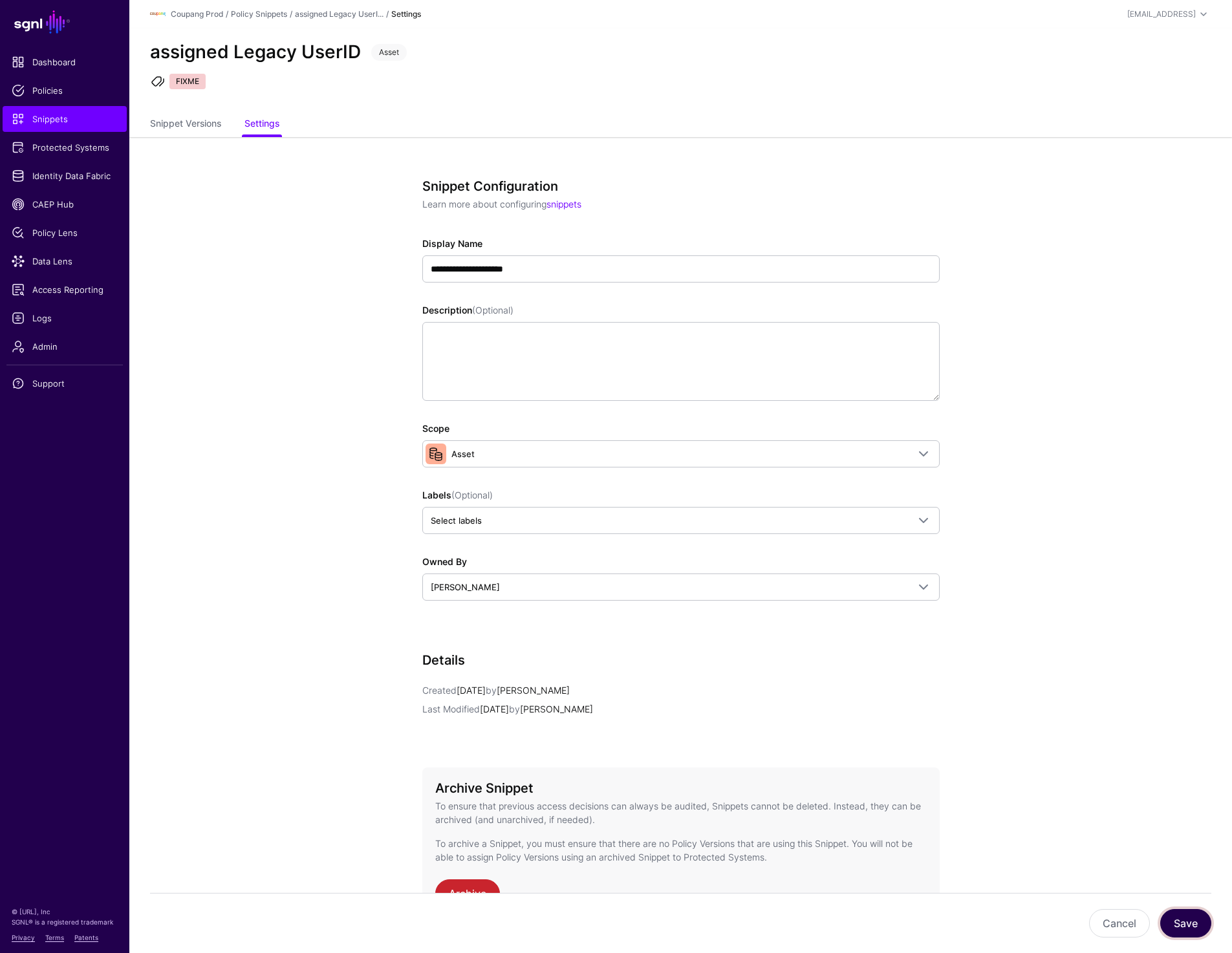
click at [1191, 926] on button "Save" at bounding box center [1185, 923] width 51 height 28
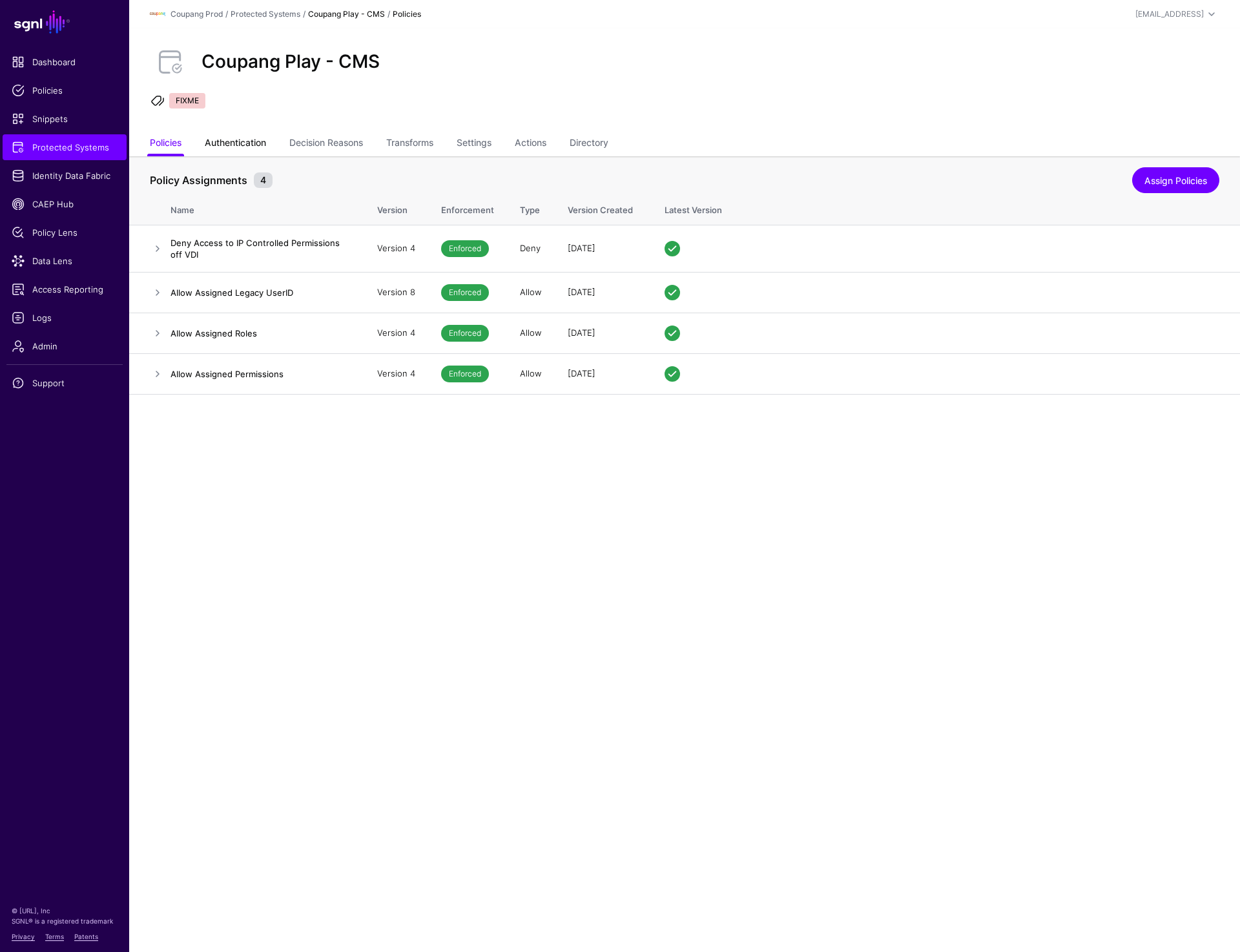
click at [237, 144] on link "Authentication" at bounding box center [235, 144] width 61 height 25
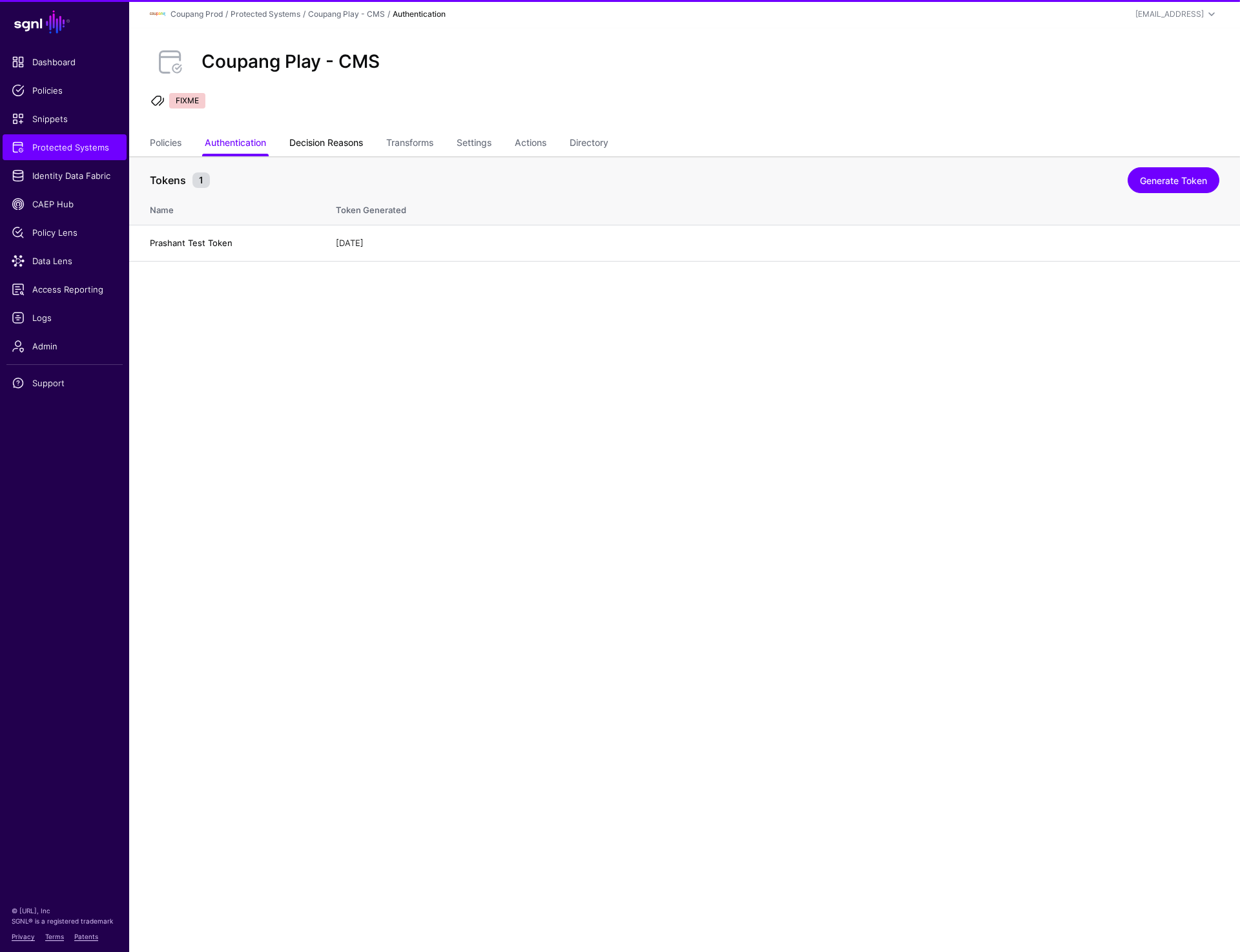
click at [327, 144] on link "Decision Reasons" at bounding box center [326, 144] width 74 height 25
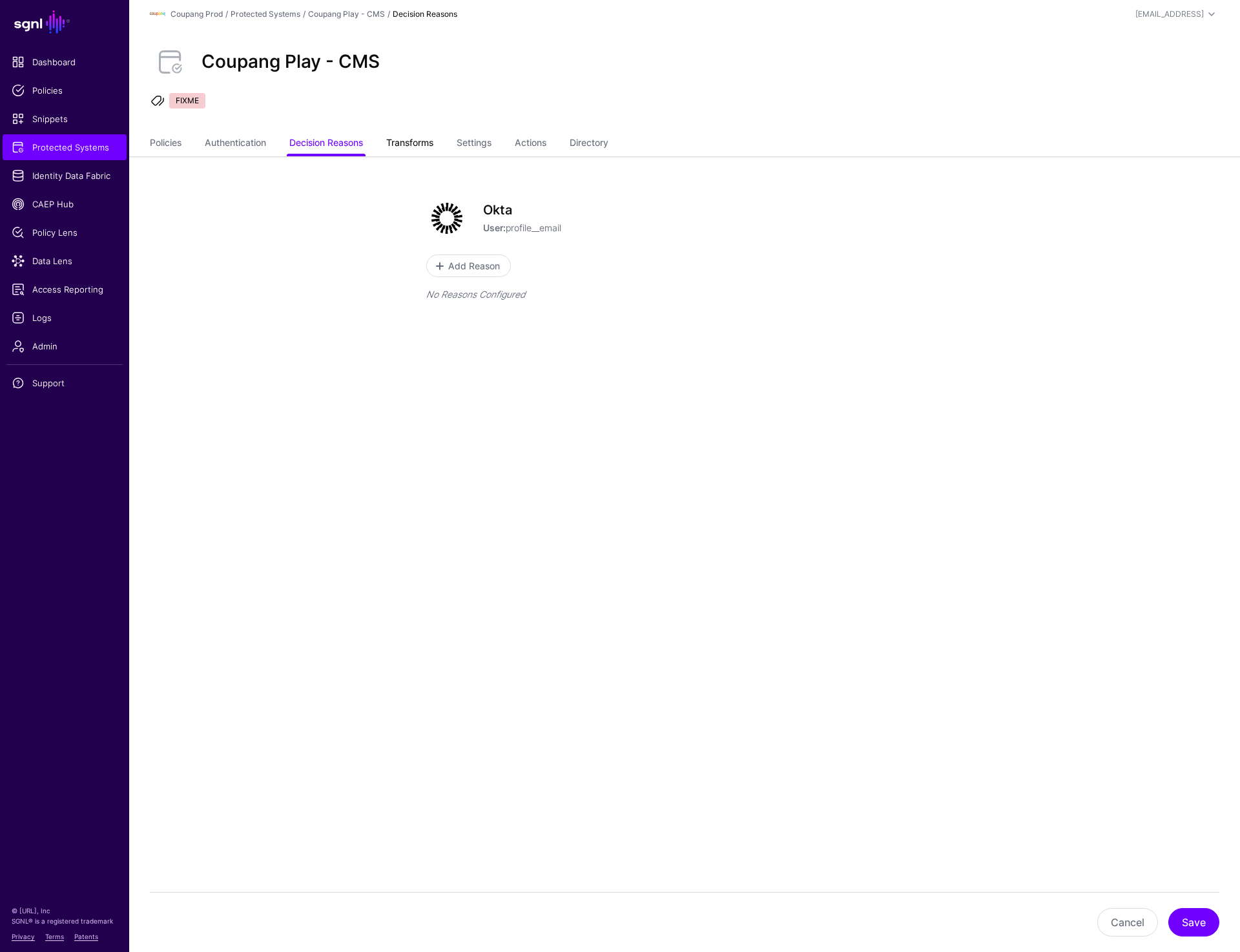
click at [403, 146] on link "Transforms" at bounding box center [409, 144] width 47 height 25
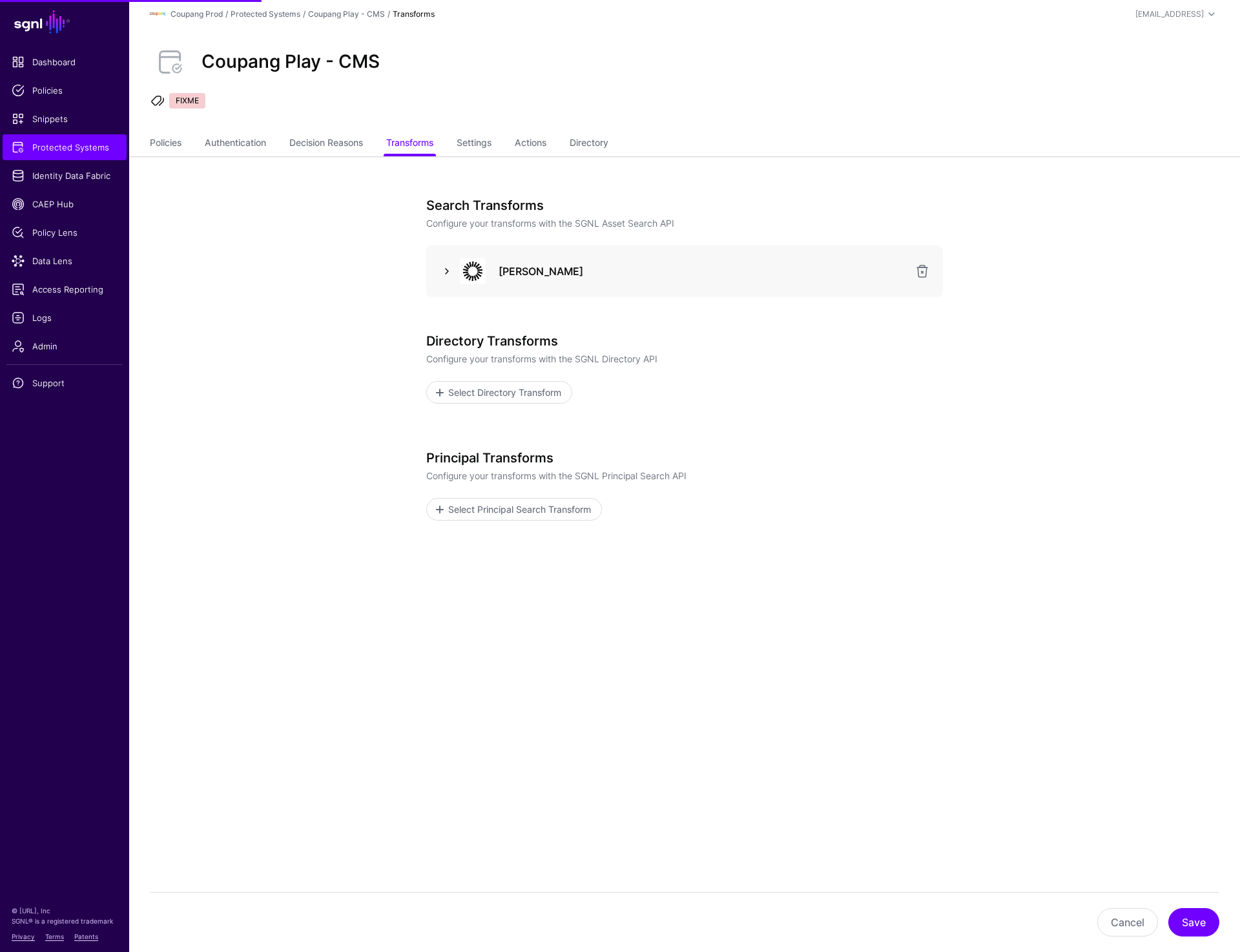
click at [446, 276] on link at bounding box center [447, 271] width 15 height 15
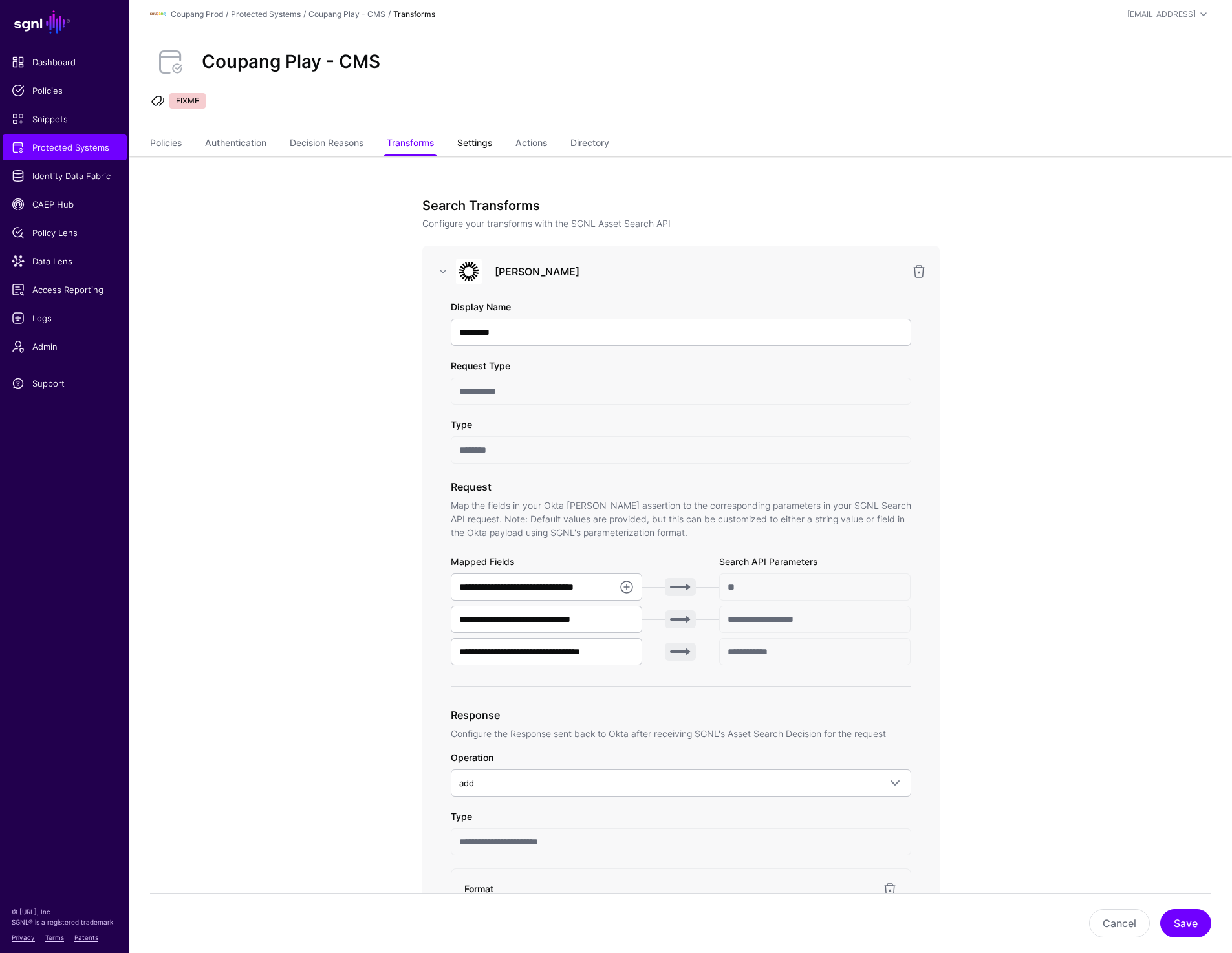
click at [472, 144] on link "Settings" at bounding box center [474, 144] width 35 height 25
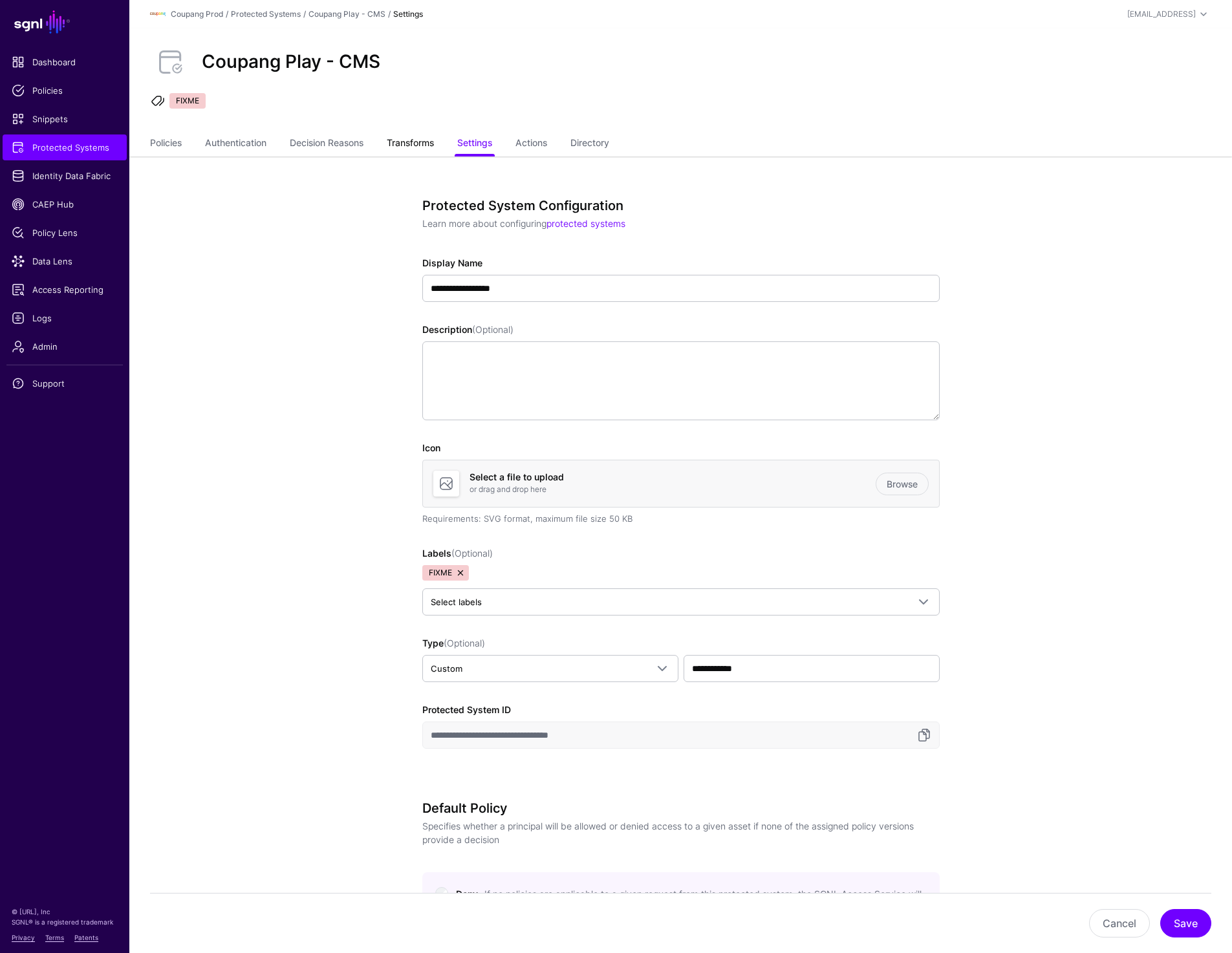
click at [411, 144] on link "Transforms" at bounding box center [410, 144] width 47 height 25
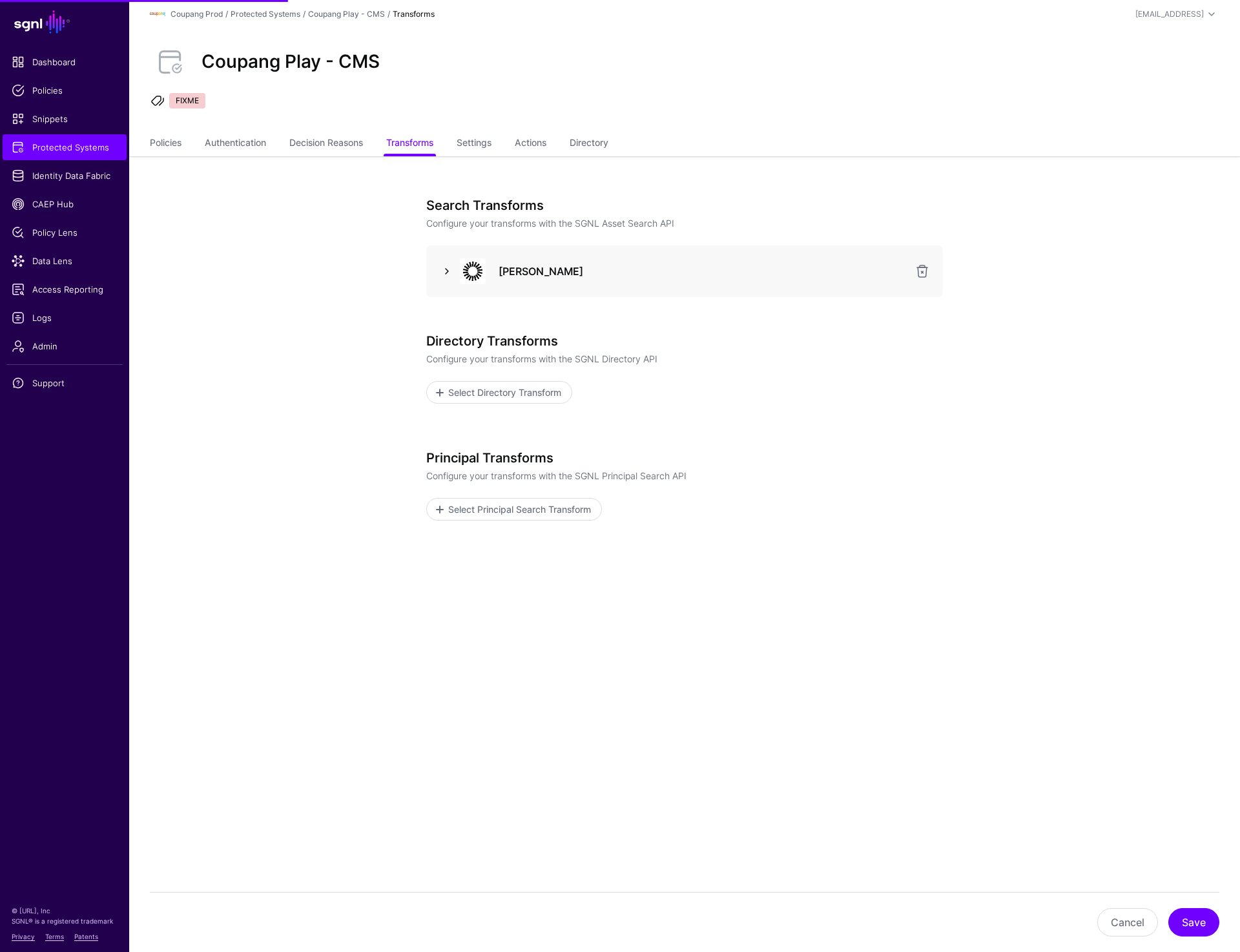
click at [444, 275] on link at bounding box center [447, 271] width 15 height 15
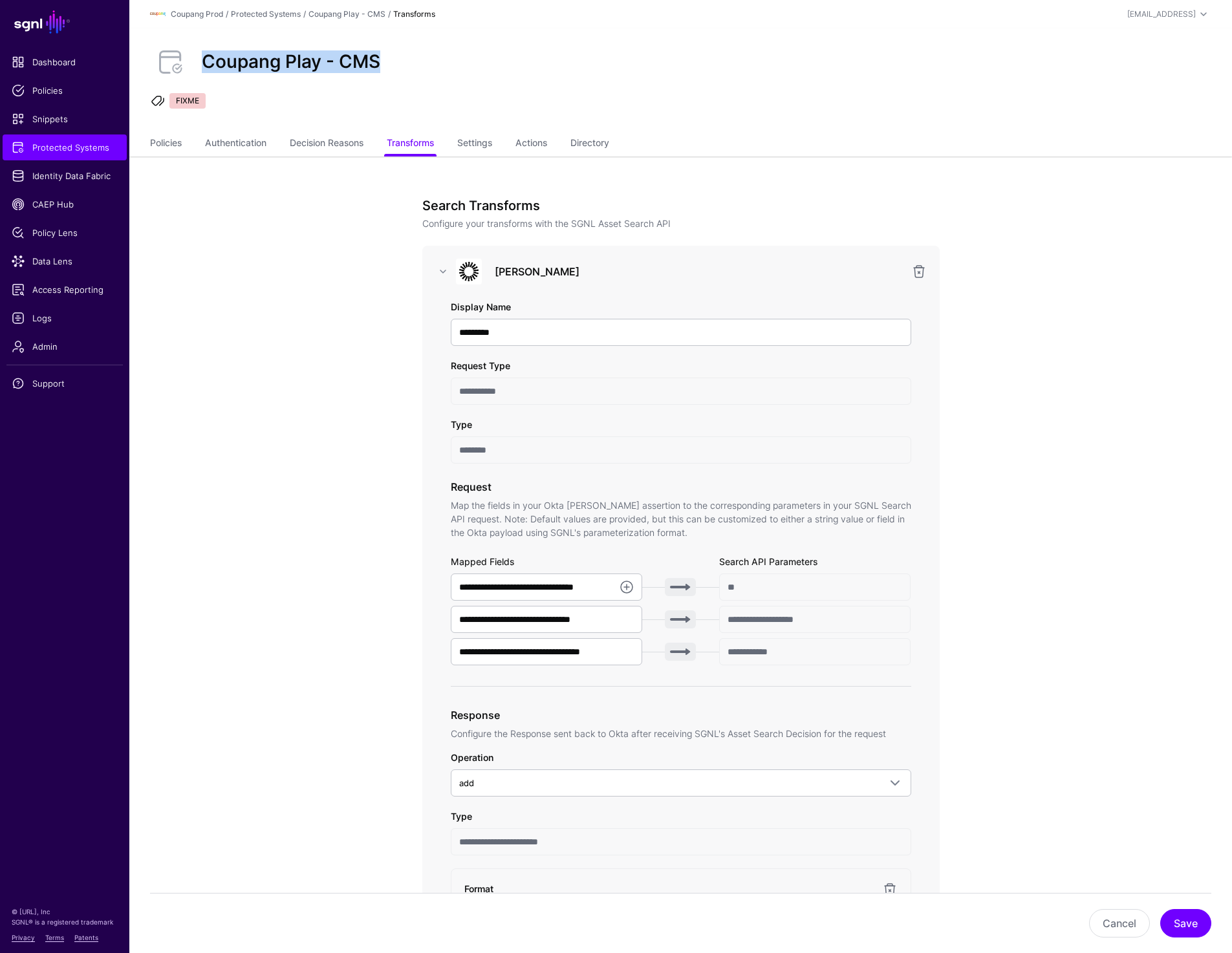
drag, startPoint x: 375, startPoint y: 66, endPoint x: 199, endPoint y: 59, distance: 176.1
click at [199, 59] on div "Coupang Play - CMS" at bounding box center [290, 62] width 189 height 22
copy h2 "Coupang Play - CMS"
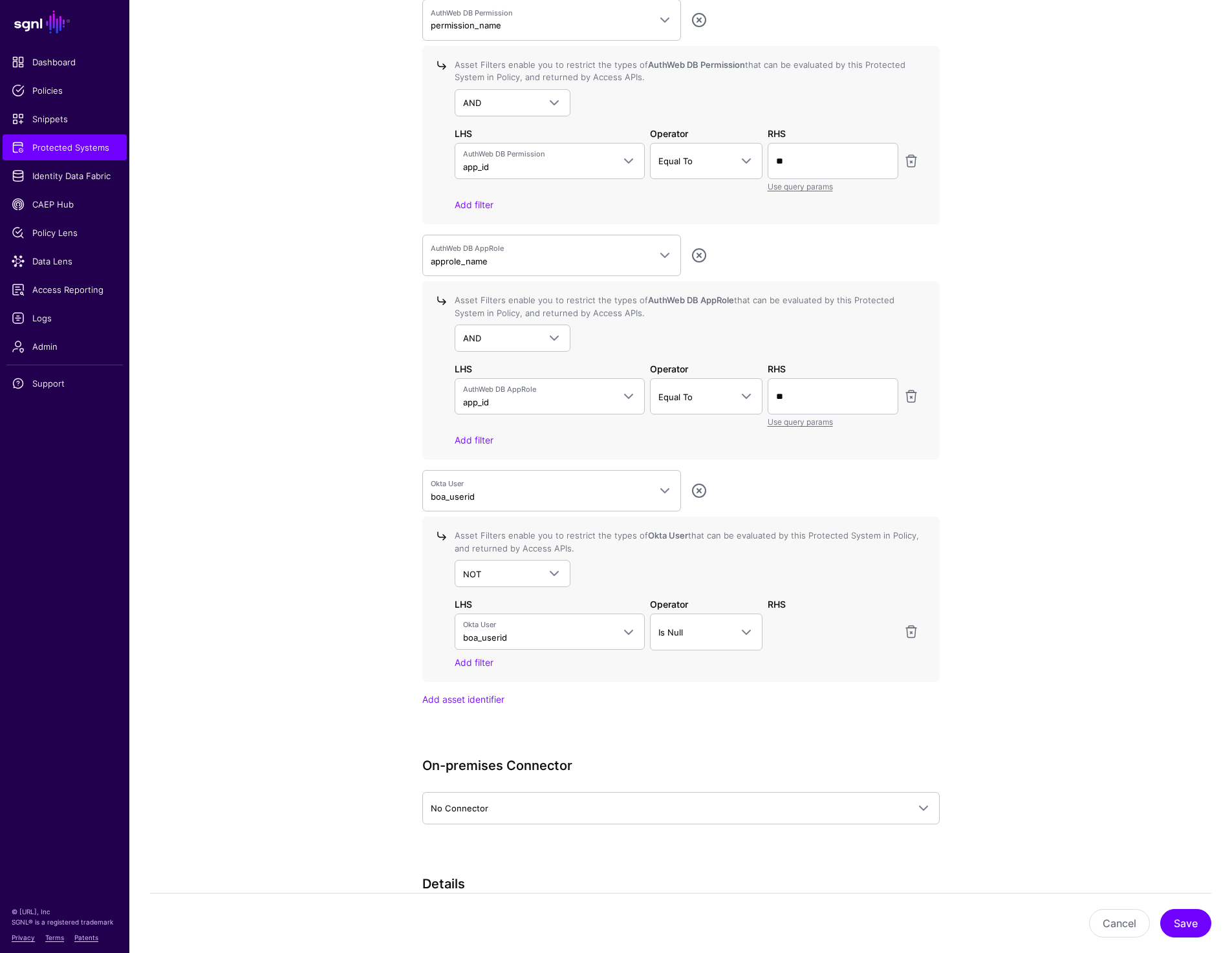
scroll to position [1312, 0]
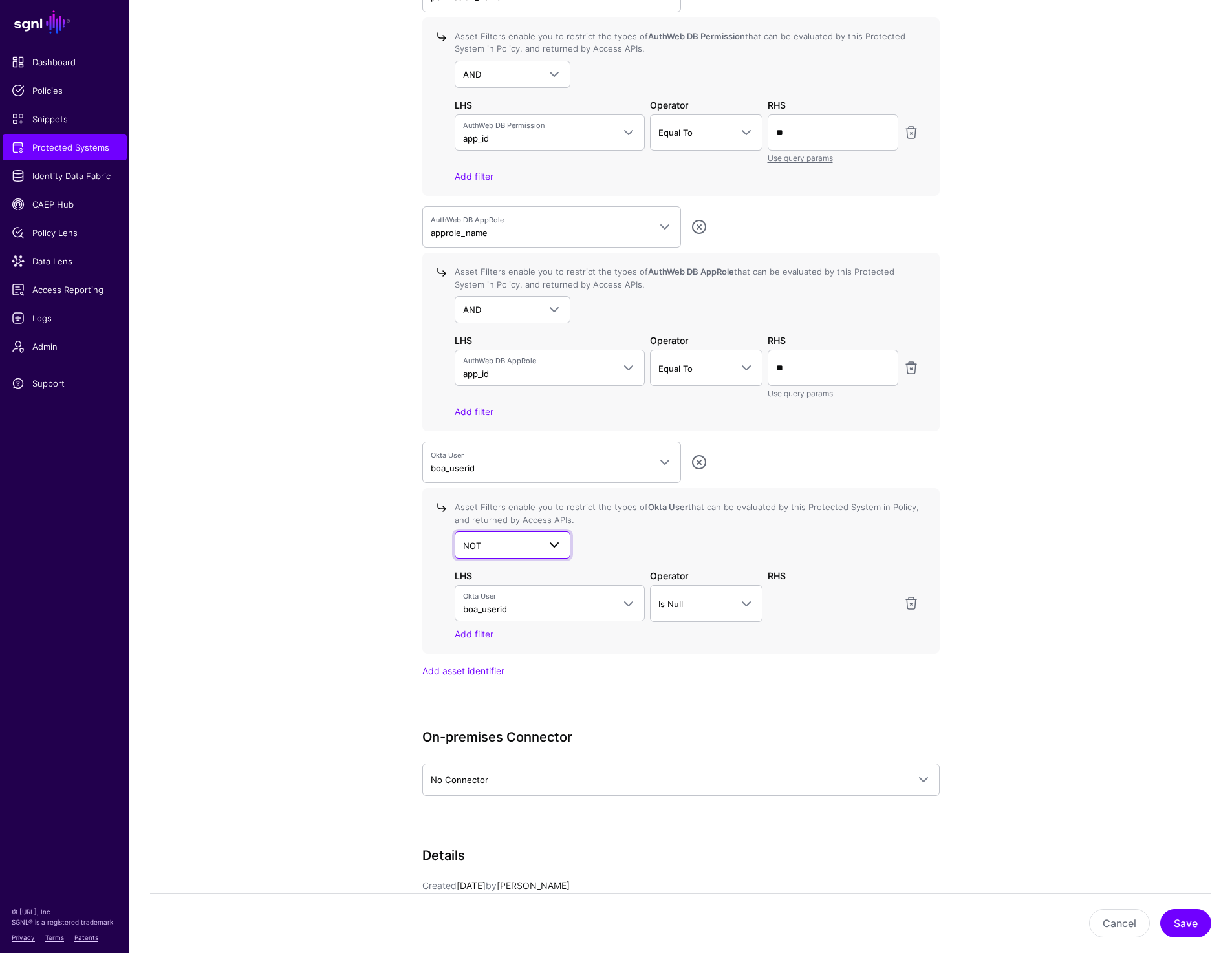
click at [511, 545] on span "NOT" at bounding box center [501, 546] width 77 height 15
click at [490, 578] on div "AND" at bounding box center [512, 575] width 96 height 13
click at [523, 600] on span "Okta User boa_userid" at bounding box center [538, 603] width 151 height 25
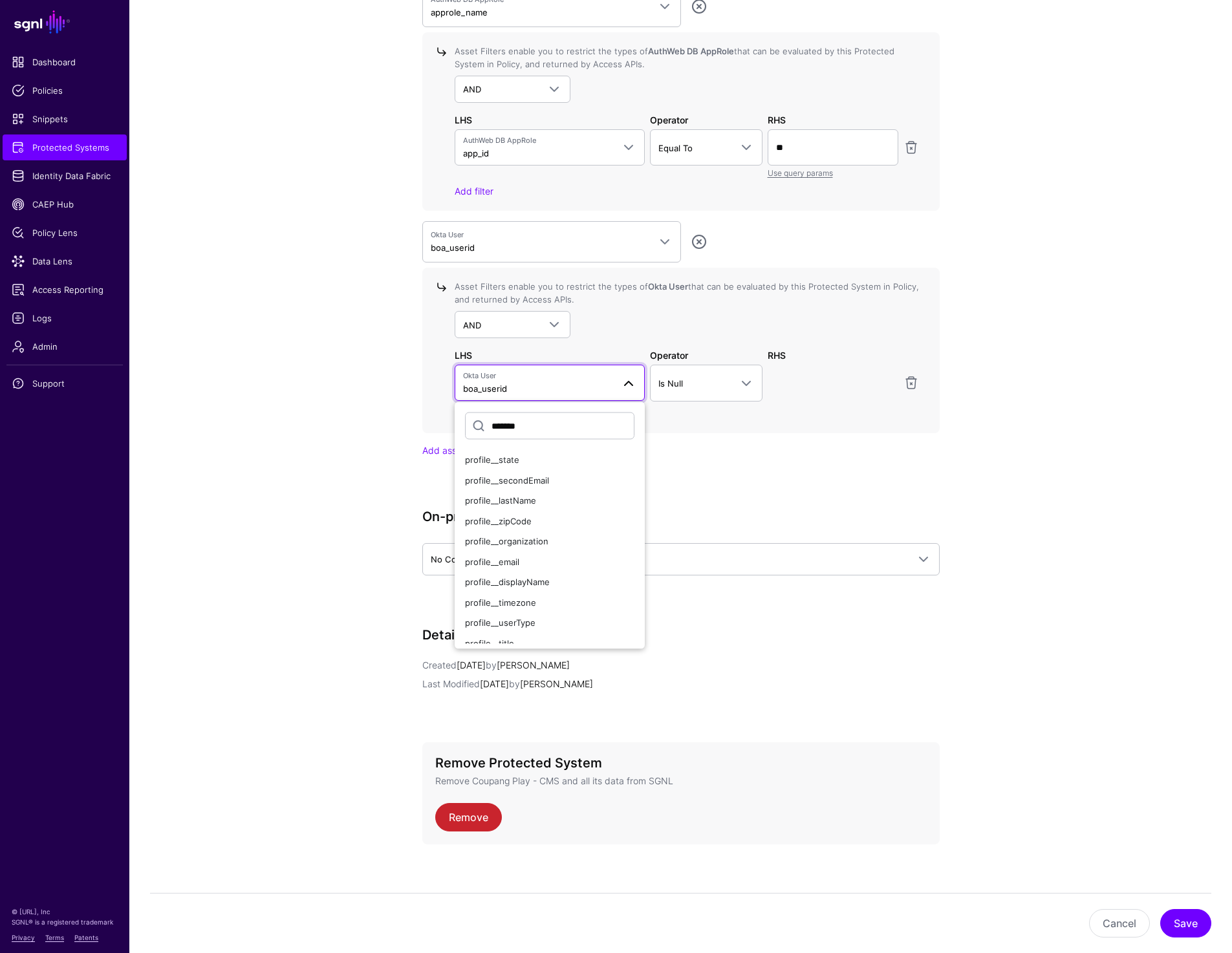
scroll to position [1533, 0]
type input "*******"
click at [504, 560] on span "profile__email" at bounding box center [492, 560] width 54 height 10
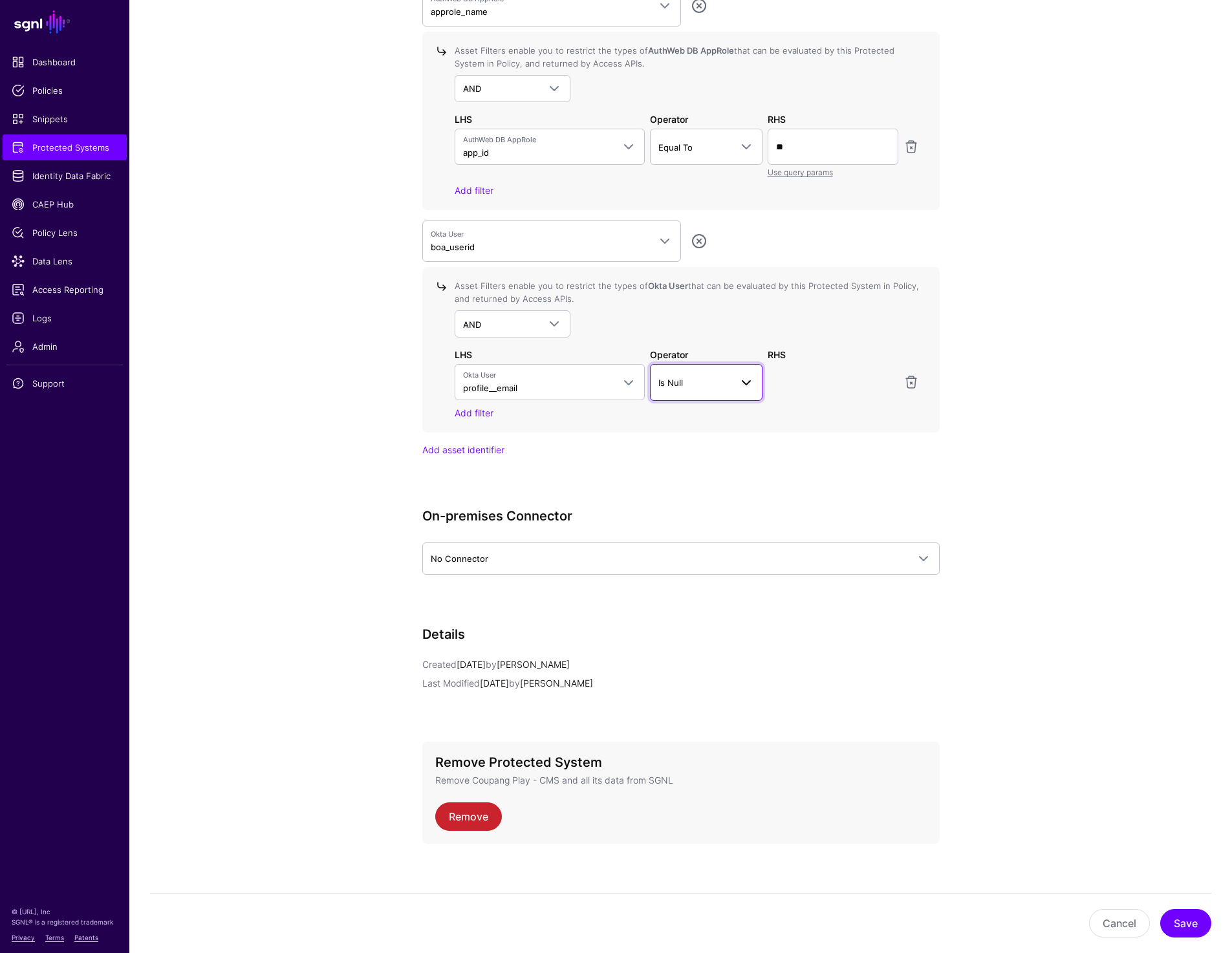
click at [687, 390] on link "Is Null" at bounding box center [706, 382] width 113 height 36
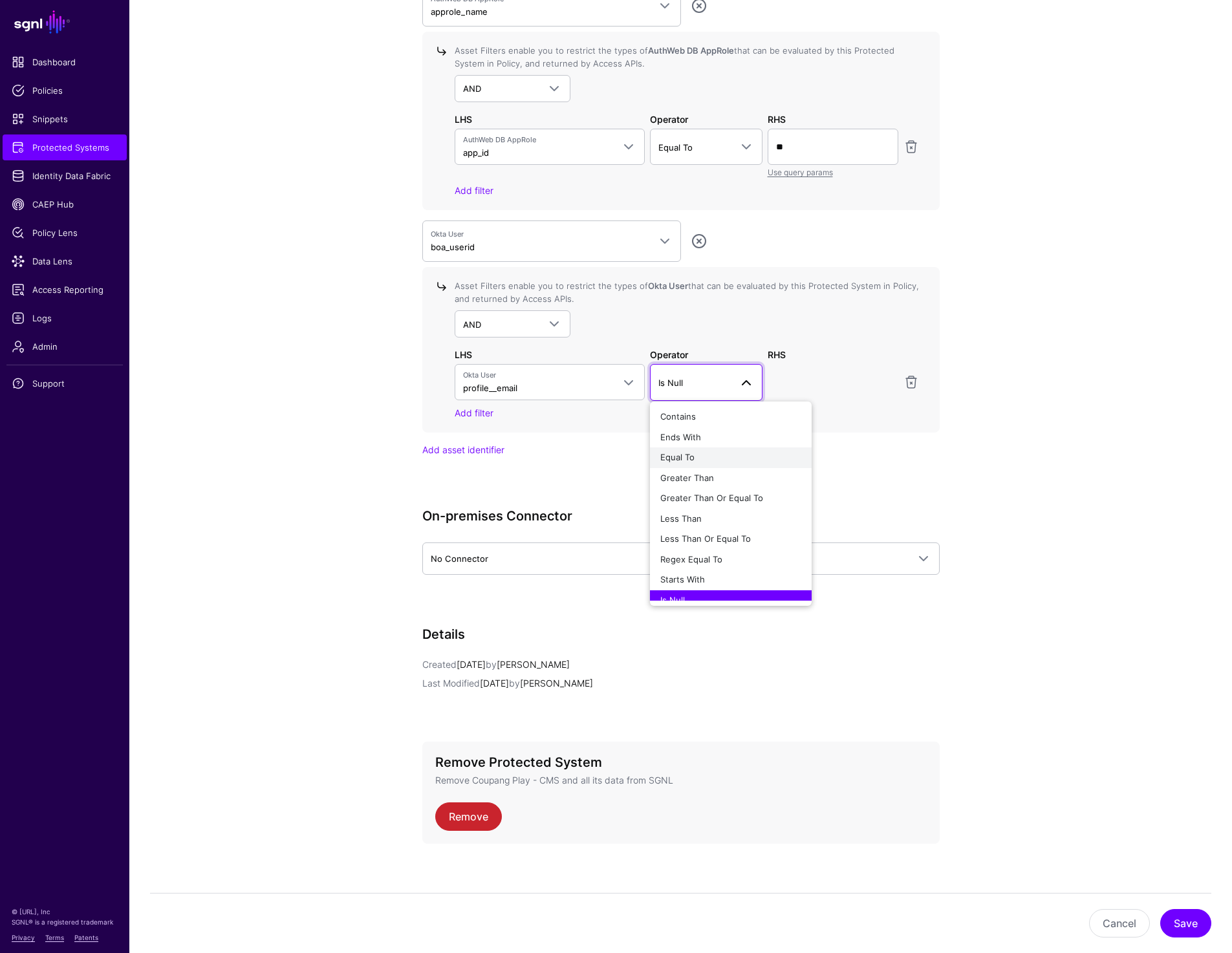
click at [684, 453] on span "Equal To" at bounding box center [678, 457] width 34 height 10
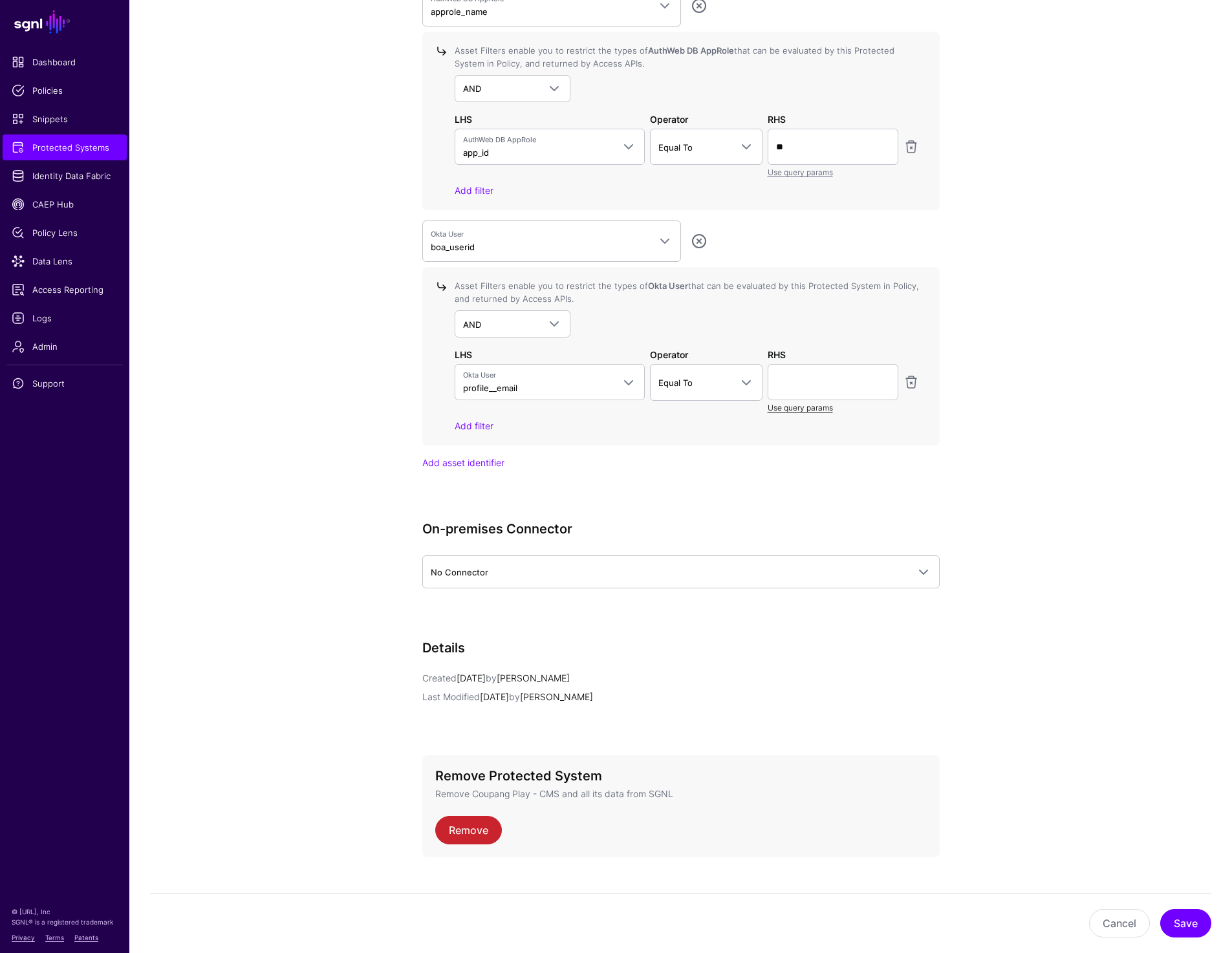
click at [802, 407] on link "Use query params" at bounding box center [800, 407] width 65 height 9
click at [817, 380] on span at bounding box center [833, 382] width 114 height 15
click at [796, 457] on span "principalId" at bounding box center [797, 457] width 40 height 10
click at [1188, 930] on button "Save" at bounding box center [1185, 923] width 51 height 28
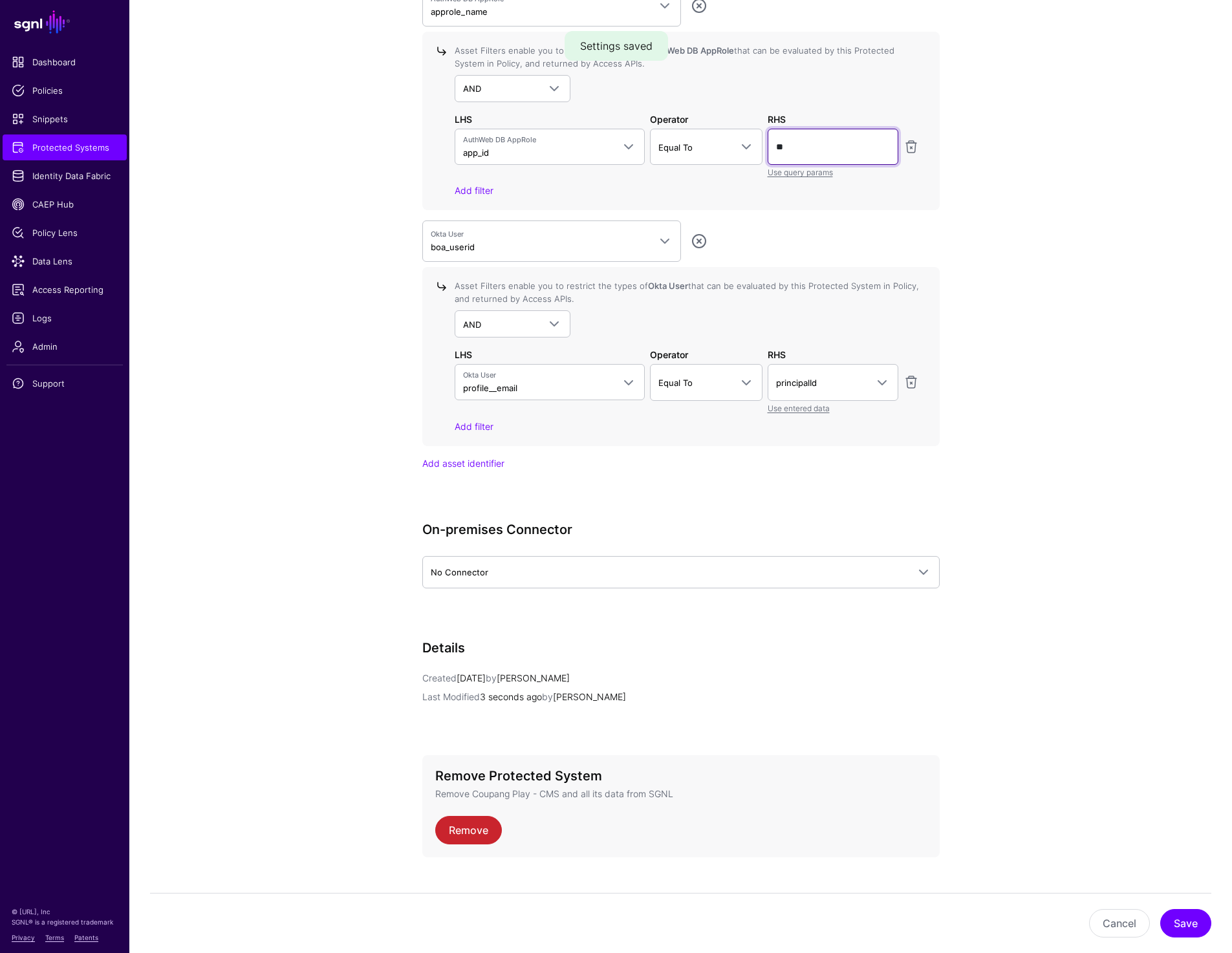
click at [46, 343] on span "Admin" at bounding box center [65, 346] width 106 height 13
click at [1173, 927] on button "Save" at bounding box center [1185, 923] width 51 height 28
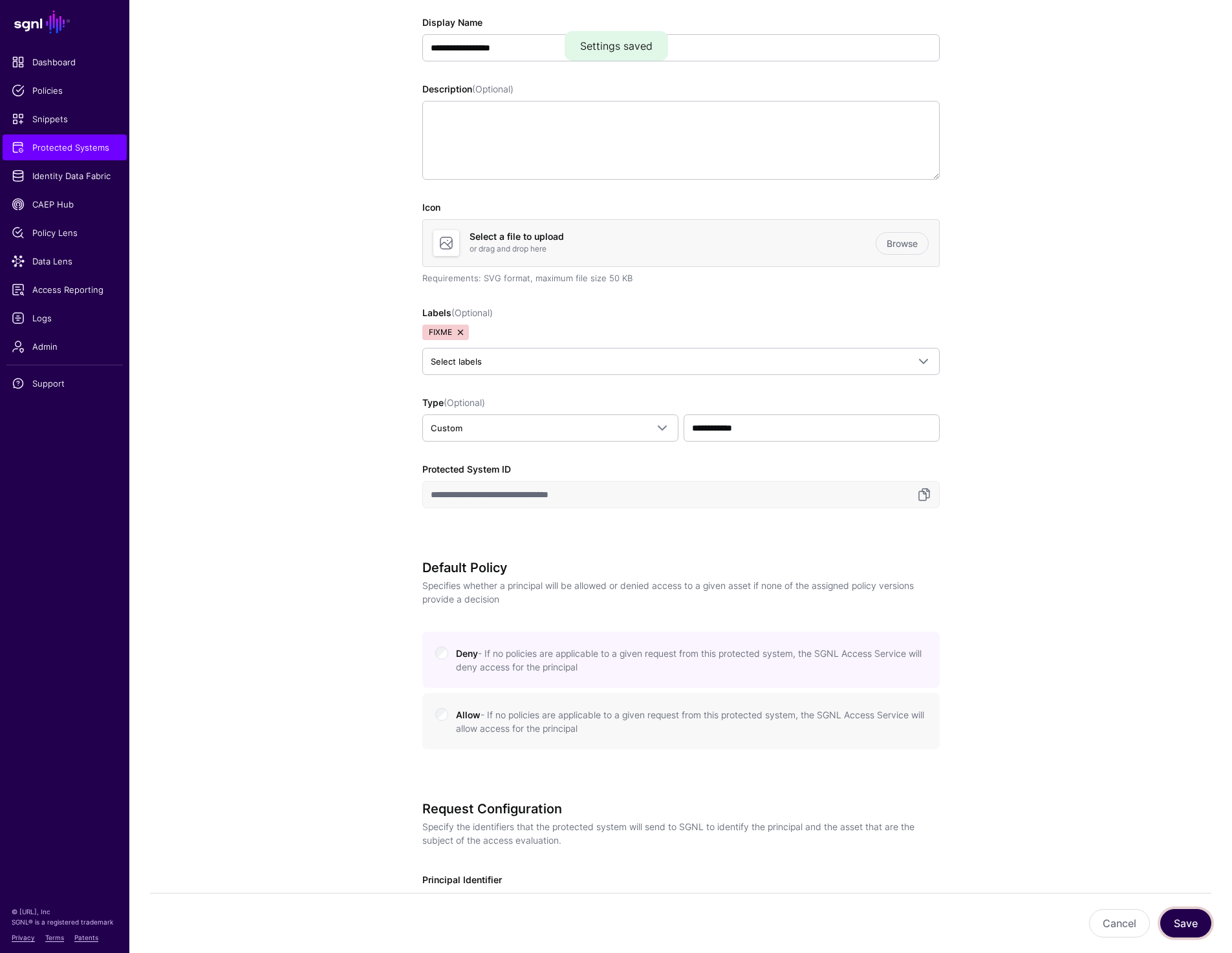
scroll to position [229, 0]
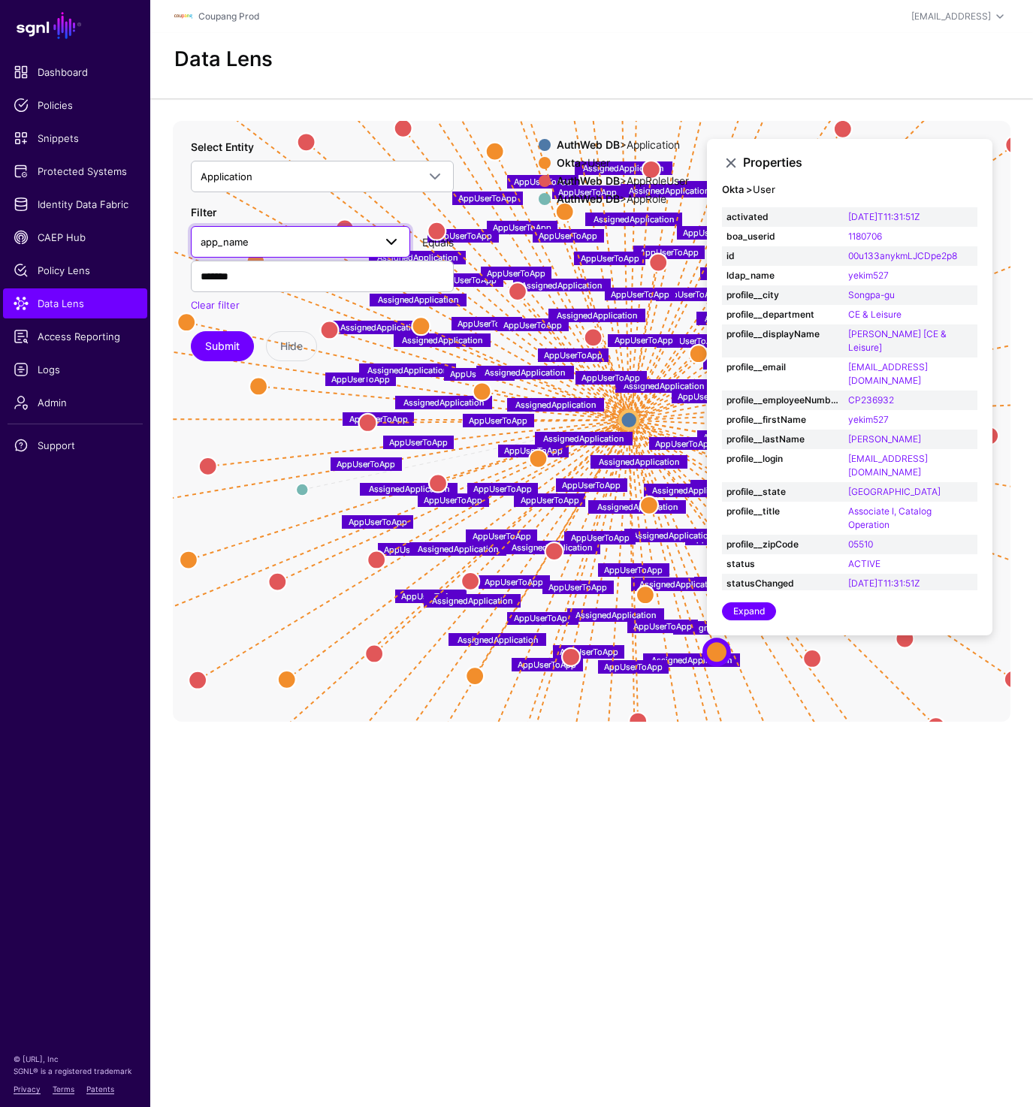
click at [255, 235] on span "app_name" at bounding box center [287, 242] width 173 height 17
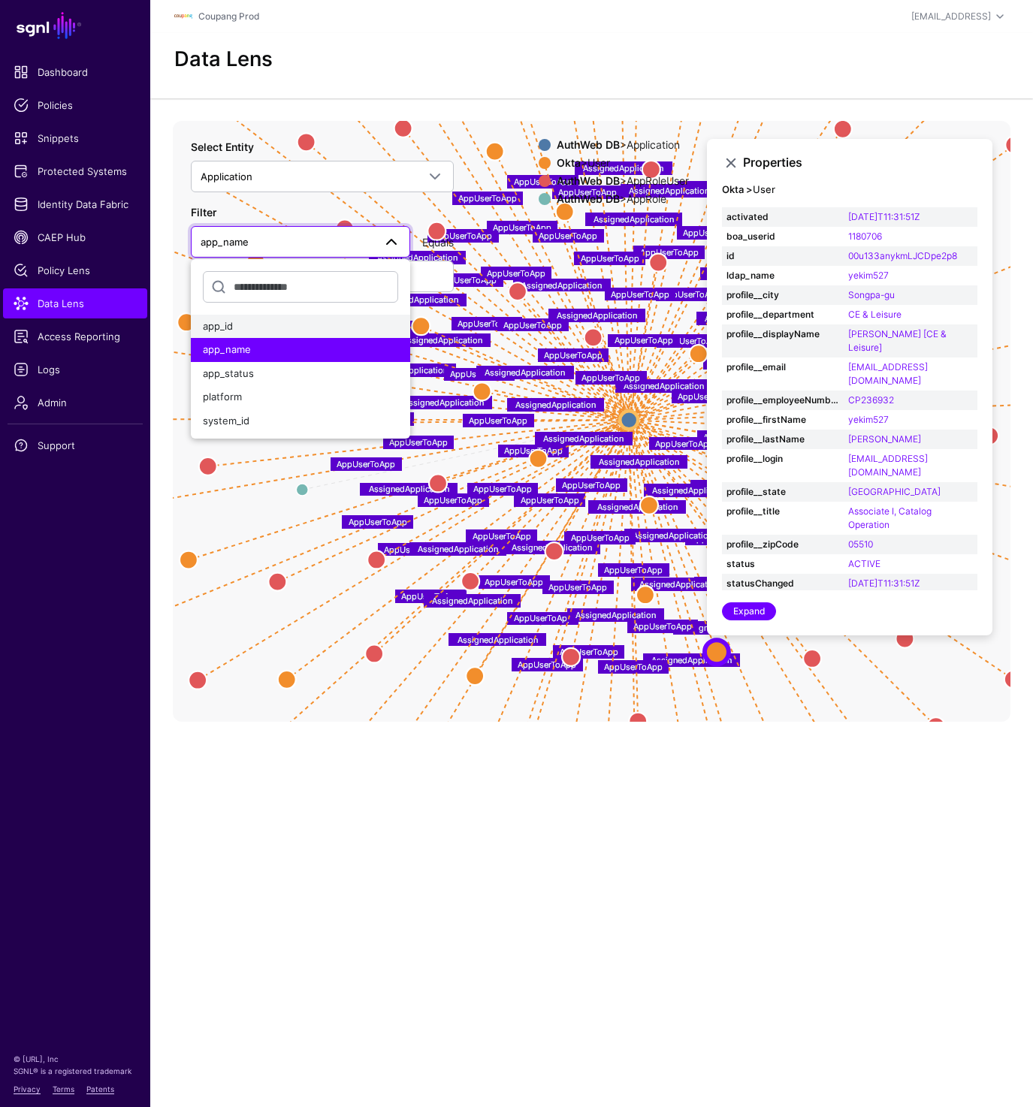
click at [234, 317] on button "app_id" at bounding box center [300, 327] width 219 height 24
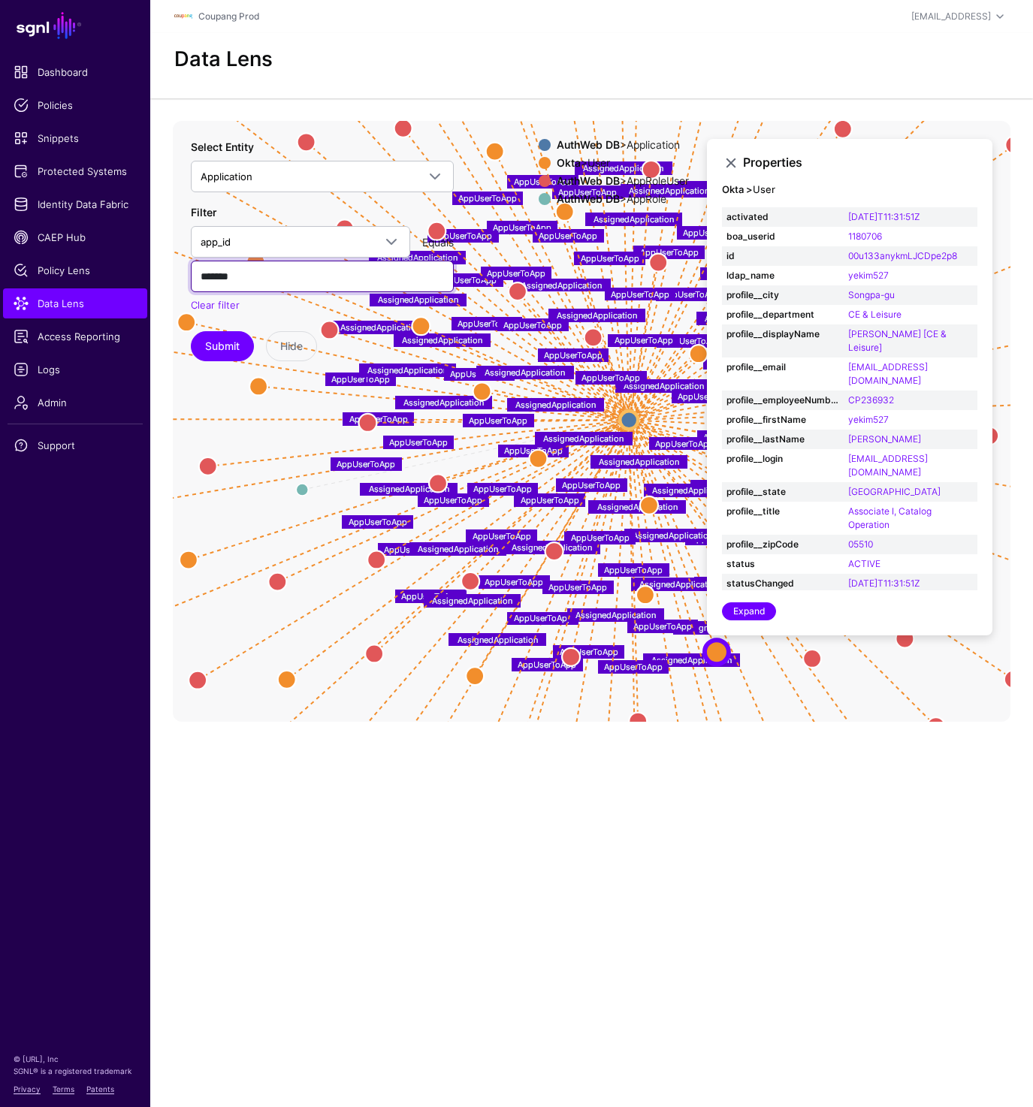
click at [244, 269] on input "*******" at bounding box center [322, 277] width 263 height 32
paste input "text"
type input "**"
click at [207, 354] on button "Submit" at bounding box center [222, 346] width 63 height 30
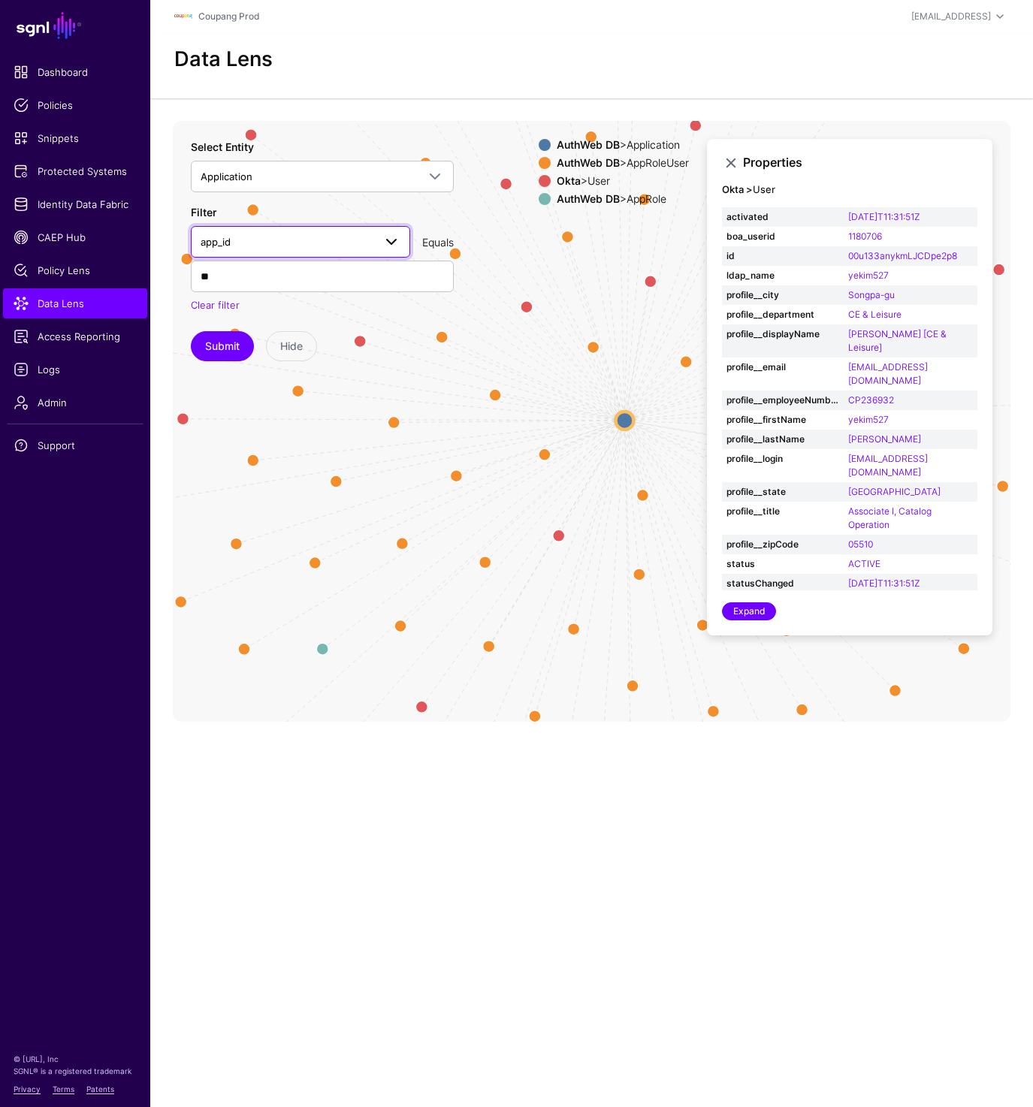
click at [280, 247] on span "app_id" at bounding box center [287, 242] width 173 height 17
click at [254, 342] on div "app_name" at bounding box center [300, 349] width 195 height 15
click at [261, 278] on input "**" at bounding box center [322, 277] width 263 height 32
paste input "**********"
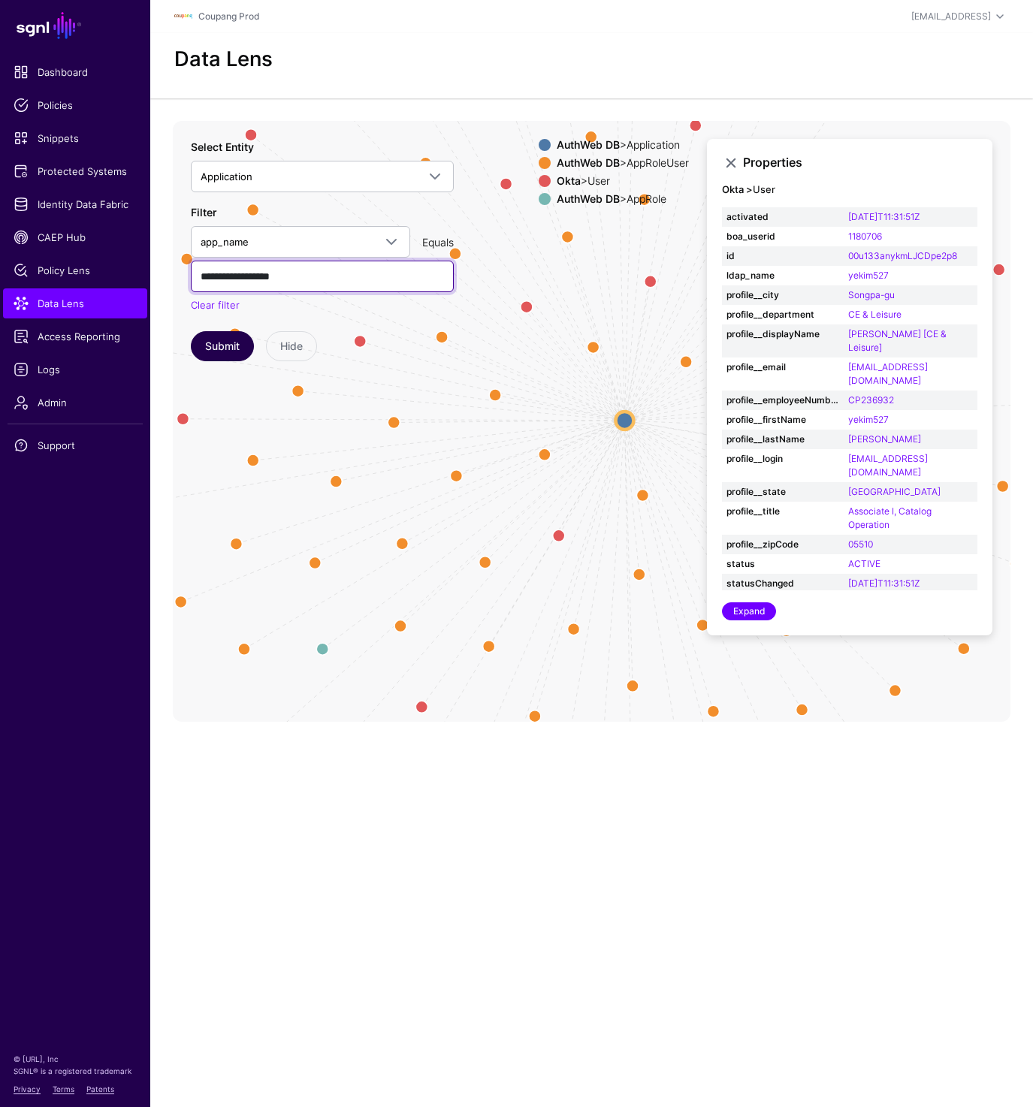
type input "**********"
click at [219, 338] on button "Submit" at bounding box center [222, 346] width 63 height 30
click at [454, 471] on circle at bounding box center [456, 475] width 24 height 24
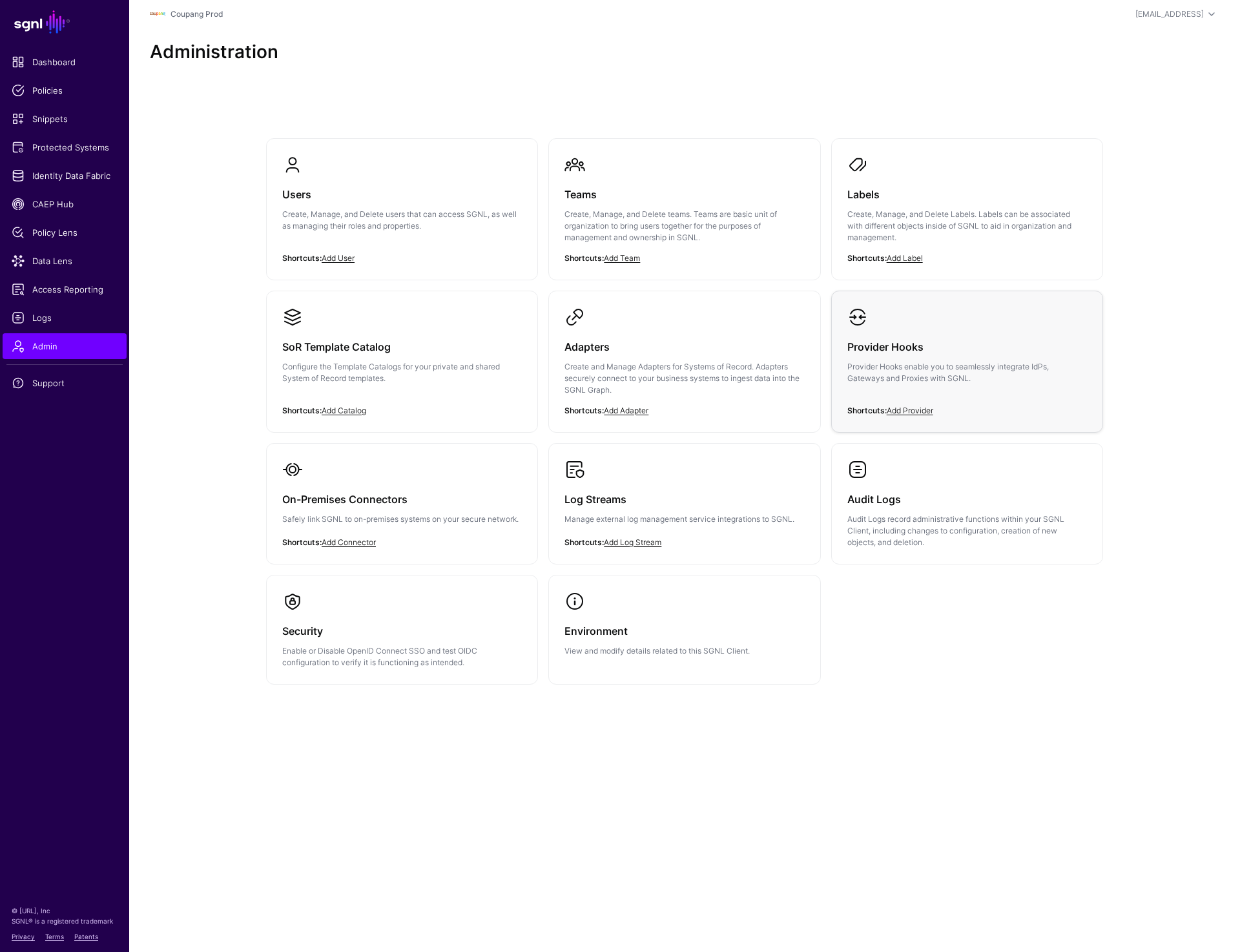
click at [936, 352] on h3 "Provider Hooks" at bounding box center [967, 347] width 240 height 18
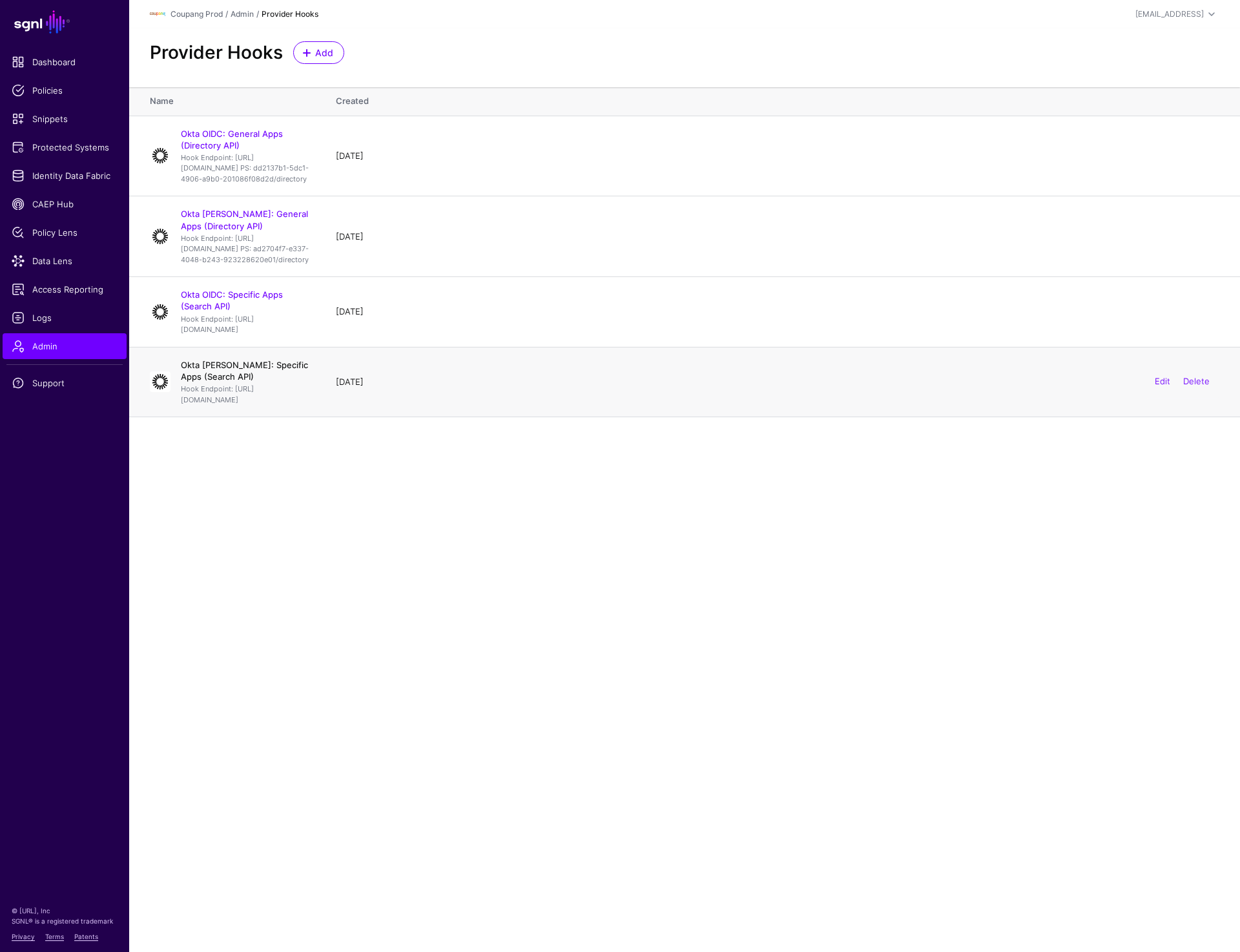
click at [207, 382] on link "Okta [PERSON_NAME]: Specific Apps (Search API)" at bounding box center [244, 371] width 127 height 22
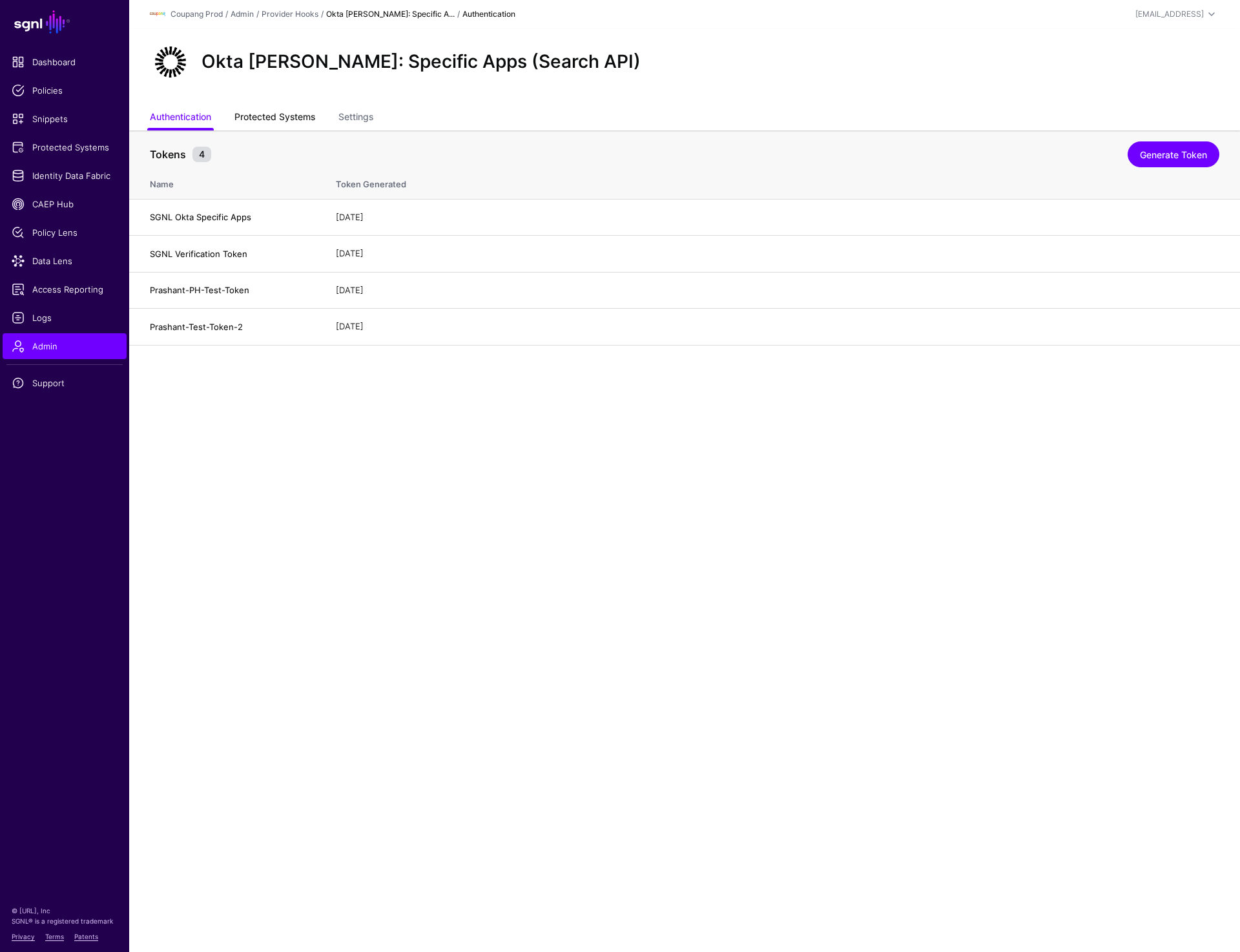
click at [281, 118] on link "Protected Systems" at bounding box center [275, 118] width 81 height 25
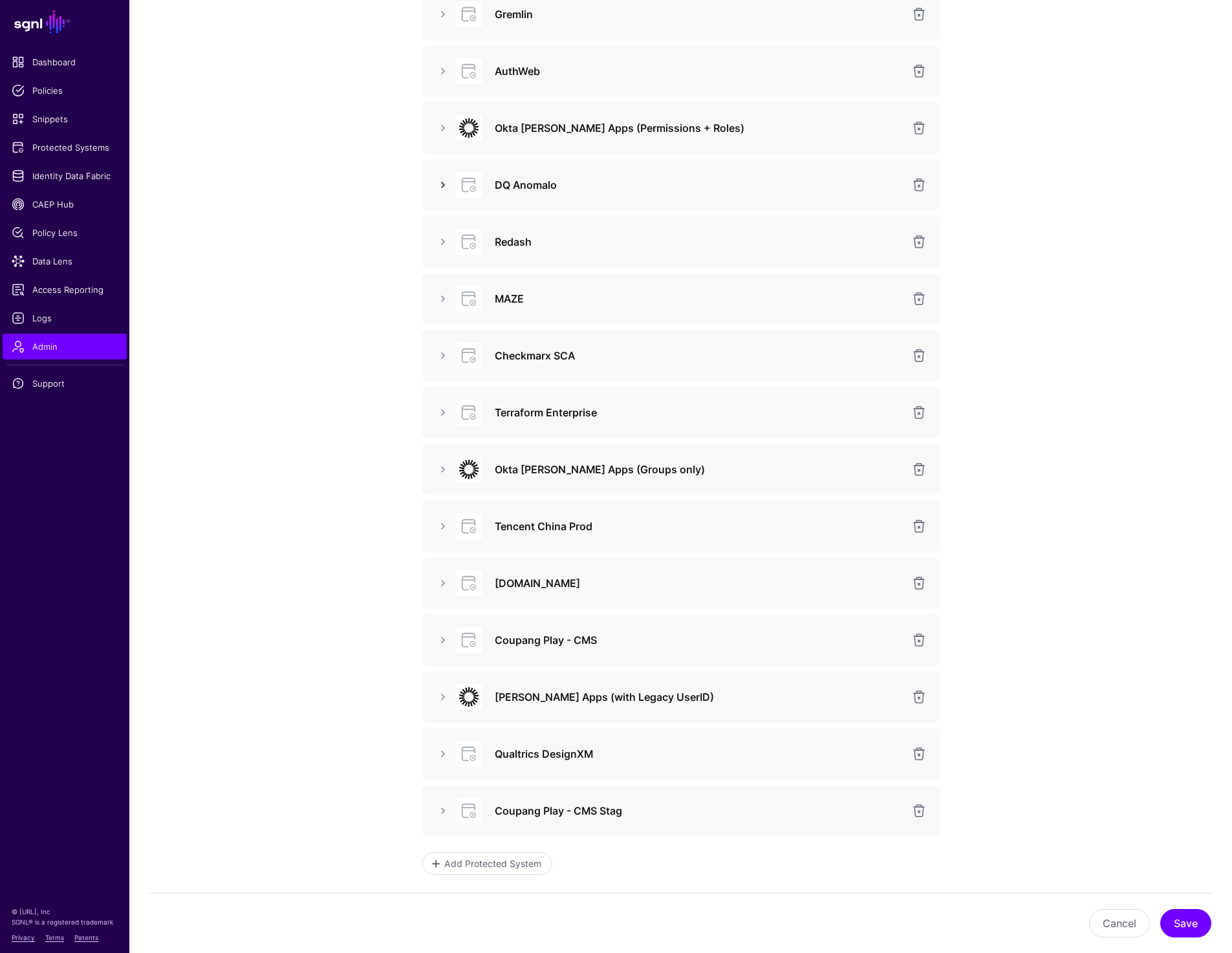
scroll to position [404, 0]
click at [444, 639] on link at bounding box center [443, 638] width 15 height 15
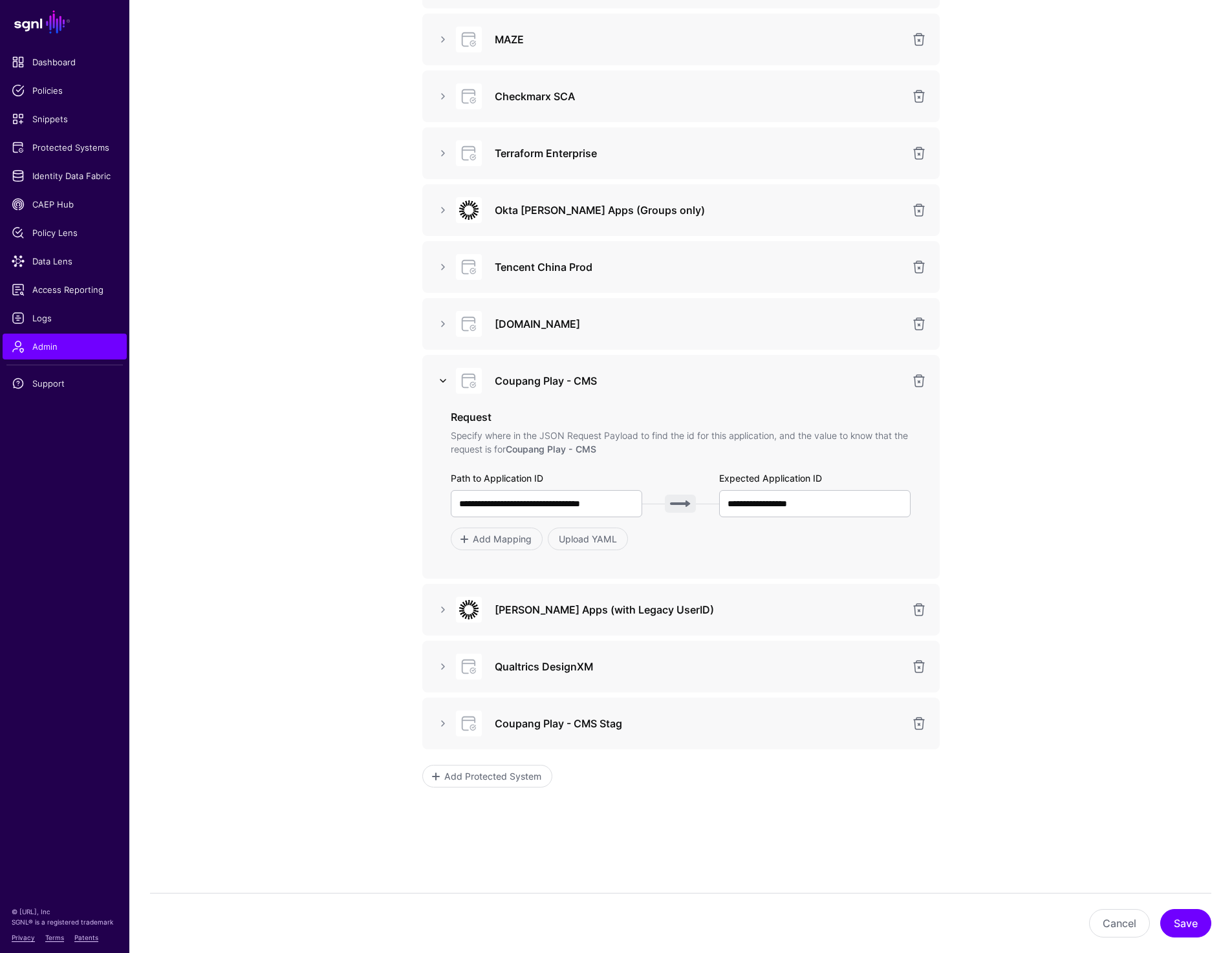
scroll to position [671, 0]
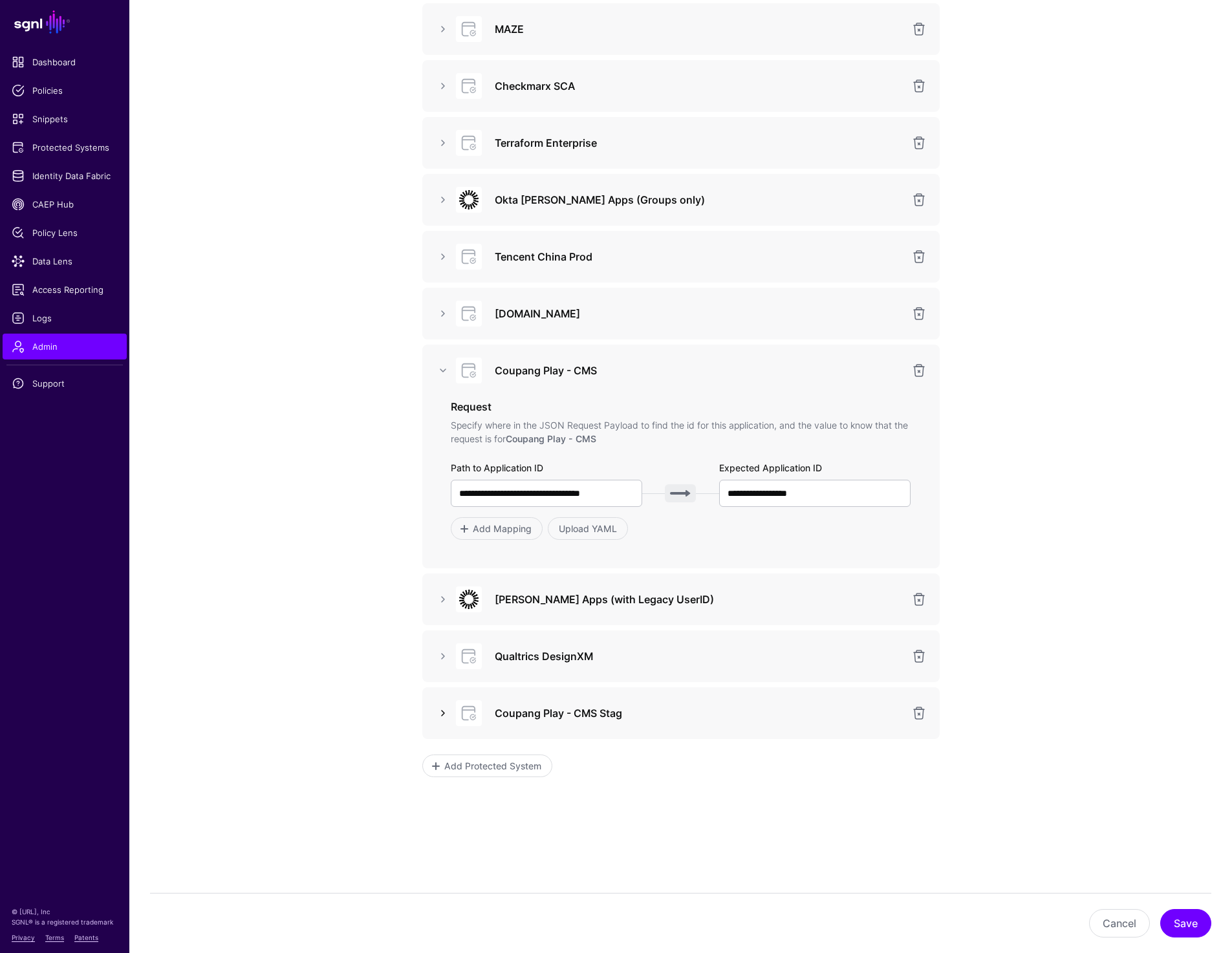
click at [443, 713] on link at bounding box center [443, 713] width 15 height 15
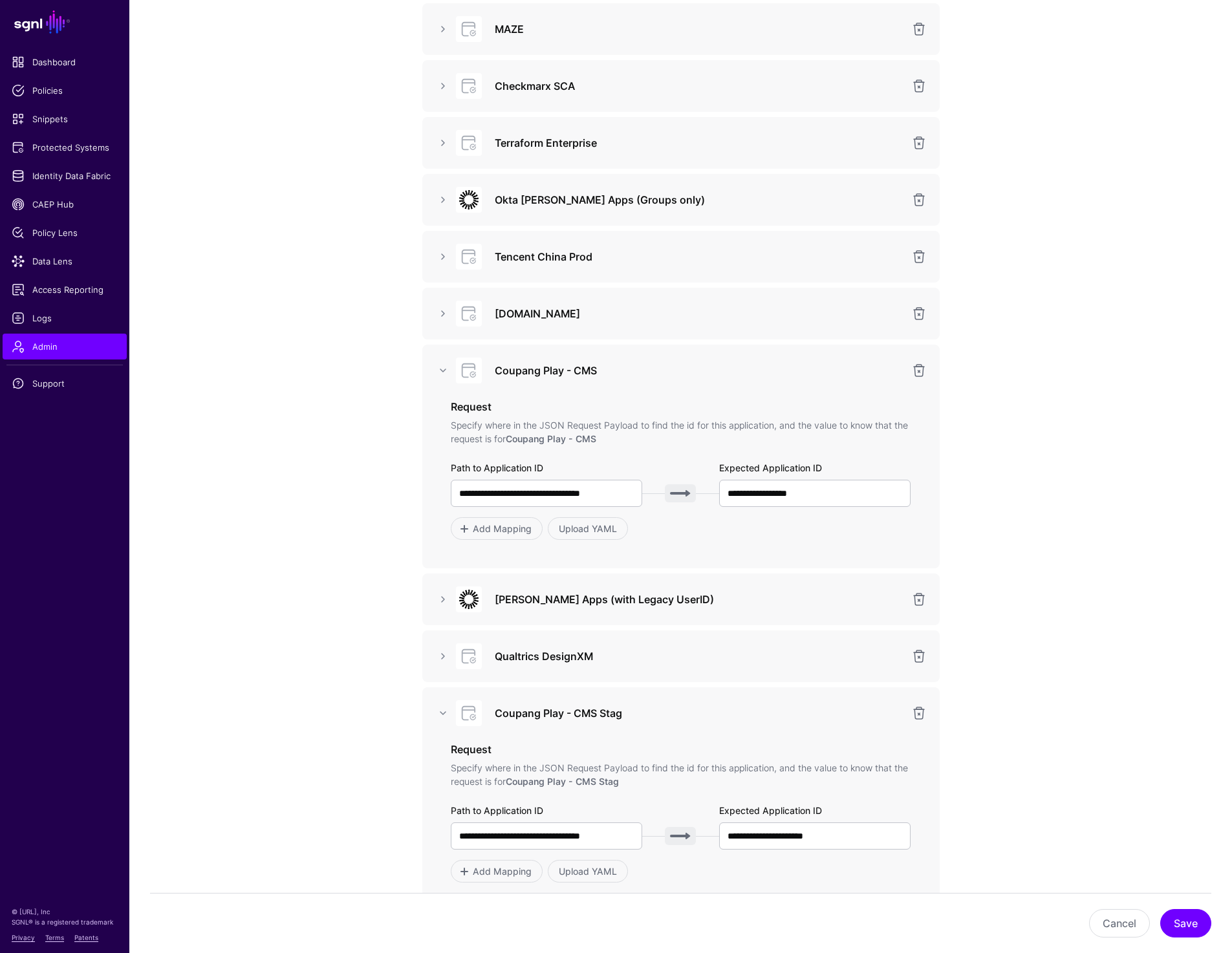
click at [243, 541] on app-admin-providers-item-integrations "**********" at bounding box center [680, 291] width 1102 height 1666
click at [51, 145] on span "Protected Systems" at bounding box center [65, 147] width 106 height 13
click at [46, 125] on span "Snippets" at bounding box center [65, 119] width 106 height 13
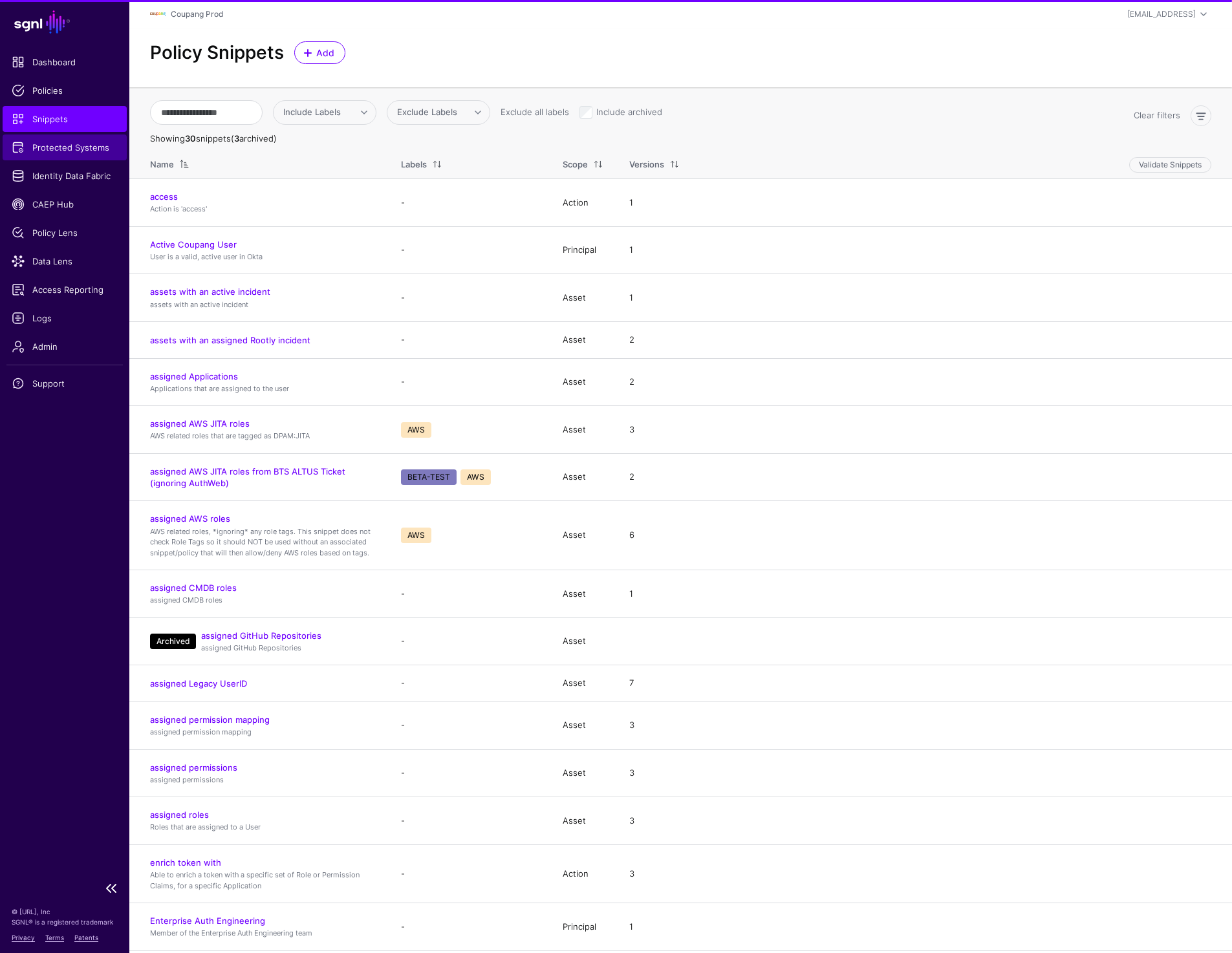
click at [53, 152] on span "Protected Systems" at bounding box center [65, 147] width 106 height 13
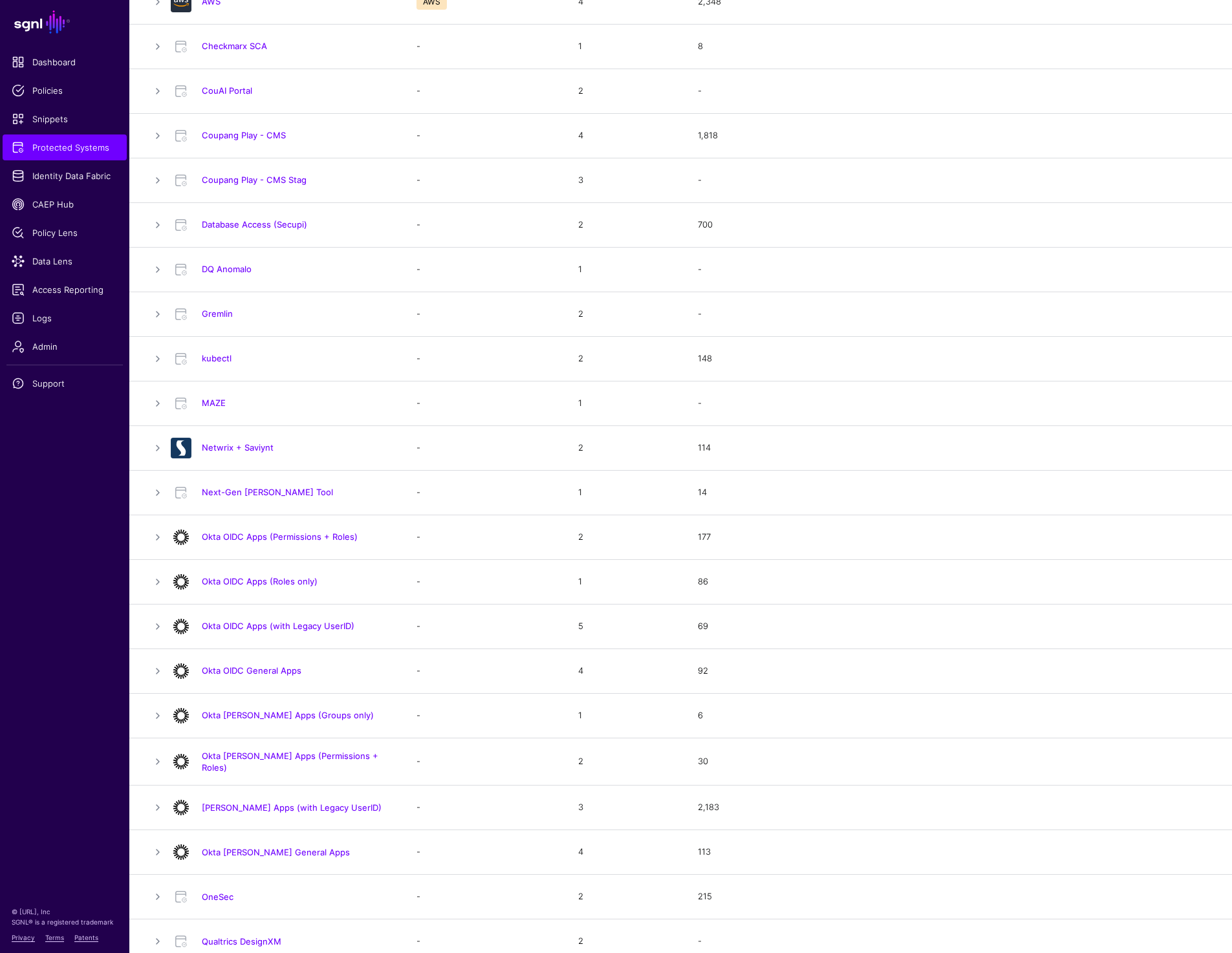
scroll to position [66, 0]
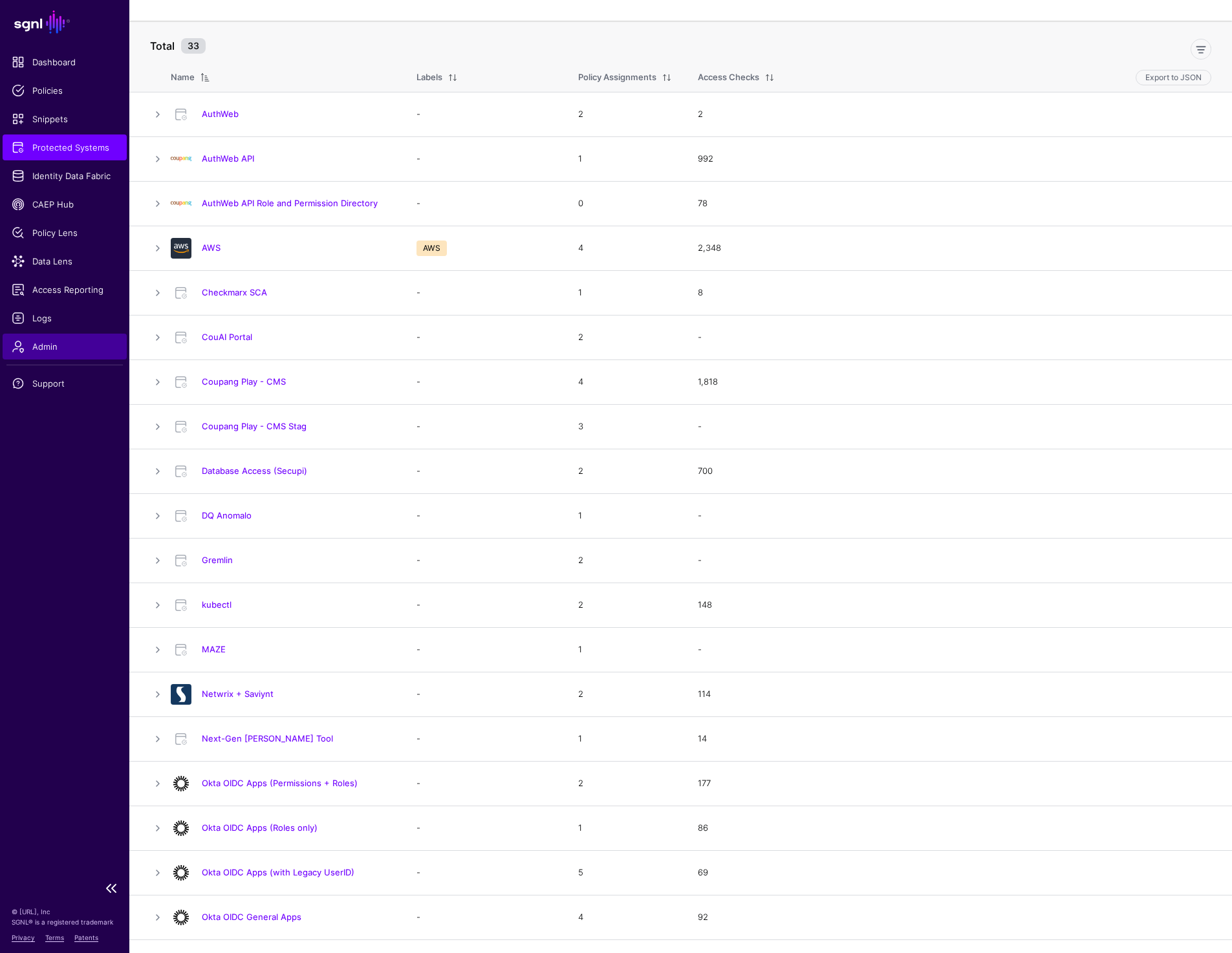
click at [55, 353] on link "Admin" at bounding box center [65, 347] width 124 height 26
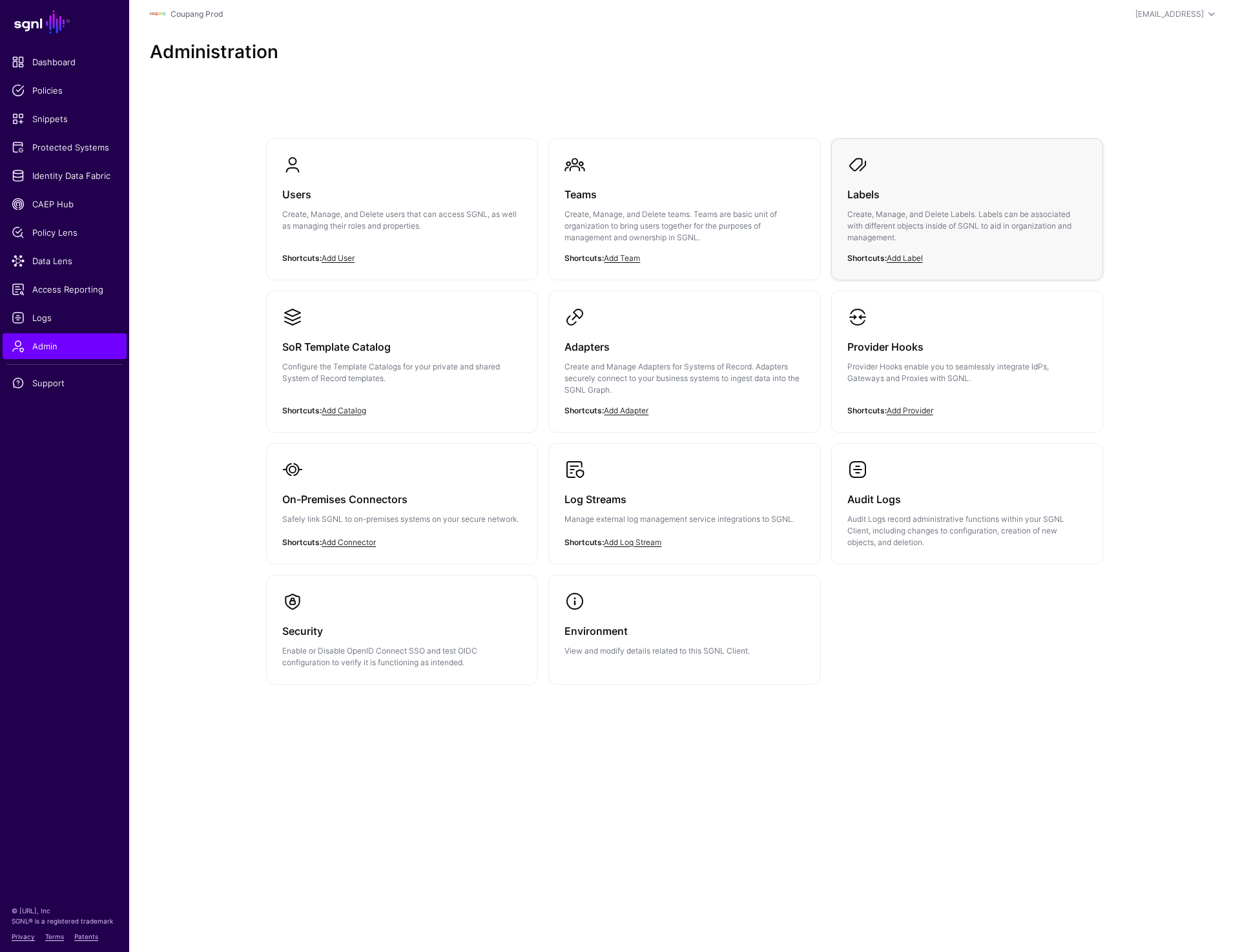
click at [865, 206] on div "Labels Create, Manage, and Delete Labels. Labels can be associated with differe…" at bounding box center [967, 220] width 240 height 89
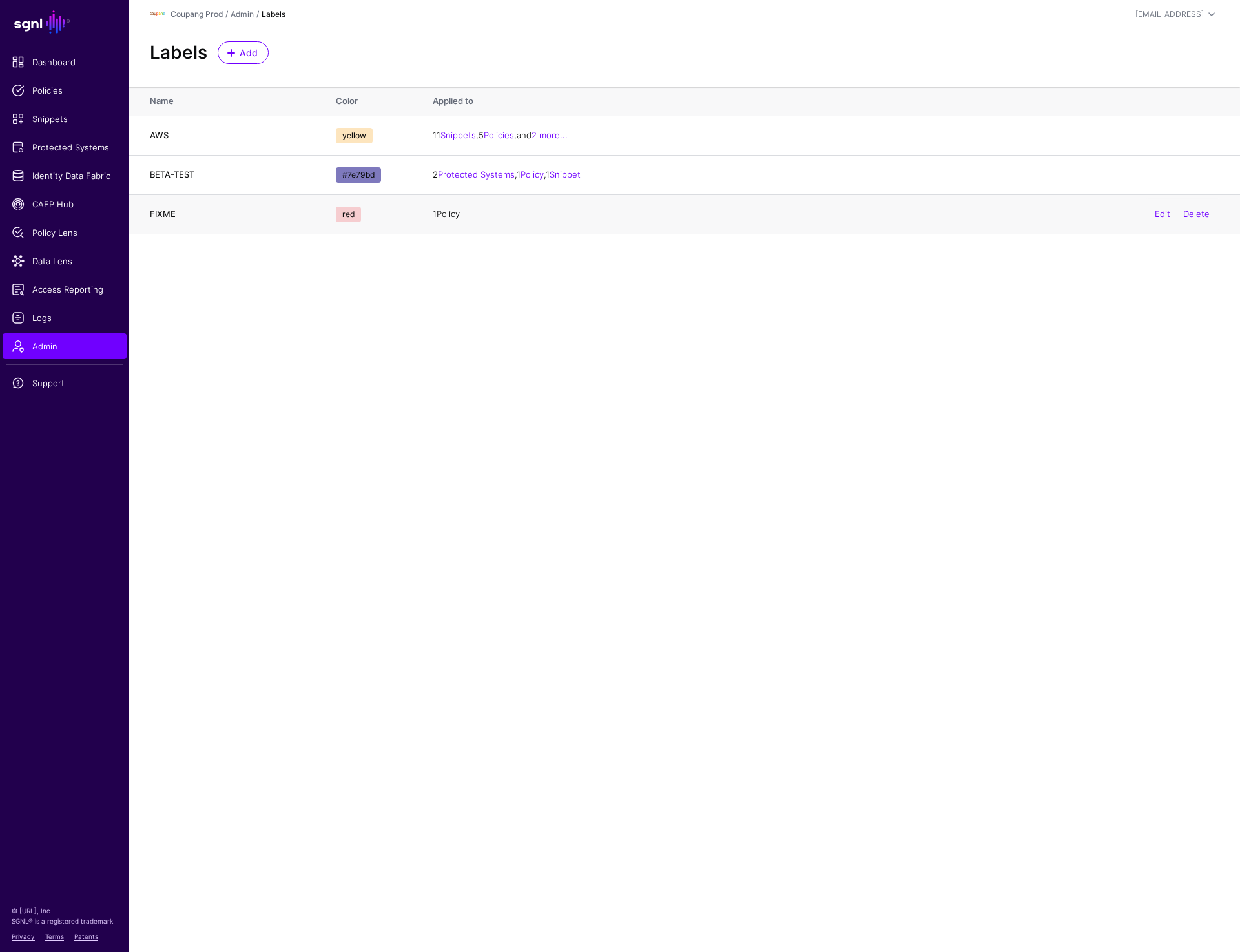
click at [453, 215] on link "Policy" at bounding box center [448, 214] width 23 height 10
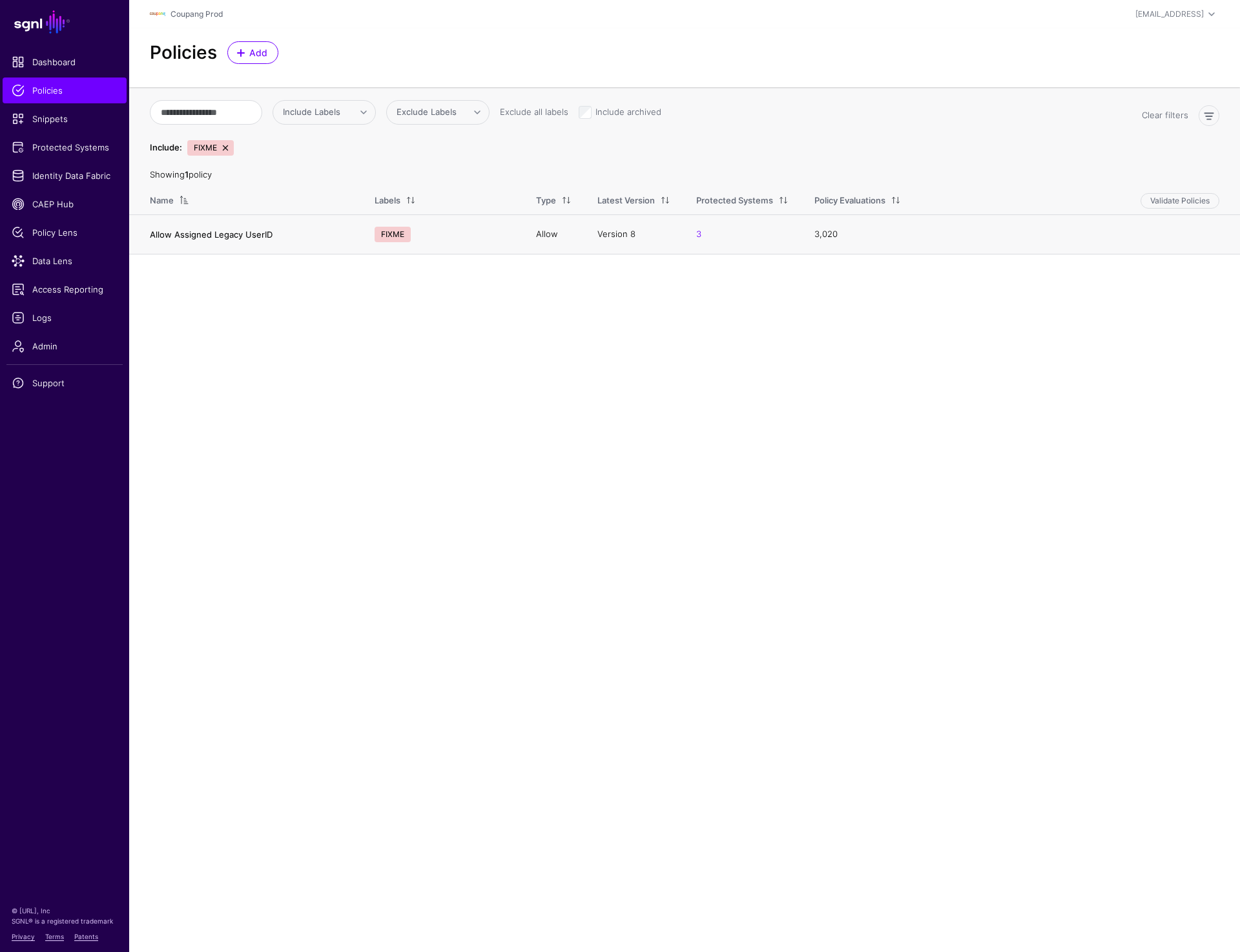
click at [215, 235] on link "Allow Assigned Legacy UserID" at bounding box center [211, 235] width 123 height 10
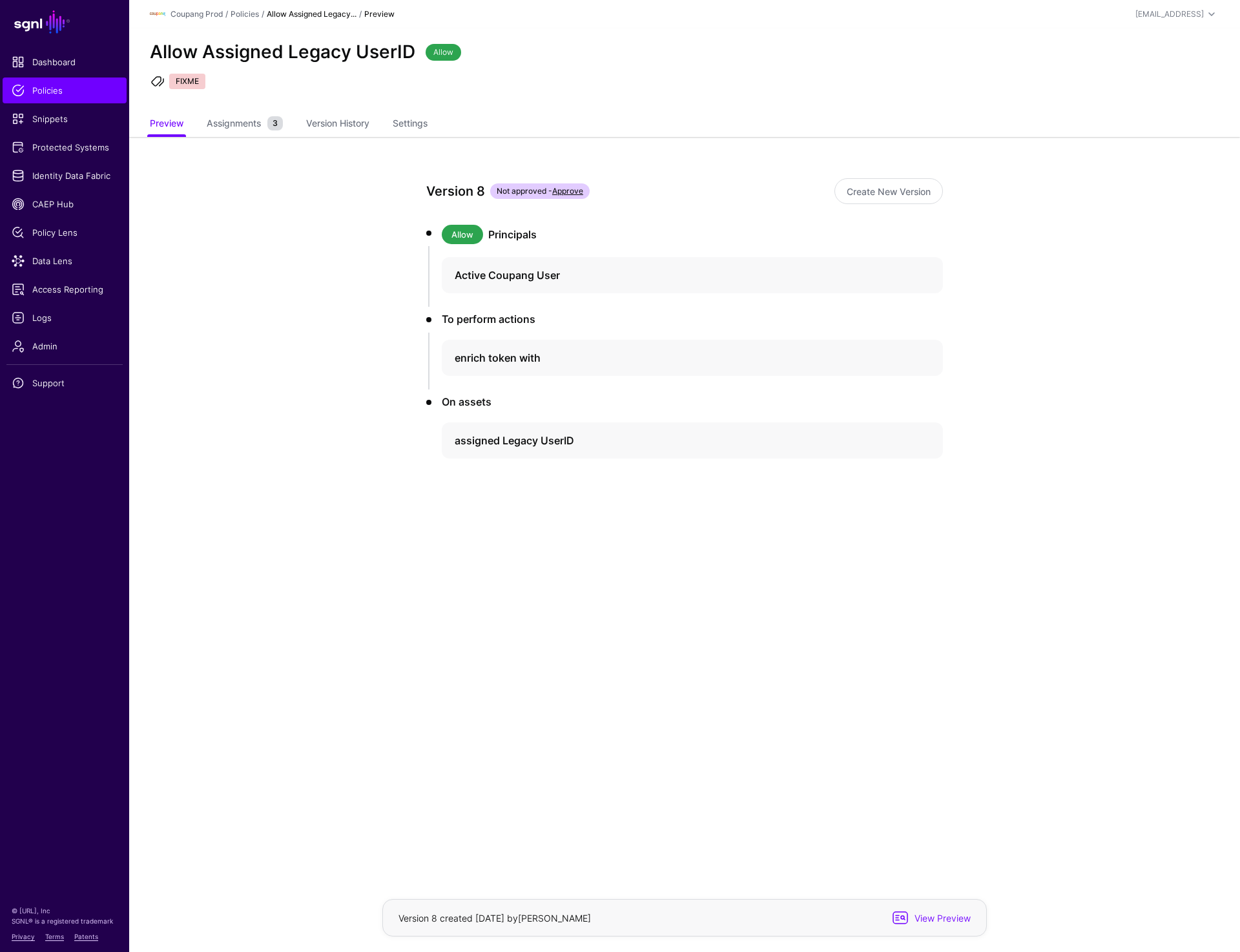
click at [390, 119] on ul "Preview Assignments 3 Version History Settings" at bounding box center [684, 125] width 1070 height 25
click at [406, 120] on link "Settings" at bounding box center [410, 125] width 35 height 25
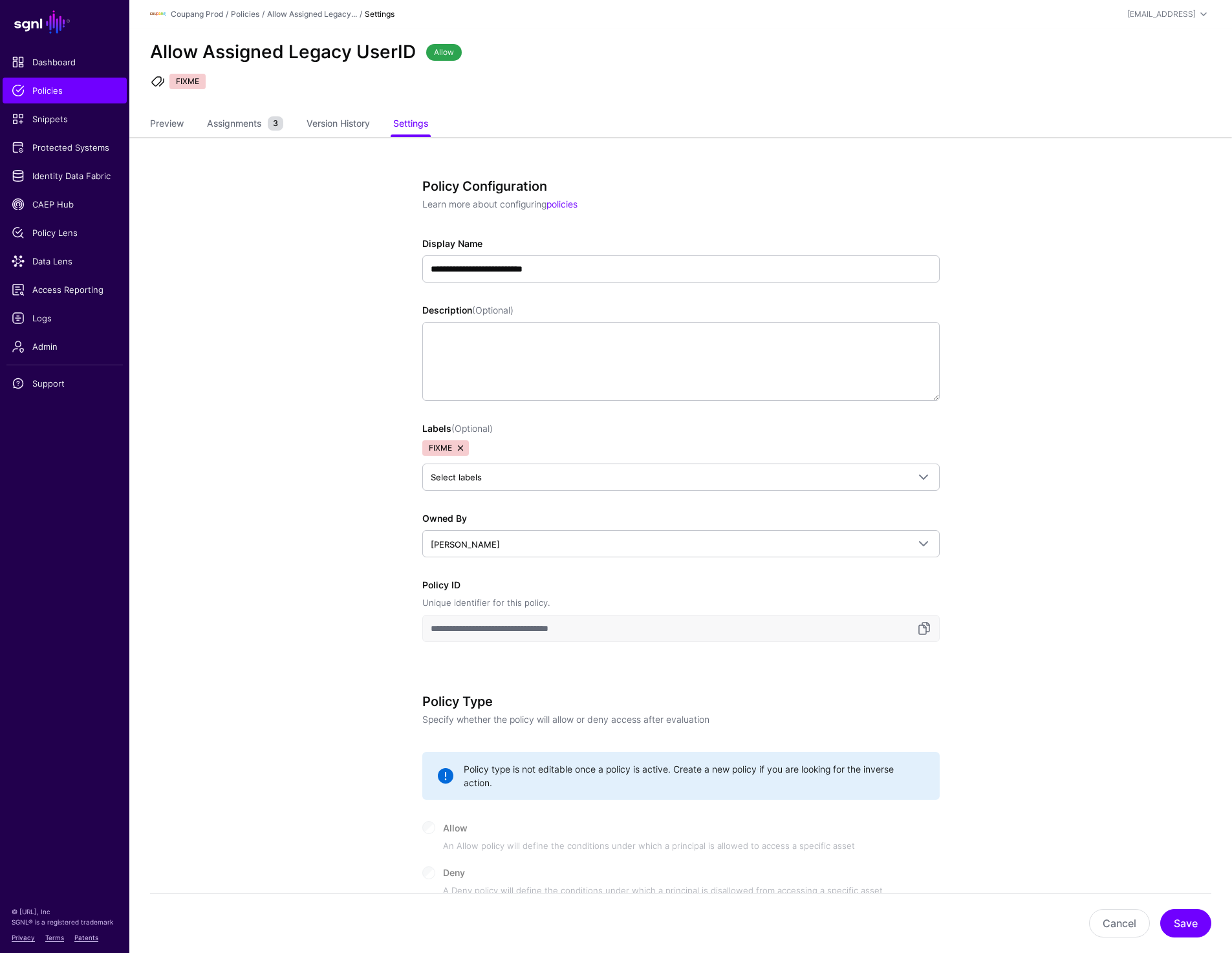
click at [461, 445] on link at bounding box center [461, 448] width 10 height 10
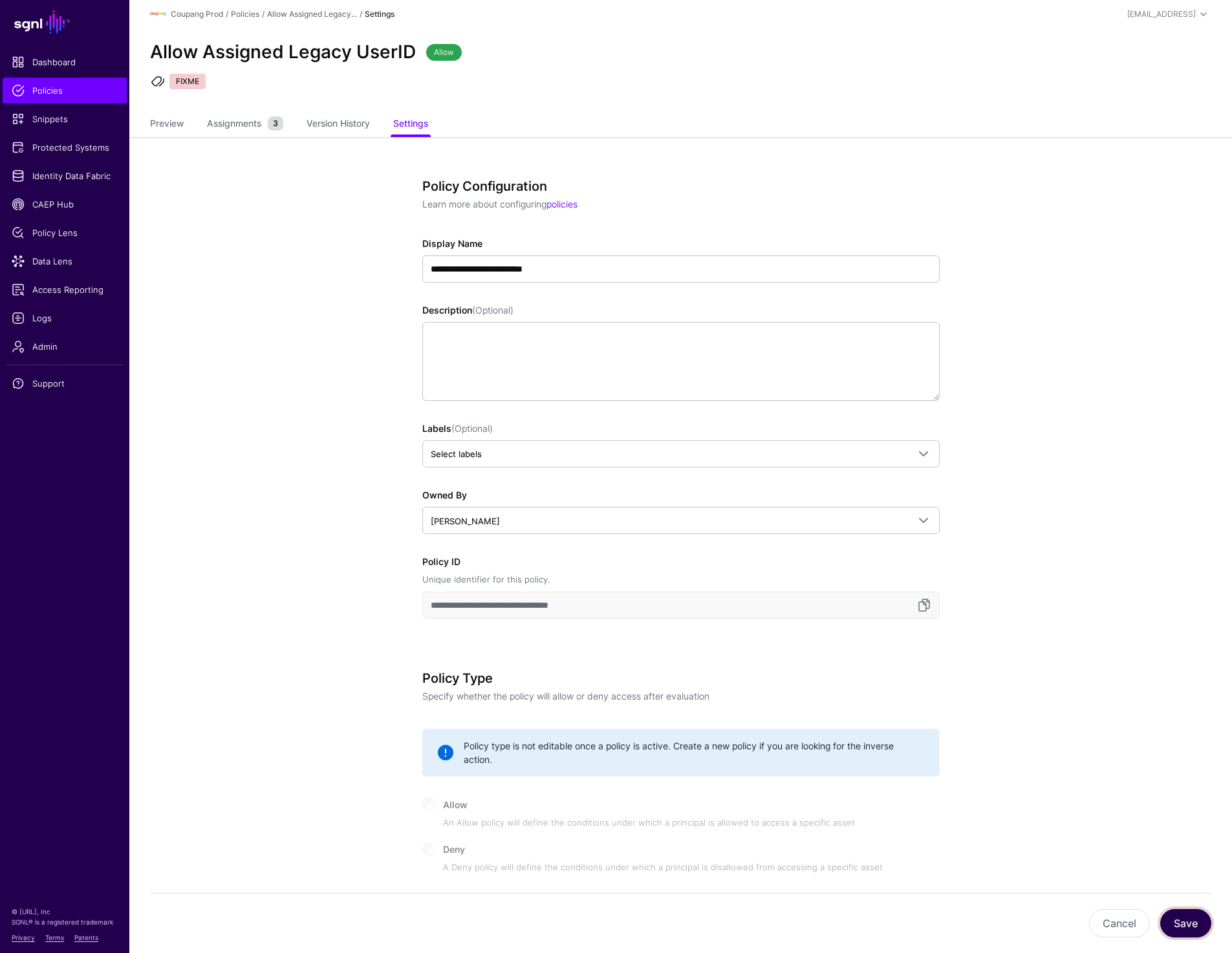
click at [1186, 916] on button "Save" at bounding box center [1185, 923] width 51 height 28
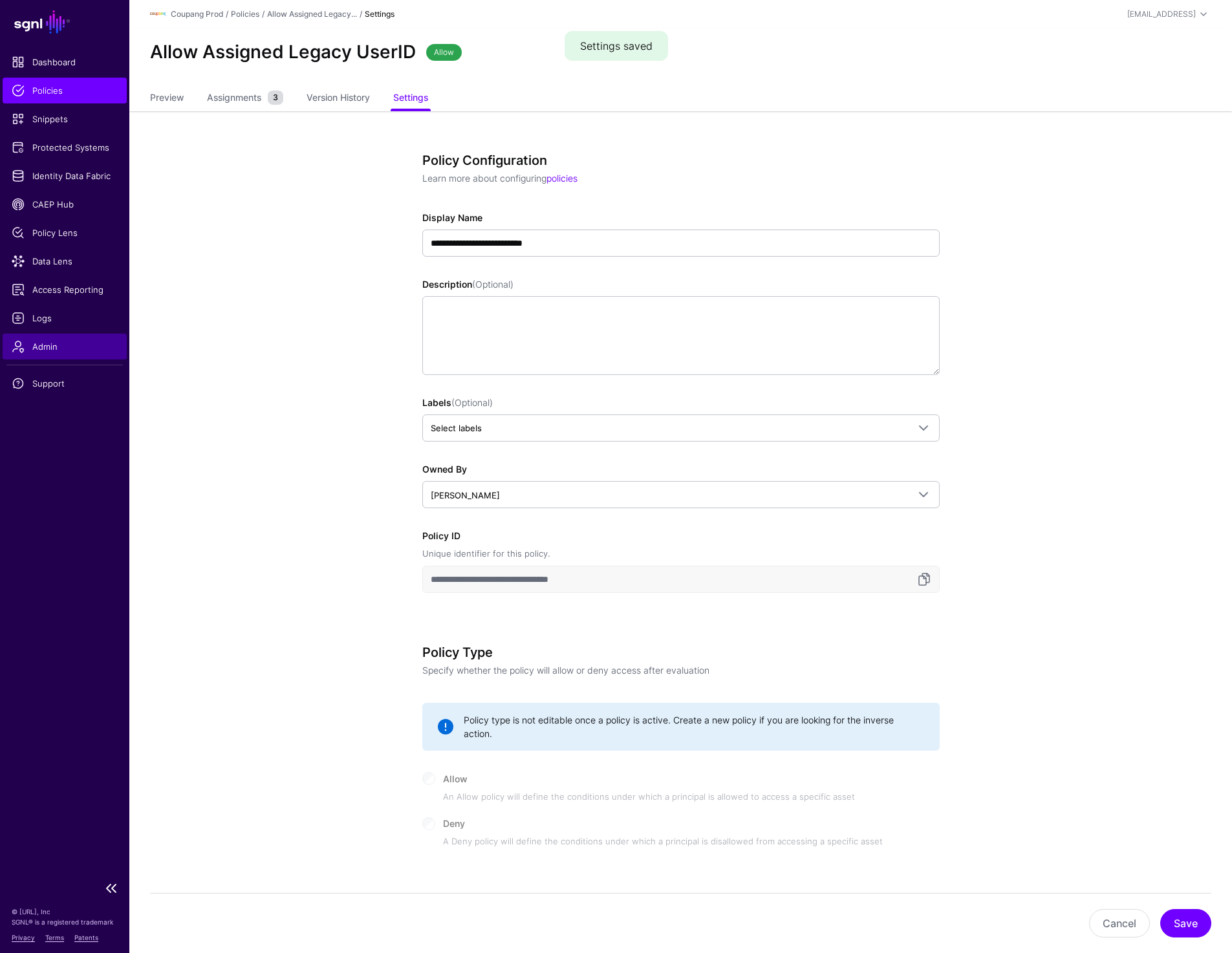
click at [40, 352] on span "Admin" at bounding box center [65, 346] width 106 height 13
click at [58, 345] on span "Admin" at bounding box center [65, 346] width 106 height 13
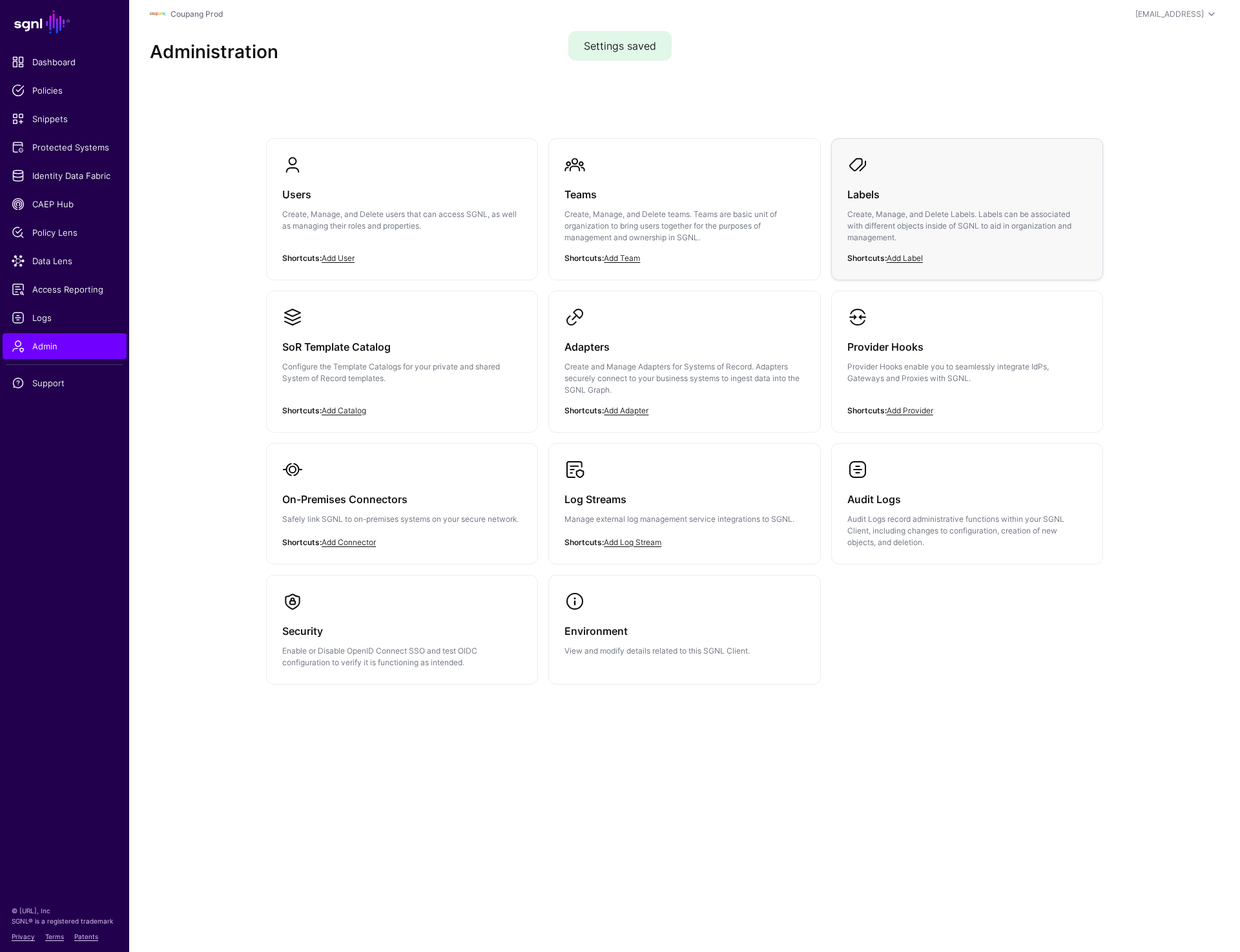
click at [1003, 235] on p "Create, Manage, and Delete Labels. Labels can be associated with different obje…" at bounding box center [967, 226] width 240 height 35
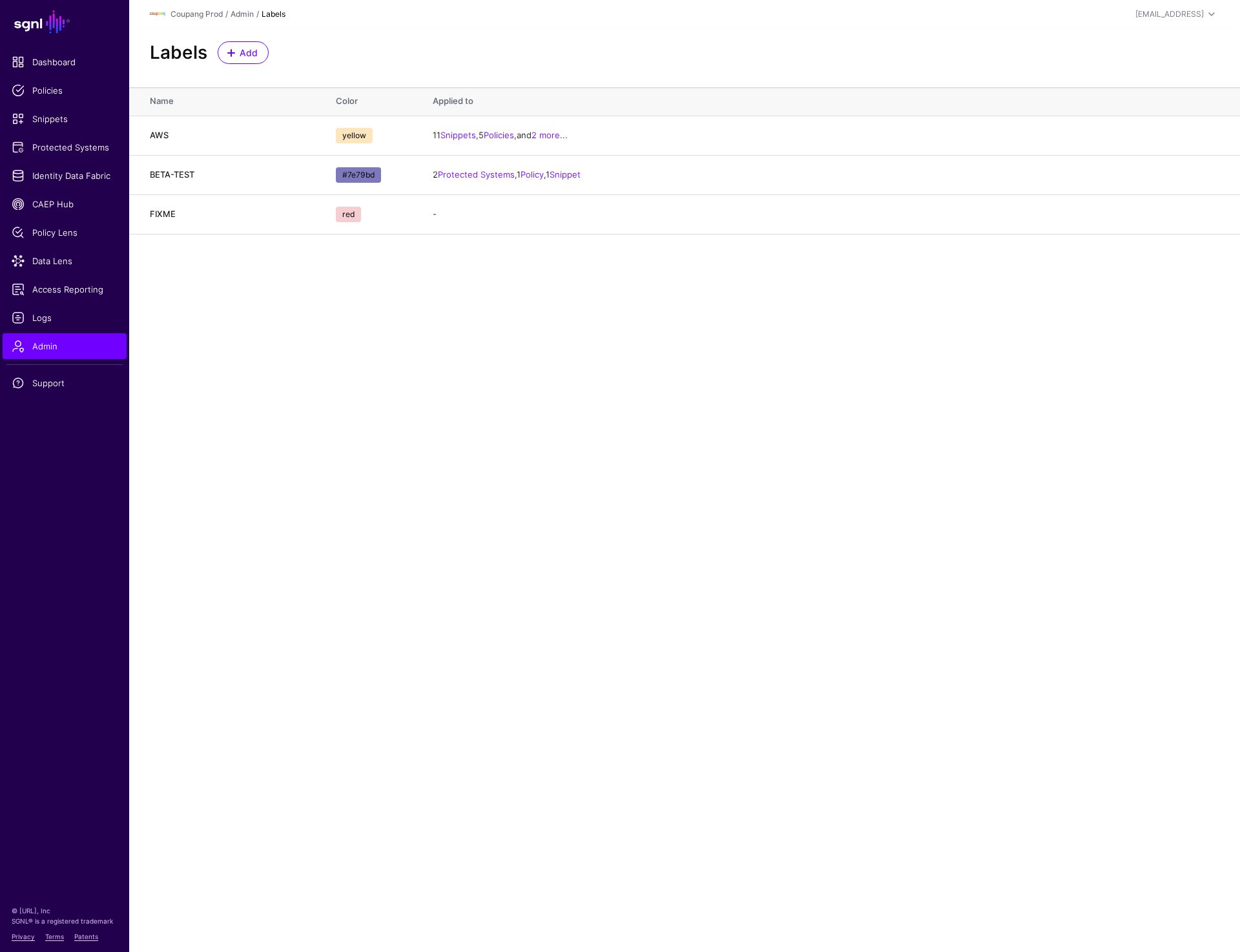
click at [321, 442] on main "SGNL Dashboard Policies Snippets Protected Systems Identity Data Fabric CAEP Hu…" at bounding box center [620, 476] width 1240 height 952
click at [420, 523] on main "SGNL Dashboard Policies Snippets Protected Systems Identity Data Fabric CAEP Hu…" at bounding box center [620, 476] width 1240 height 952
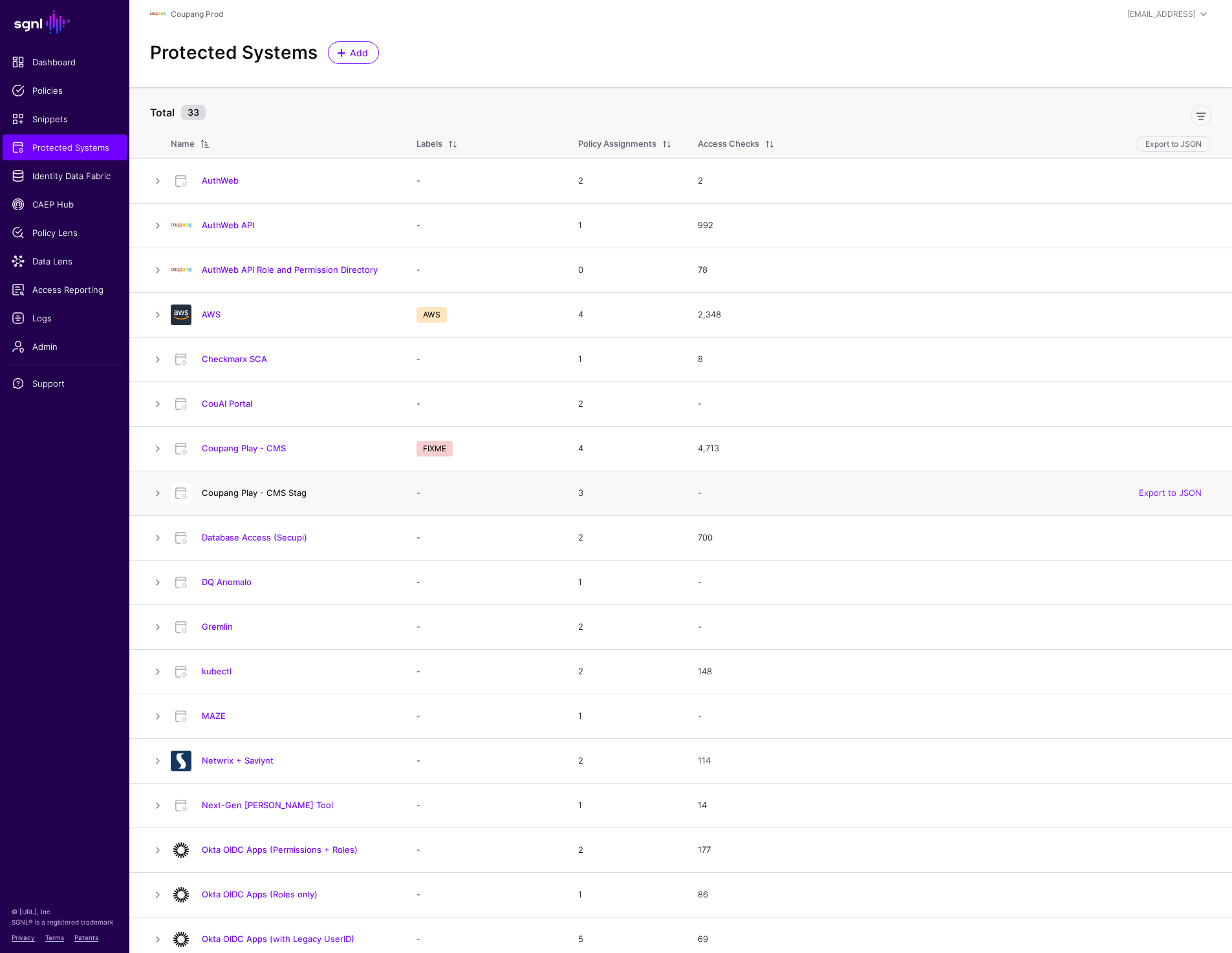
click at [228, 492] on link "Coupang Play - CMS Stag" at bounding box center [254, 492] width 105 height 10
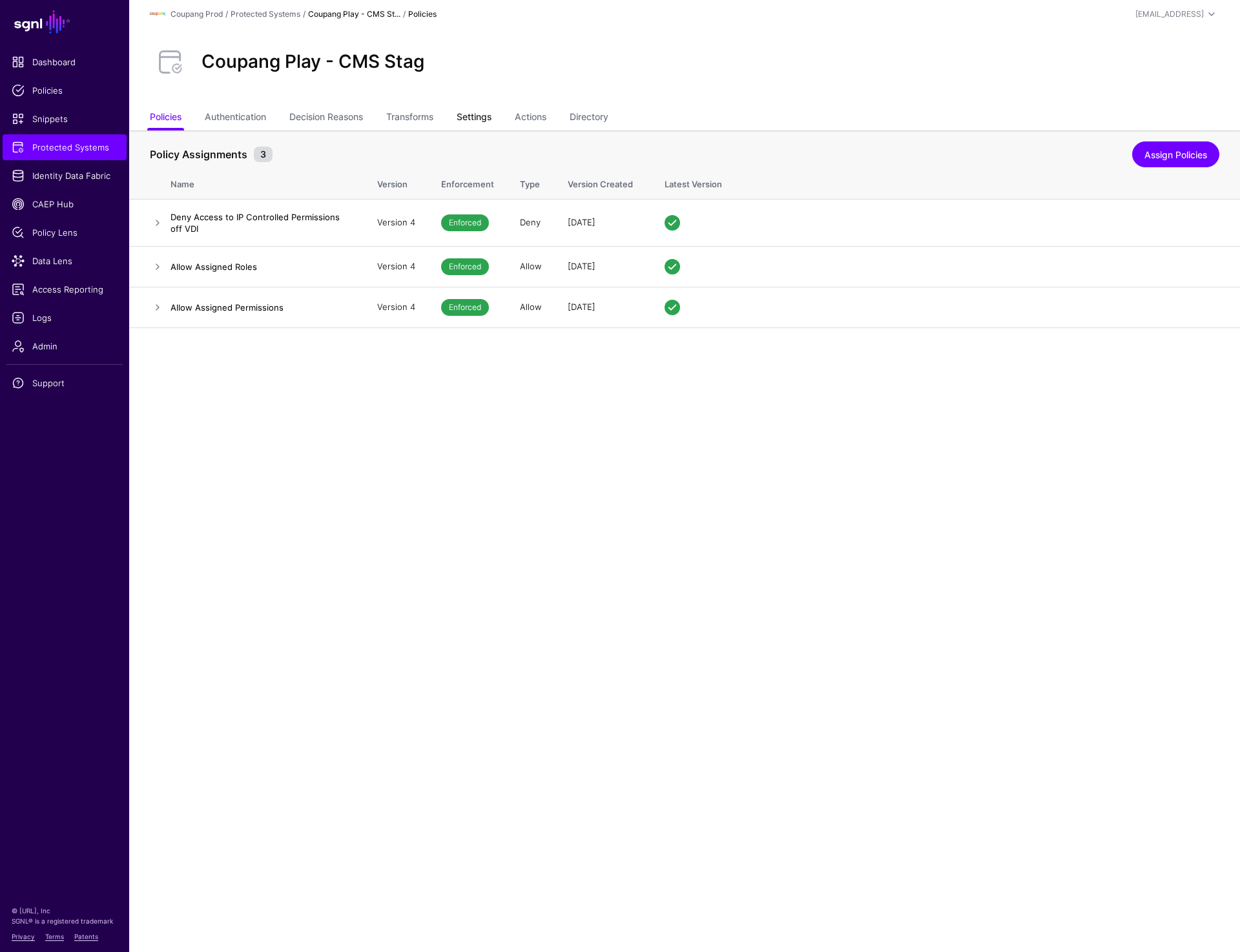
click at [478, 114] on link "Settings" at bounding box center [474, 118] width 35 height 25
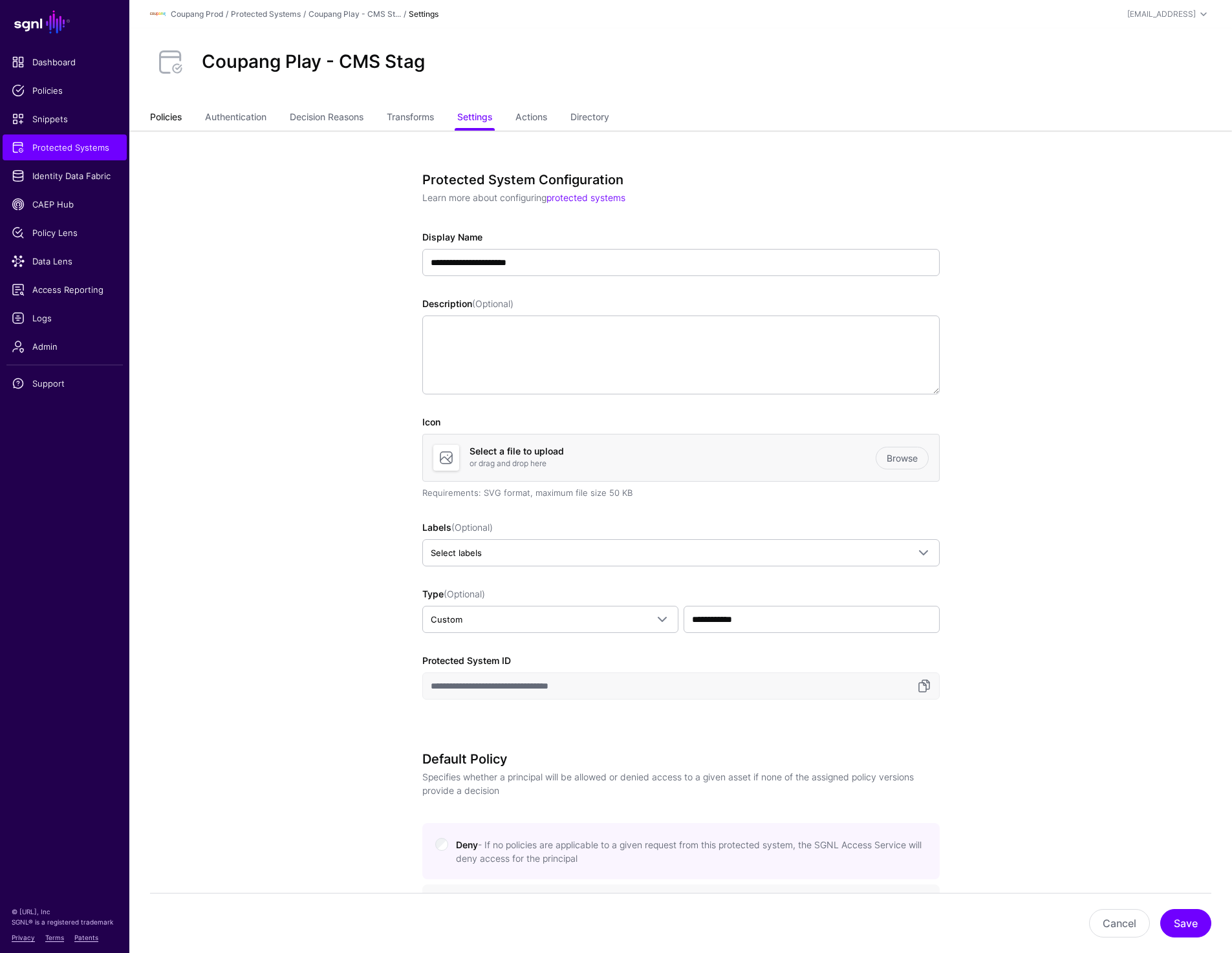
click at [158, 114] on link "Policies" at bounding box center [165, 118] width 32 height 25
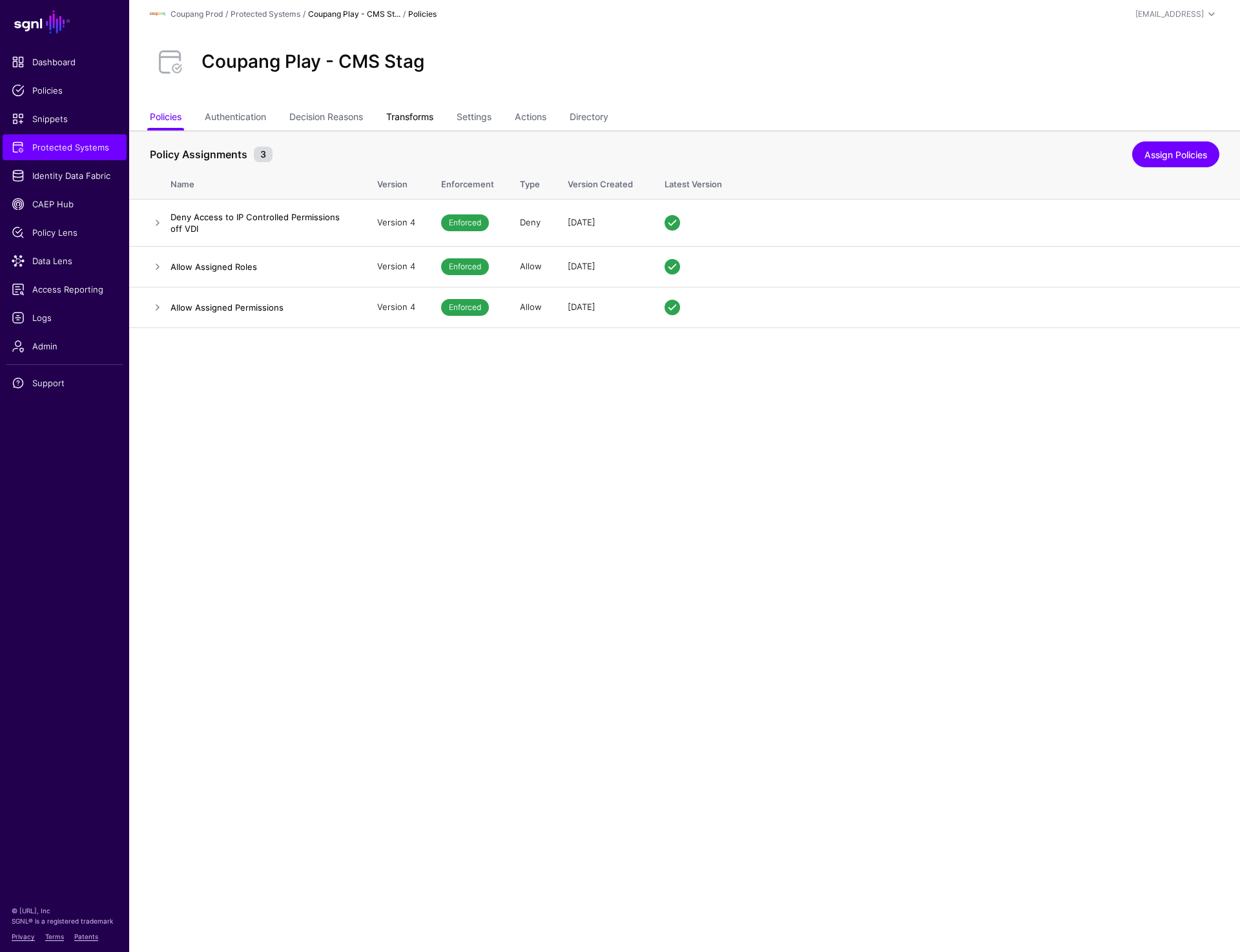
click at [423, 120] on link "Transforms" at bounding box center [409, 118] width 47 height 25
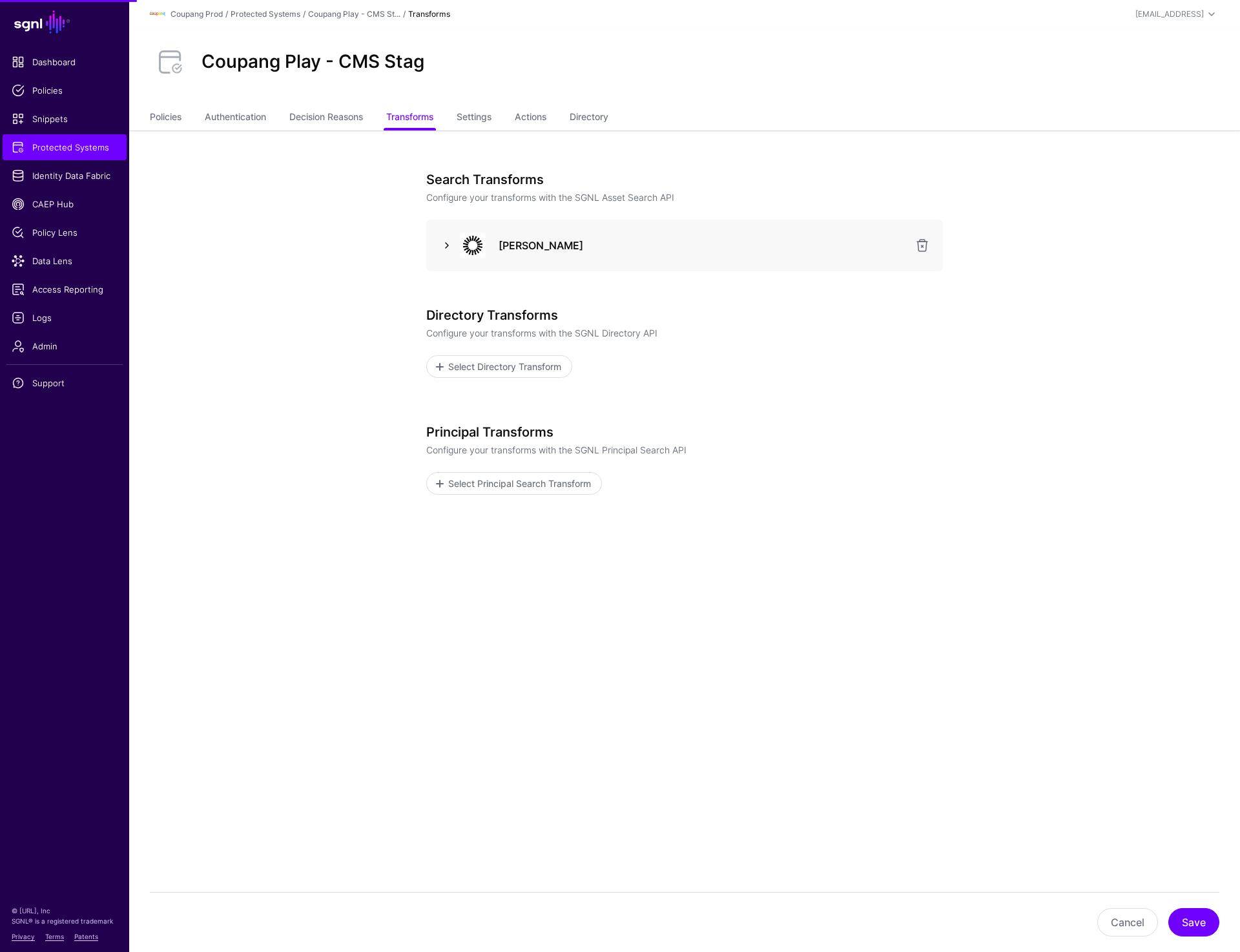
click at [445, 245] on link at bounding box center [447, 245] width 15 height 15
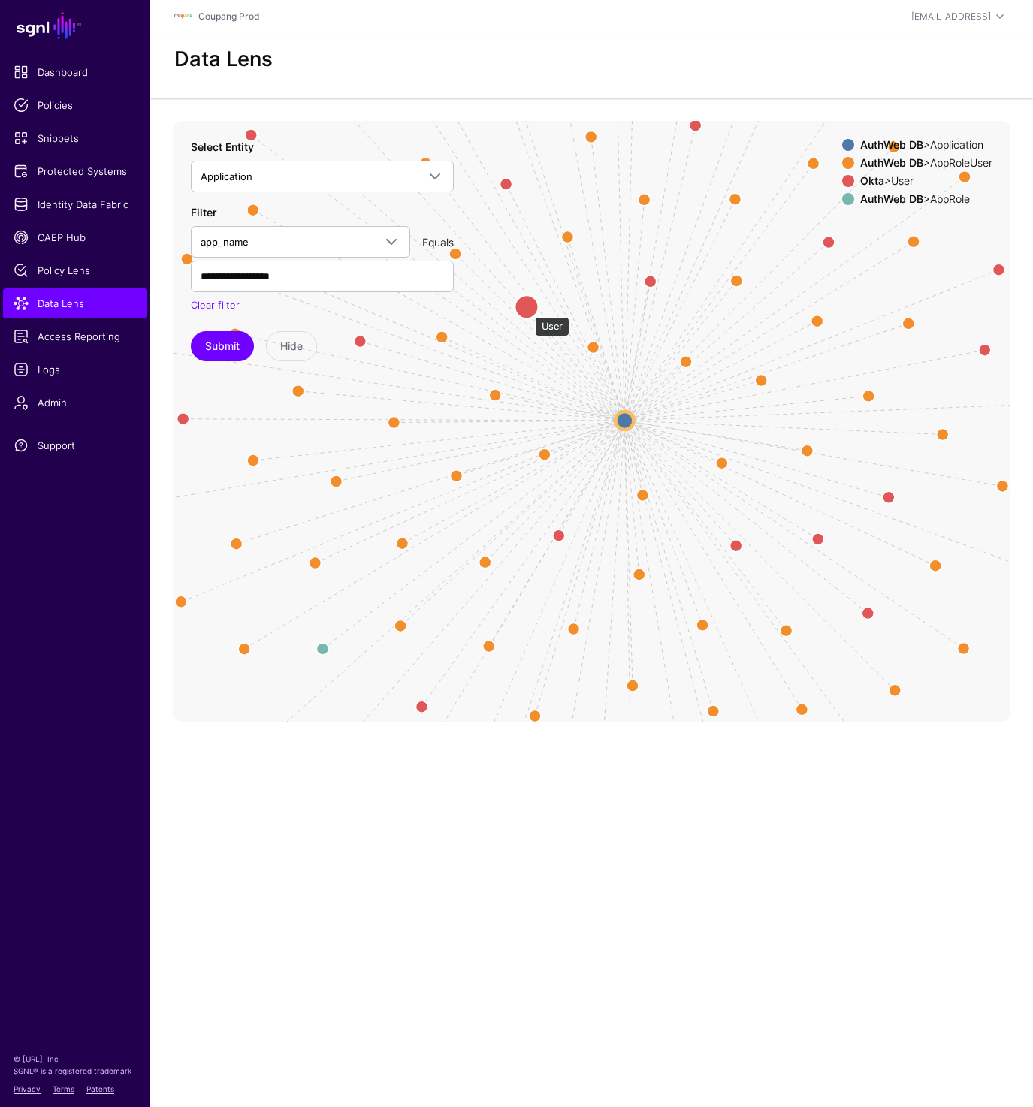
click at [527, 309] on circle at bounding box center [526, 307] width 24 height 24
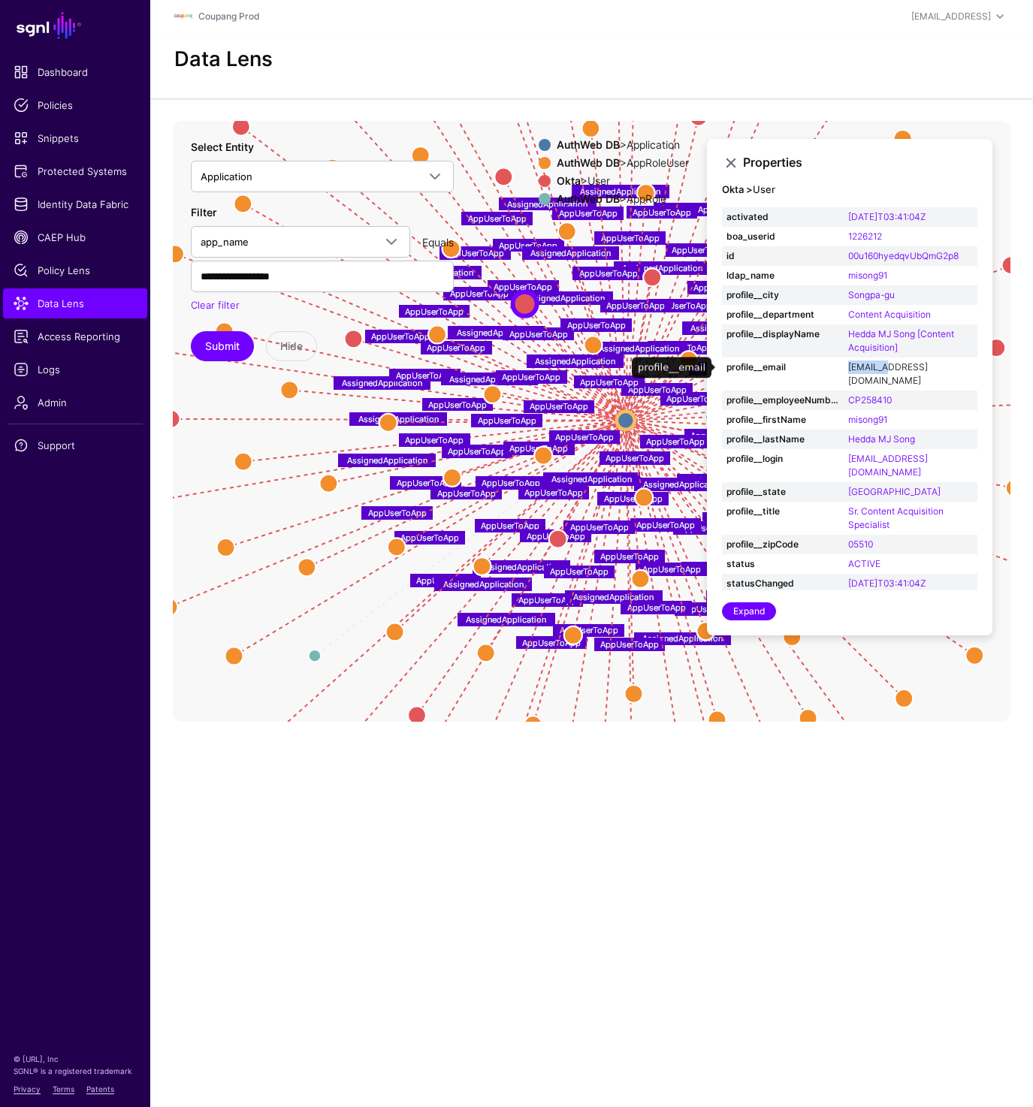
drag, startPoint x: 843, startPoint y: 368, endPoint x: 887, endPoint y: 370, distance: 43.6
click at [887, 370] on td "[EMAIL_ADDRESS][DOMAIN_NAME]" at bounding box center [910, 373] width 134 height 33
copy link "misong91"
click at [561, 537] on circle at bounding box center [558, 538] width 18 height 18
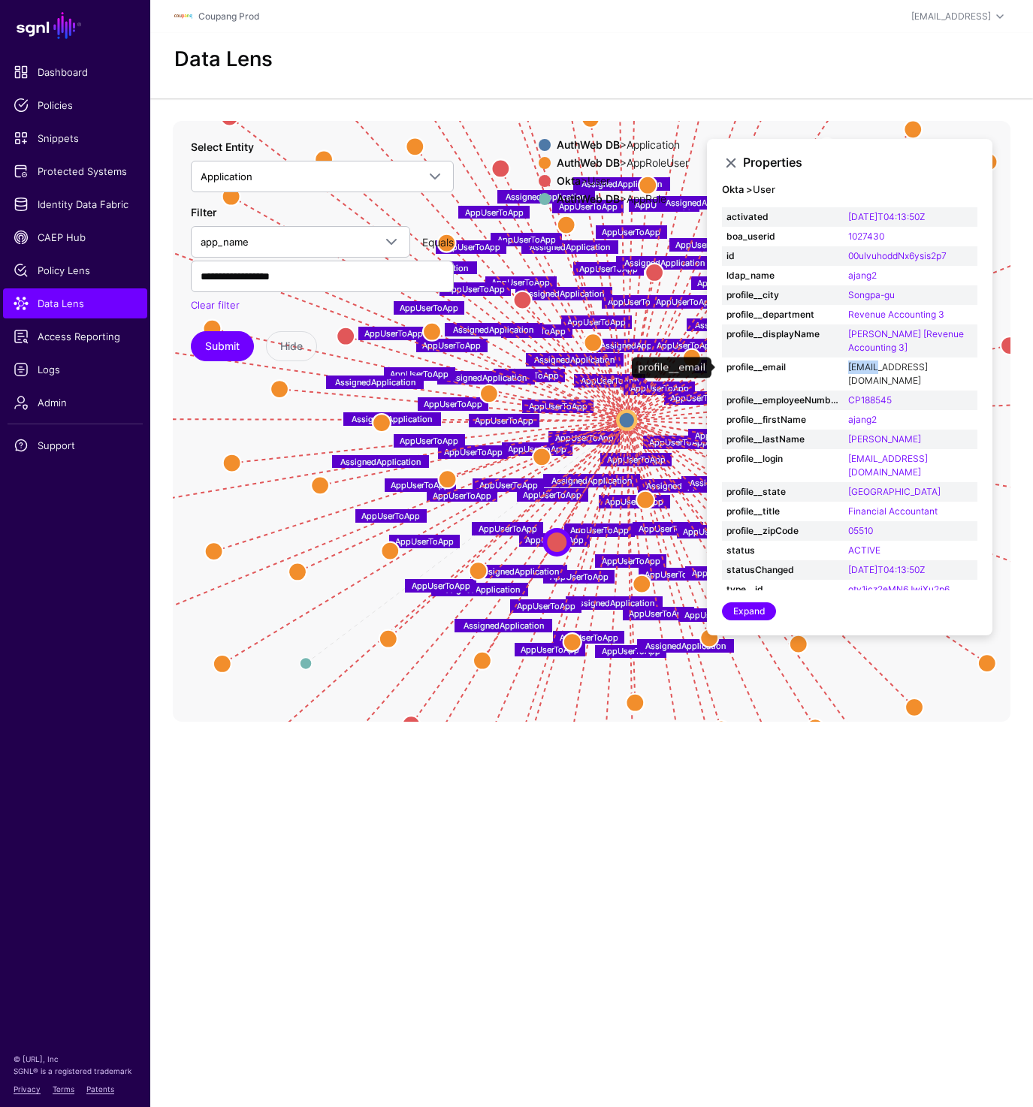
drag, startPoint x: 844, startPoint y: 363, endPoint x: 876, endPoint y: 365, distance: 31.6
click at [876, 365] on td "ajang2@coupang.com" at bounding box center [910, 373] width 134 height 33
copy link "ajang2"
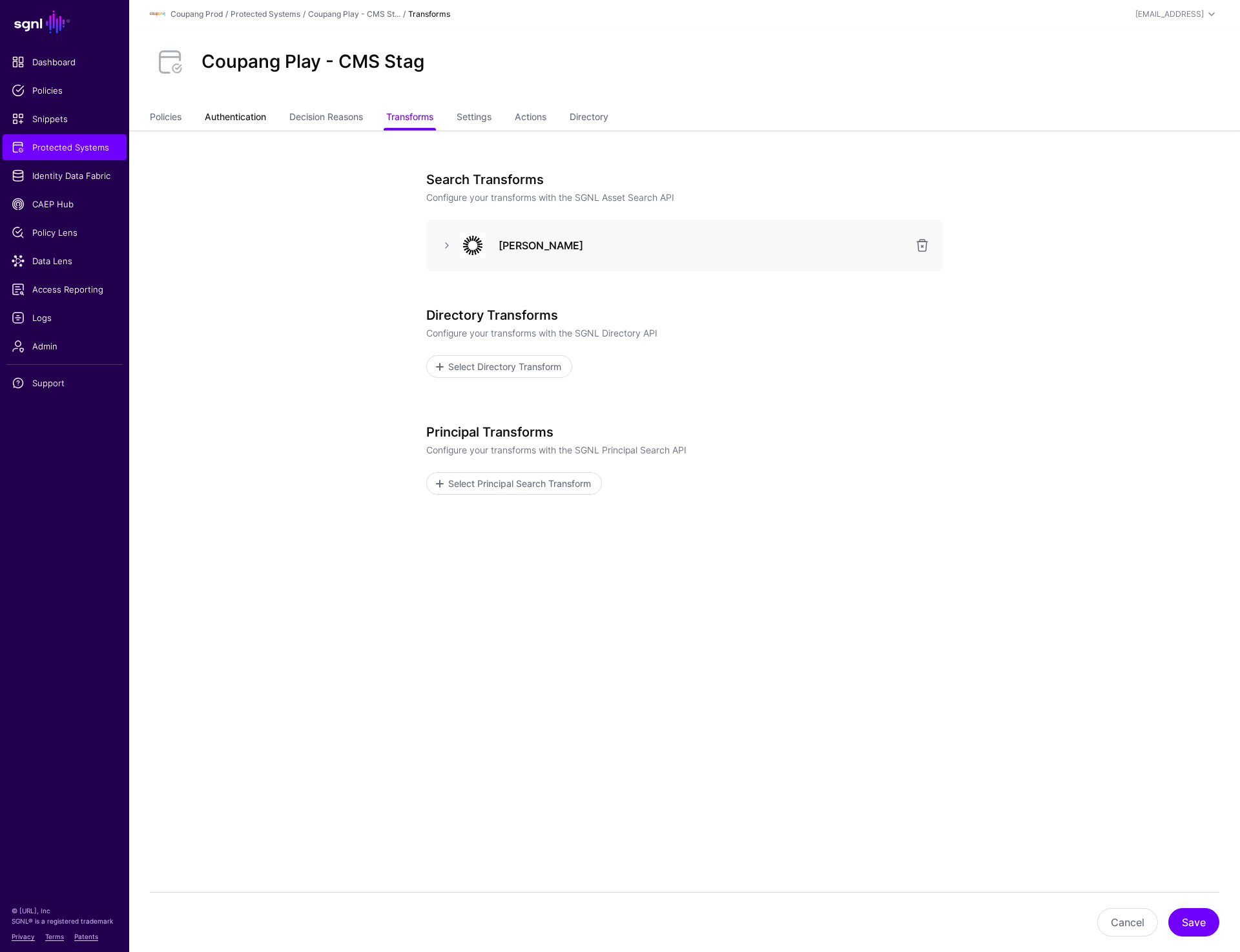
click at [242, 123] on link "Authentication" at bounding box center [235, 118] width 61 height 25
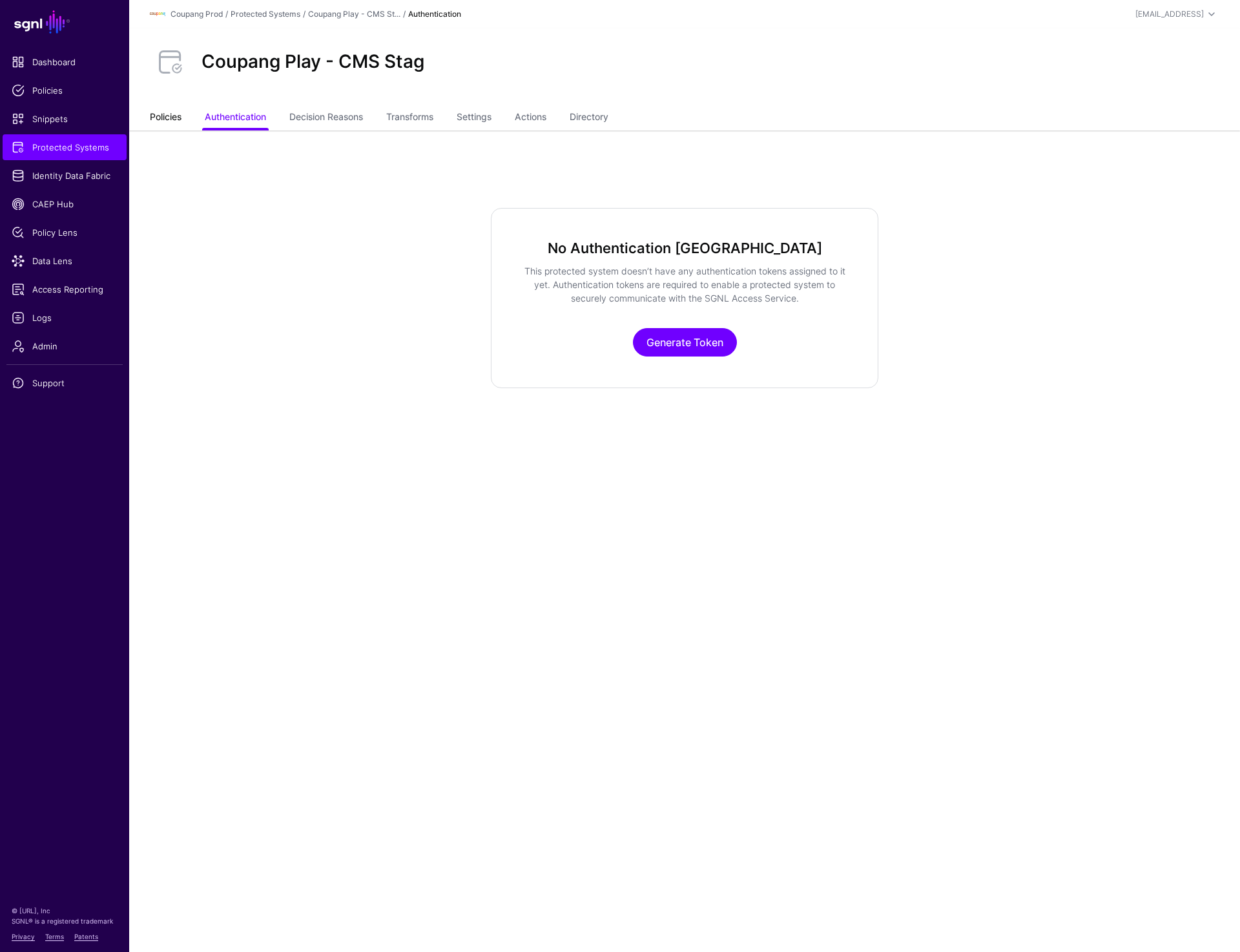
click at [171, 114] on link "Policies" at bounding box center [165, 118] width 32 height 25
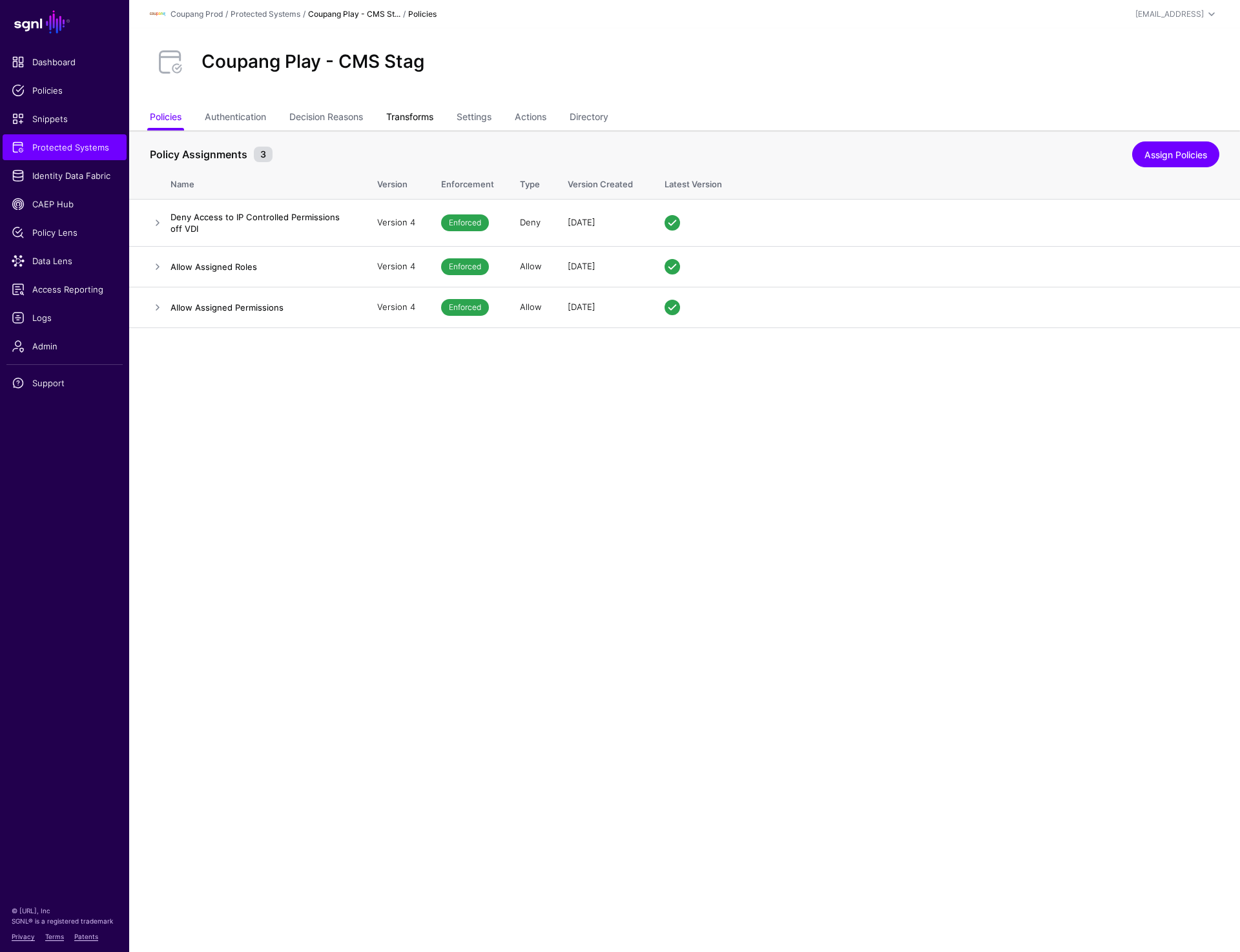
click at [428, 108] on link "Transforms" at bounding box center [409, 118] width 47 height 25
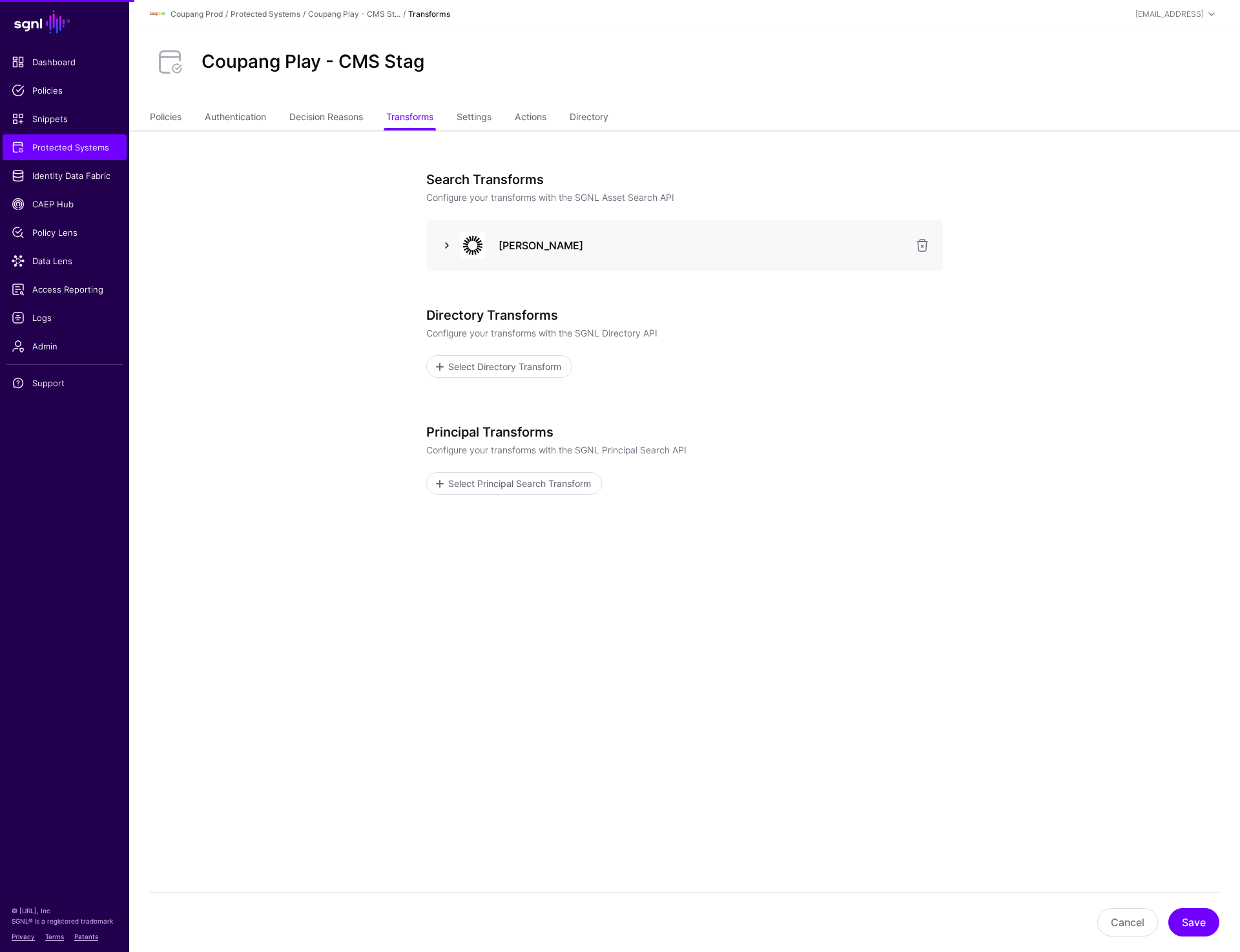
click at [445, 243] on link at bounding box center [447, 245] width 15 height 15
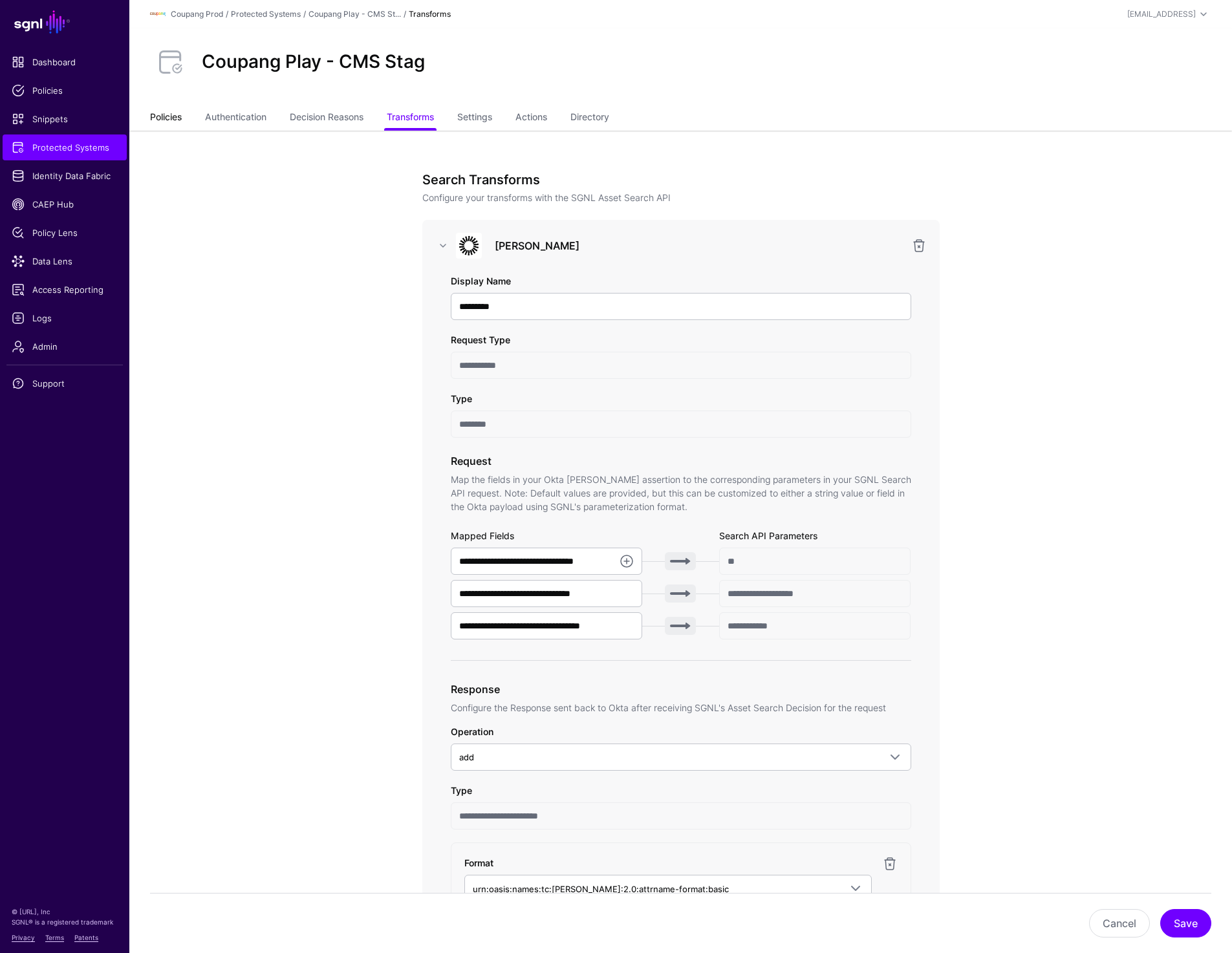
click at [173, 110] on link "Policies" at bounding box center [165, 118] width 32 height 25
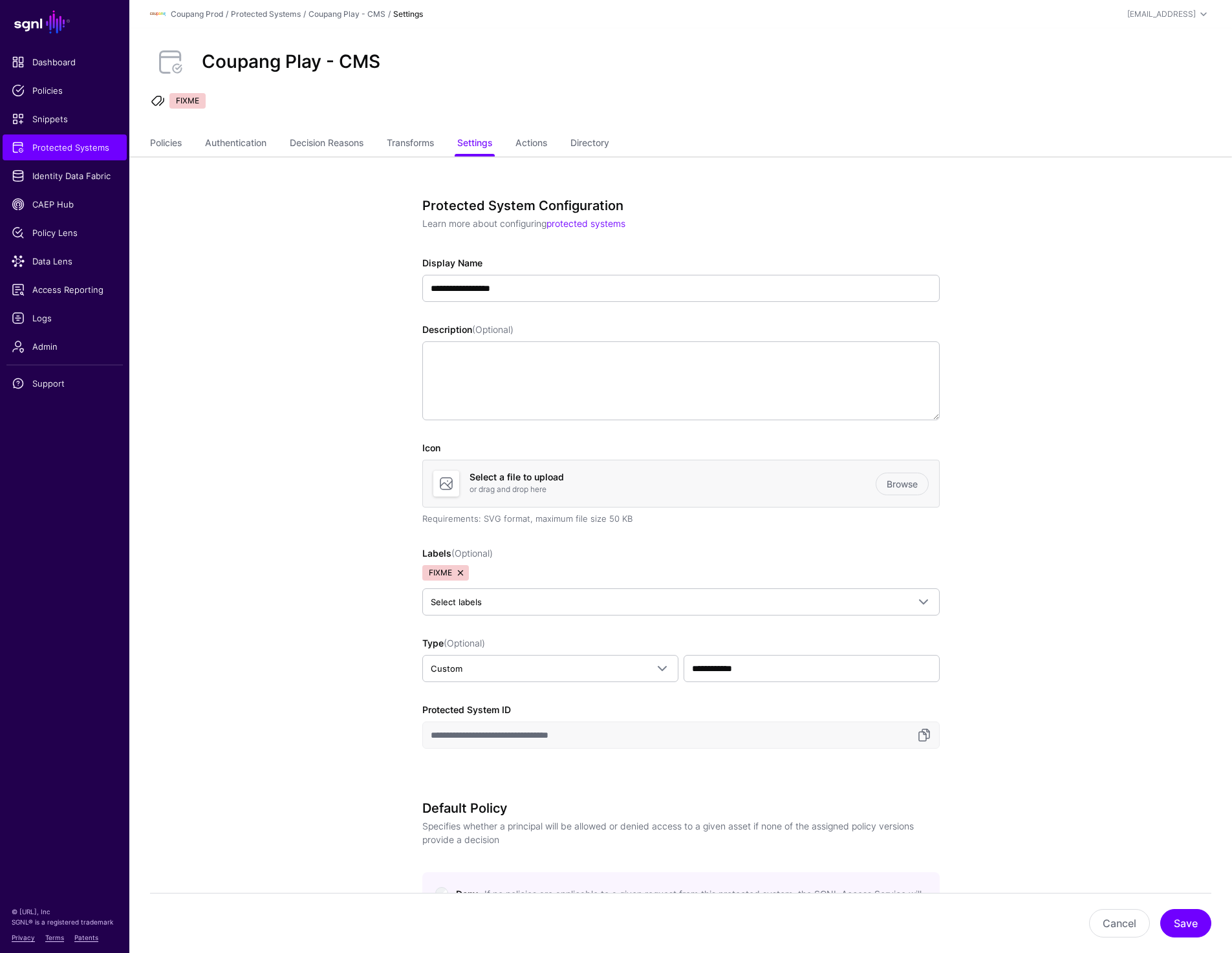
click at [461, 575] on link at bounding box center [461, 572] width 10 height 10
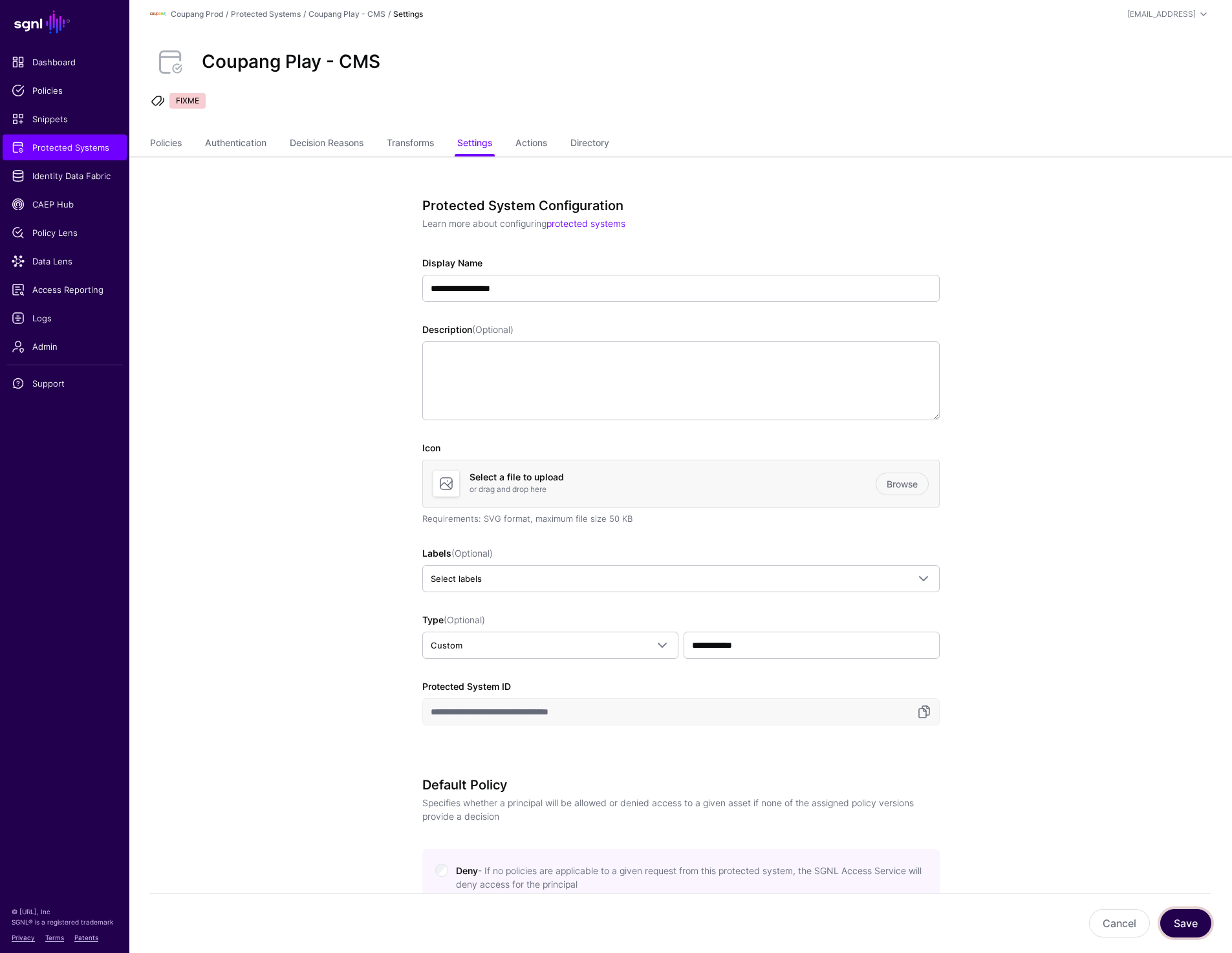
click at [1191, 918] on button "Save" at bounding box center [1185, 923] width 51 height 28
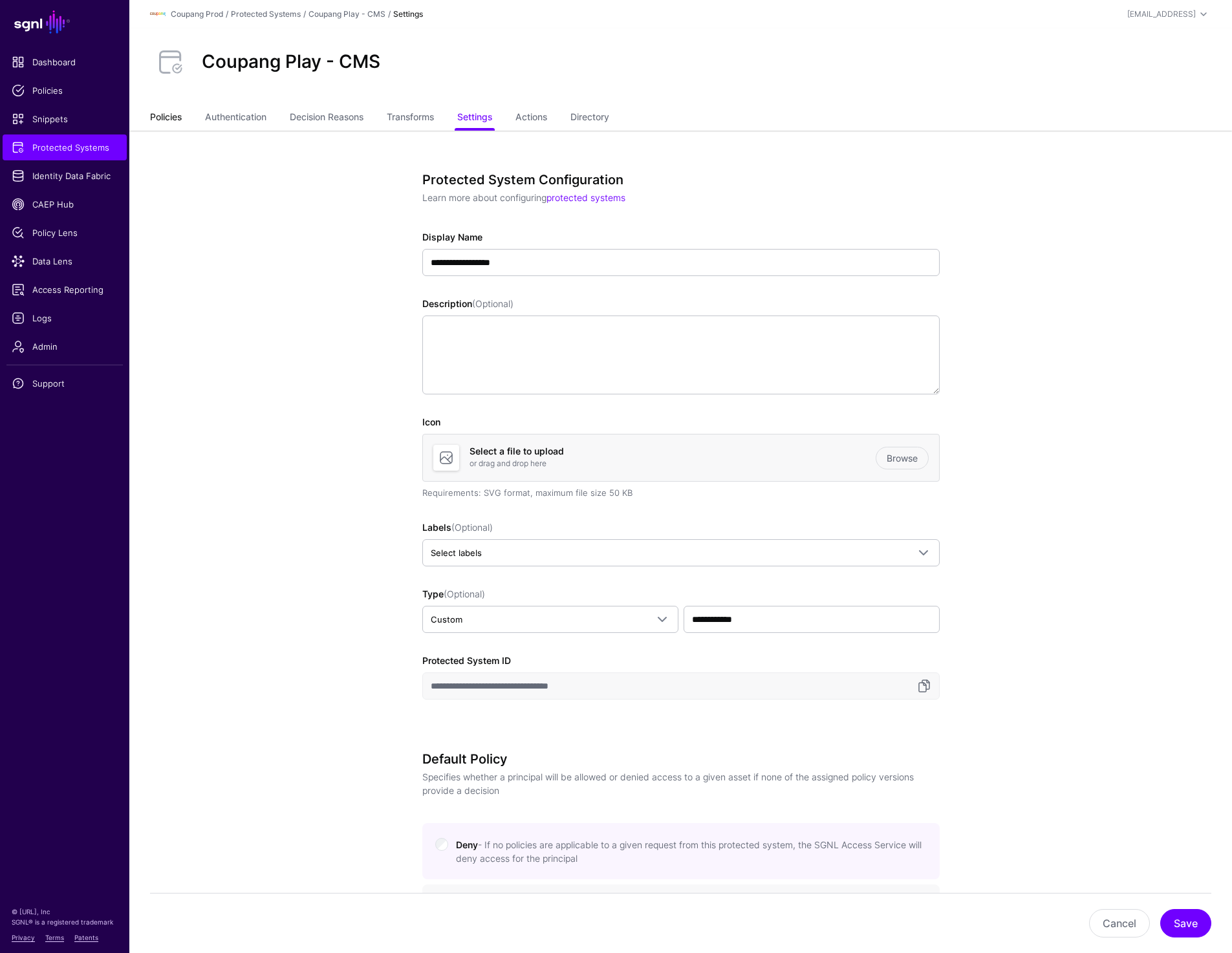
click at [164, 120] on link "Policies" at bounding box center [165, 118] width 32 height 25
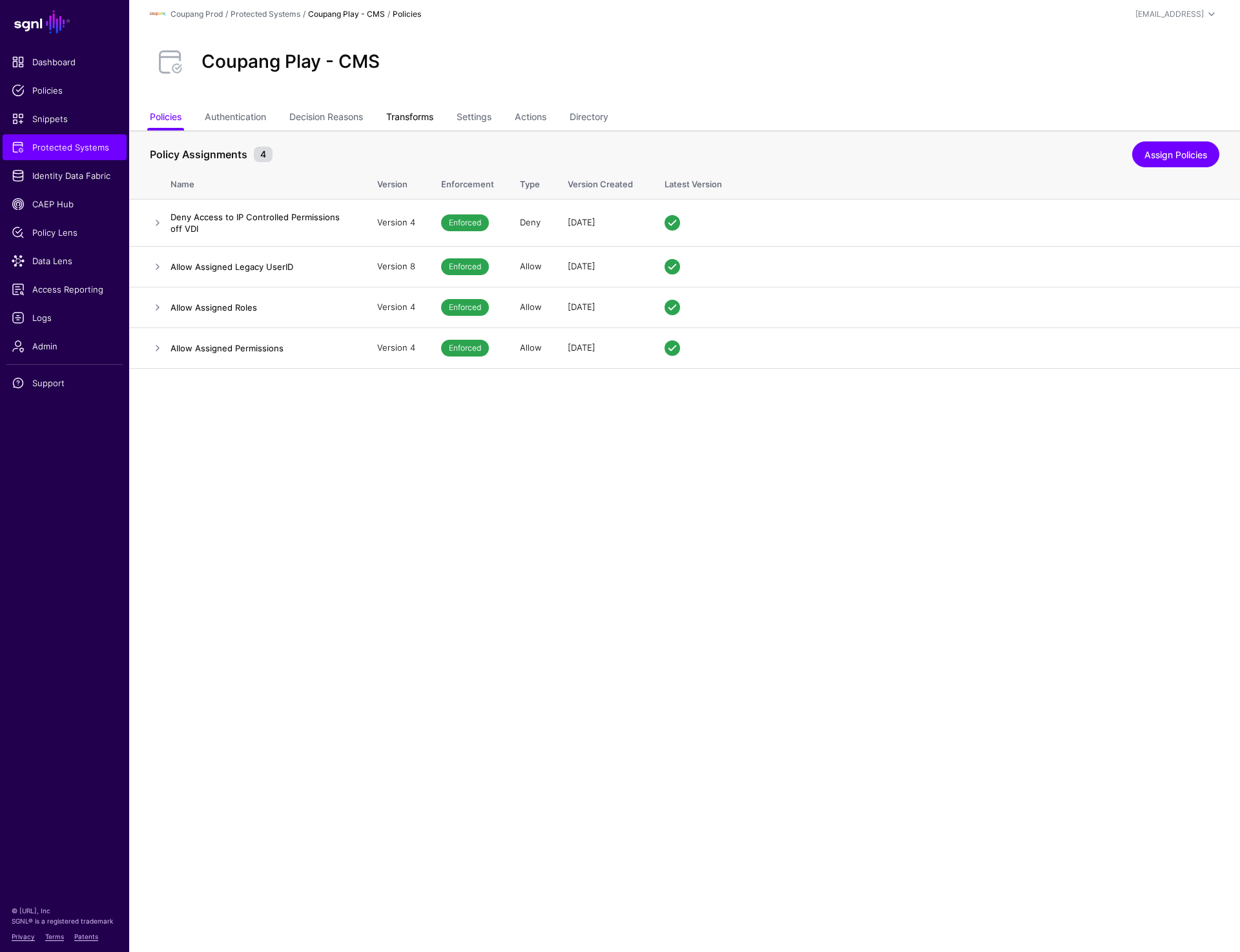
click at [428, 113] on link "Transforms" at bounding box center [409, 118] width 47 height 25
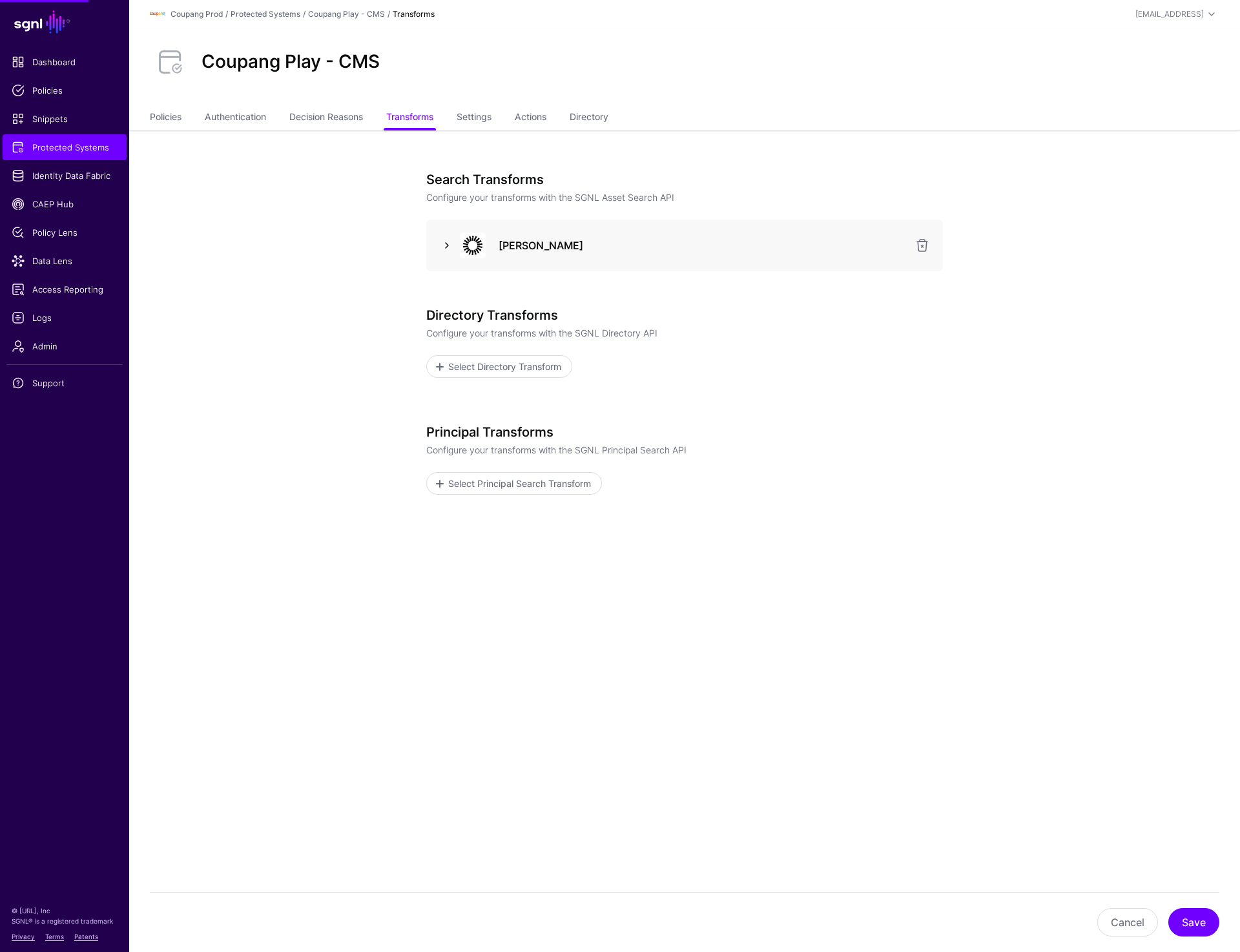
click at [442, 247] on link at bounding box center [447, 245] width 15 height 15
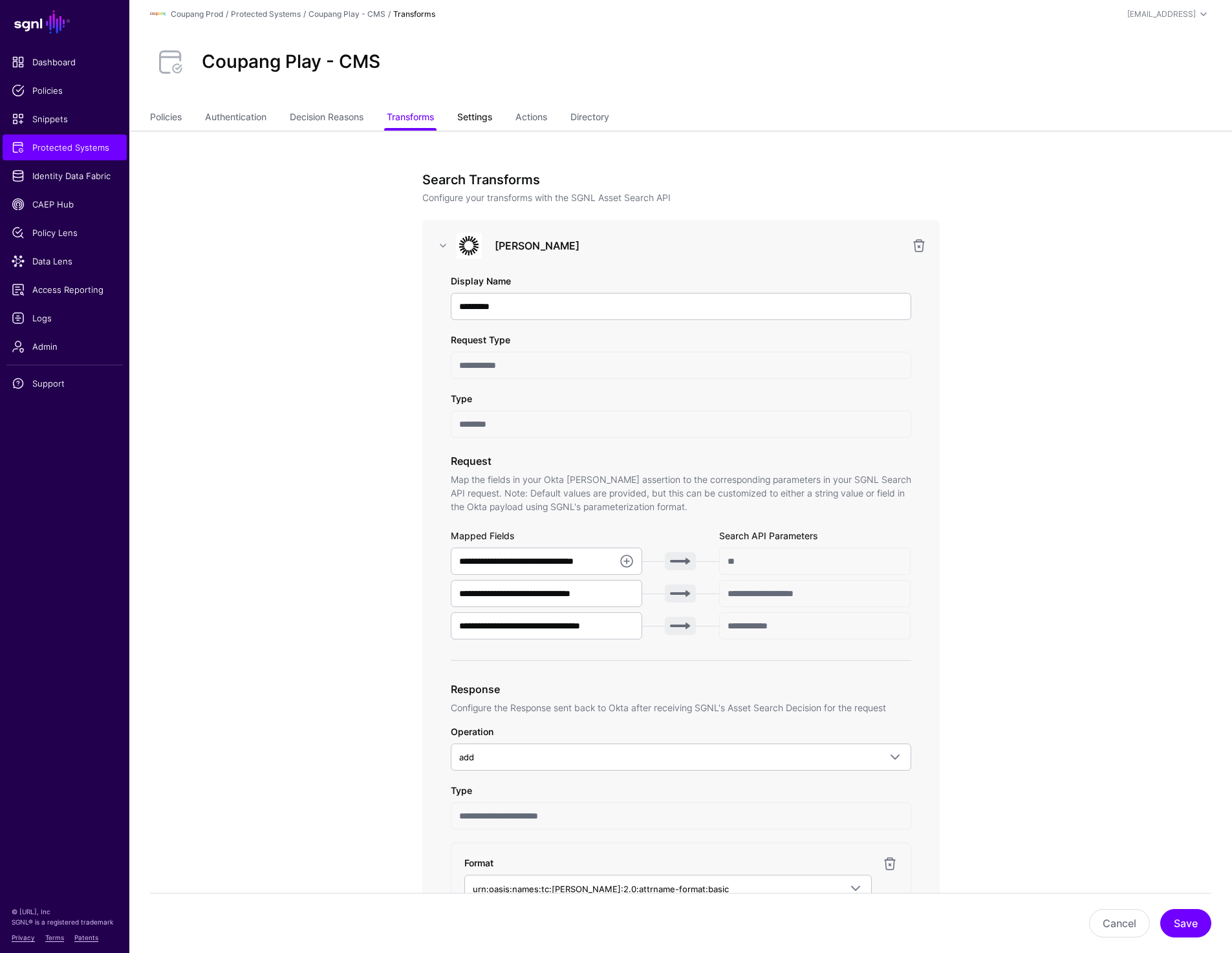
click at [492, 108] on link "Settings" at bounding box center [474, 118] width 35 height 25
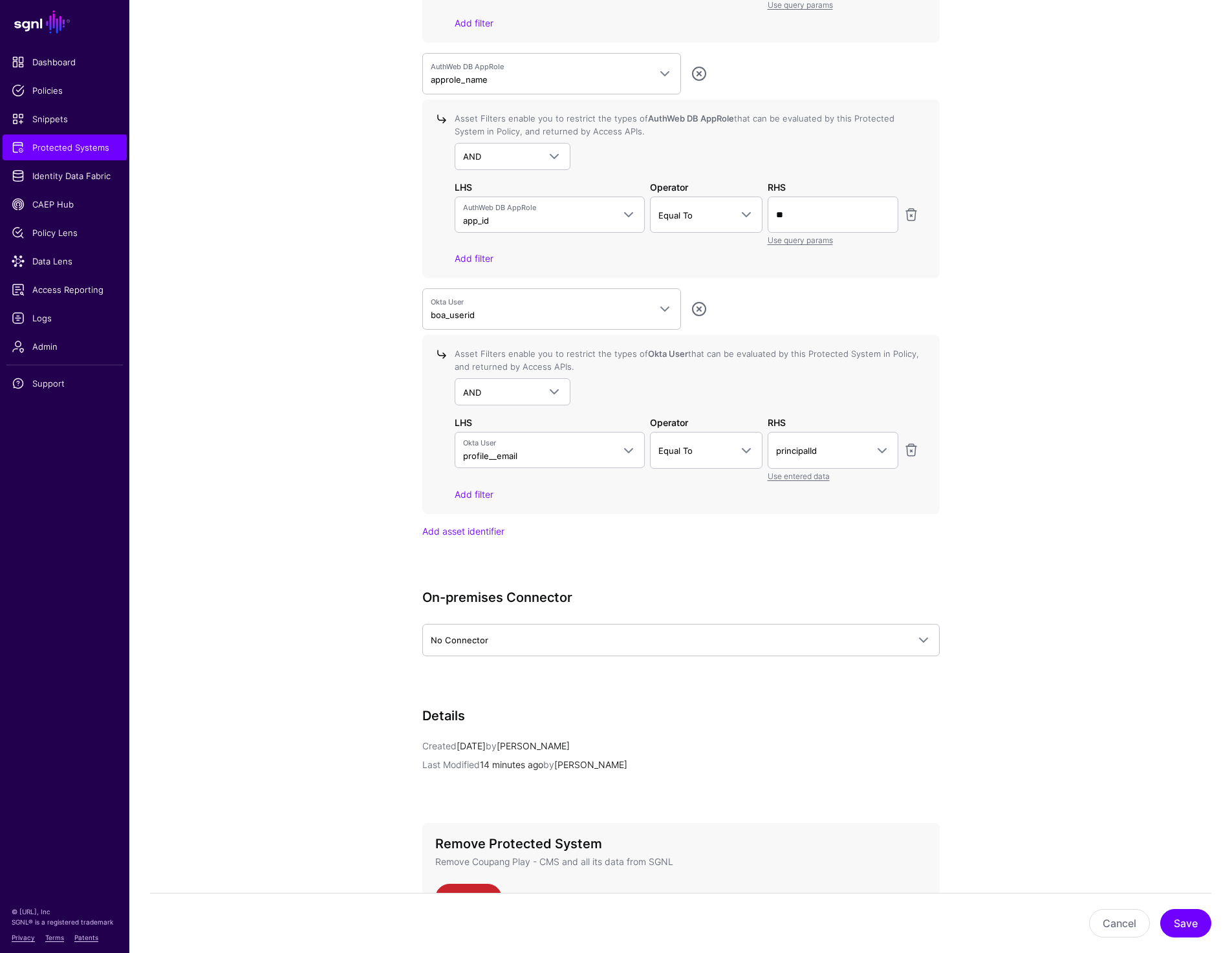
scroll to position [1505, 0]
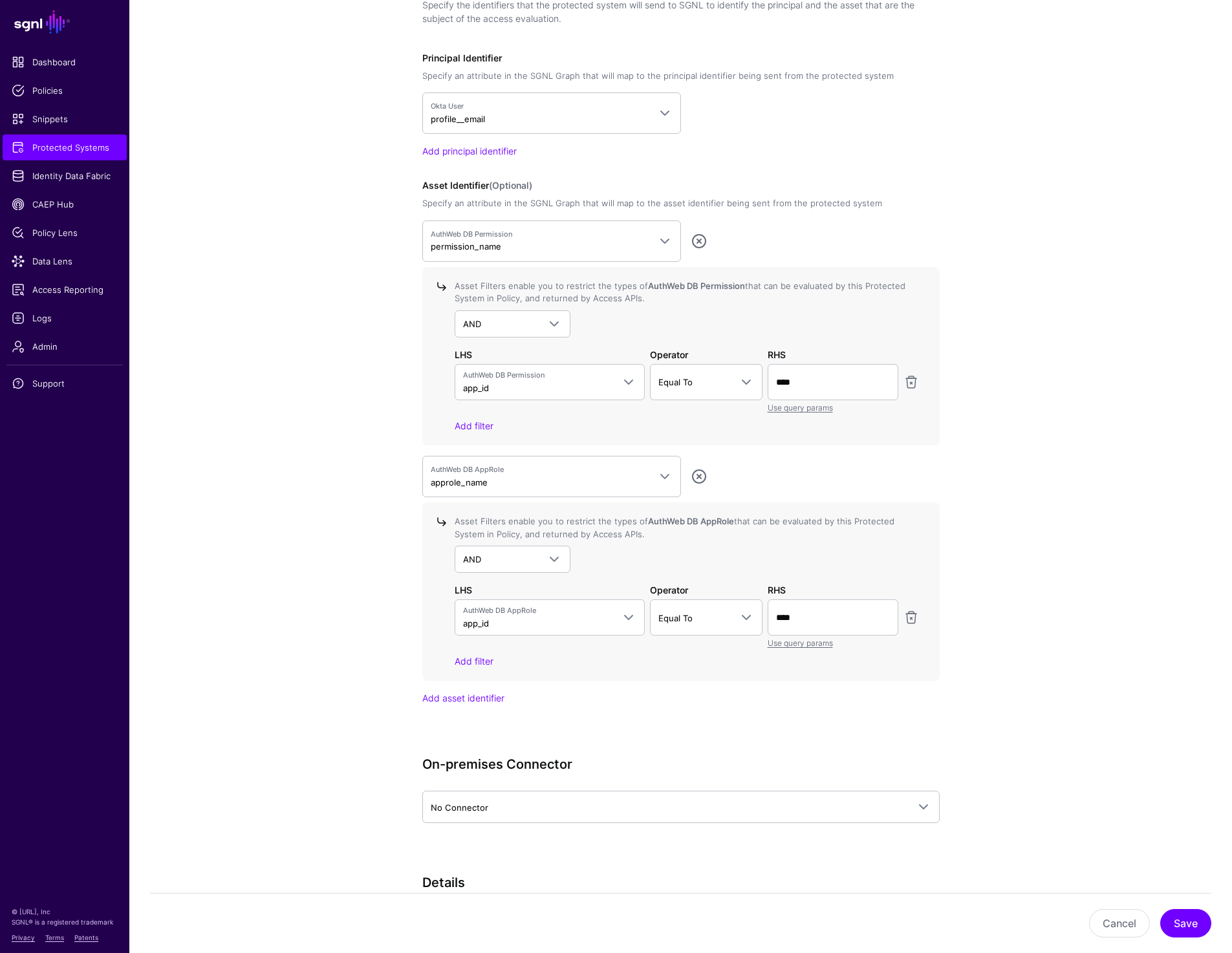
scroll to position [1164, 0]
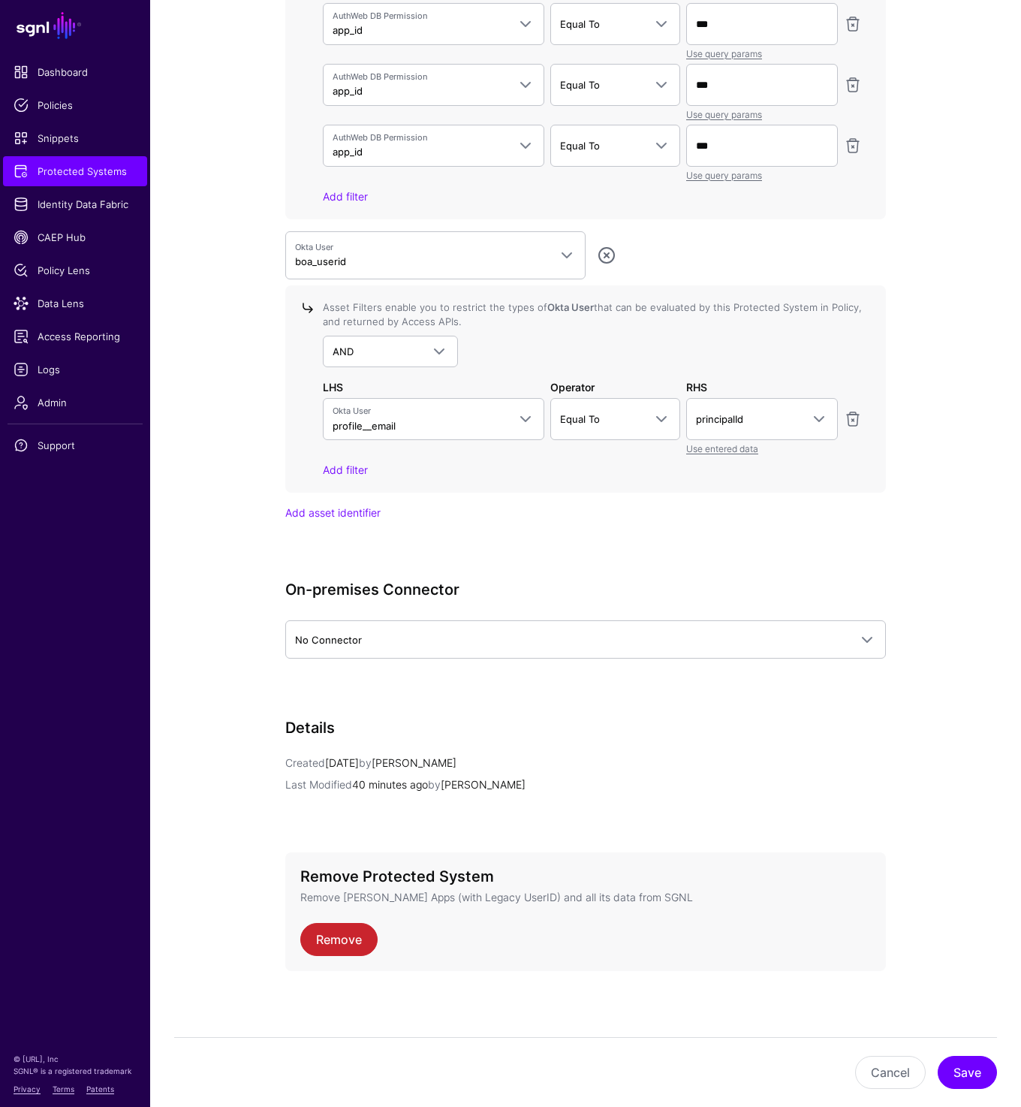
scroll to position [5120, 0]
